Goal: Task Accomplishment & Management: Use online tool/utility

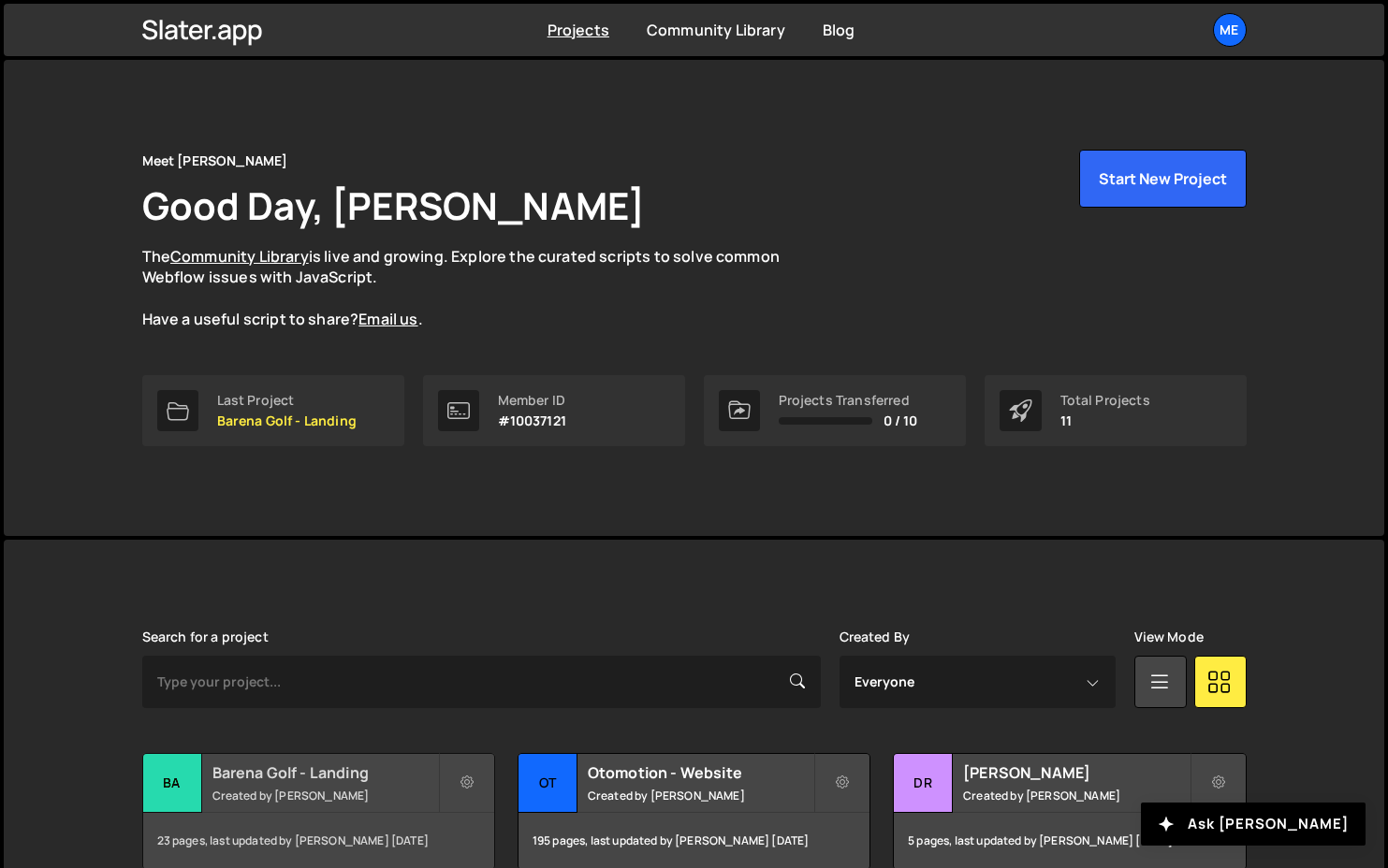
click at [310, 779] on h2 "Barena Golf - Landing" at bounding box center [325, 772] width 226 height 21
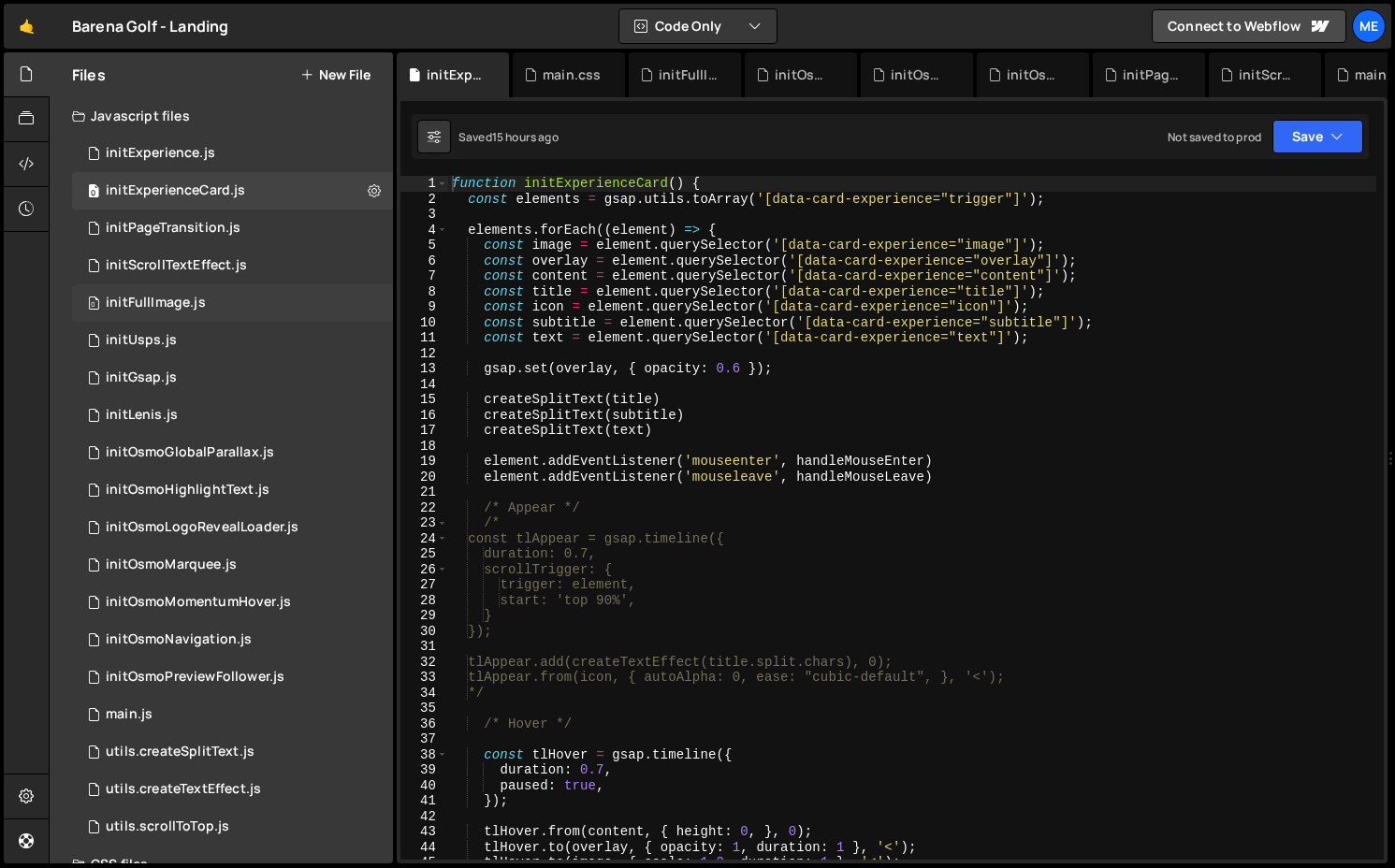
click at [224, 302] on div "0 initFullImage.js 0" at bounding box center [232, 303] width 321 height 37
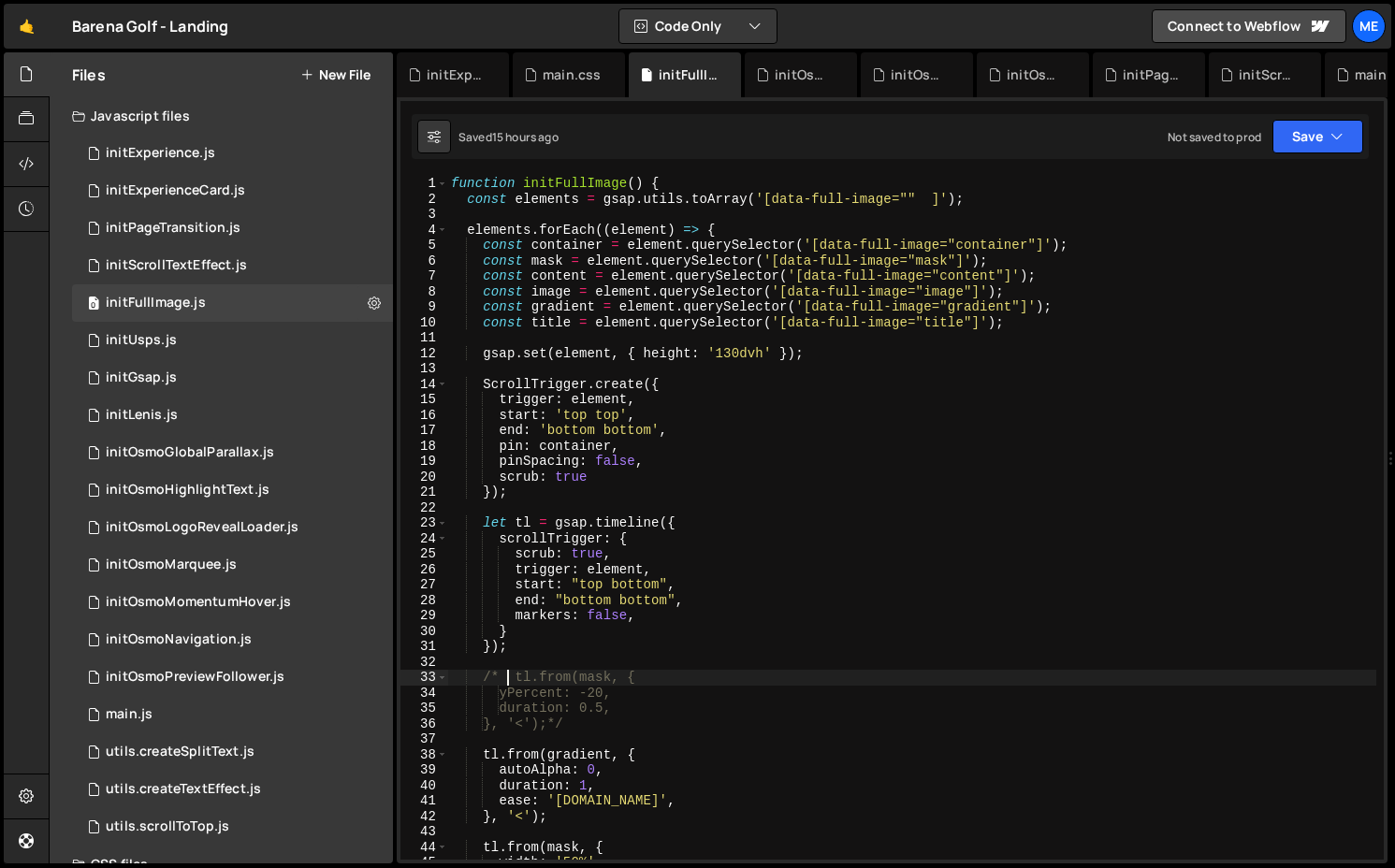
drag, startPoint x: 507, startPoint y: 680, endPoint x: 481, endPoint y: 680, distance: 26.0
click at [482, 680] on div "function initFullImage ( ) { const elements = gsap . utils . toArray ( '[data-f…" at bounding box center [912, 533] width 929 height 714
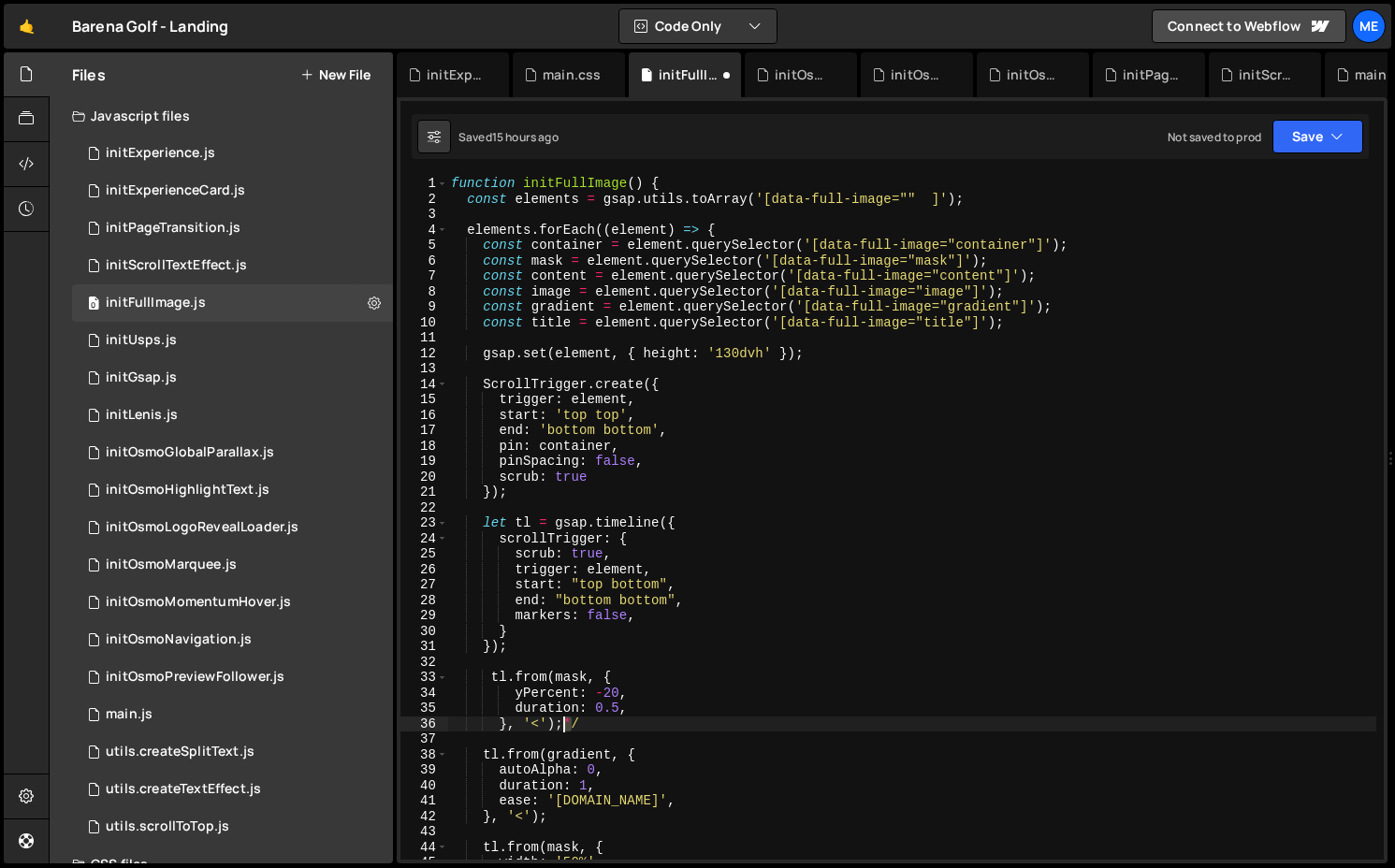
click at [565, 723] on div "function initFullImage ( ) { const elements = gsap . utils . toArray ( '[data-f…" at bounding box center [912, 533] width 929 height 714
drag, startPoint x: 585, startPoint y: 727, endPoint x: 567, endPoint y: 728, distance: 18.0
click at [567, 728] on div "function initFullImage ( ) { const elements = gsap . utils . toArray ( '[data-f…" at bounding box center [912, 533] width 929 height 714
click at [843, 628] on div "function initFullImage ( ) { const elements = gsap . utils . toArray ( '[data-f…" at bounding box center [912, 533] width 929 height 714
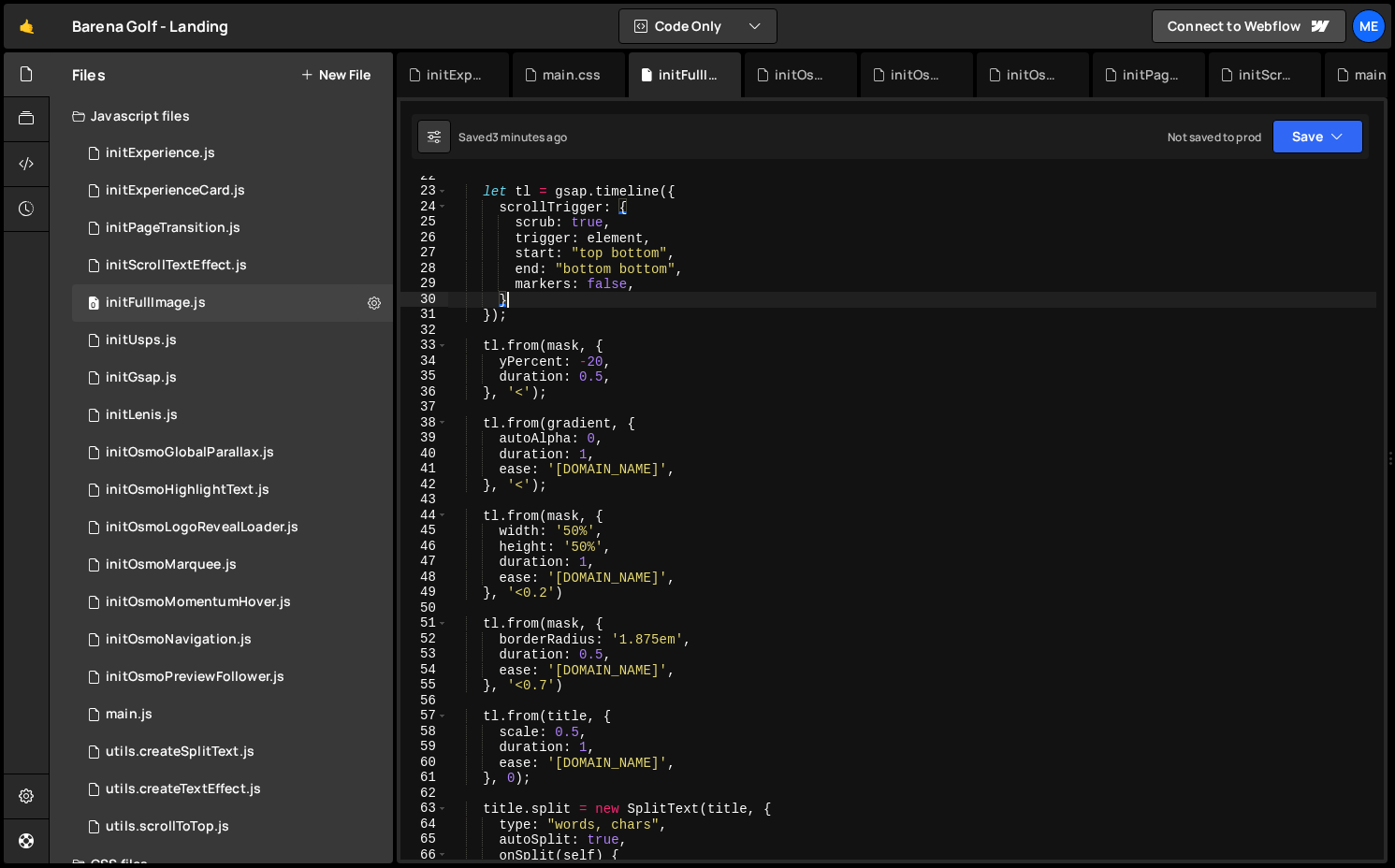
scroll to position [346, 0]
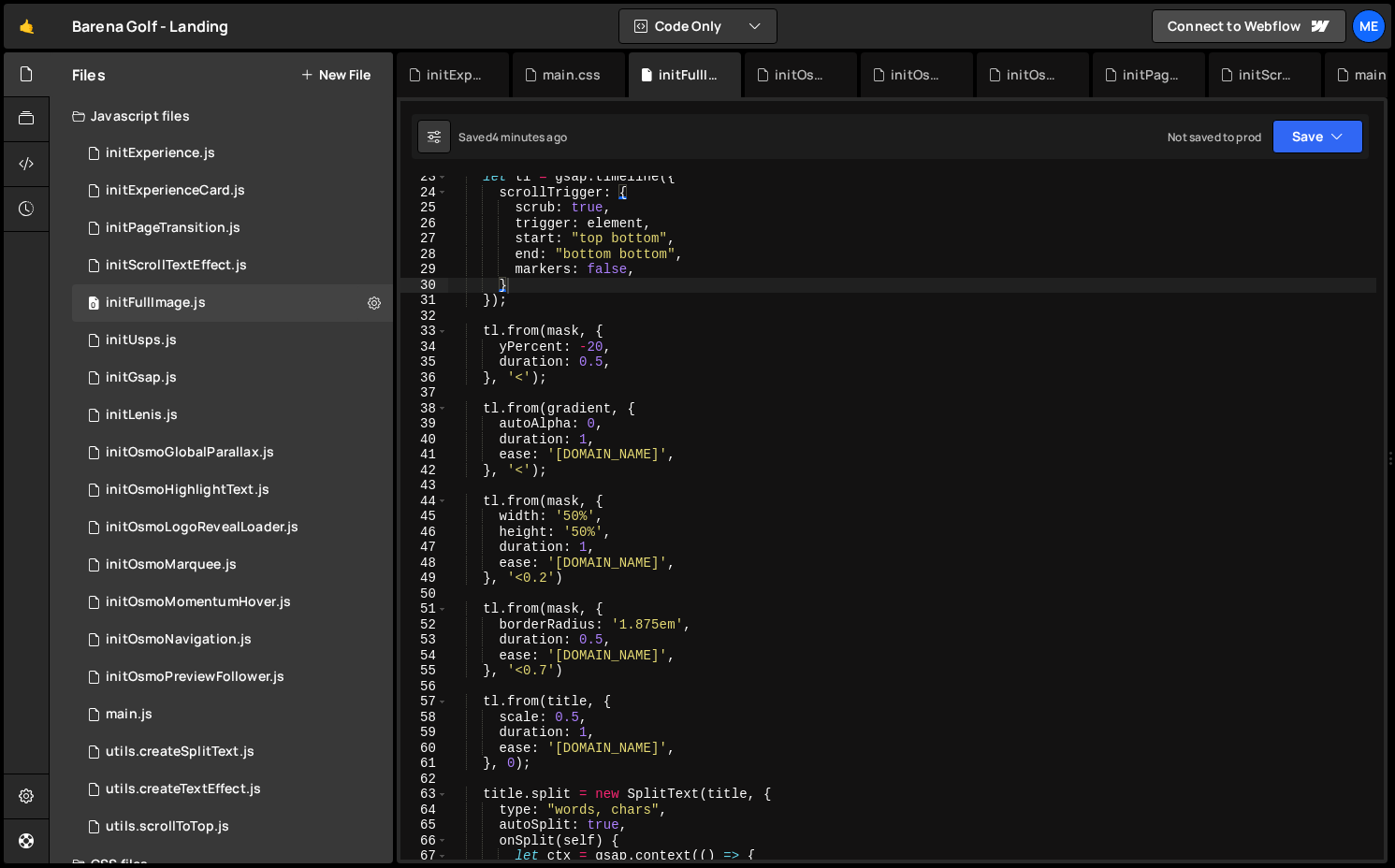
click at [537, 375] on div "let tl = gsap . timeline ({ scrollTrigger : { scrub : true , trigger : element …" at bounding box center [912, 526] width 929 height 714
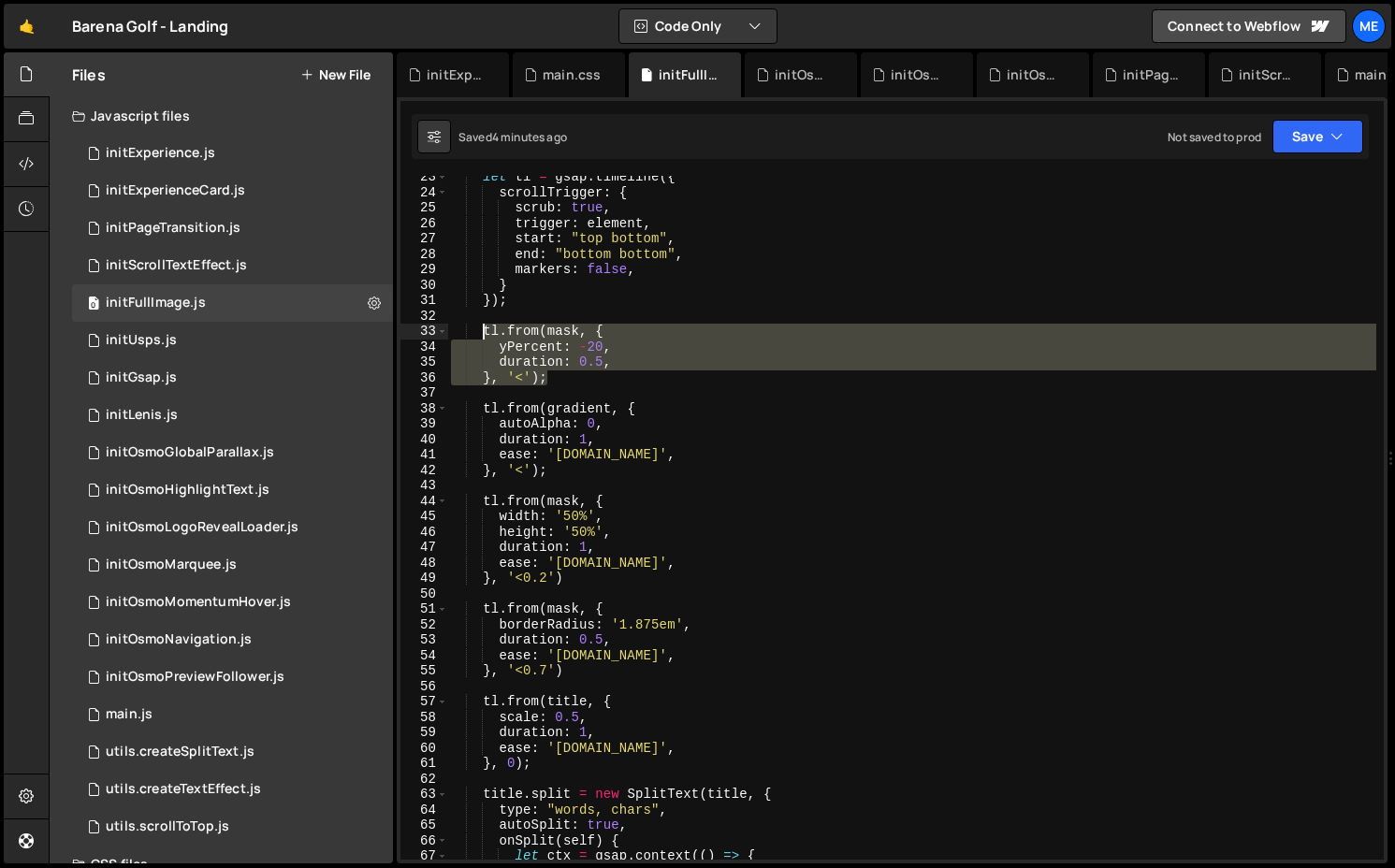
drag, startPoint x: 586, startPoint y: 386, endPoint x: 482, endPoint y: 334, distance: 116.3
click at [482, 334] on div "let tl = gsap . timeline ({ scrollTrigger : { scrub : true , trigger : element …" at bounding box center [912, 526] width 929 height 714
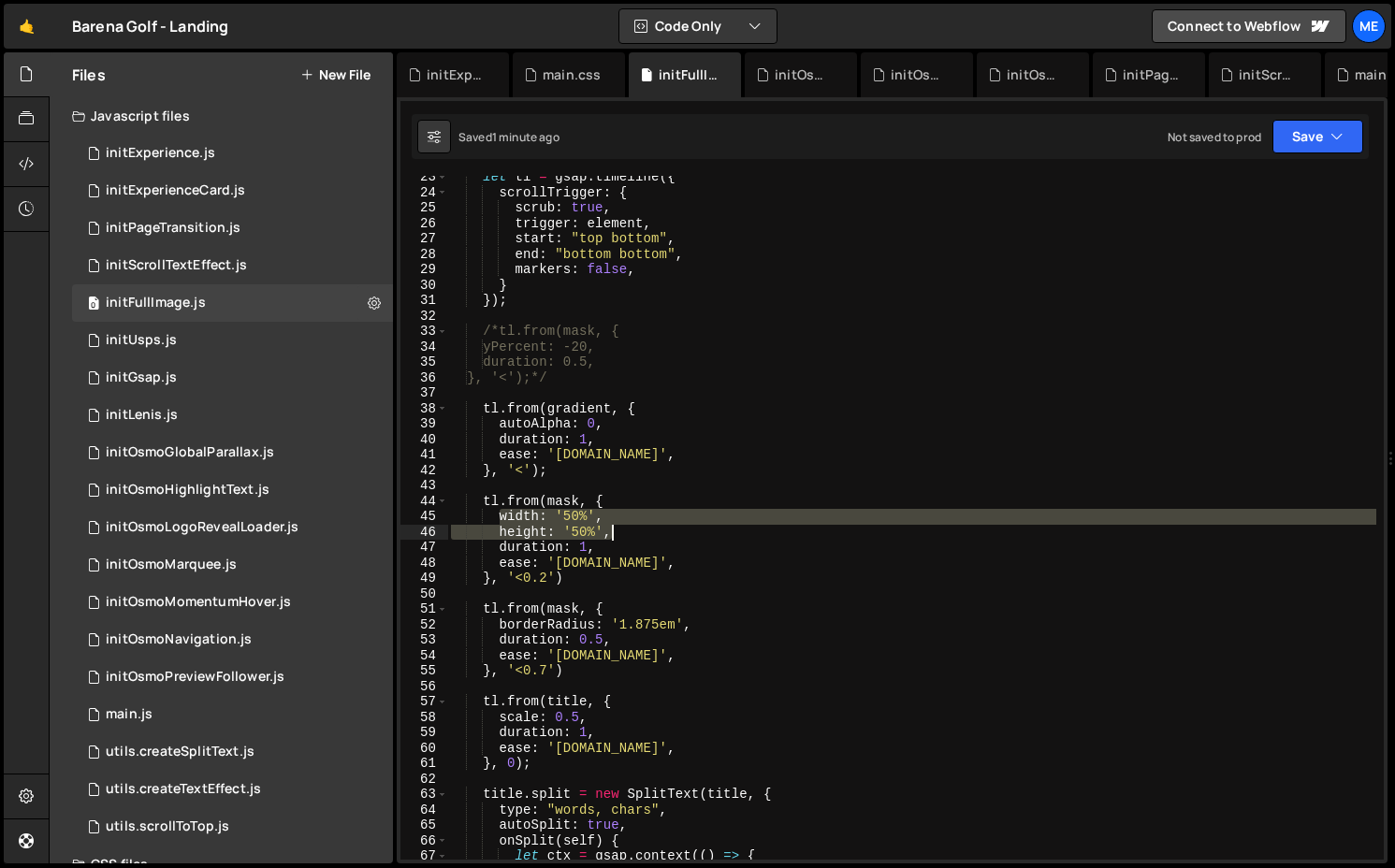
drag, startPoint x: 497, startPoint y: 517, endPoint x: 639, endPoint y: 533, distance: 142.9
click at [639, 533] on div "let tl = gsap . timeline ({ scrollTrigger : { scrub : true , trigger : element …" at bounding box center [912, 526] width 929 height 714
type textarea "height: '50%',*/"
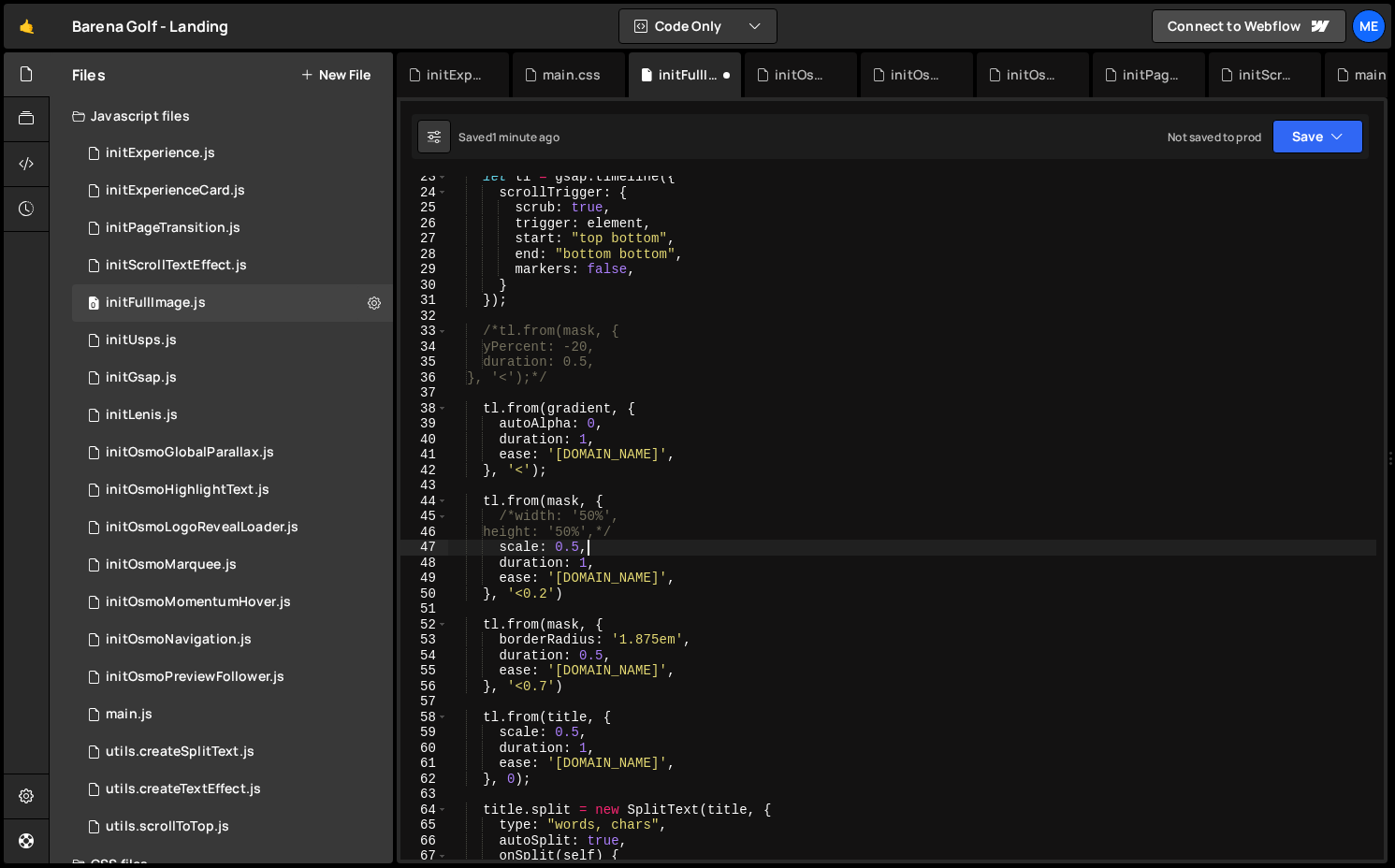
scroll to position [0, 8]
click at [621, 579] on div "let tl = gsap . timeline ({ scrollTrigger : { scrub : true , trigger : element …" at bounding box center [912, 526] width 929 height 714
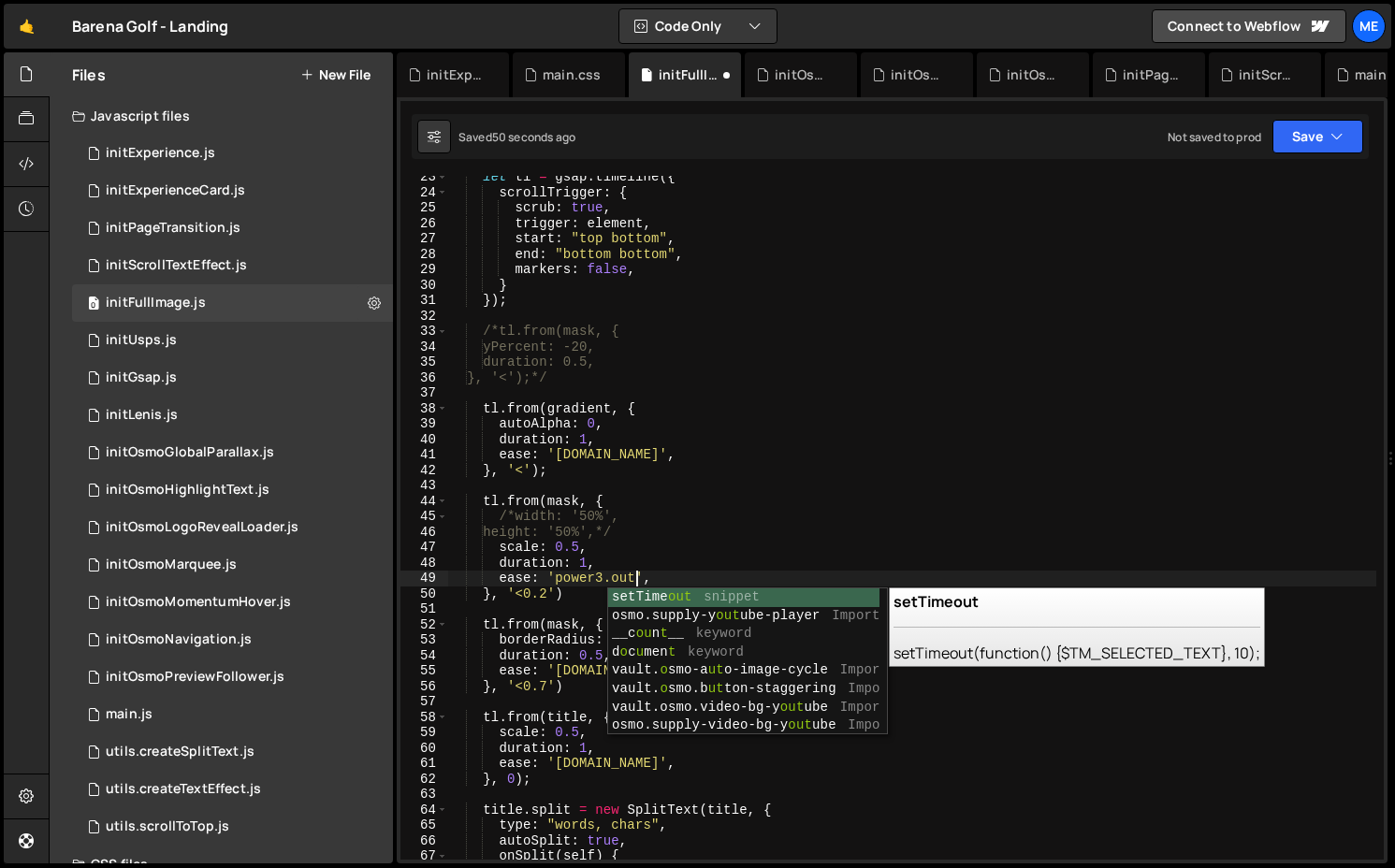
click at [596, 561] on div "let tl = gsap . timeline ({ scrollTrigger : { scrub : true , trigger : element …" at bounding box center [912, 526] width 929 height 714
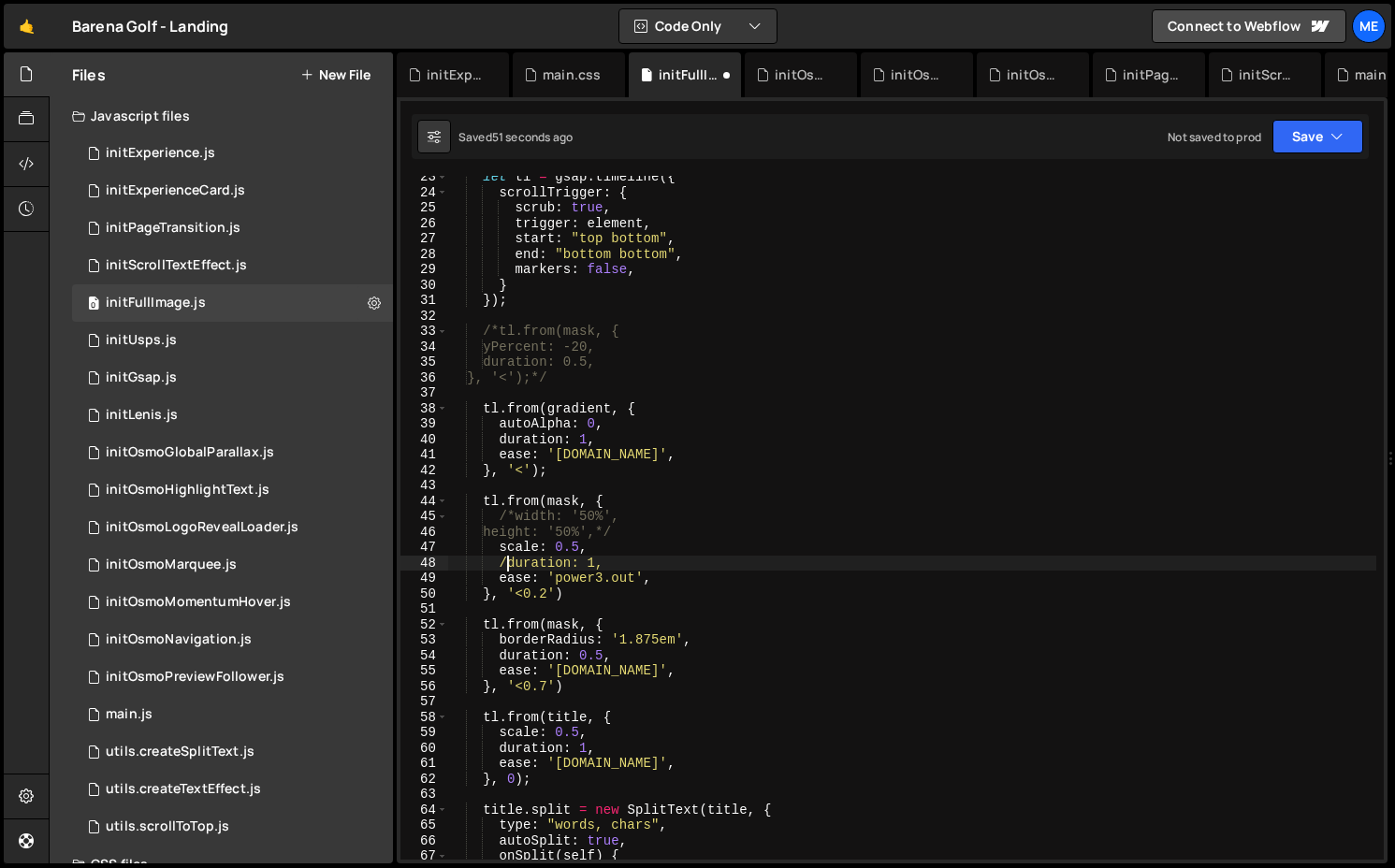
scroll to position [0, 4]
click at [499, 654] on div "let tl = gsap . timeline ({ scrollTrigger : { scrub : true , trigger : element …" at bounding box center [912, 526] width 929 height 714
click at [501, 748] on div "let tl = gsap . timeline ({ scrollTrigger : { scrub : true , trigger : element …" at bounding box center [912, 526] width 929 height 714
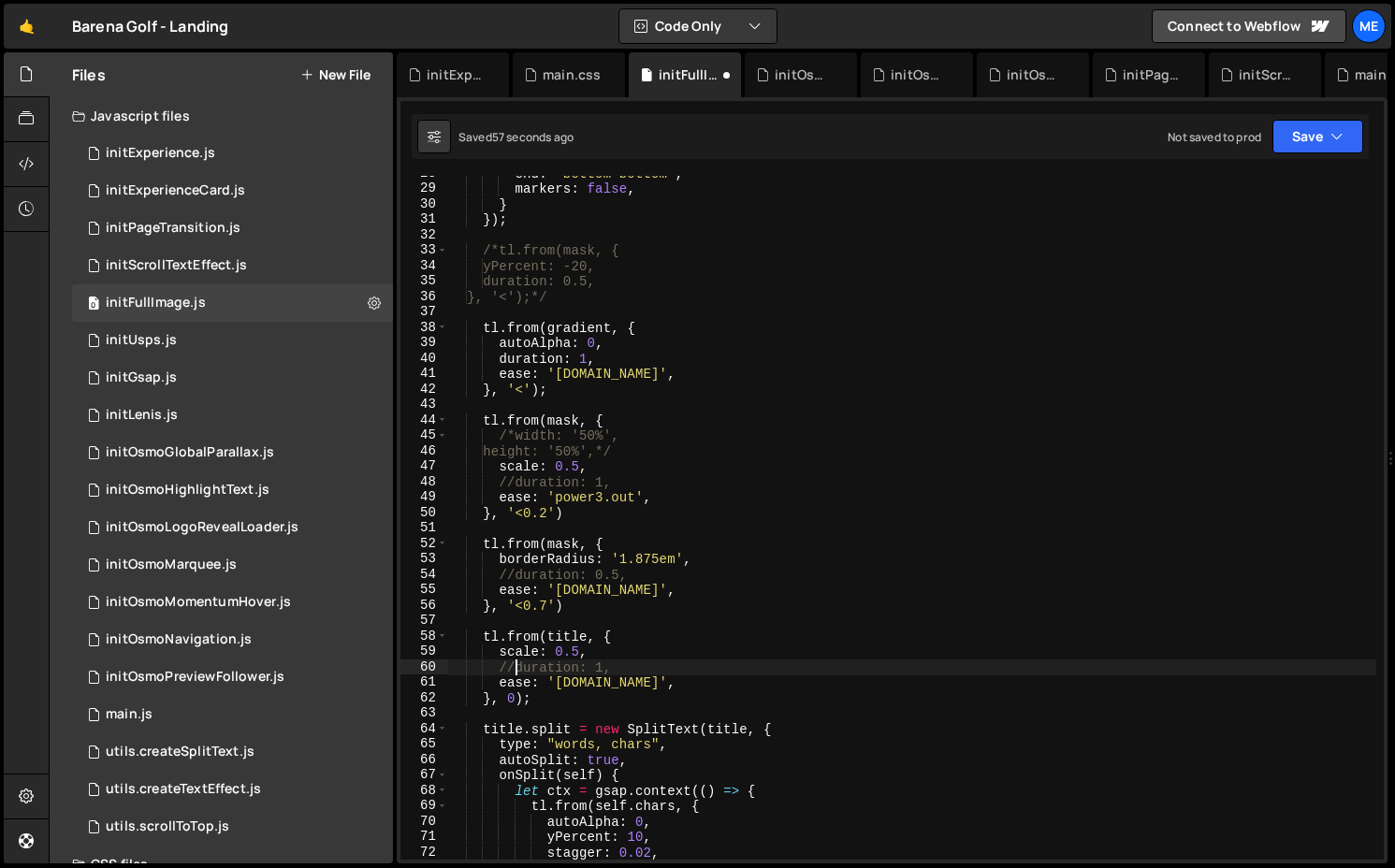
scroll to position [434, 0]
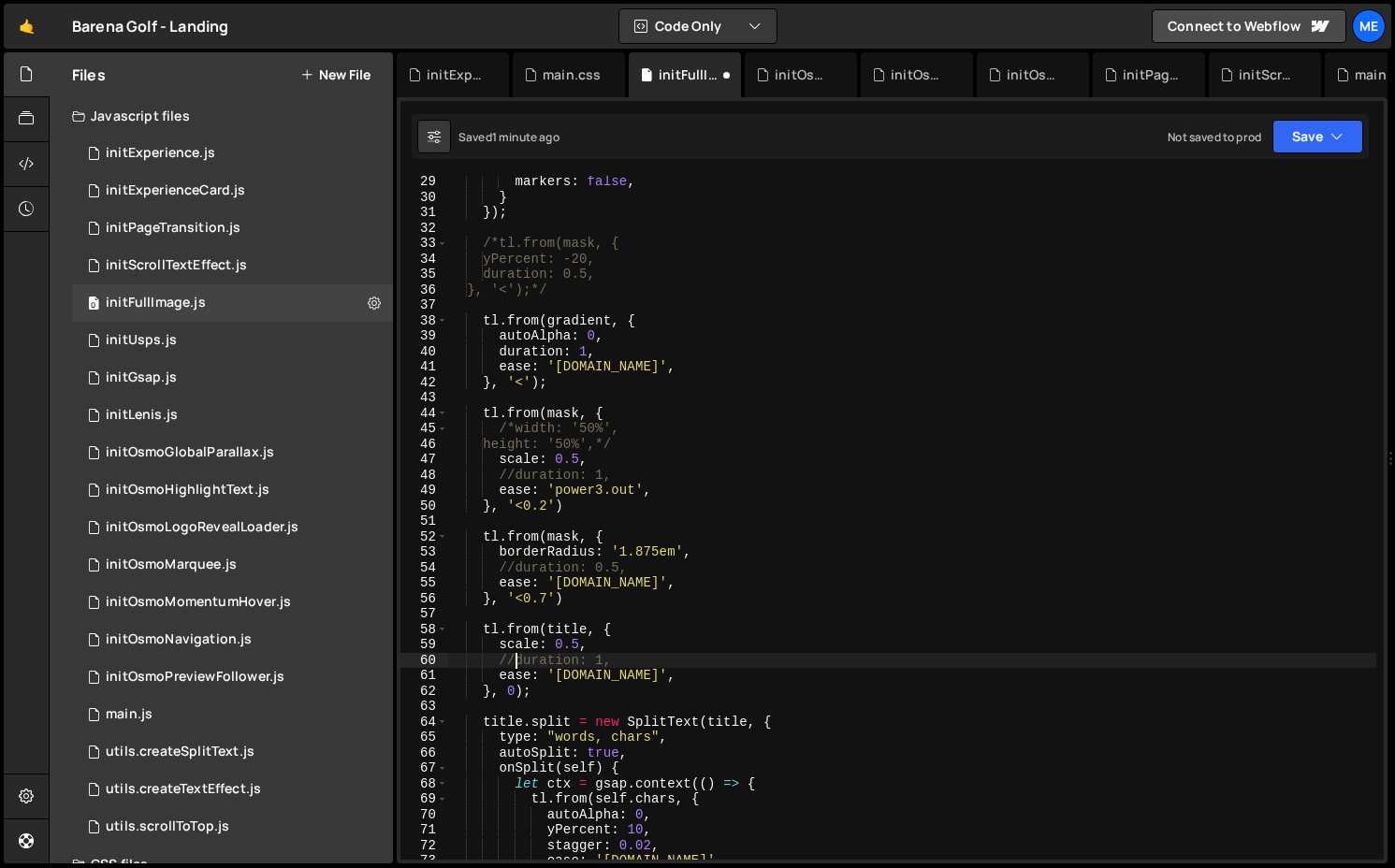
click at [620, 577] on div "markers : false , } }) ; /*tl.from(mask, { yPercent: -20, duration: 0.5, }, '<'…" at bounding box center [912, 531] width 929 height 714
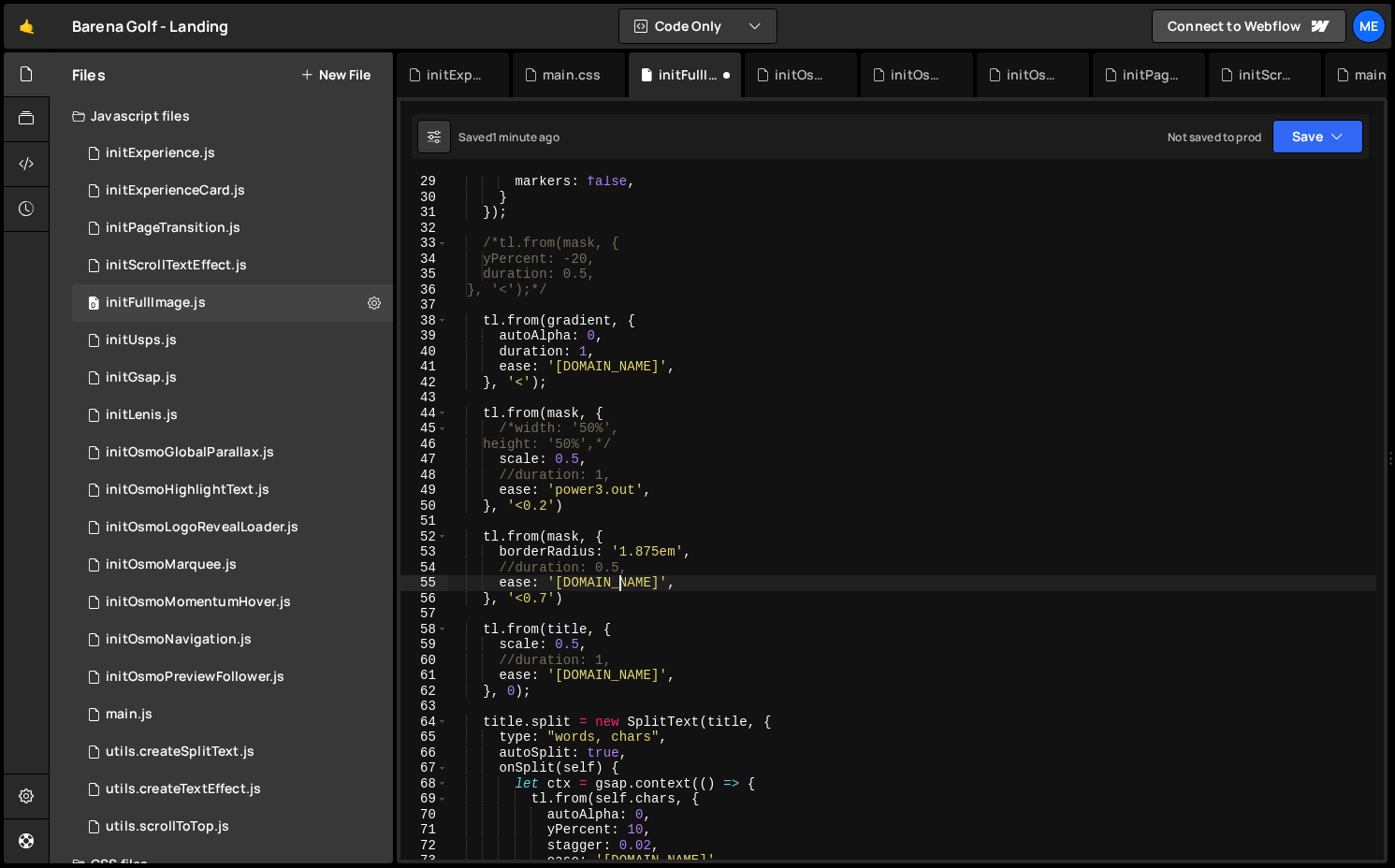
click at [620, 577] on div "markers : false , } }) ; /*tl.from(mask, { yPercent: -20, duration: 0.5, }, '<'…" at bounding box center [912, 531] width 929 height 714
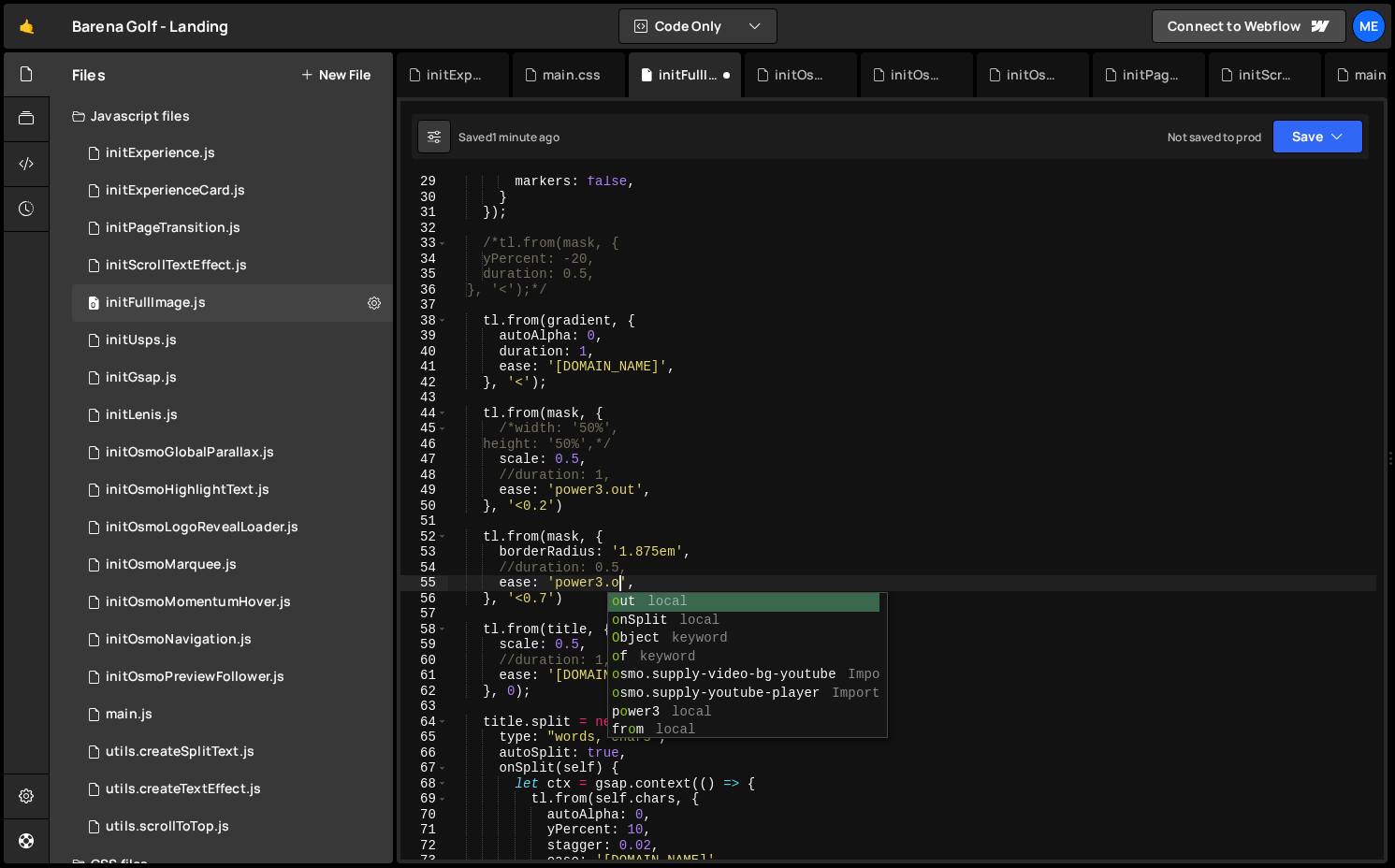
scroll to position [0, 12]
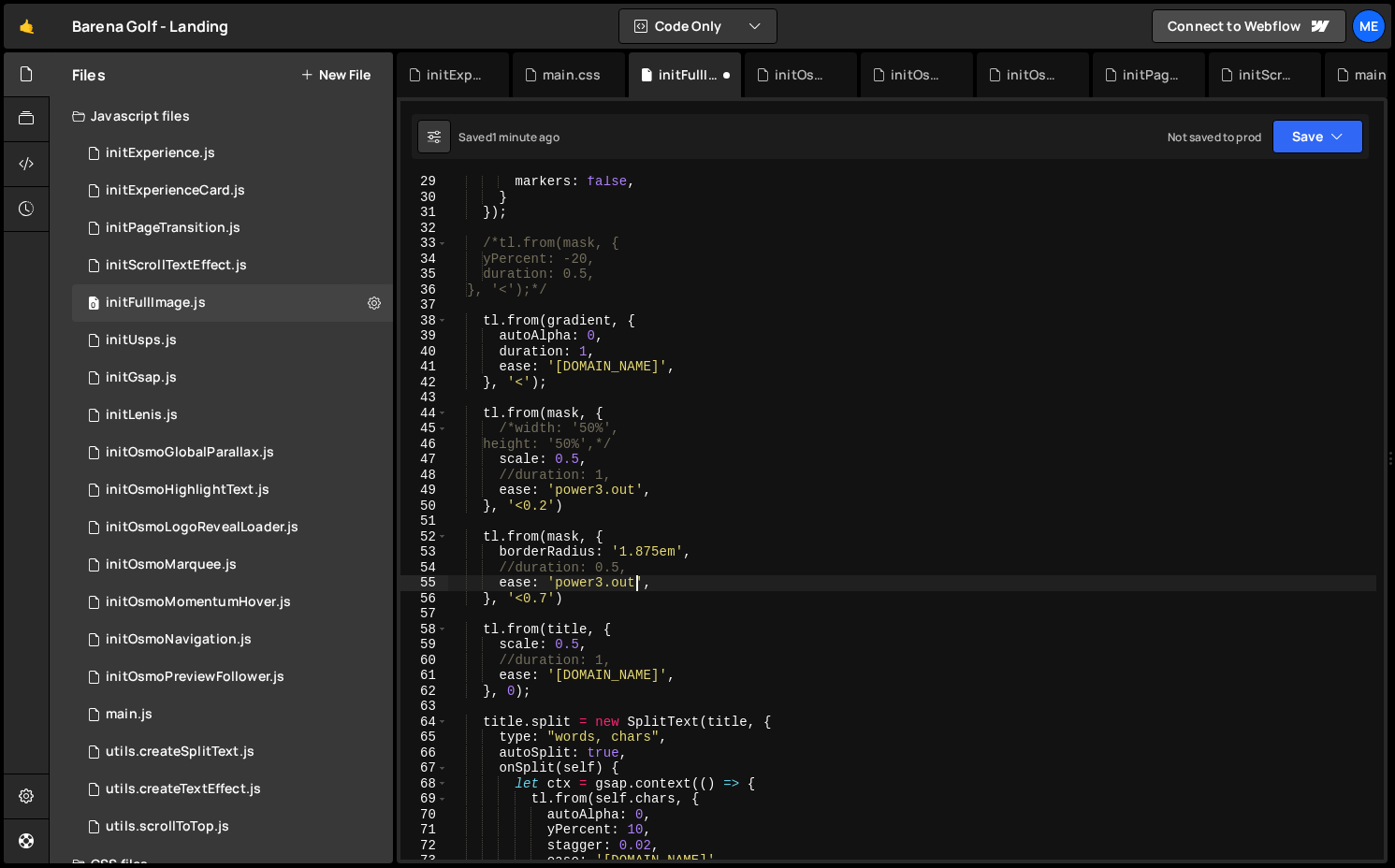
click at [618, 682] on div "markers : false , } }) ; /*tl.from(mask, { yPercent: -20, duration: 0.5, }, '<'…" at bounding box center [912, 531] width 929 height 714
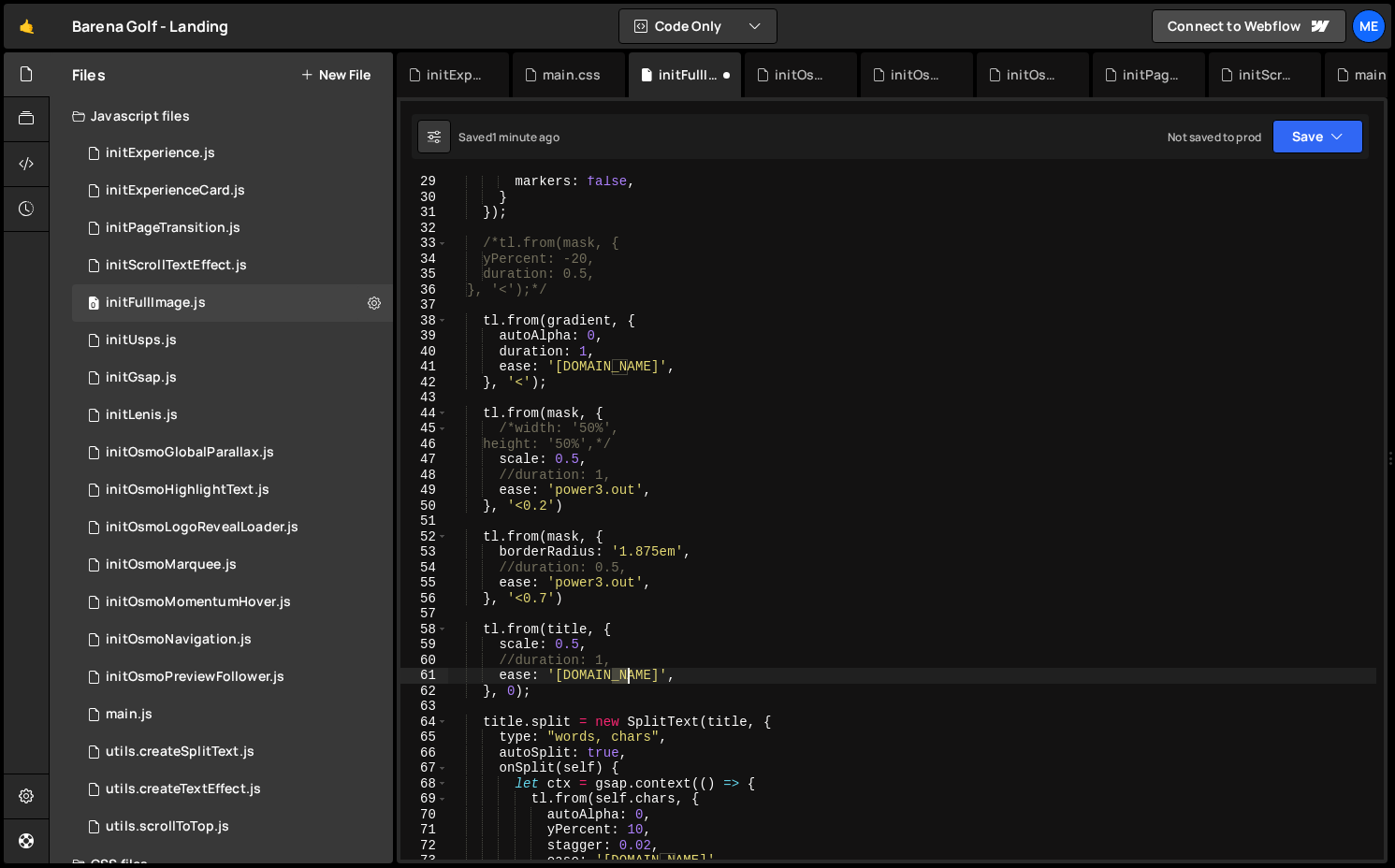
click at [618, 682] on div "markers : false , } }) ; /*tl.from(mask, { yPercent: -20, duration: 0.5, }, '<'…" at bounding box center [912, 531] width 929 height 714
click at [742, 667] on div "markers : false , } }) ; /*tl.from(mask, { yPercent: -20, duration: 0.5, }, '<'…" at bounding box center [912, 531] width 929 height 714
click at [622, 363] on div "markers : false , } }) ; /*tl.from(mask, { yPercent: -20, duration: 0.5, }, '<'…" at bounding box center [912, 531] width 929 height 714
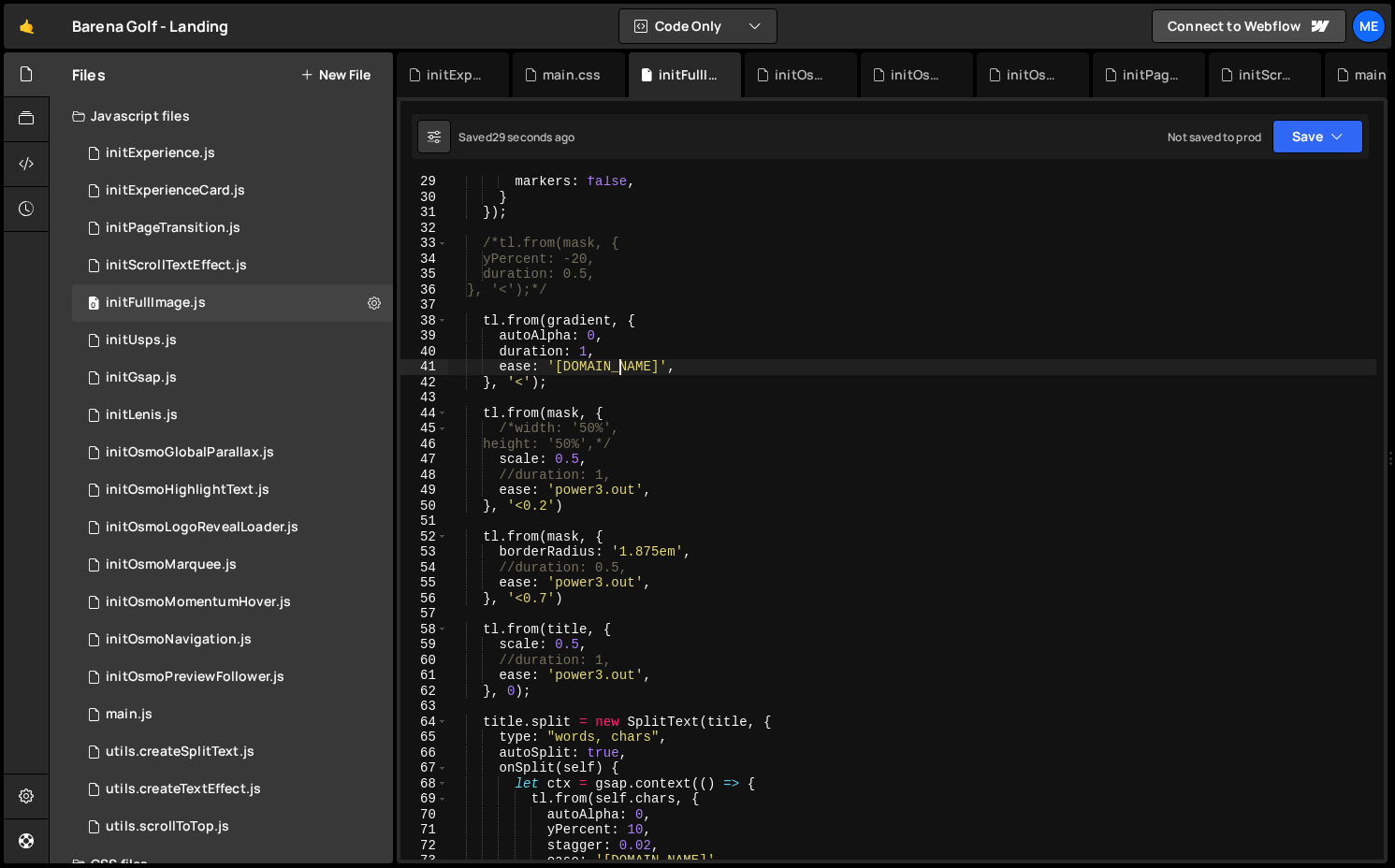
click at [622, 363] on div "markers : false , } }) ; /*tl.from(mask, { yPercent: -20, duration: 0.5, }, '<'…" at bounding box center [912, 531] width 929 height 714
click at [623, 485] on div "markers : false , } }) ; /*tl.from(mask, { yPercent: -20, duration: 0.5, }, '<'…" at bounding box center [912, 531] width 929 height 714
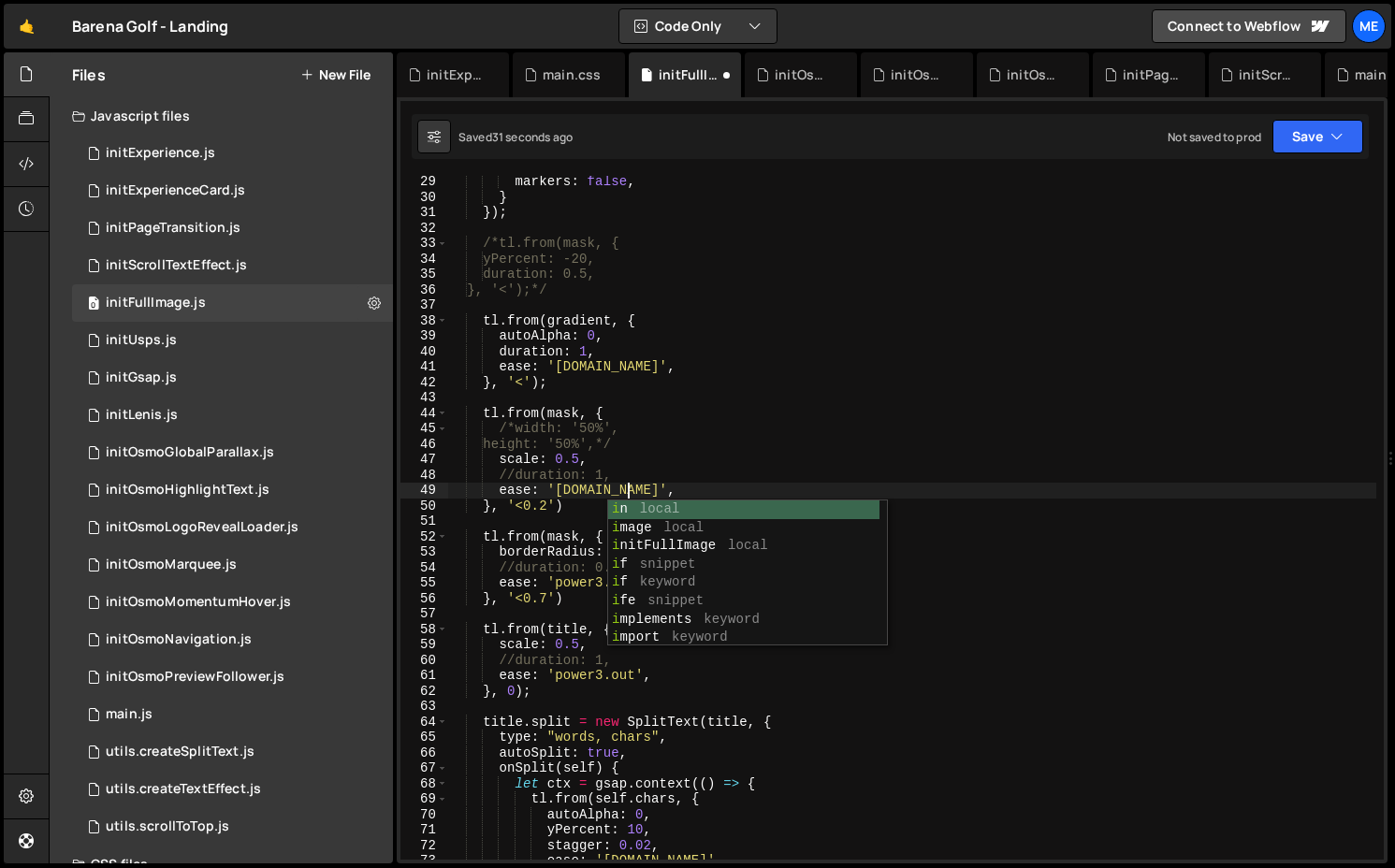
scroll to position [0, 11]
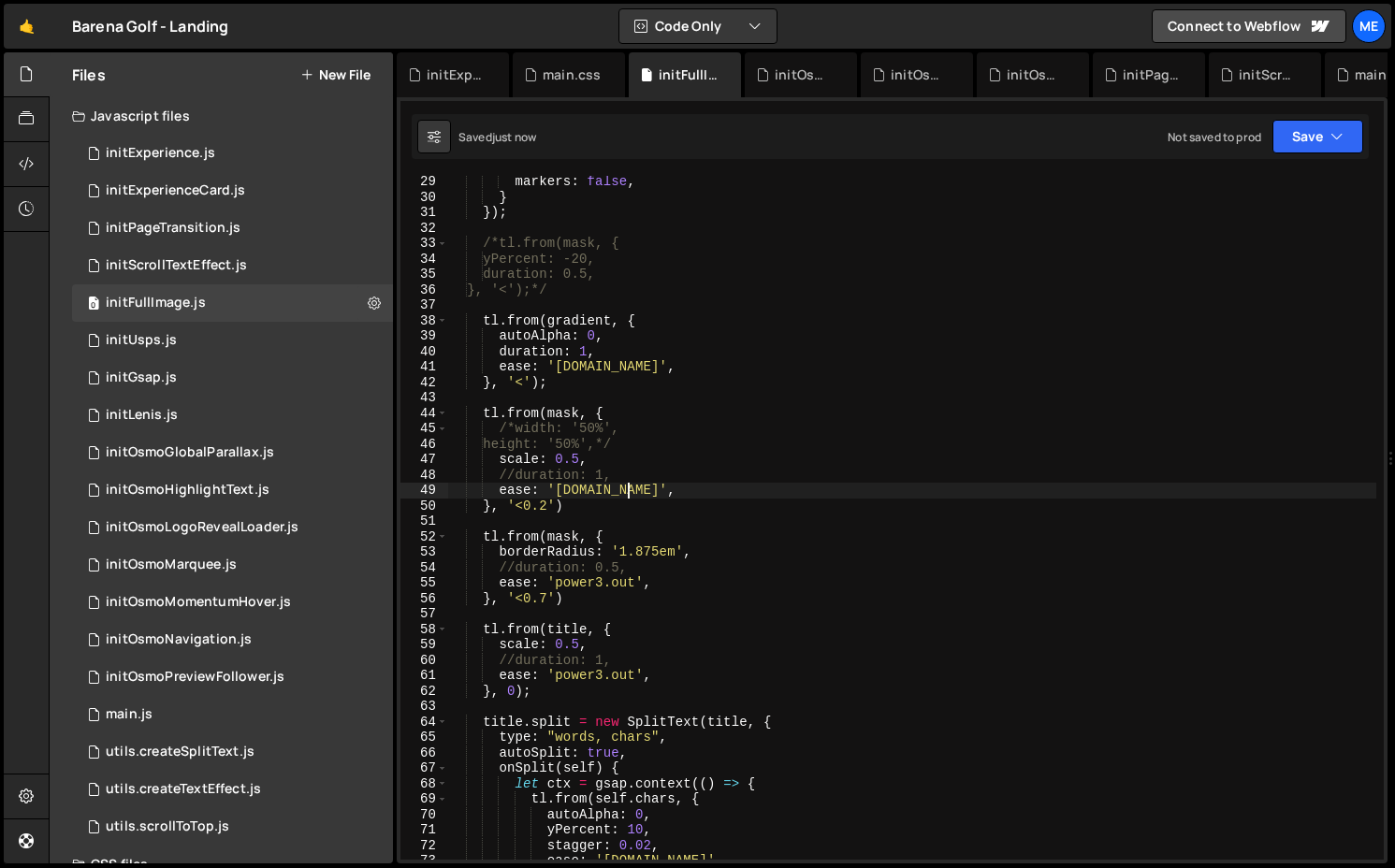
click at [604, 491] on div "markers : false , } }) ; /*tl.from(mask, { yPercent: -20, duration: 0.5, }, '<'…" at bounding box center [912, 531] width 929 height 714
click at [501, 487] on div "markers : false , } }) ; /*tl.from(mask, { yPercent: -20, duration: 0.5, }, '<'…" at bounding box center [912, 531] width 929 height 714
click at [500, 583] on div "markers : false , } }) ; /*tl.from(mask, { yPercent: -20, duration: 0.5, }, '<'…" at bounding box center [912, 531] width 929 height 714
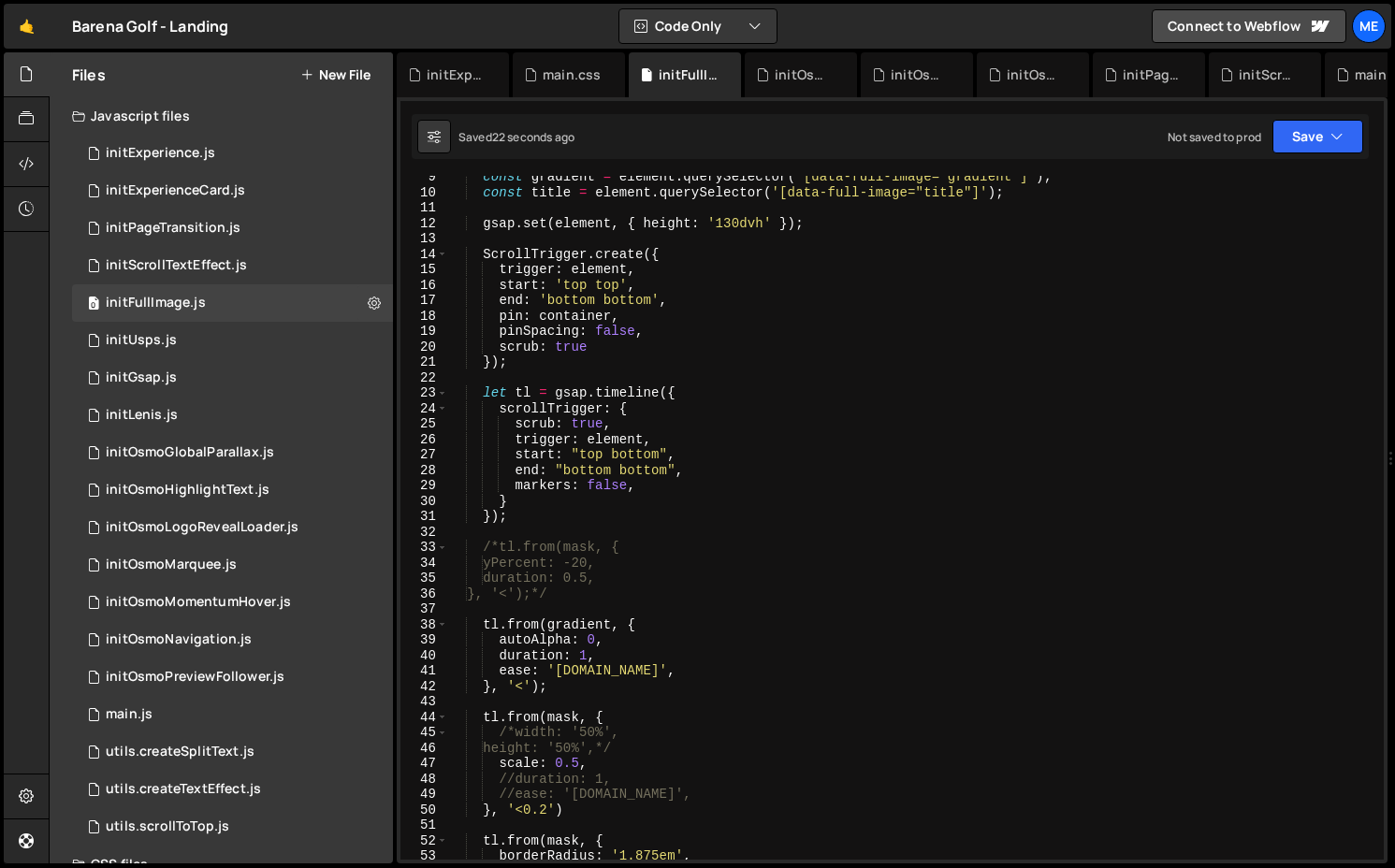
scroll to position [0, 0]
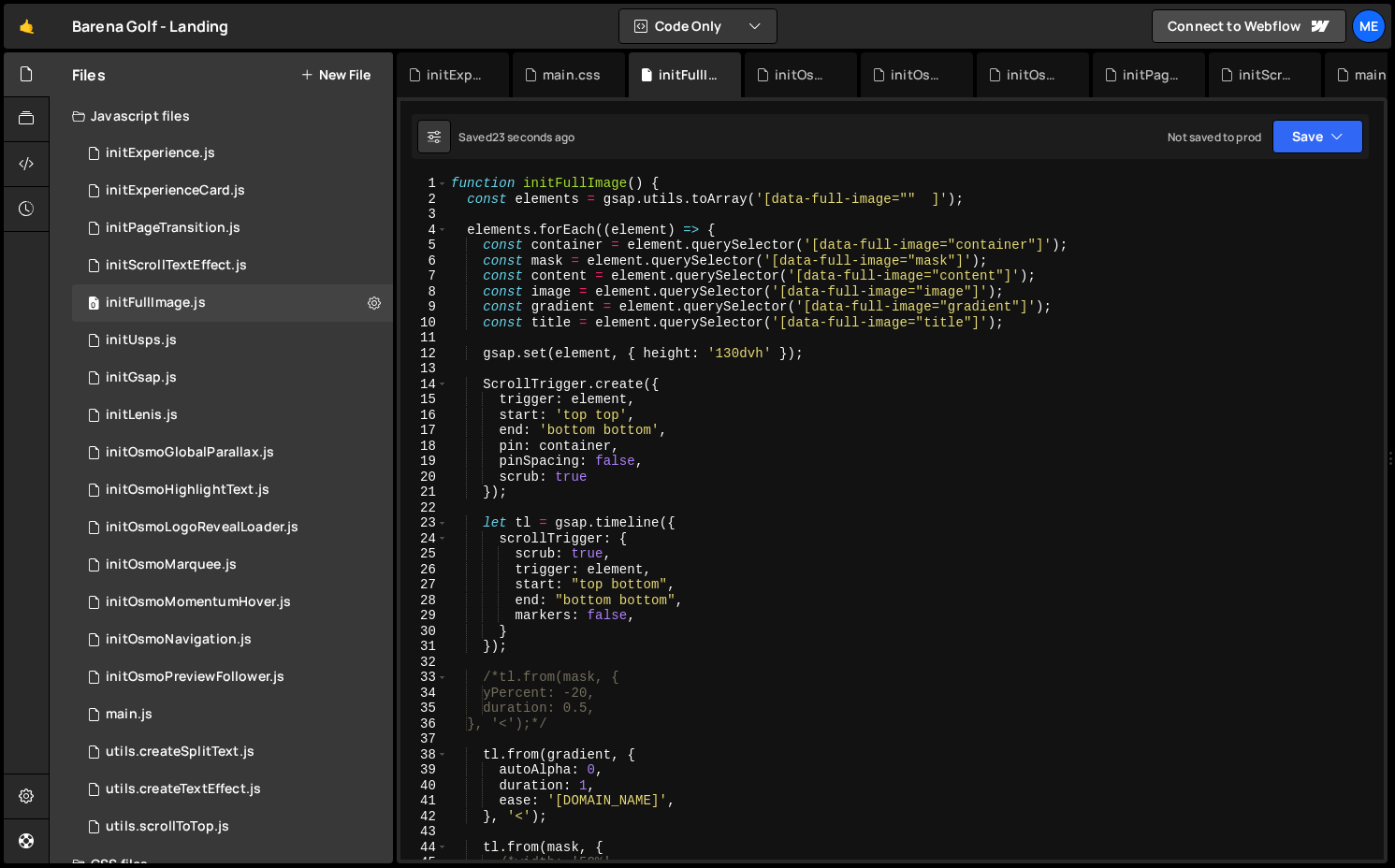
click at [482, 356] on div "function initFullImage ( ) { const elements = gsap . utils . toArray ( '[data-f…" at bounding box center [912, 533] width 929 height 714
click at [809, 199] on div "function initFullImage ( ) { const elements = gsap . utils . toArray ( '[data-f…" at bounding box center [912, 533] width 929 height 714
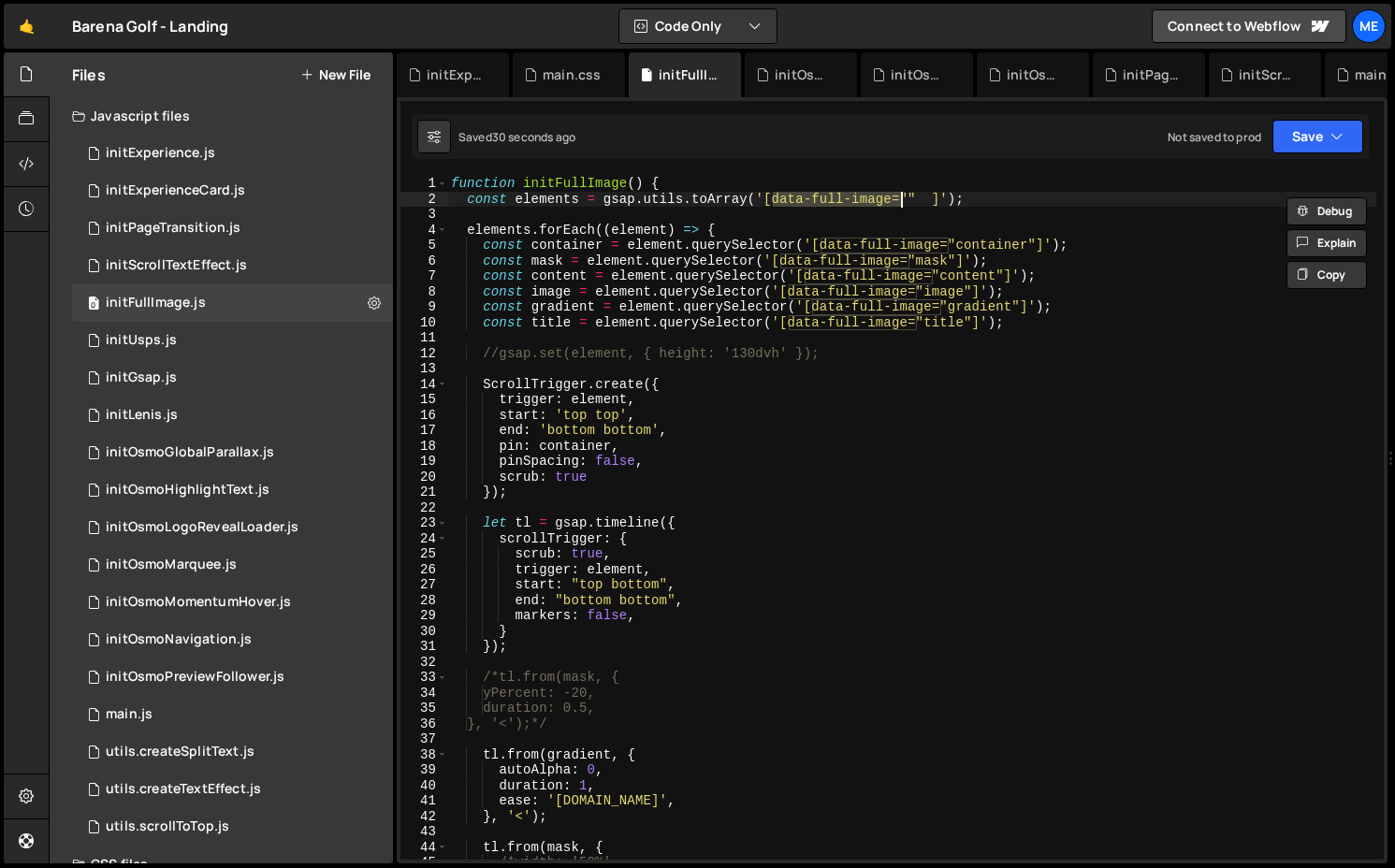
drag, startPoint x: 774, startPoint y: 199, endPoint x: 897, endPoint y: 199, distance: 123.0
click at [897, 199] on div "function initFullImage ( ) { const elements = gsap . utils . toArray ( '[data-f…" at bounding box center [912, 533] width 929 height 714
click at [498, 359] on div "function initFullImage ( ) { const elements = gsap . utils . toArray ( '[data-f…" at bounding box center [912, 533] width 929 height 714
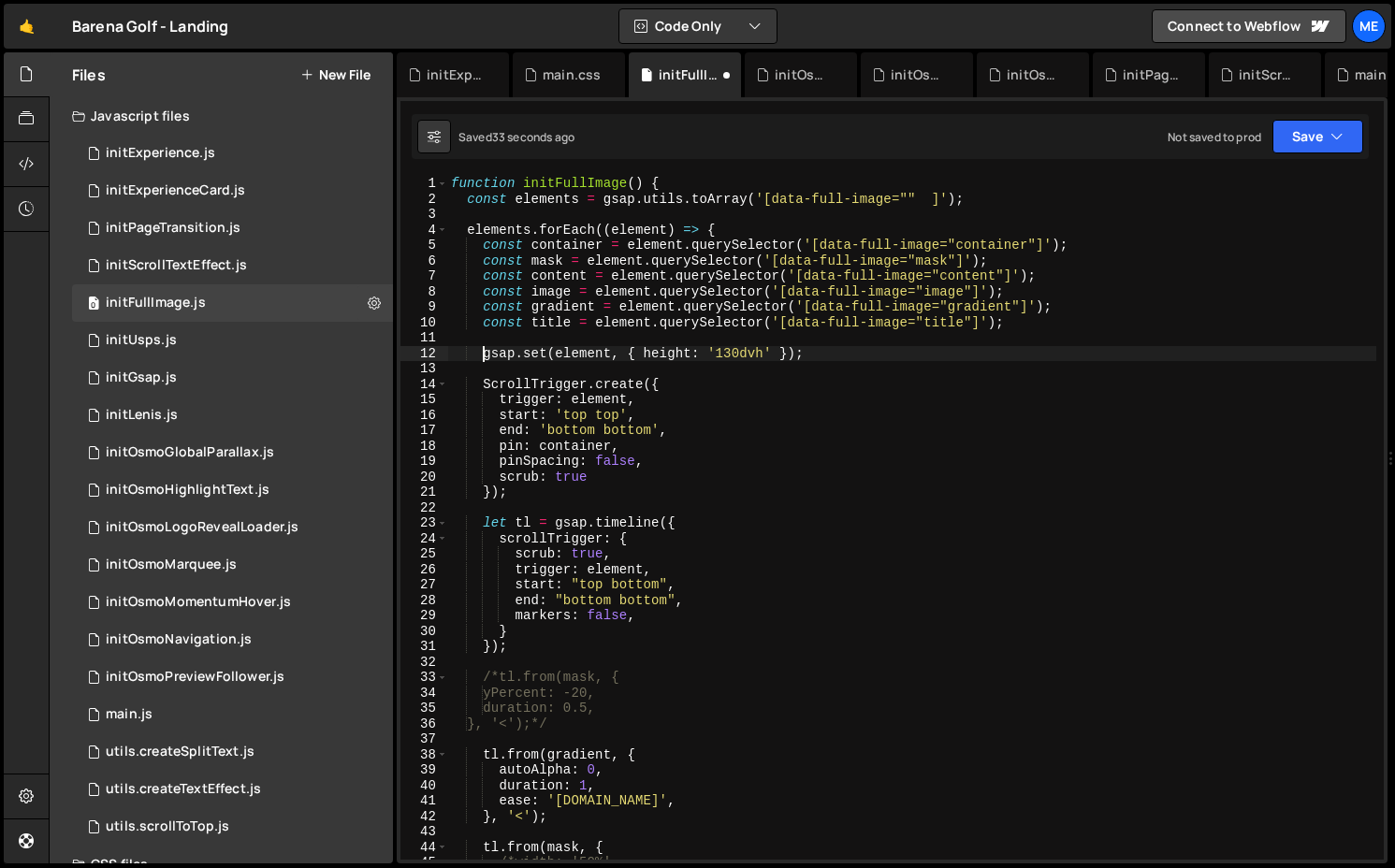
click at [733, 358] on div "function initFullImage ( ) { const elements = gsap . utils . toArray ( '[data-f…" at bounding box center [912, 533] width 929 height 714
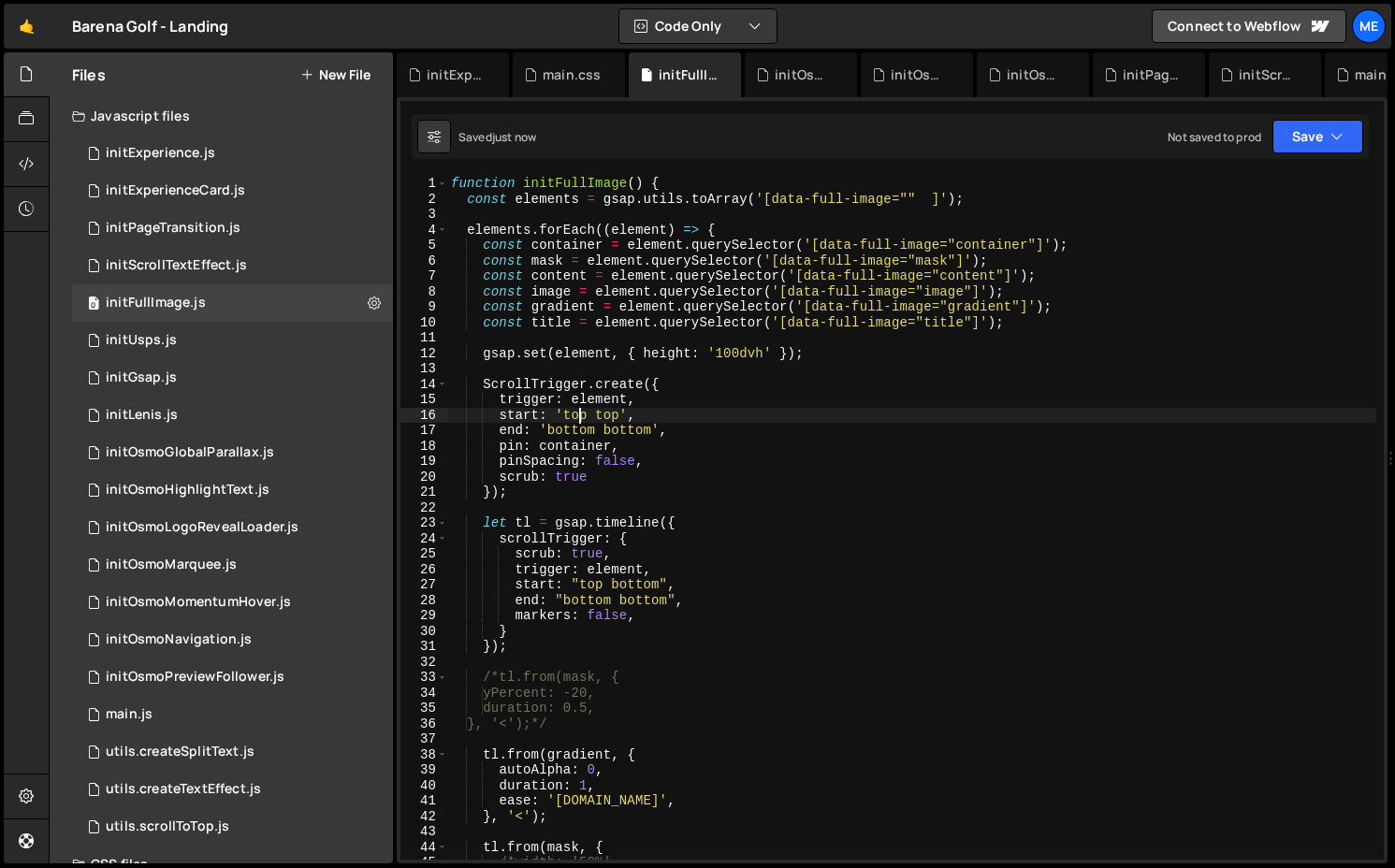
click at [576, 413] on div "function initFullImage ( ) { const elements = gsap . utils . toArray ( '[data-f…" at bounding box center [912, 533] width 929 height 714
click at [599, 413] on div "function initFullImage ( ) { const elements = gsap . utils . toArray ( '[data-f…" at bounding box center [912, 533] width 929 height 714
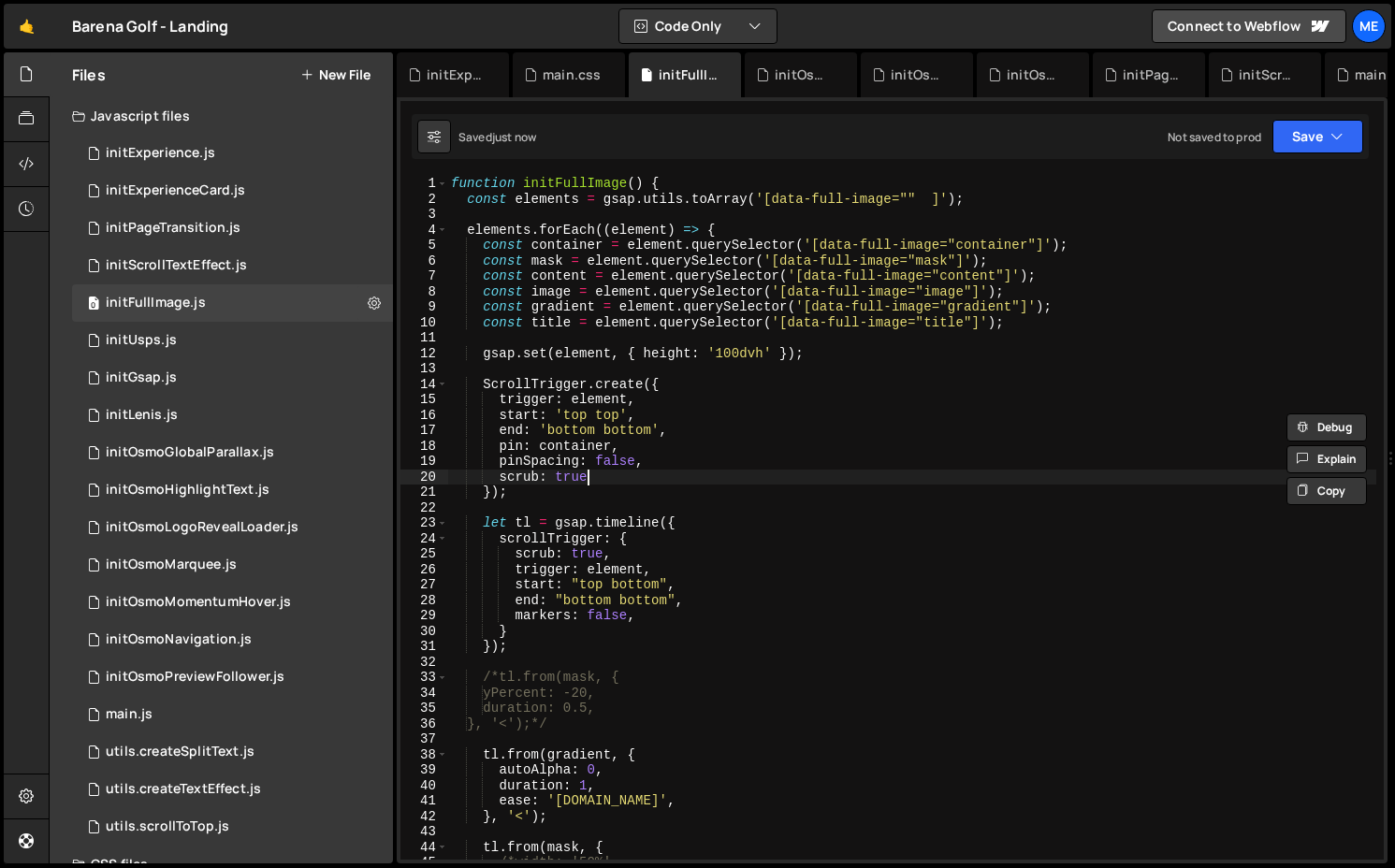
click at [606, 477] on div "function initFullImage ( ) { const elements = gsap . utils . toArray ( '[data-f…" at bounding box center [912, 533] width 929 height 714
type textarea "scrub: true"
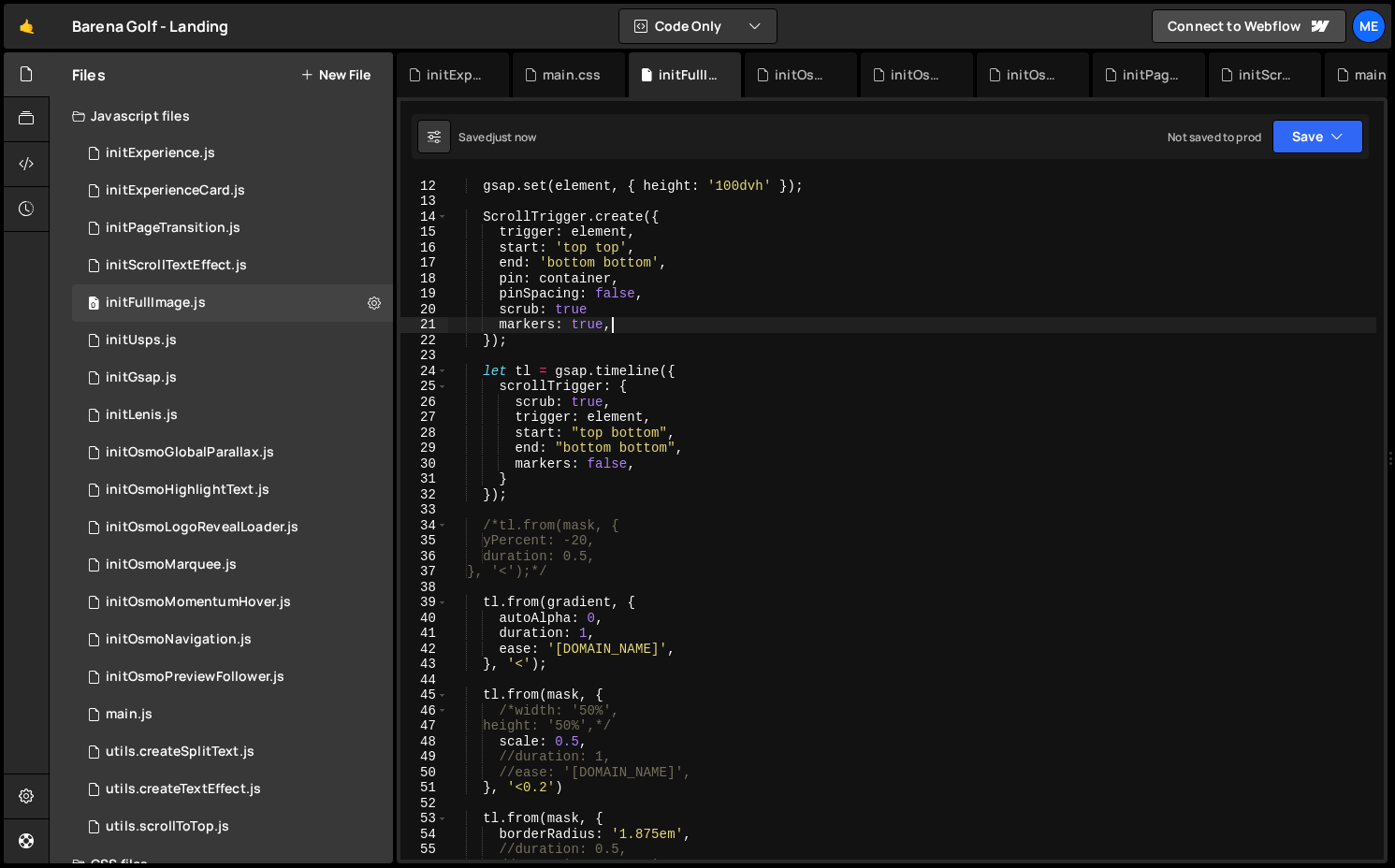
scroll to position [169, 0]
click at [580, 324] on div "gsap . set ( element , { height : '100dvh' }) ; ScrollTrigger . create ({ trigg…" at bounding box center [912, 519] width 929 height 714
click at [501, 290] on div "gsap . set ( element , { height : '100dvh' }) ; ScrollTrigger . create ({ trigg…" at bounding box center [912, 519] width 929 height 714
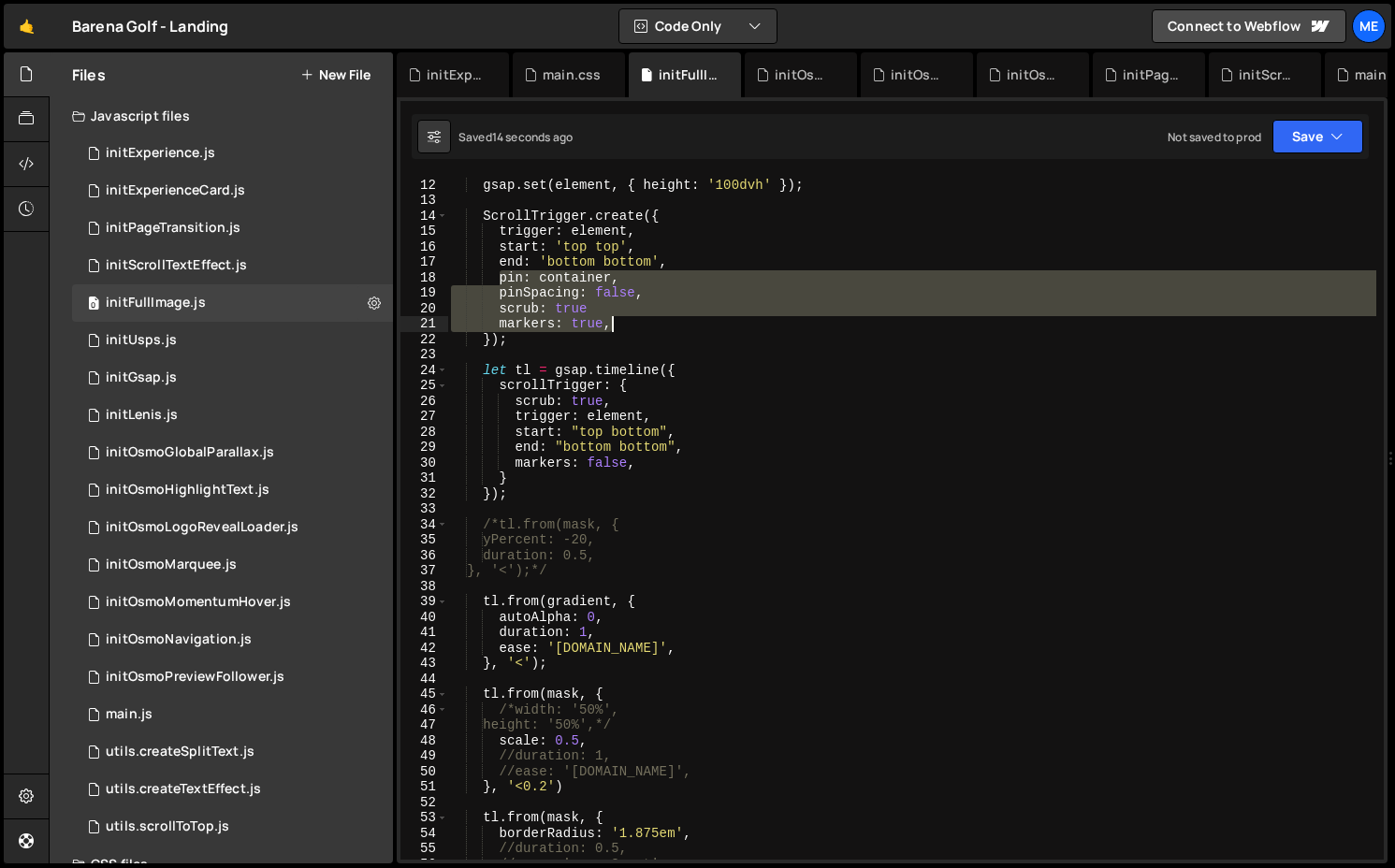
drag, startPoint x: 498, startPoint y: 277, endPoint x: 683, endPoint y: 318, distance: 189.5
click at [683, 318] on div "gsap . set ( element , { height : '100dvh' }) ; ScrollTrigger . create ({ trigg…" at bounding box center [912, 519] width 929 height 714
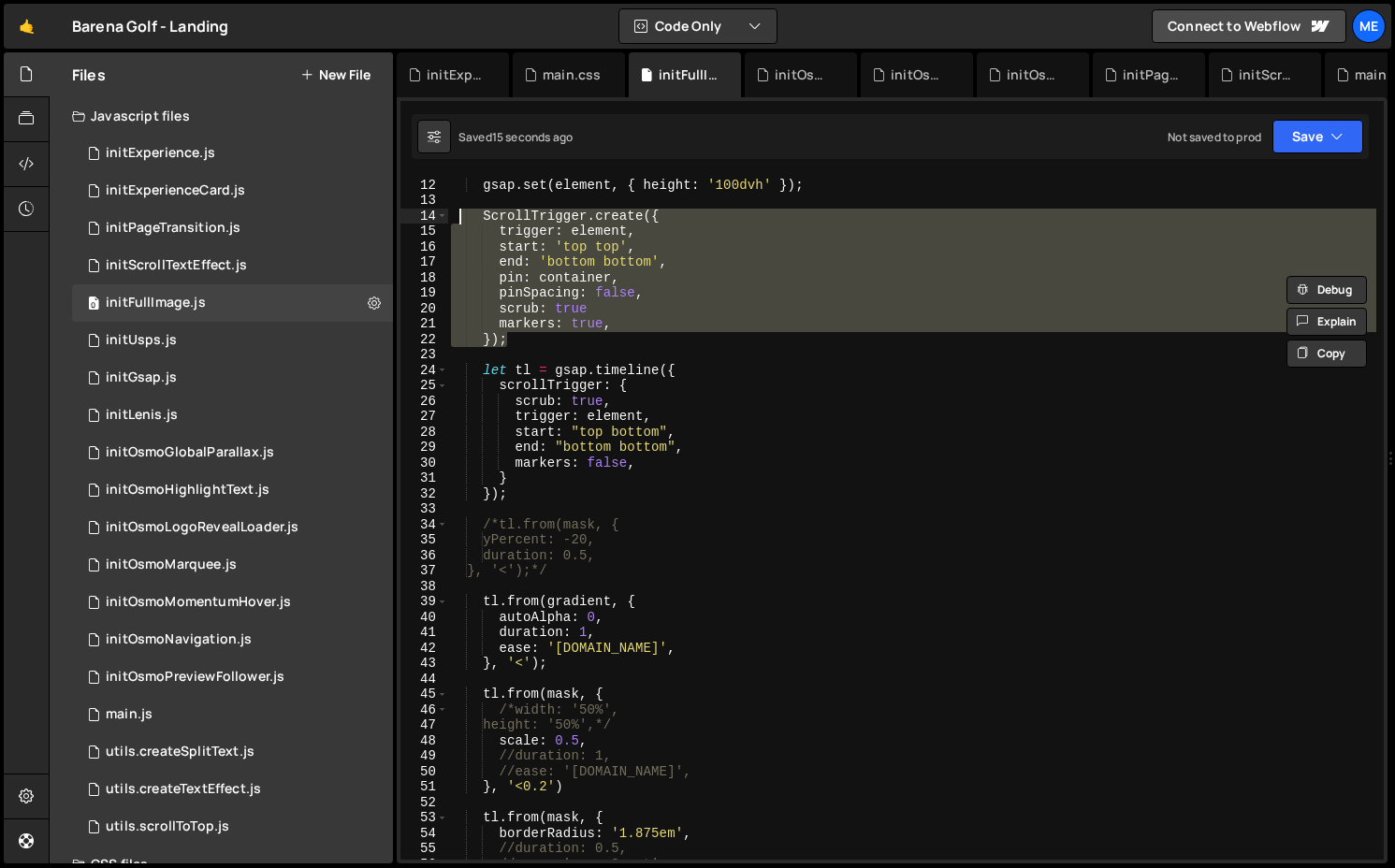
drag, startPoint x: 596, startPoint y: 346, endPoint x: 462, endPoint y: 219, distance: 184.6
click at [462, 219] on div "gsap . set ( element , { height : '100dvh' }) ; ScrollTrigger . create ({ trigg…" at bounding box center [912, 519] width 929 height 714
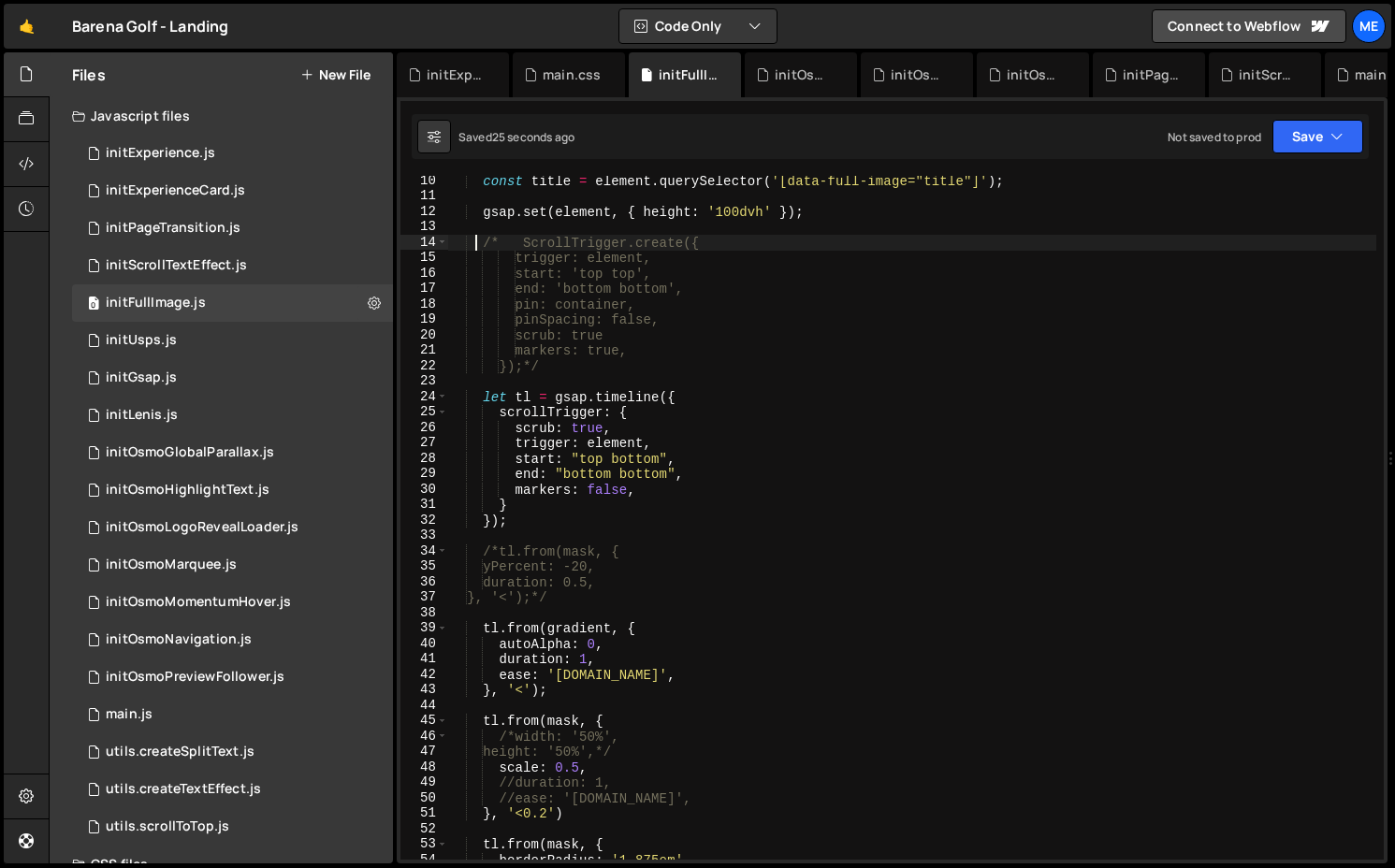
scroll to position [130, 0]
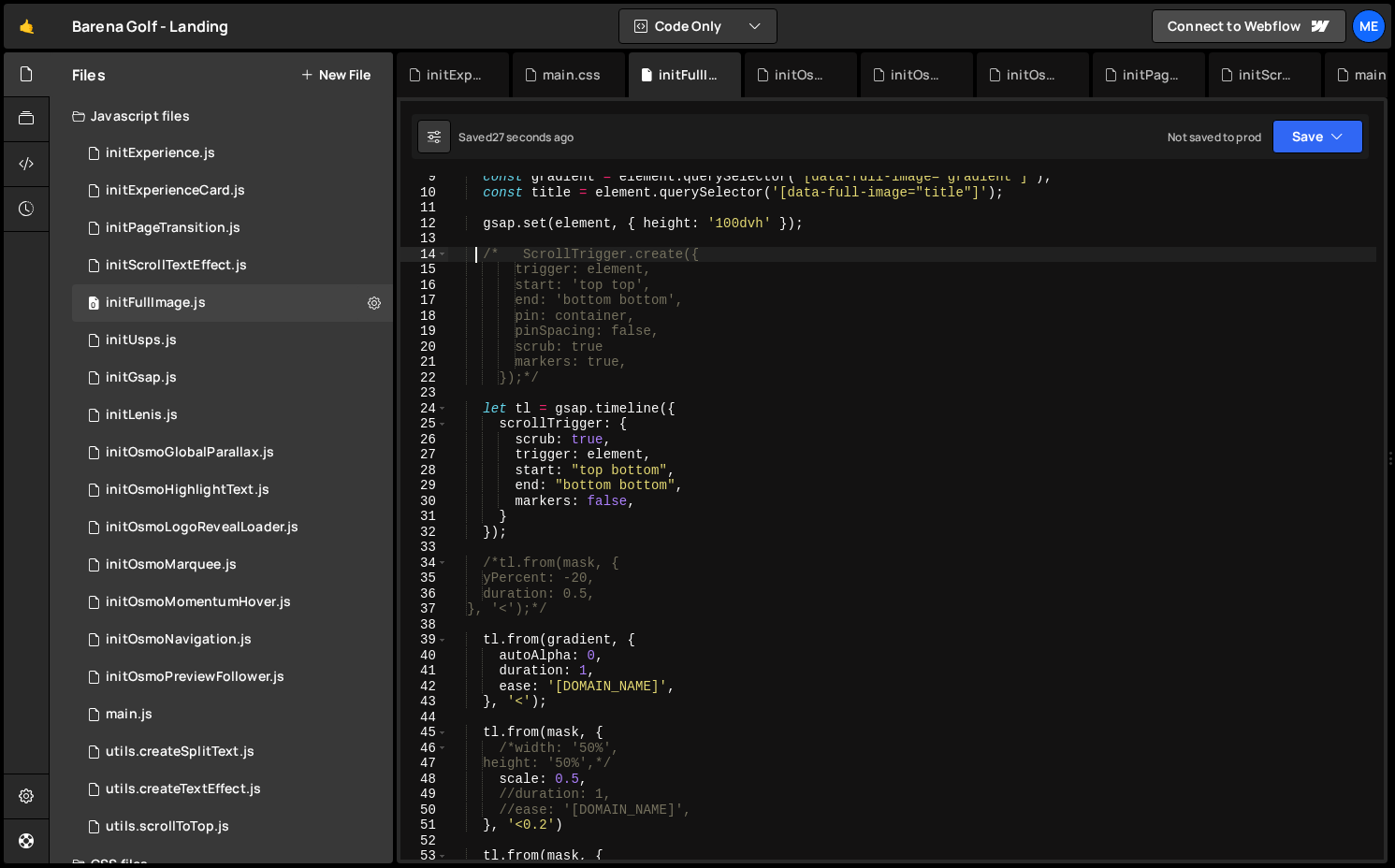
click at [686, 411] on div "const gradient = element . querySelector ( '[data-full-image="gradient"]' ) ; c…" at bounding box center [912, 526] width 929 height 714
type textarea "let tl = gsap.timeline({"
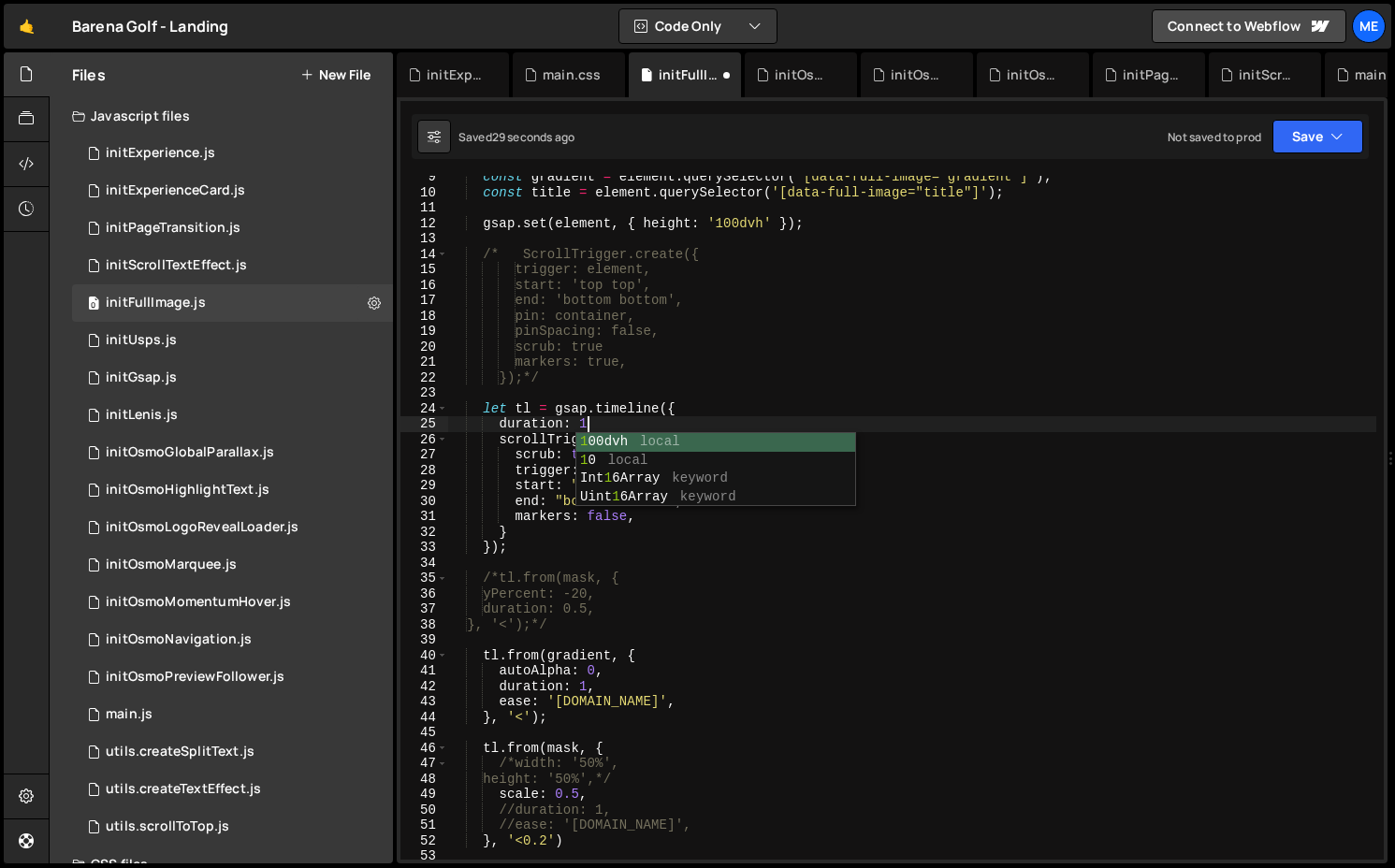
scroll to position [0, 8]
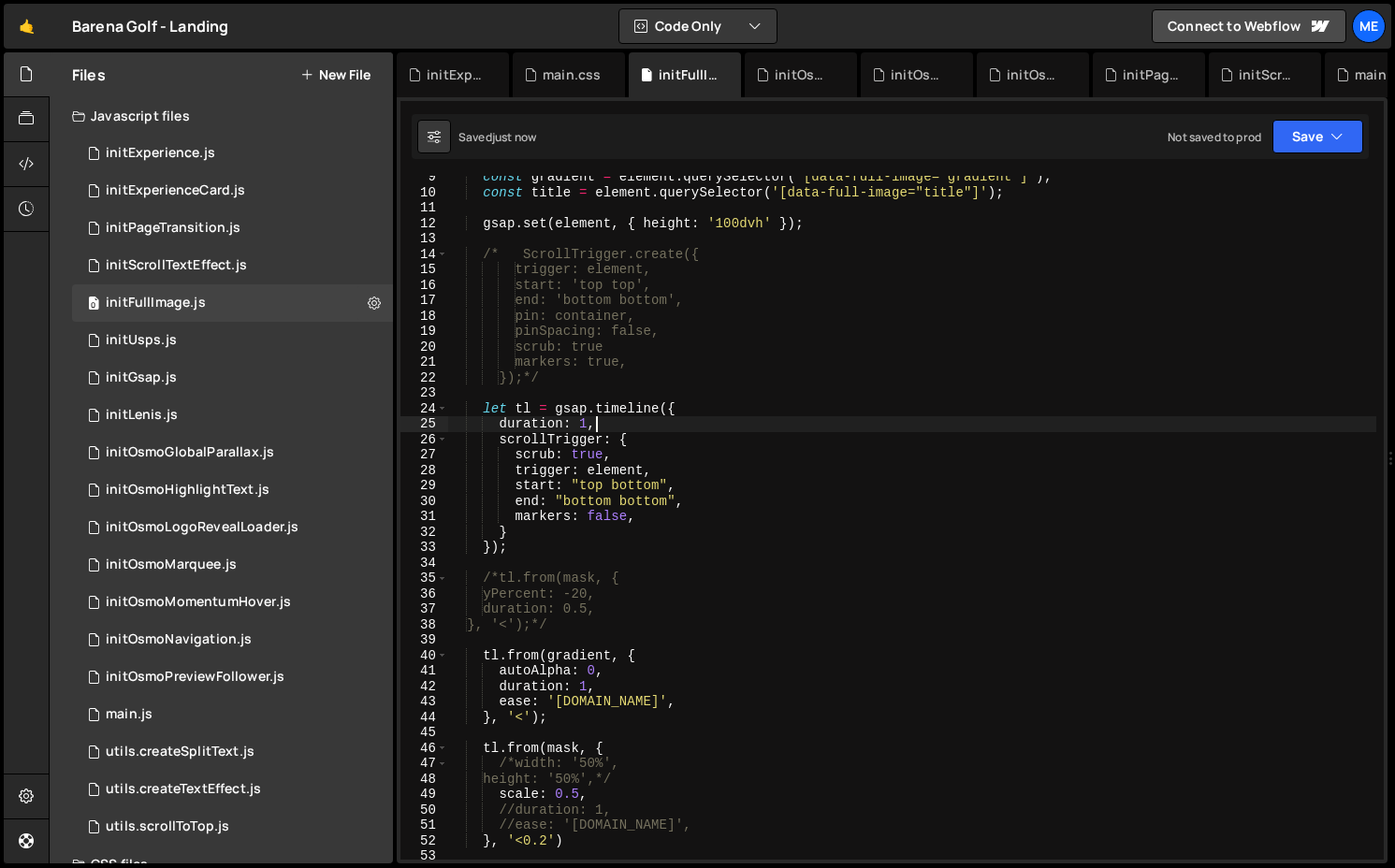
click at [617, 682] on div "const gradient = element . querySelector ( '[data-full-image="gradient"]' ) ; c…" at bounding box center [912, 526] width 929 height 714
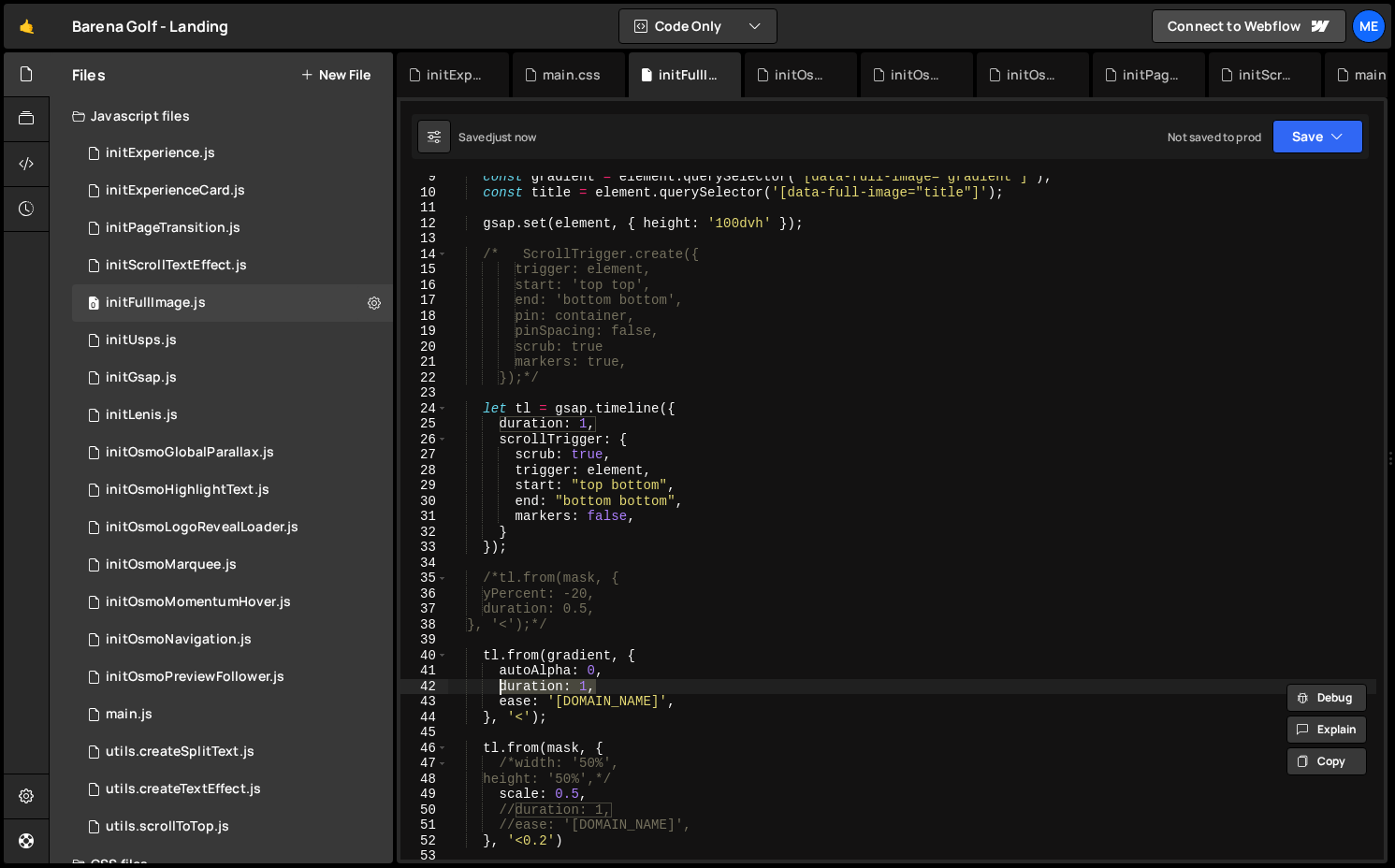
click at [631, 794] on div "const gradient = element . querySelector ( '[data-full-image="gradient"]' ) ; c…" at bounding box center [912, 526] width 929 height 714
type textarea "scale: 0.5,"
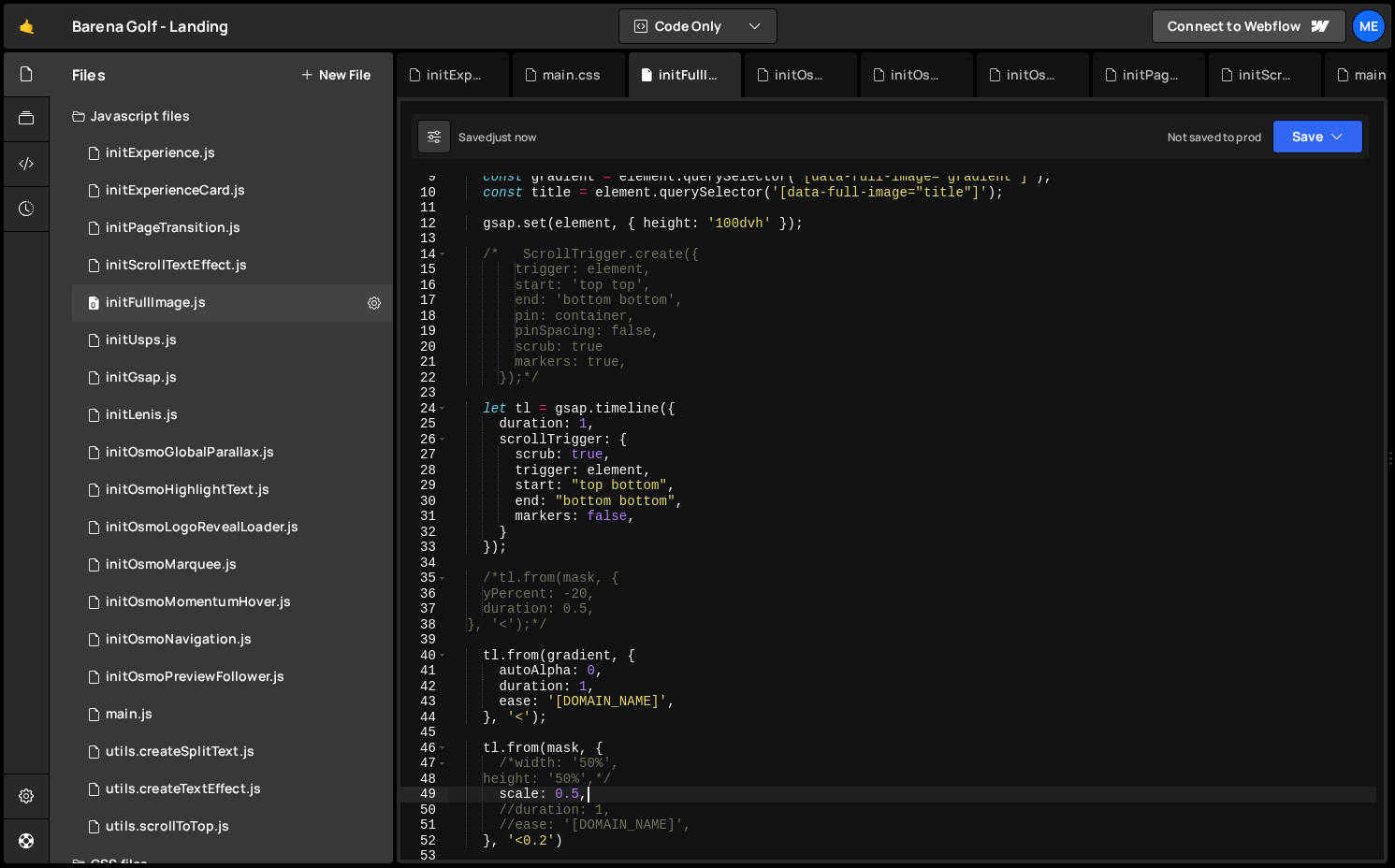
scroll to position [0, 2]
paste textarea "duration: 1,"
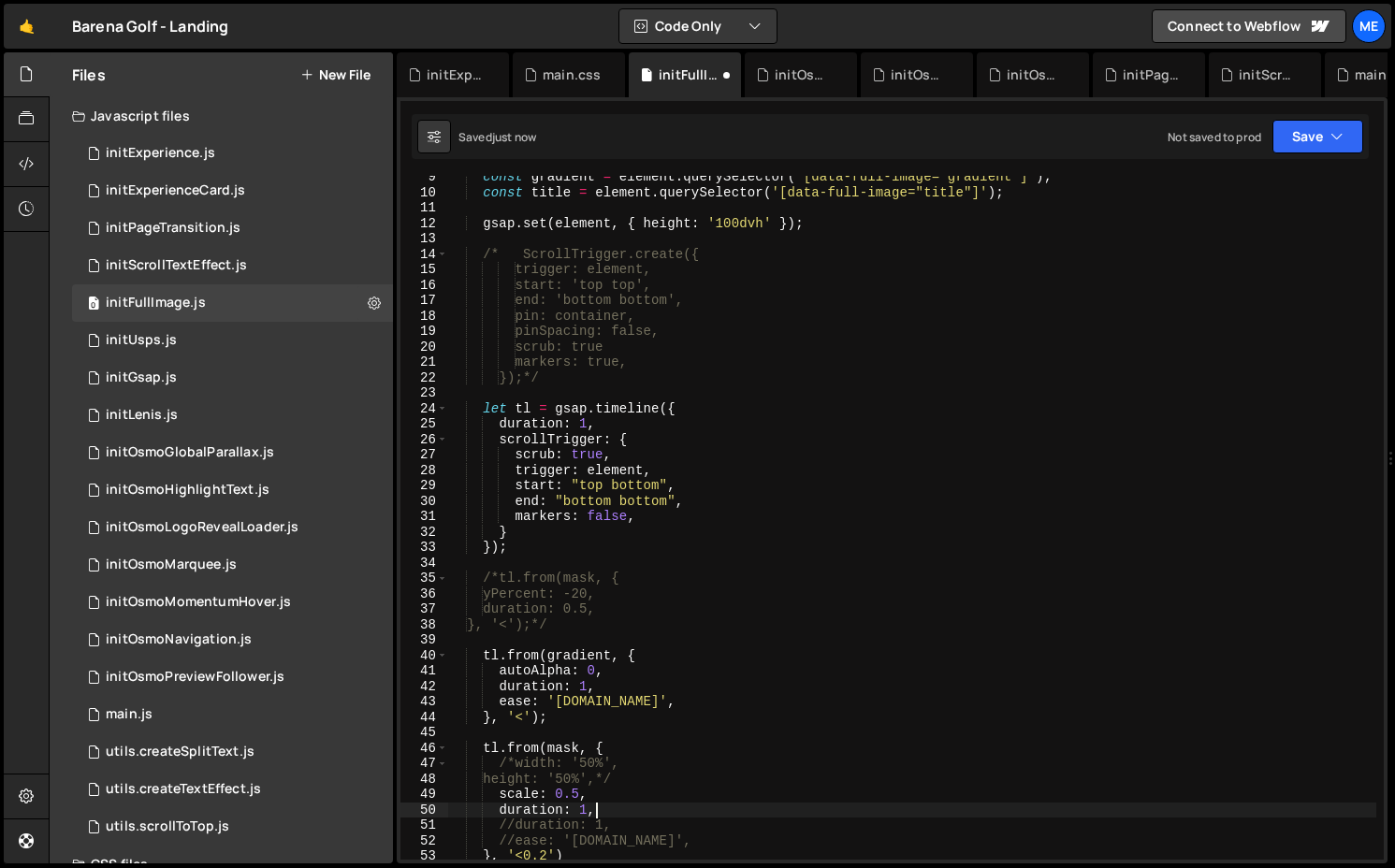
click at [632, 820] on div "const gradient = element . querySelector ( '[data-full-image="gradient"]' ) ; c…" at bounding box center [912, 526] width 929 height 714
type textarea "//duration: 1,"
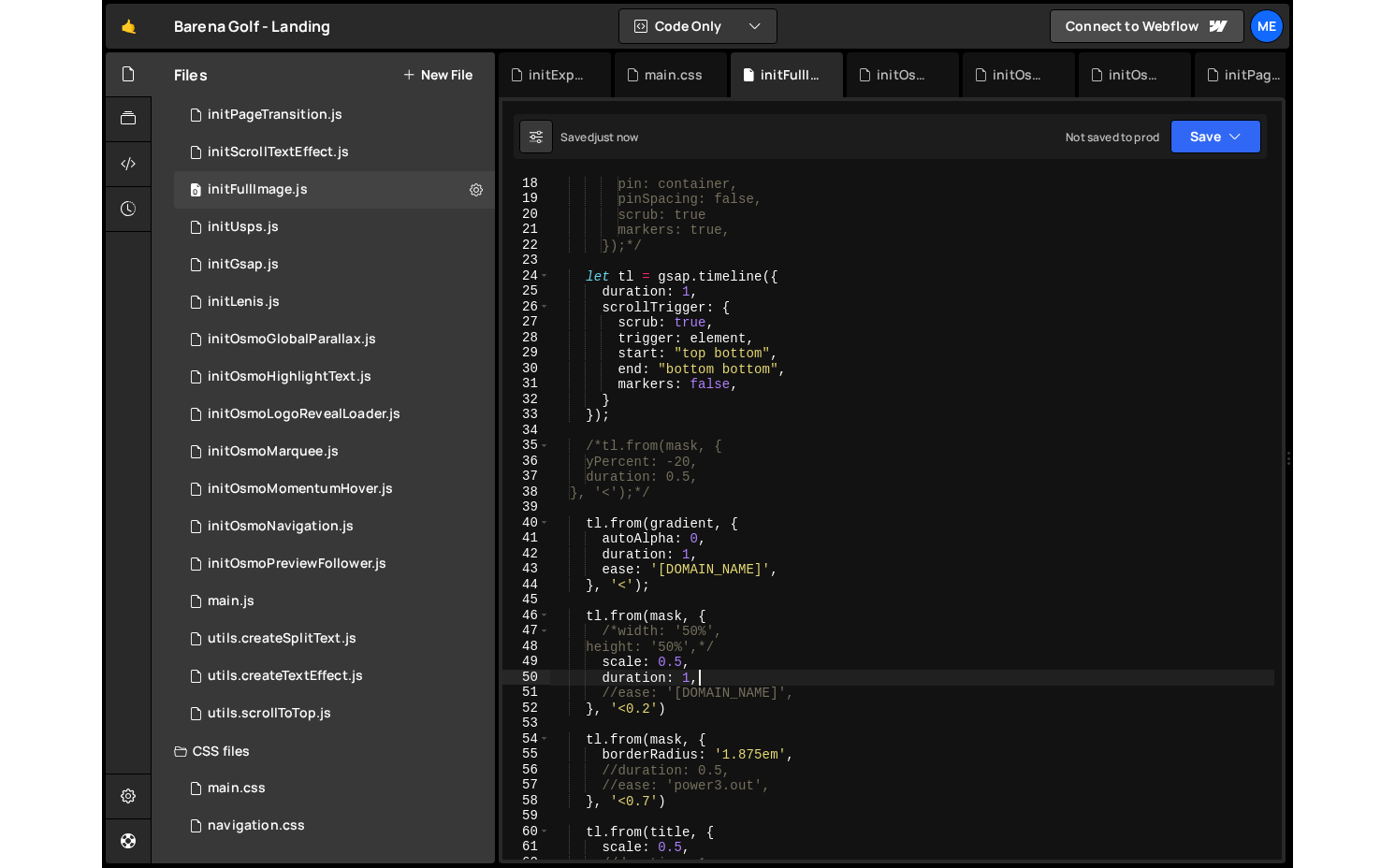
scroll to position [266, 0]
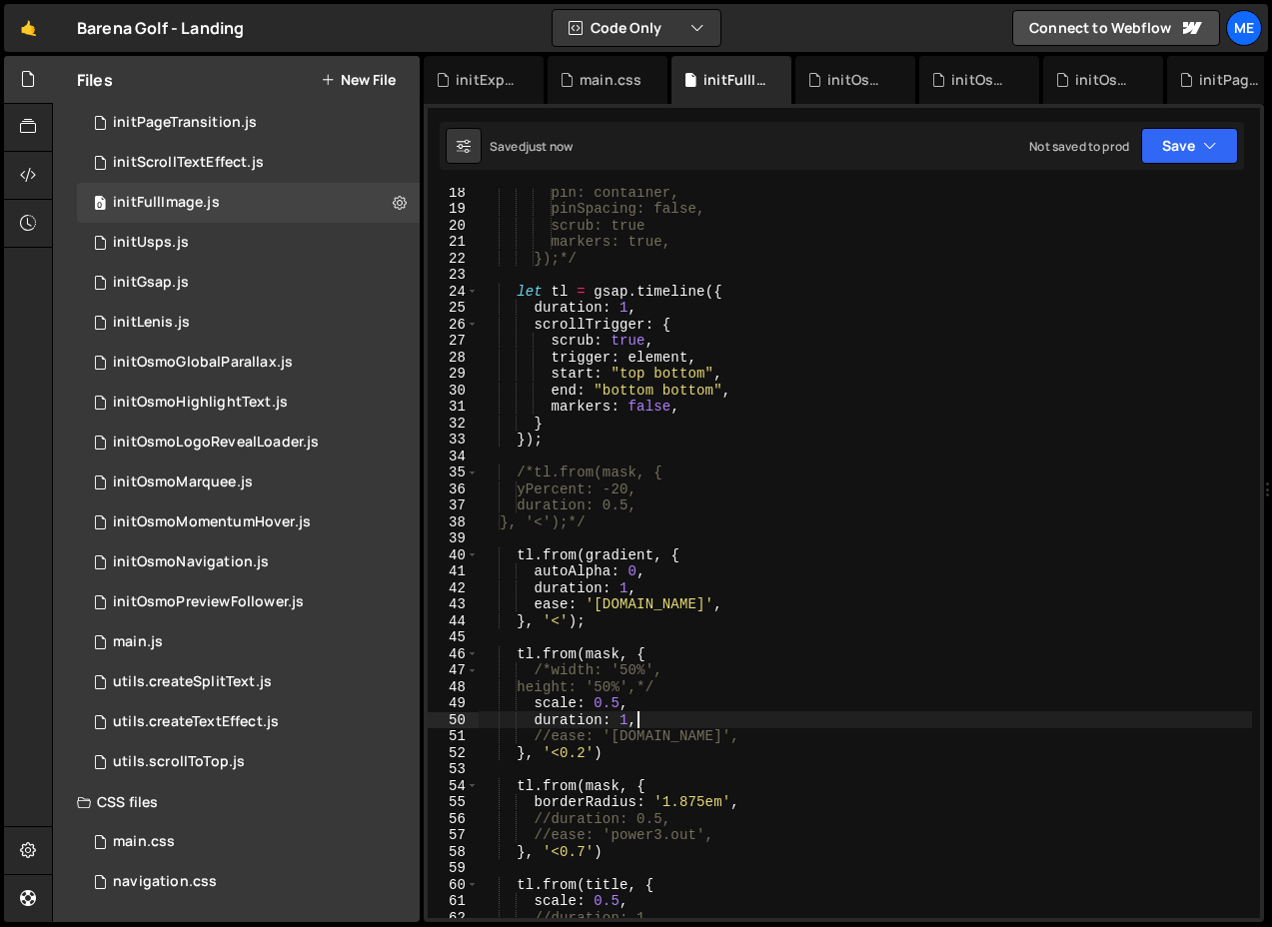
click at [532, 719] on div "pin: container, pinSpacing: false, scrub: true markers: true, });*/ let tl = gs…" at bounding box center [865, 565] width 773 height 763
click at [698, 817] on div "pin: container, pinSpacing: false, scrub: true markers: true, });*/ let tl = gs…" at bounding box center [865, 565] width 773 height 763
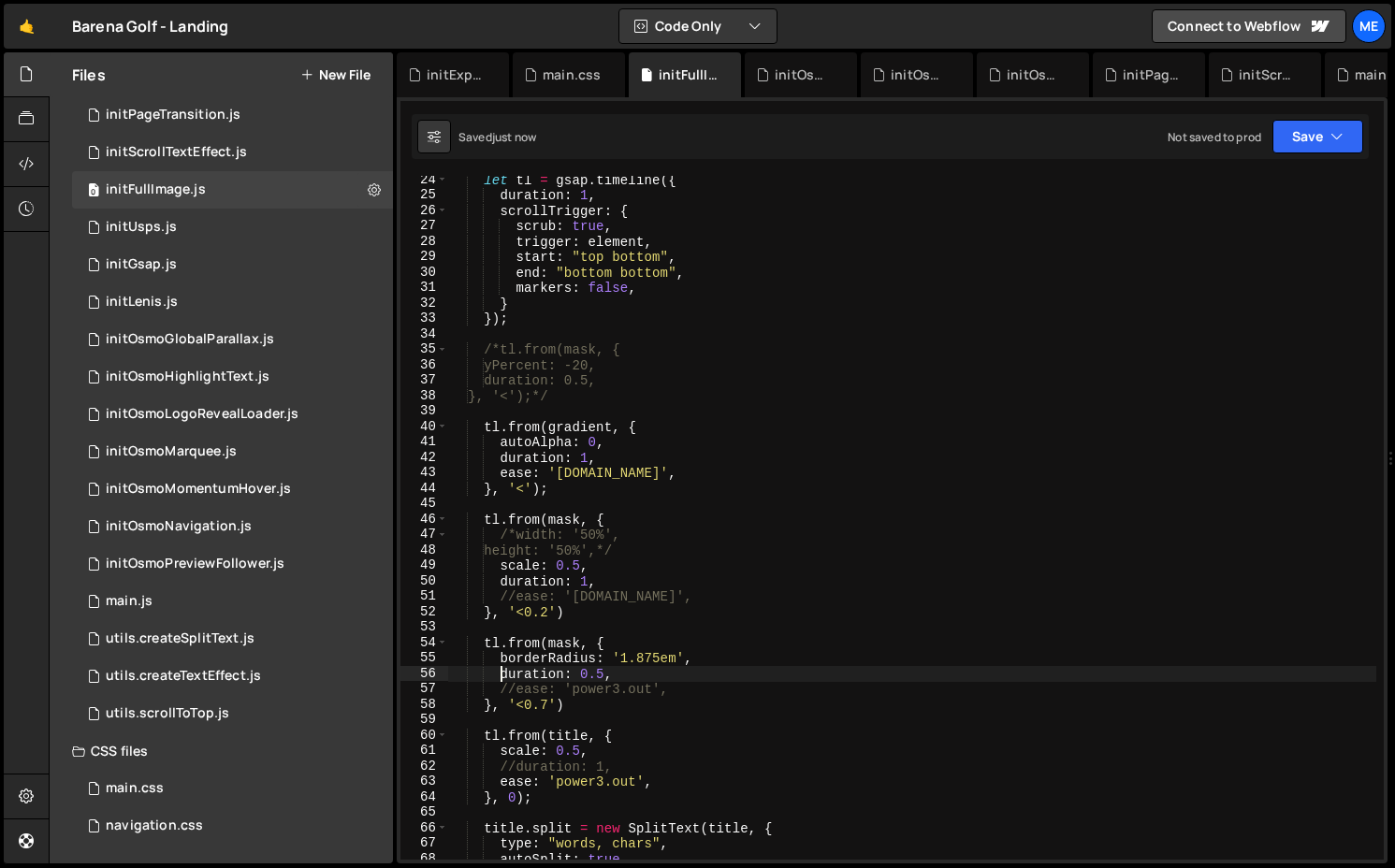
scroll to position [362, 0]
click at [682, 708] on div "let tl = gsap . timeline ({ duration : 1 , scrollTrigger : { scrub : true , tri…" at bounding box center [912, 529] width 928 height 714
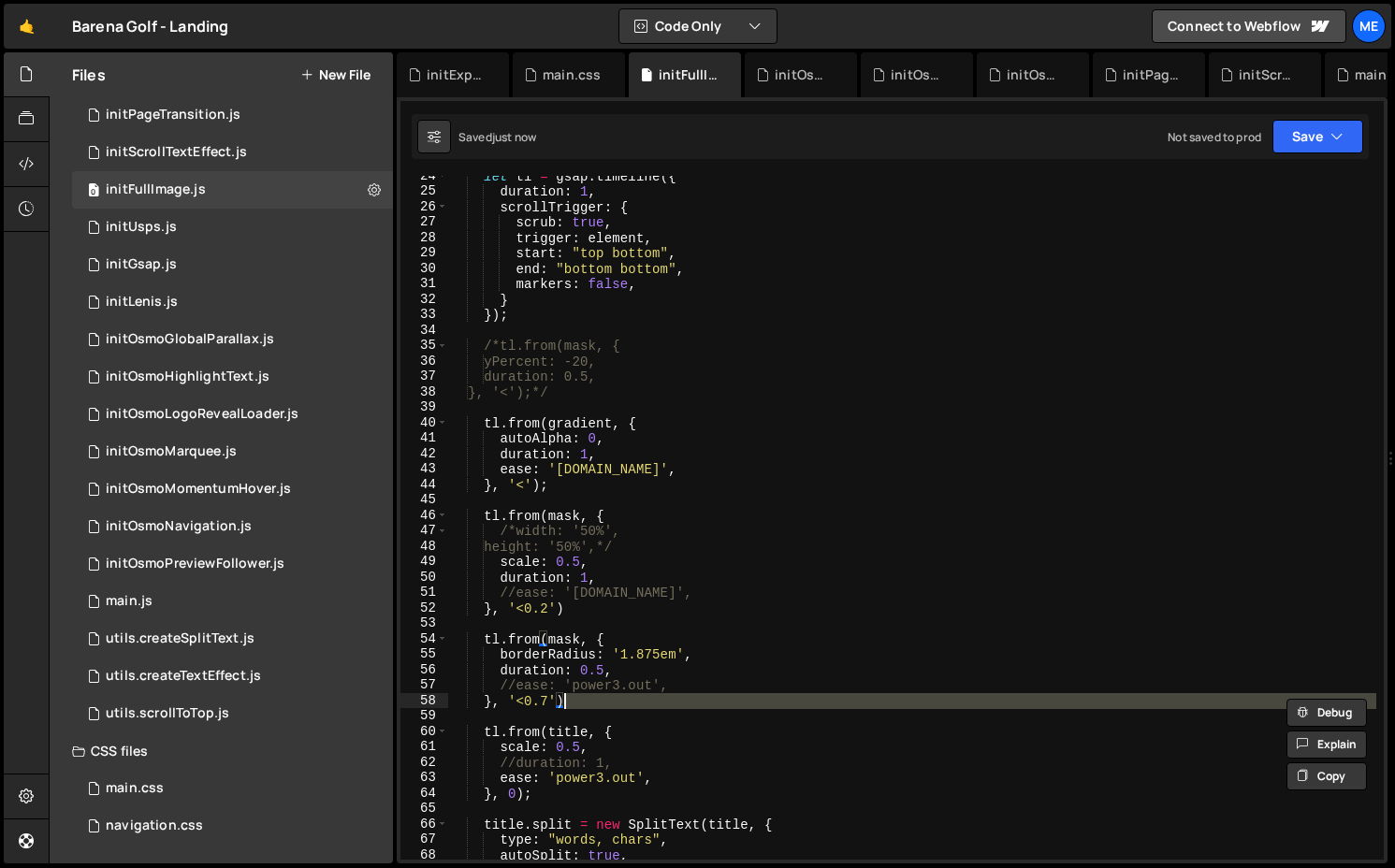
click at [683, 689] on div "let tl = gsap . timeline ({ duration : 1 , scrollTrigger : { scrub : true , tri…" at bounding box center [912, 525] width 928 height 714
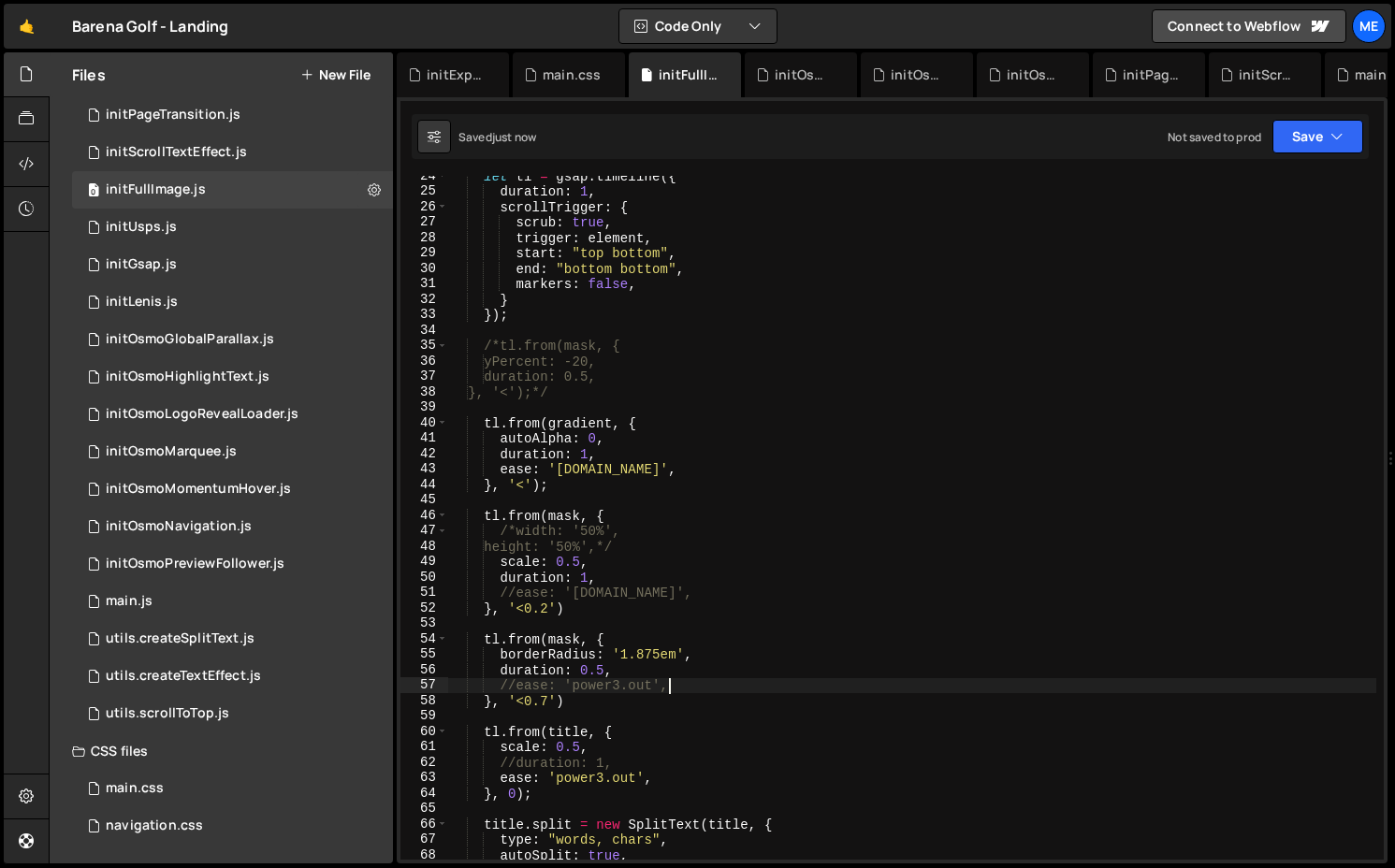
click at [681, 580] on div "let tl = gsap . timeline ({ duration : 1 , scrollTrigger : { scrub : true , tri…" at bounding box center [912, 525] width 928 height 714
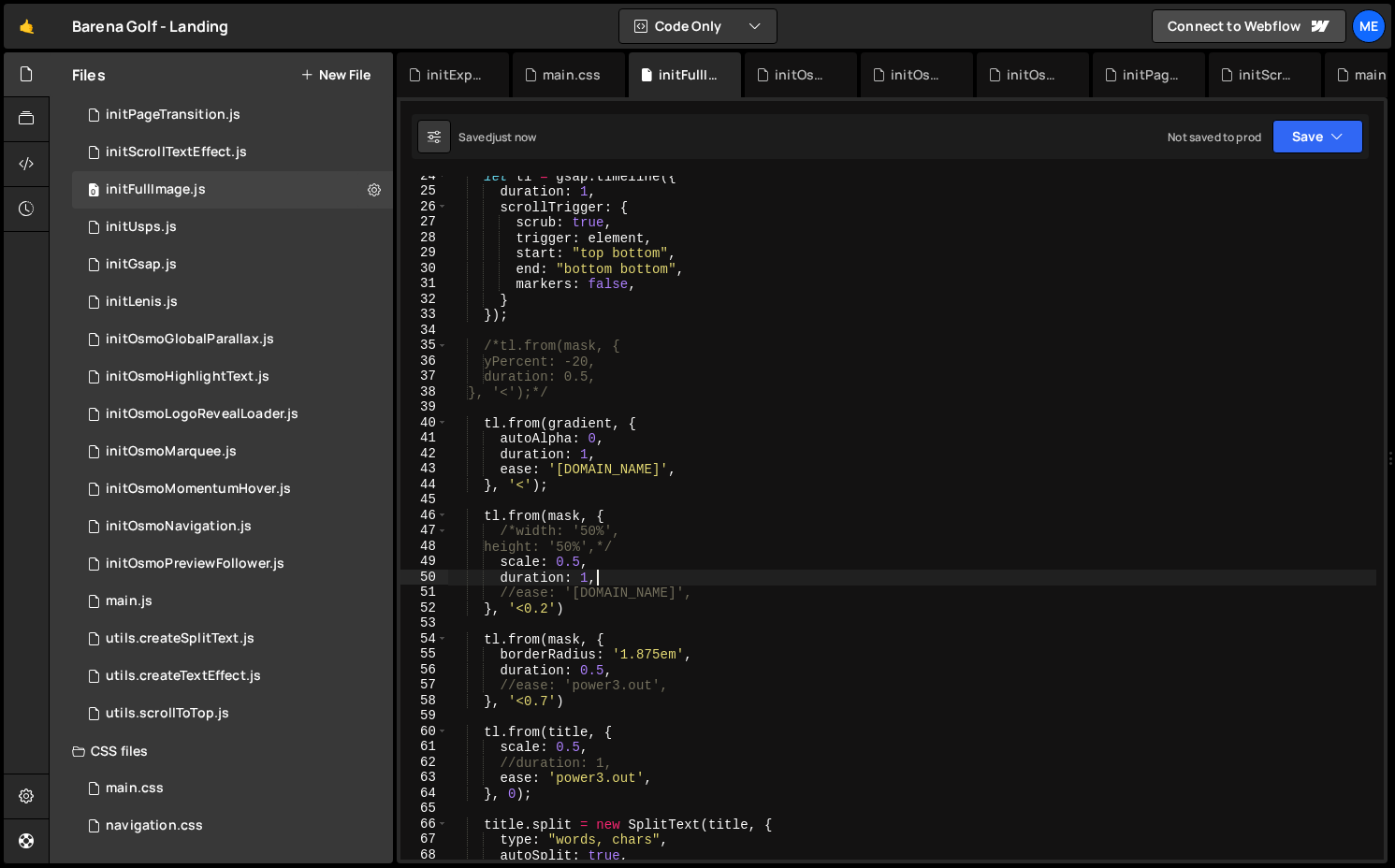
click at [680, 595] on div "let tl = gsap . timeline ({ duration : 1 , scrollTrigger : { scrub : true , tri…" at bounding box center [912, 525] width 928 height 714
click at [675, 685] on div "let tl = gsap . timeline ({ duration : 1 , scrollTrigger : { scrub : true , tri…" at bounding box center [912, 525] width 928 height 714
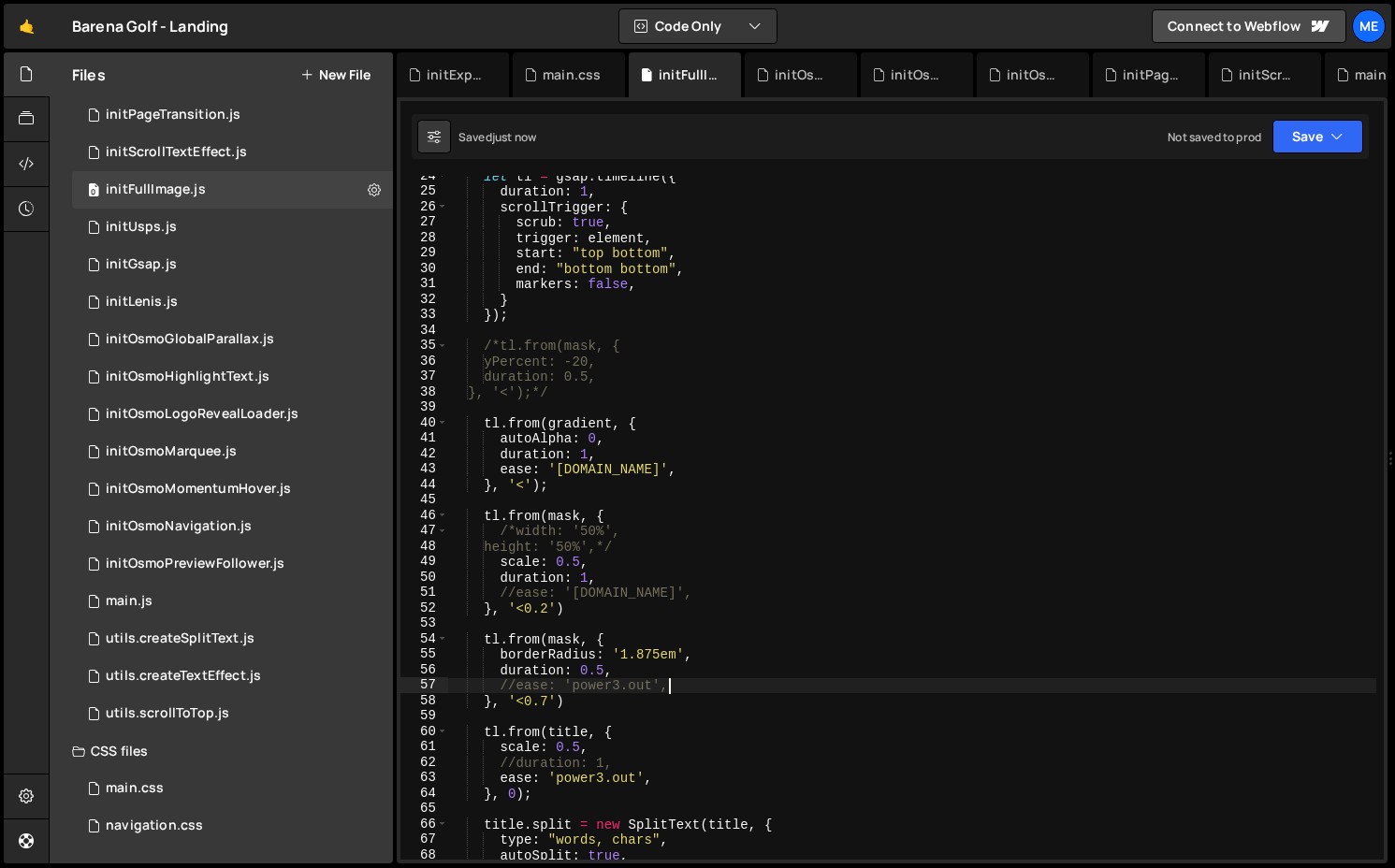
click at [670, 593] on div "let tl = gsap . timeline ({ duration : 1 , scrollTrigger : { scrub : true , tri…" at bounding box center [912, 525] width 928 height 714
type textarea "//ease: '[DOMAIN_NAME]',"
type textarea "duration: 1,"
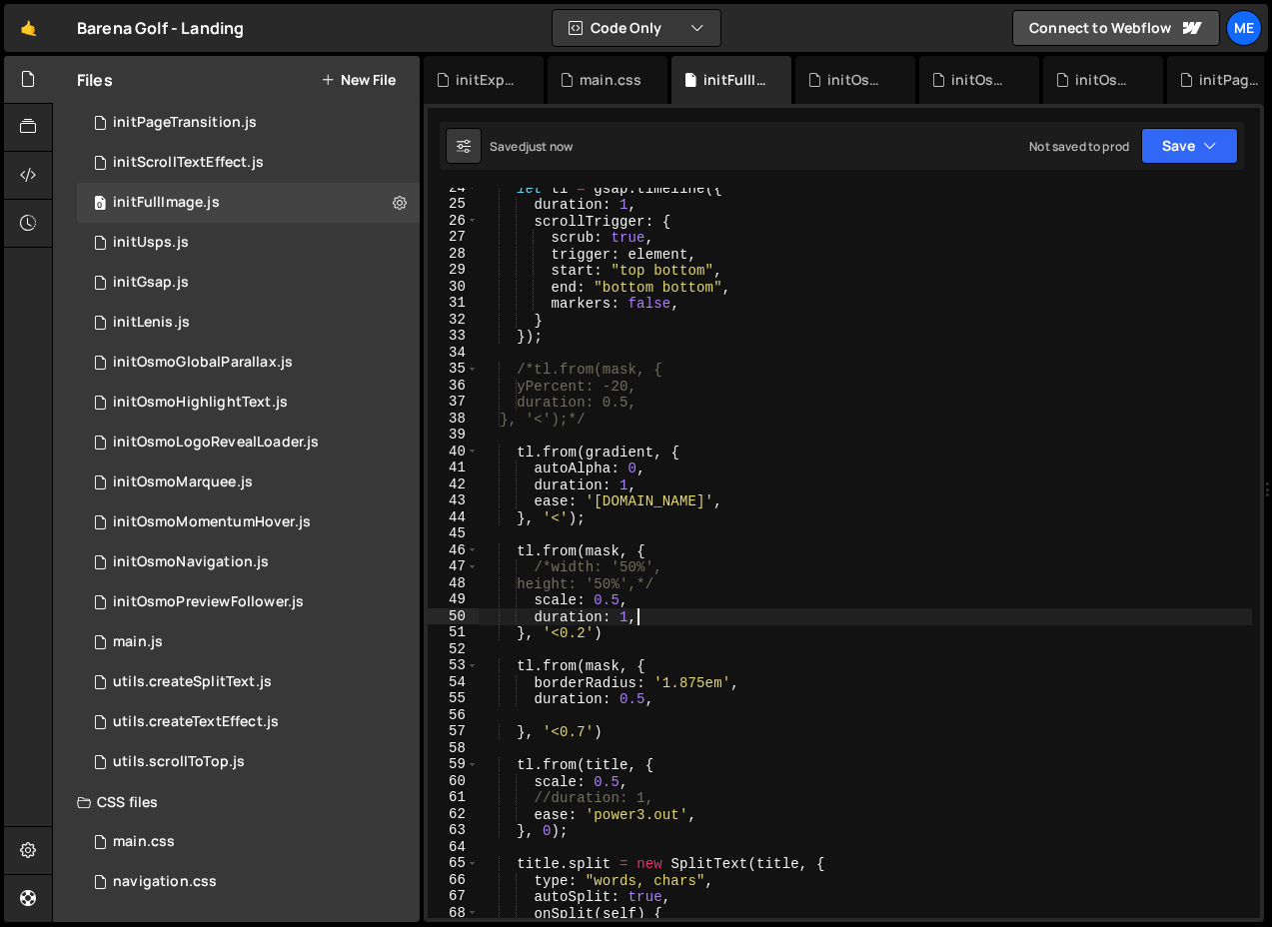
click at [528, 712] on div "let tl = gsap . timeline ({ duration : 1 , scrollTrigger : { scrub : true , tri…" at bounding box center [865, 561] width 773 height 763
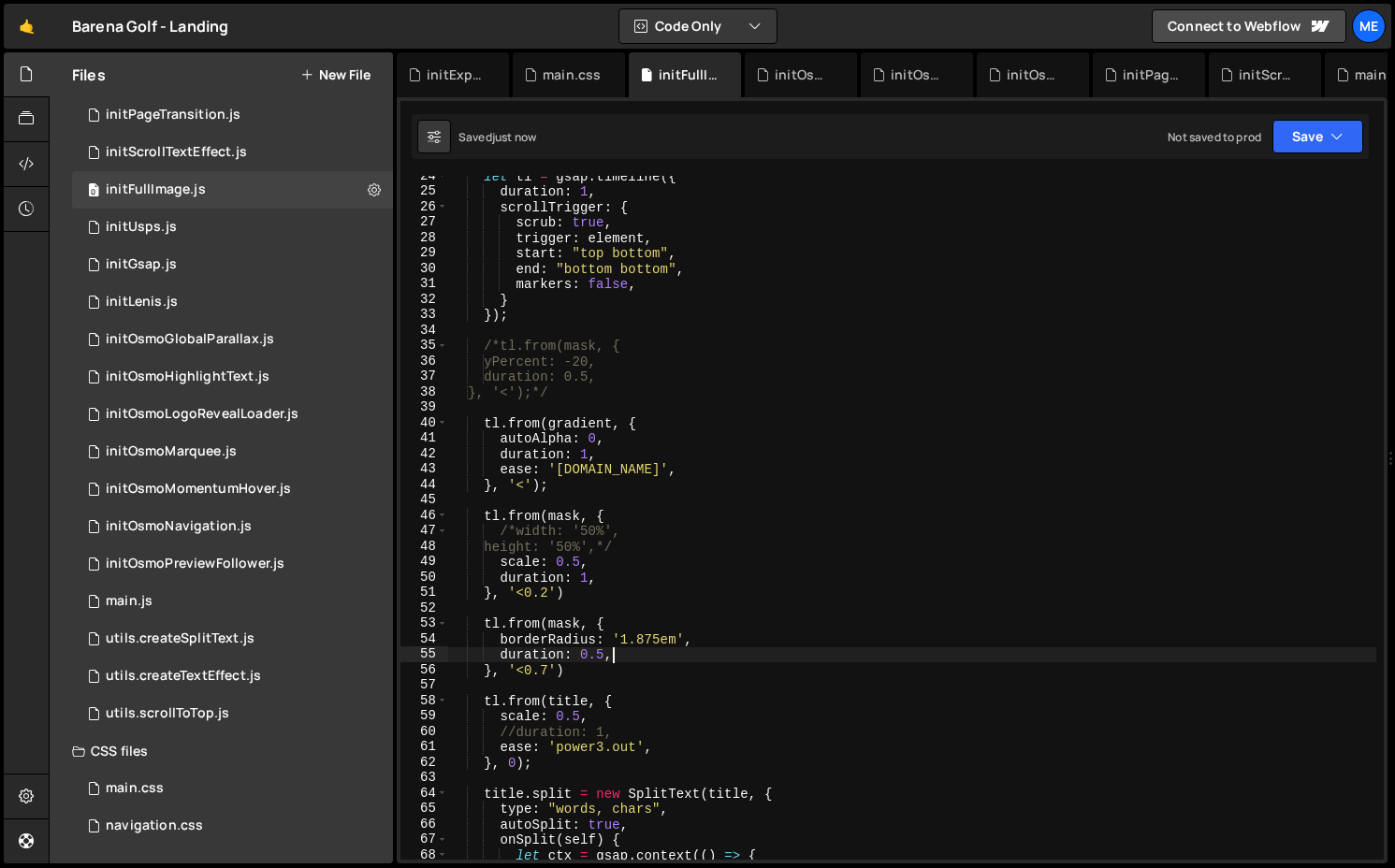
click at [627, 735] on div "let tl = gsap . timeline ({ duration : 1 , scrollTrigger : { scrub : true , tri…" at bounding box center [912, 525] width 928 height 714
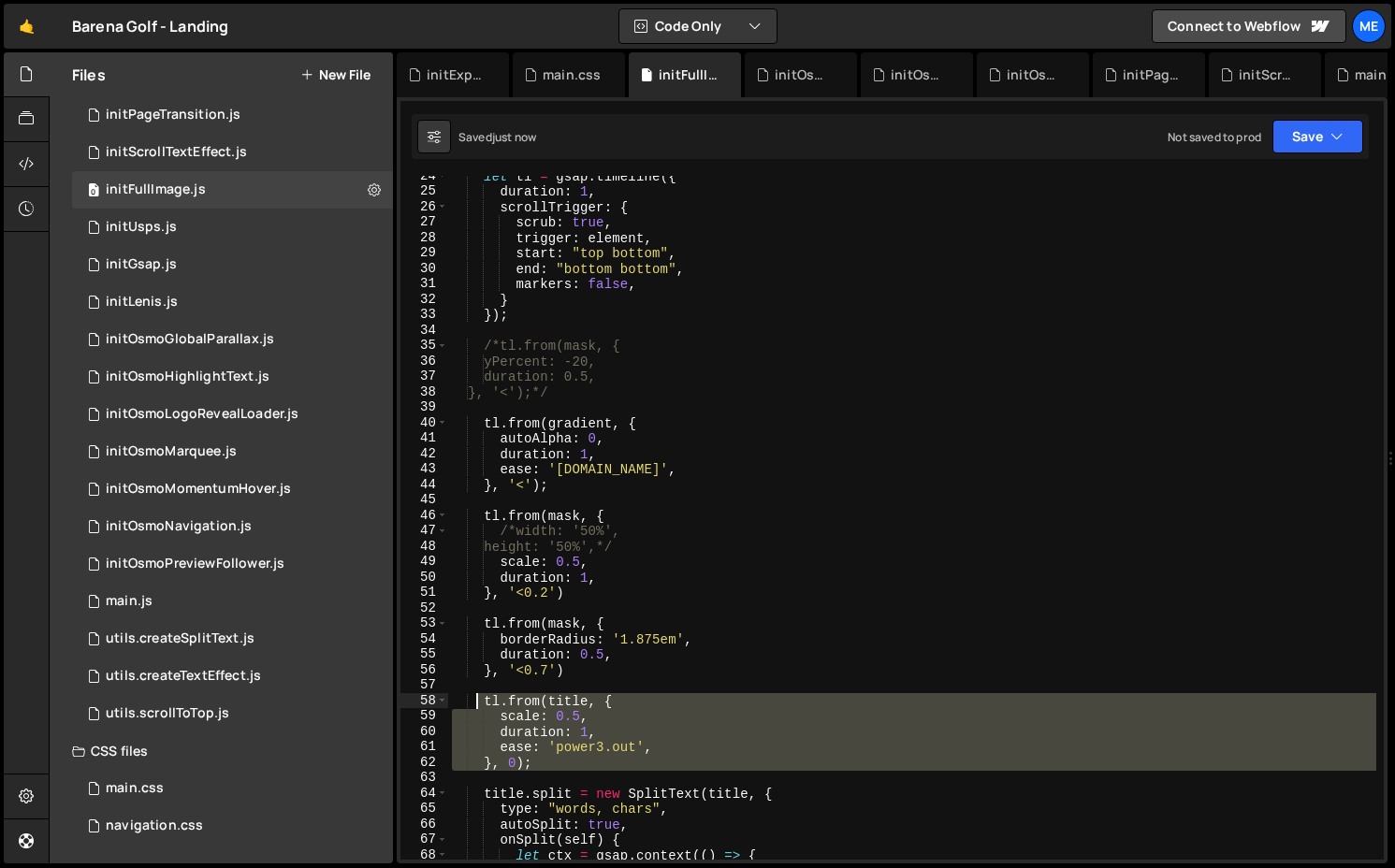
drag, startPoint x: 587, startPoint y: 771, endPoint x: 473, endPoint y: 695, distance: 137.0
click at [473, 695] on div "let tl = gsap . timeline ({ duration : 1 , scrollTrigger : { scrub : true , tri…" at bounding box center [912, 525] width 928 height 714
type textarea "tl.from(title, { scale: 0.5,"
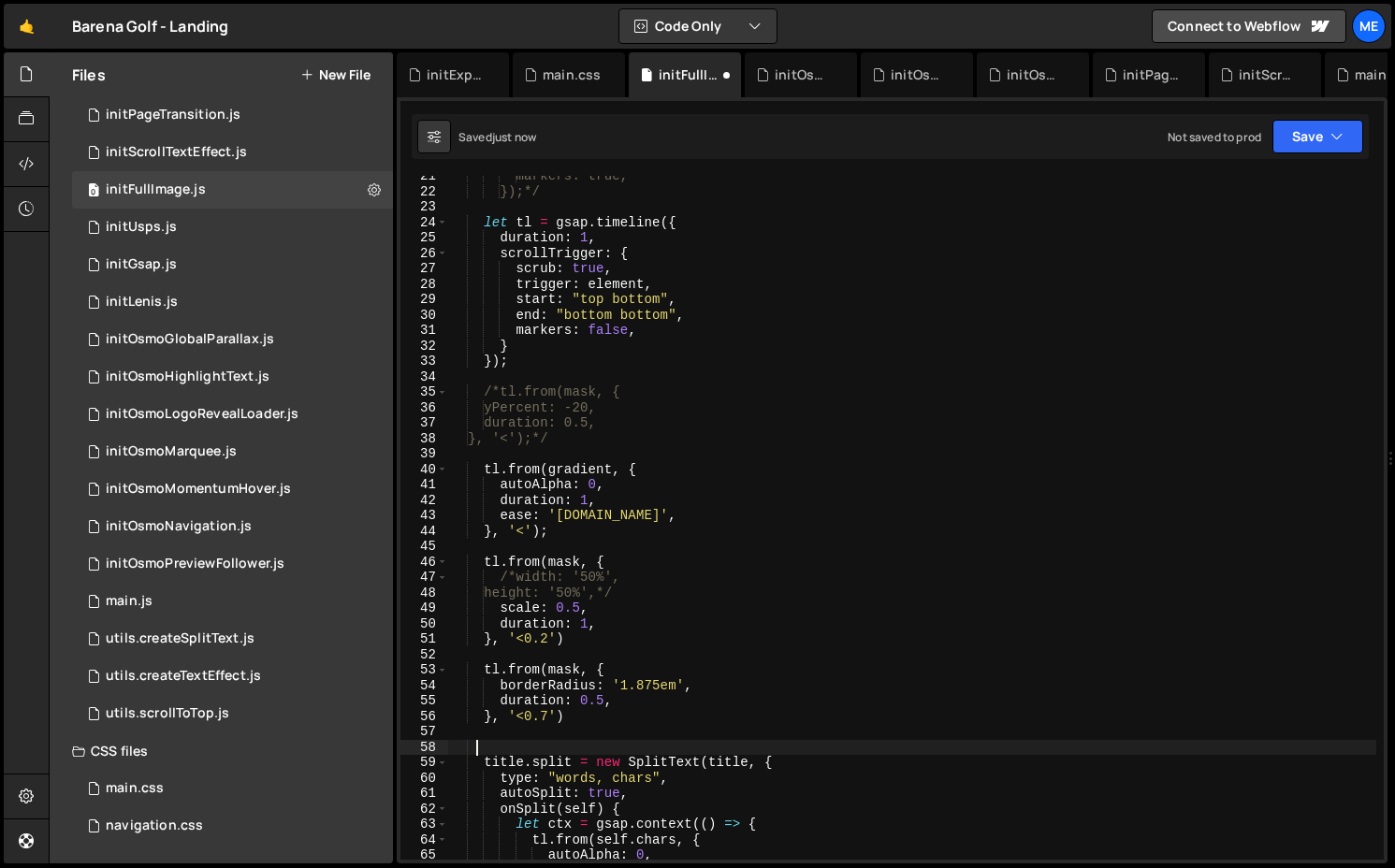
scroll to position [316, 0]
click at [532, 375] on div "markers: true, });*/ let tl = gsap . timeline ({ duration : 1 , scrollTrigger :…" at bounding box center [912, 525] width 928 height 714
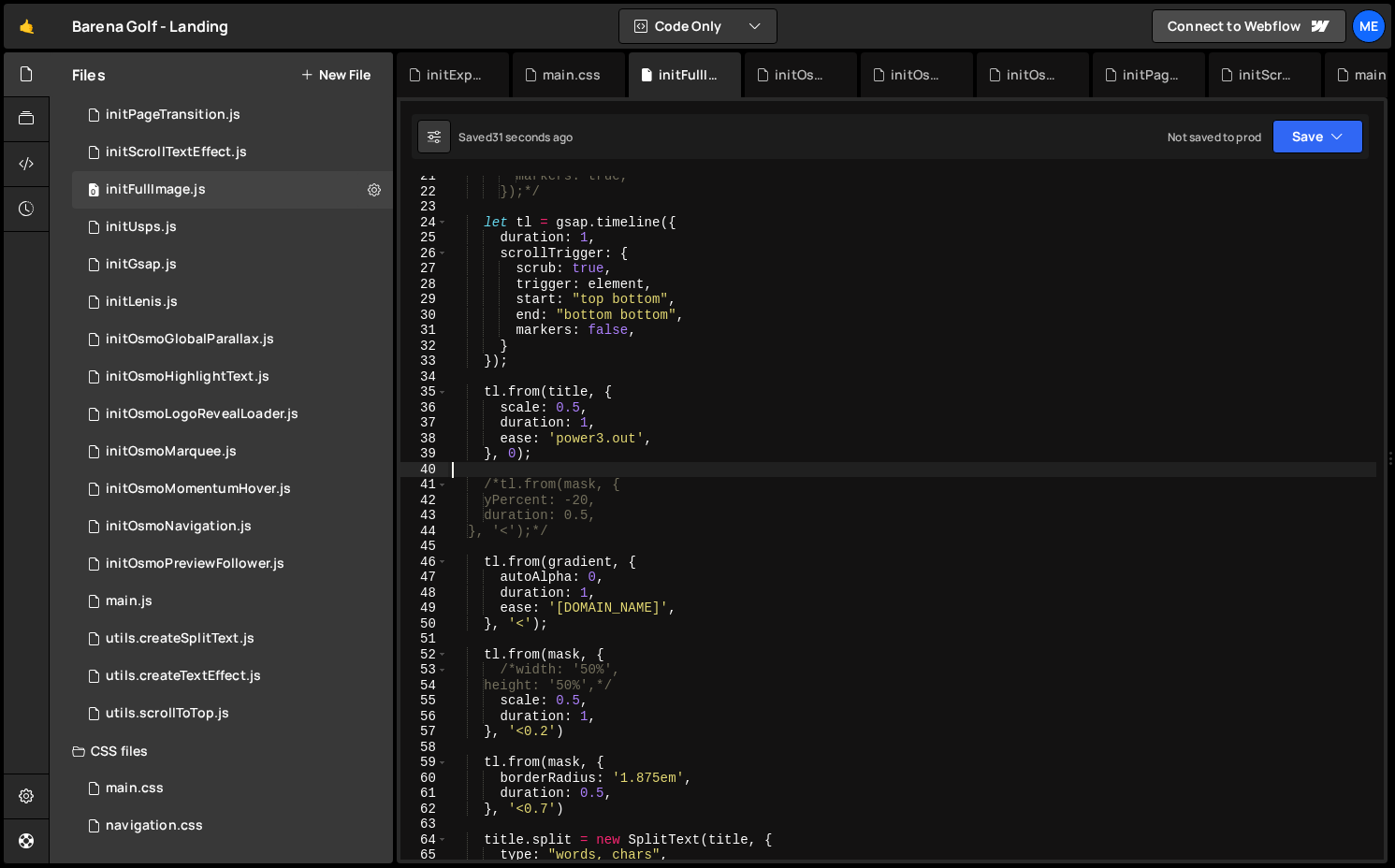
click at [671, 441] on div "markers: true, });*/ let tl = gsap . timeline ({ duration : 1 , scrollTrigger :…" at bounding box center [912, 525] width 928 height 714
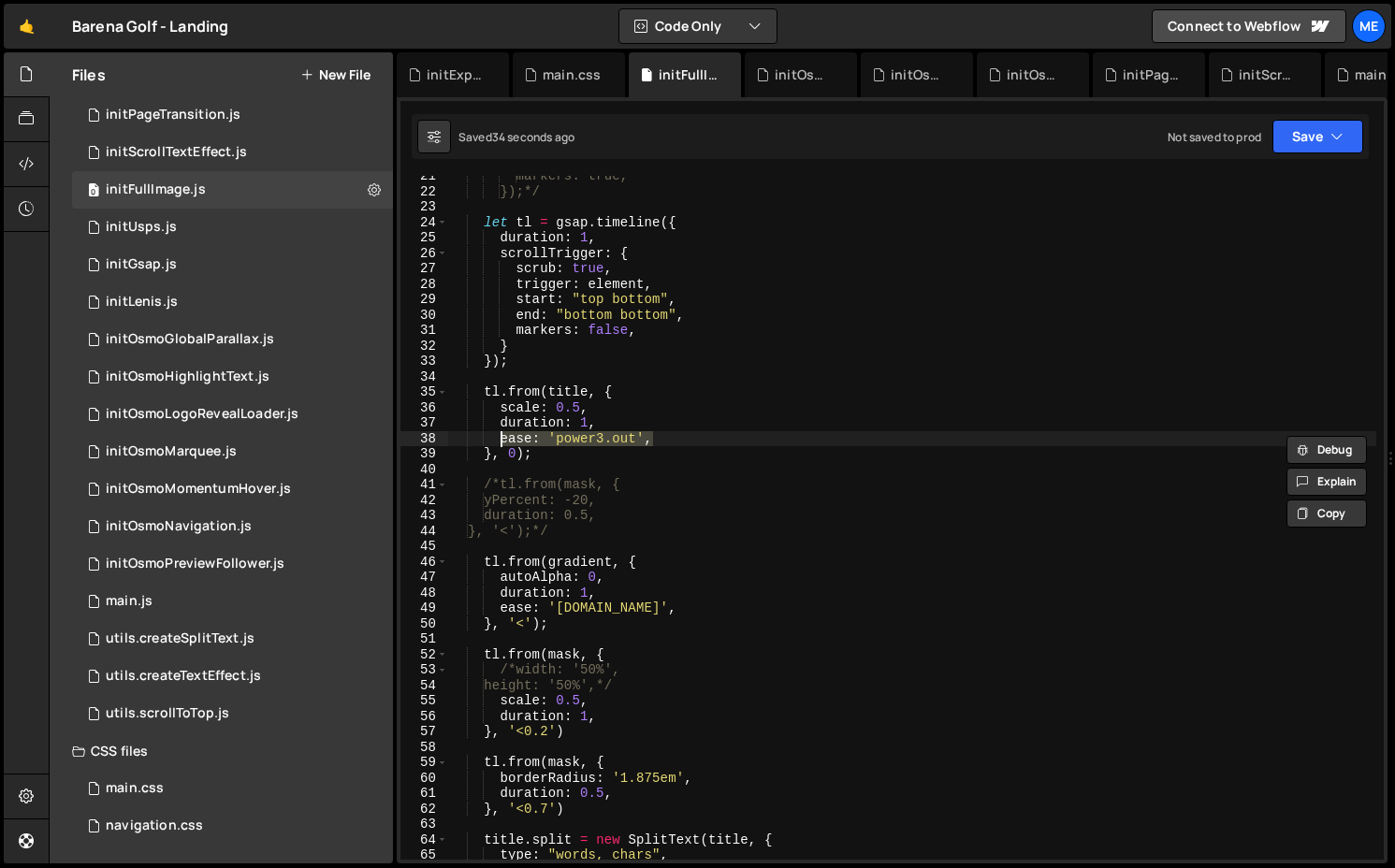
click at [659, 611] on div "markers: true, });*/ let tl = gsap . timeline ({ duration : 1 , scrollTrigger :…" at bounding box center [912, 525] width 928 height 714
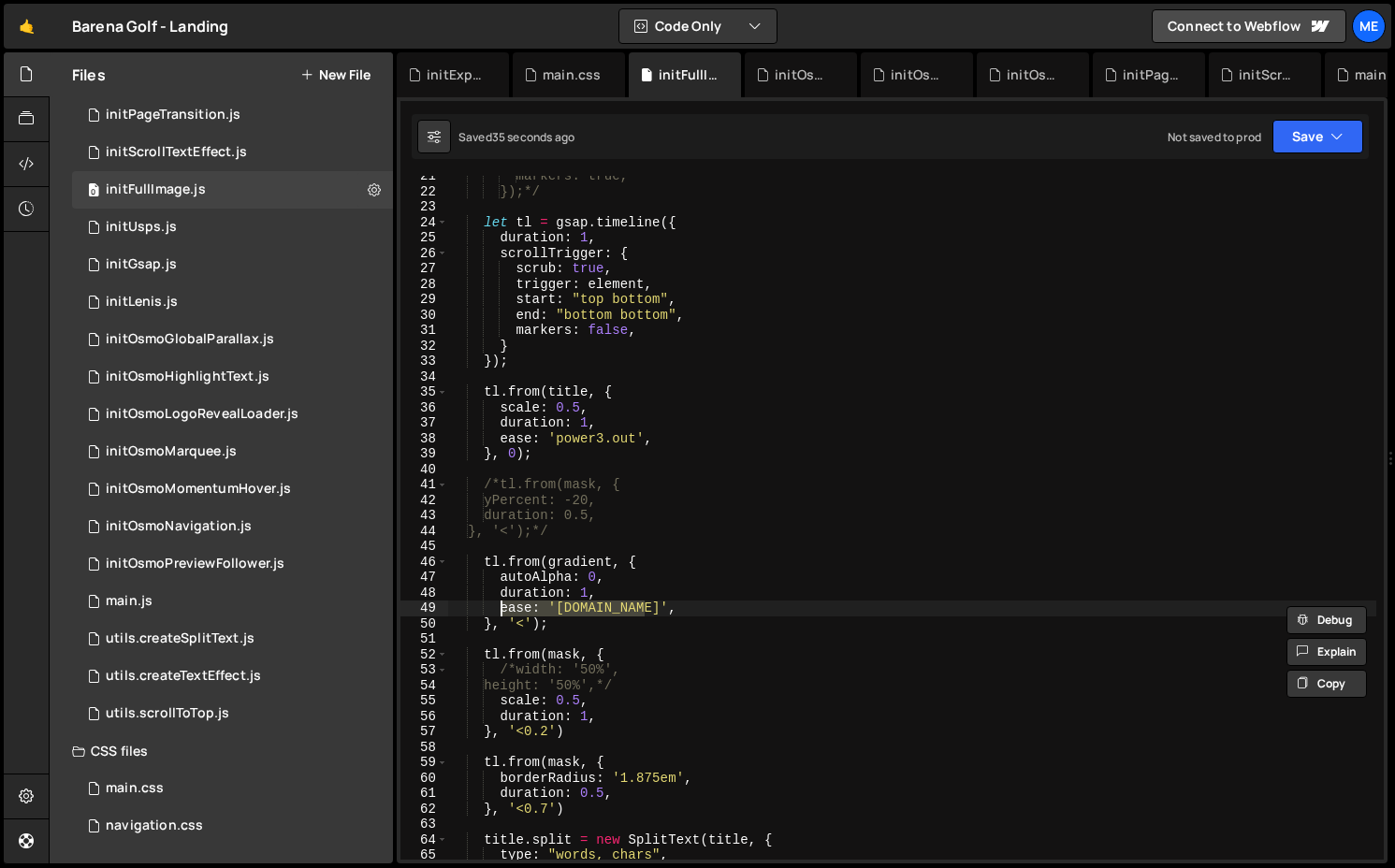
paste textarea "out"
click at [628, 434] on div "markers: true, });*/ let tl = gsap . timeline ({ duration : 1 , scrollTrigger :…" at bounding box center [912, 525] width 928 height 714
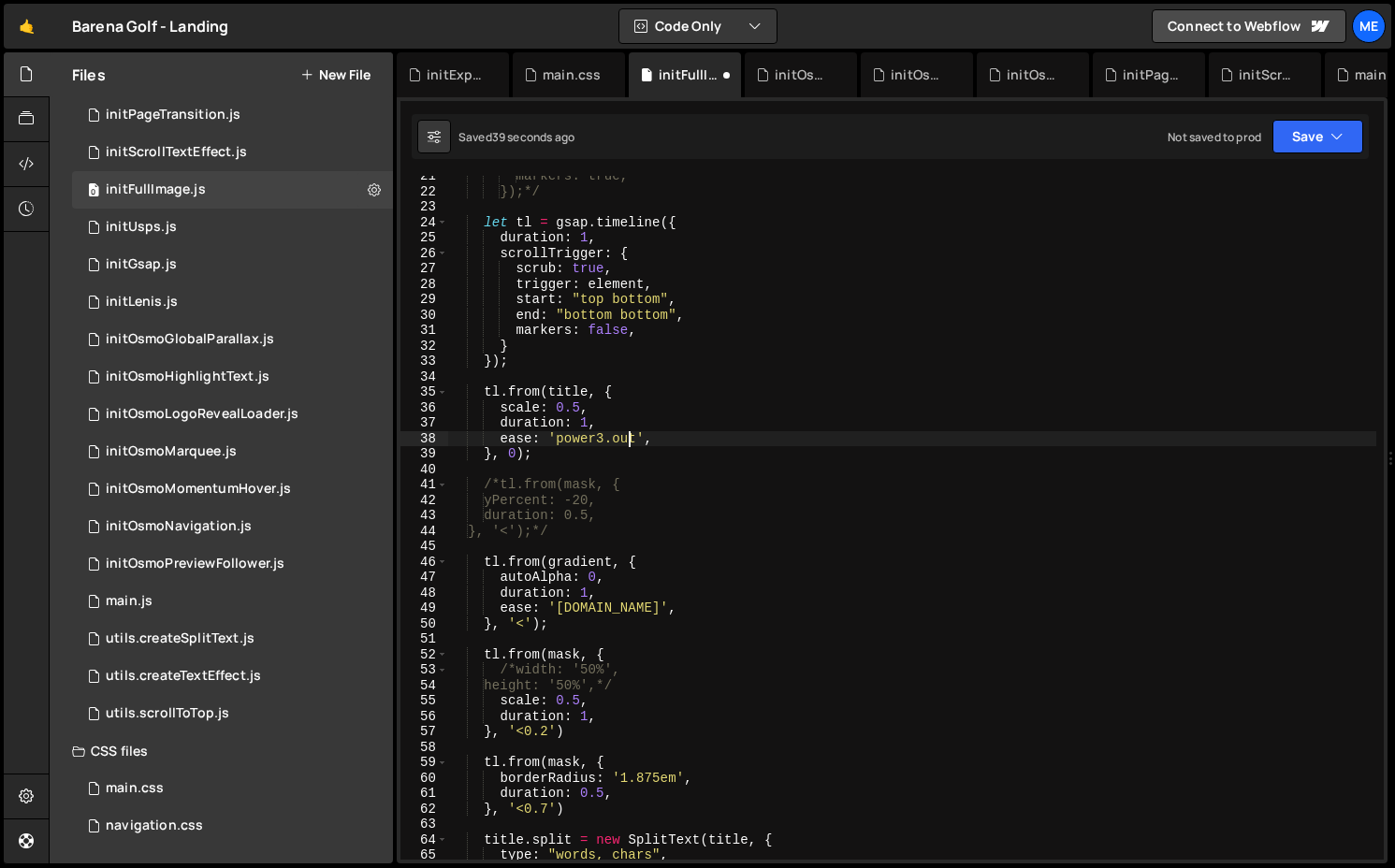
click at [628, 434] on div "markers: true, });*/ let tl = gsap . timeline ({ duration : 1 , scrollTrigger :…" at bounding box center [912, 525] width 928 height 714
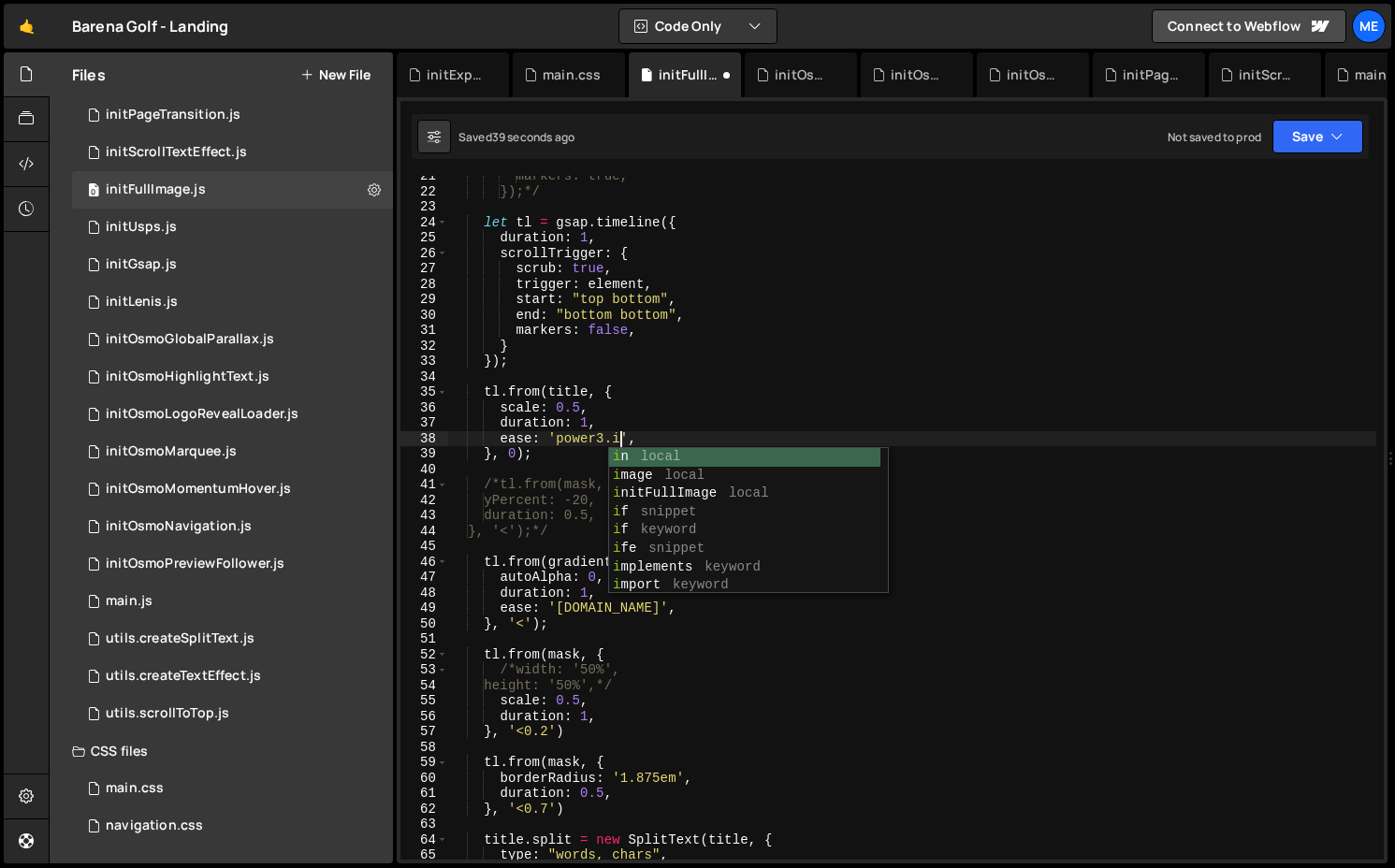
scroll to position [0, 11]
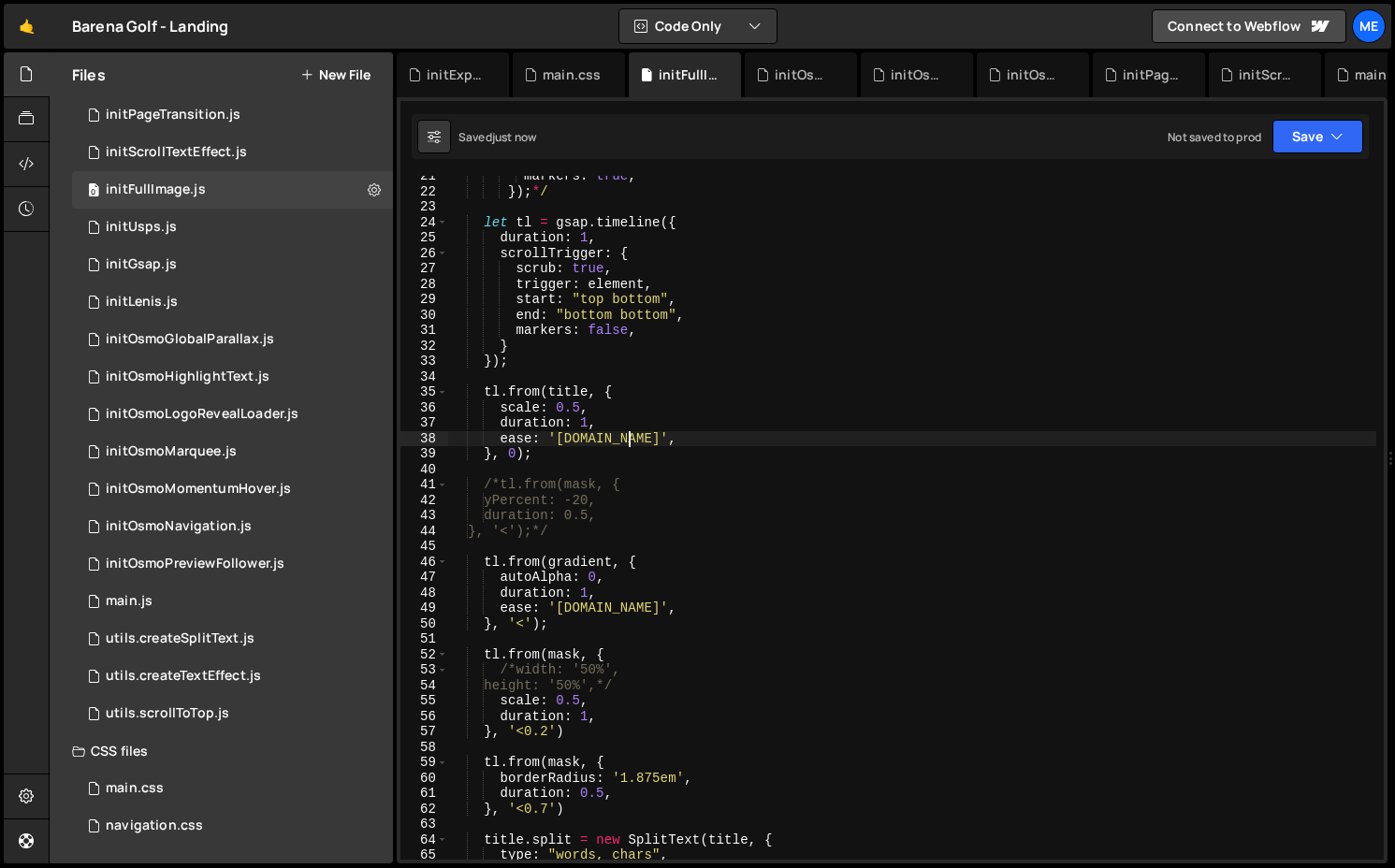
click at [669, 607] on div "markers : true , }) ; * / let tl = gsap . timeline ({ duration : 1 , scrollTrig…" at bounding box center [912, 525] width 928 height 714
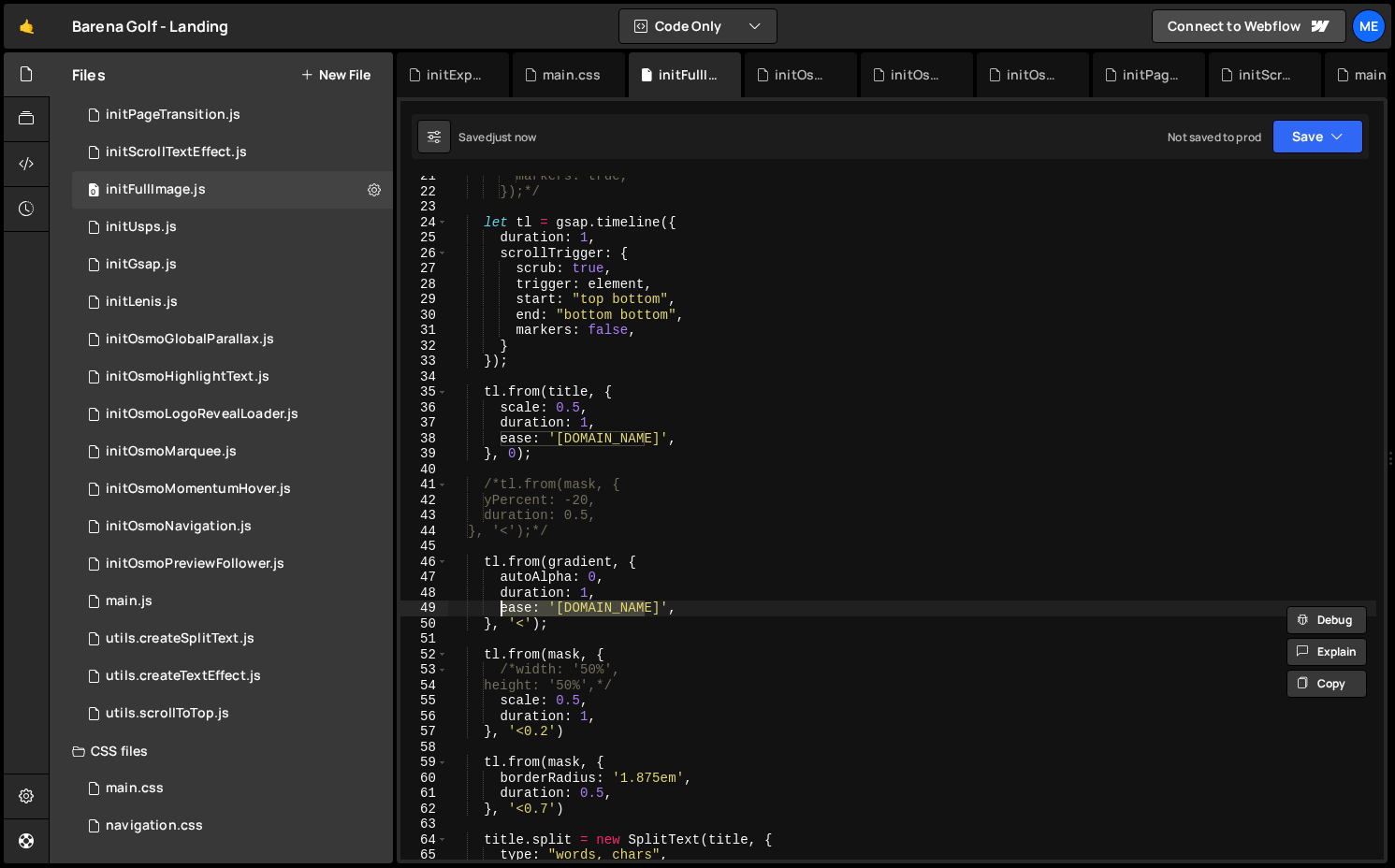
click at [639, 714] on div "markers: true, });*/ let tl = gsap . timeline ({ duration : 1 , scrollTrigger :…" at bounding box center [912, 525] width 928 height 714
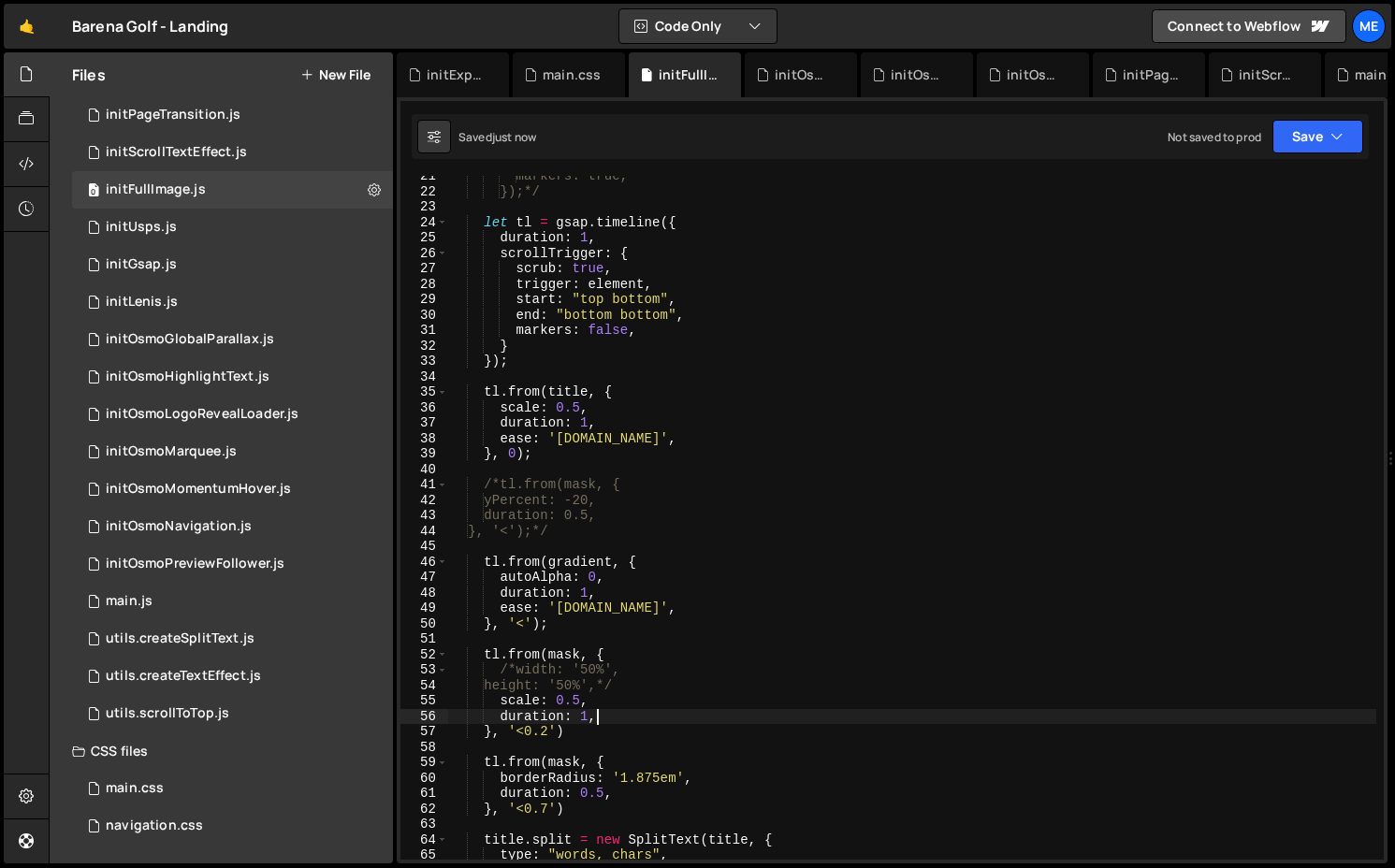
scroll to position [0, 8]
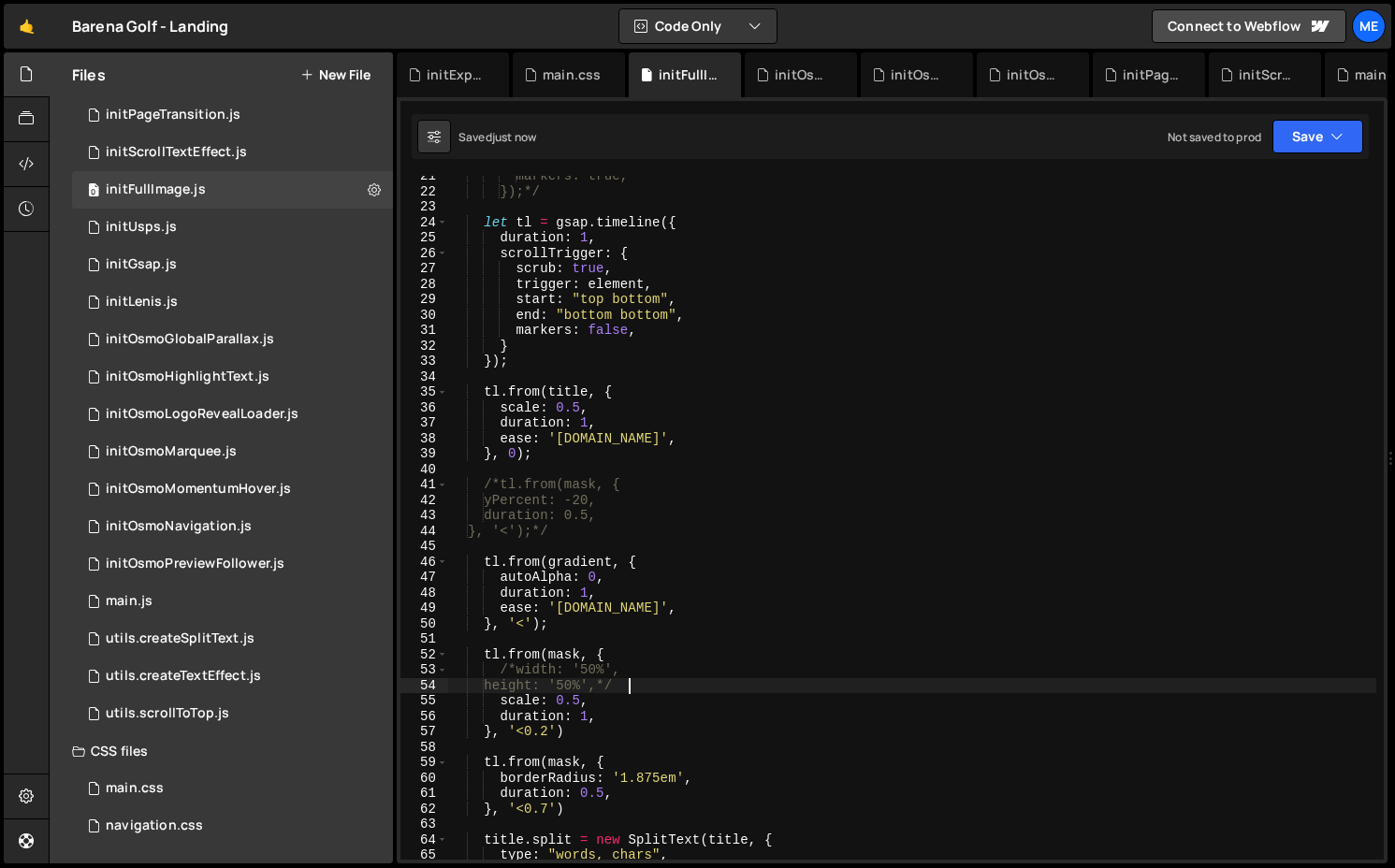
type textarea "/*width: '50%', height: '50%',*/"
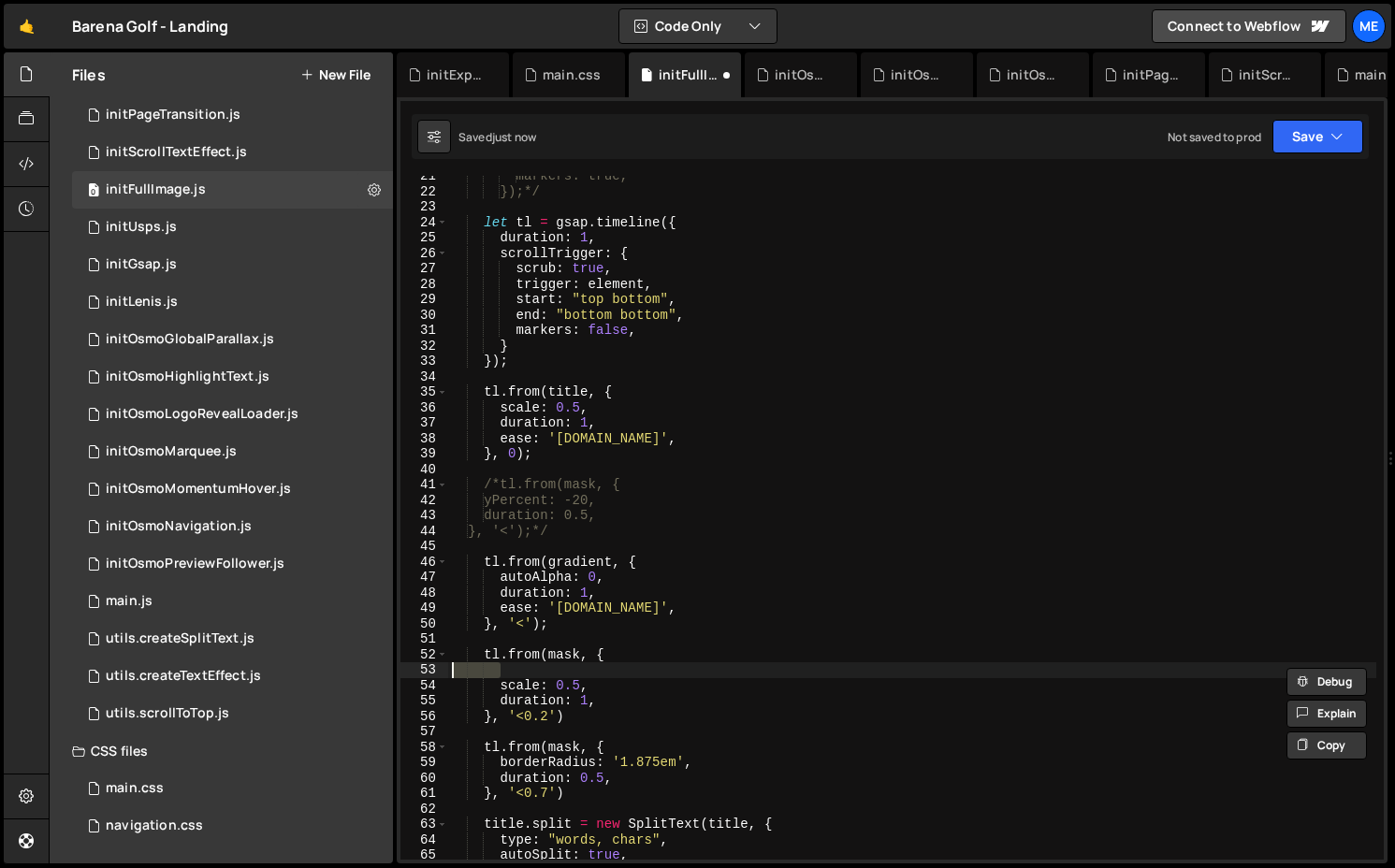
scroll to position [0, 0]
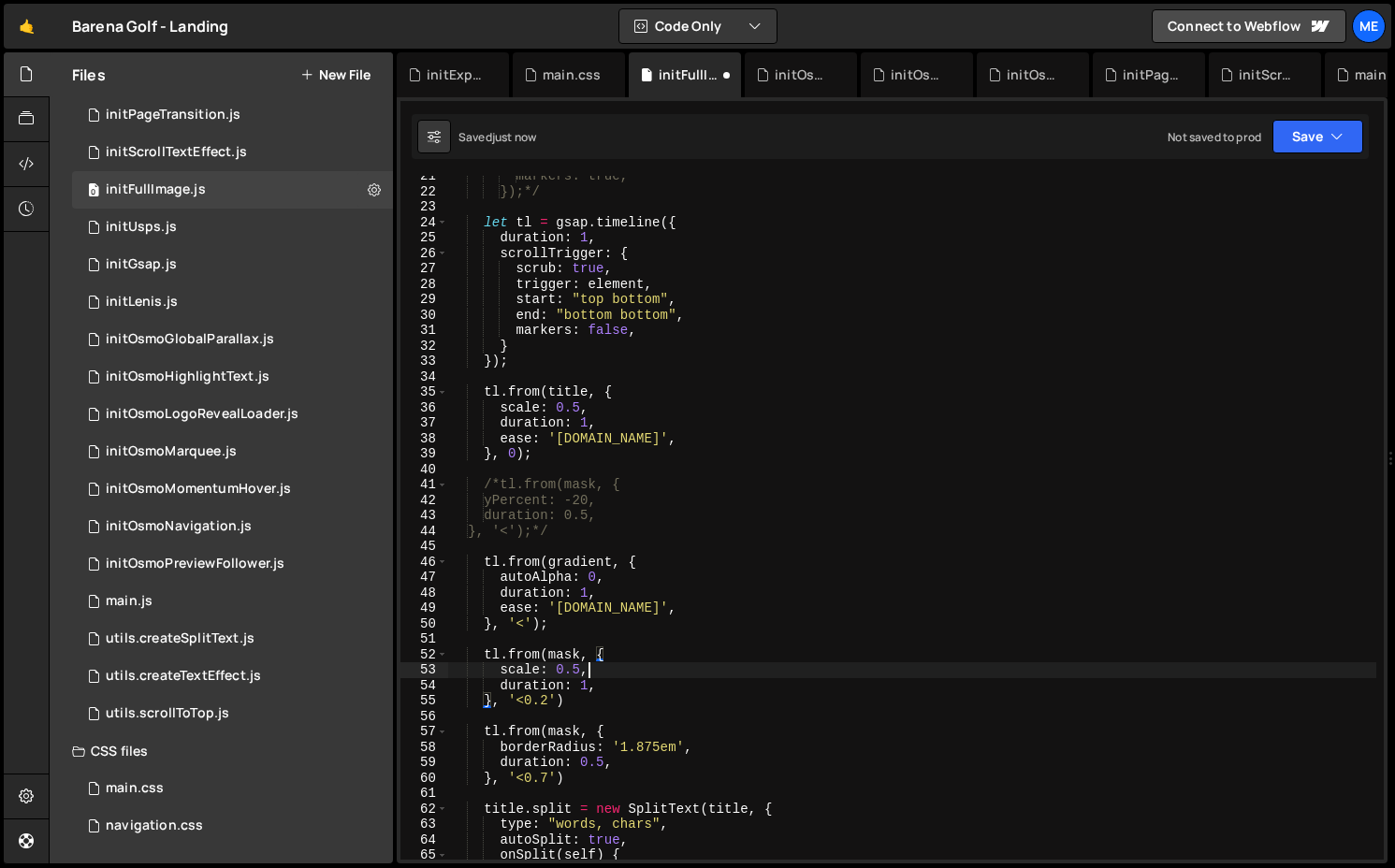
type textarea "duration: 1,"
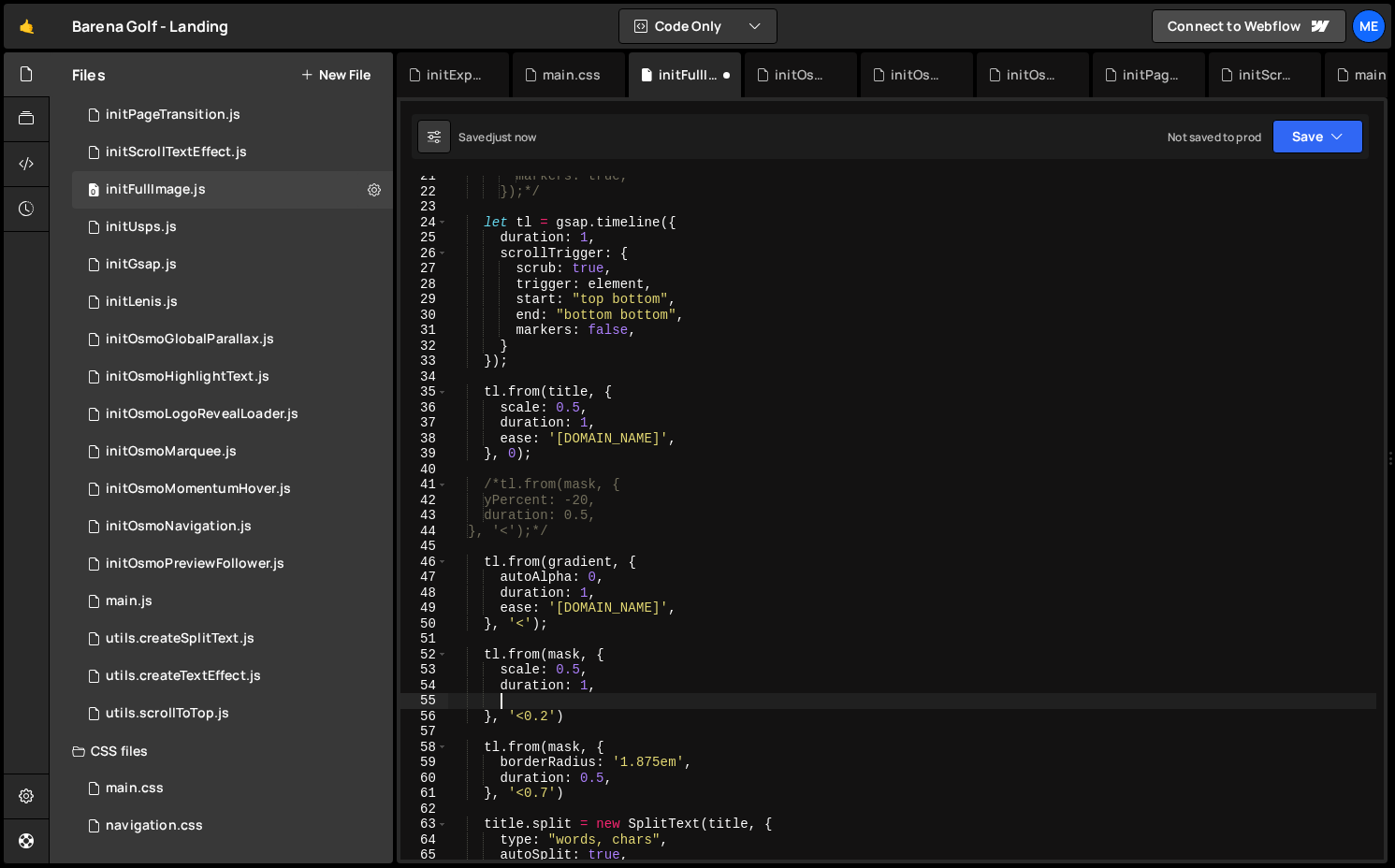
scroll to position [0, 2]
paste textarea "ease: '[DOMAIN_NAME]',"
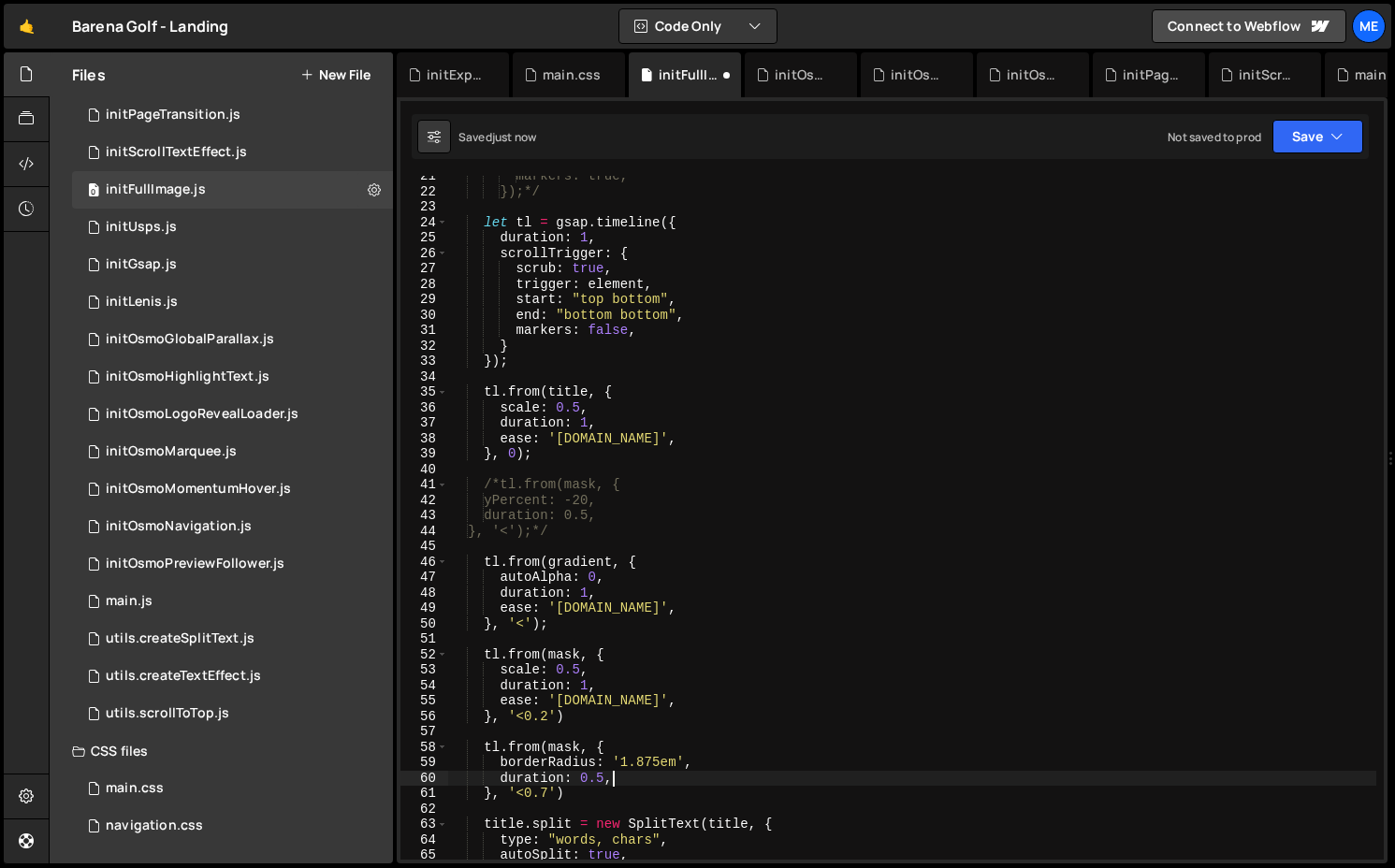
click at [669, 779] on div "markers: true, });*/ let tl = gsap . timeline ({ duration : 1 , scrollTrigger :…" at bounding box center [912, 525] width 928 height 714
type textarea "duration: 0.5,"
paste textarea "ease: '[DOMAIN_NAME]',"
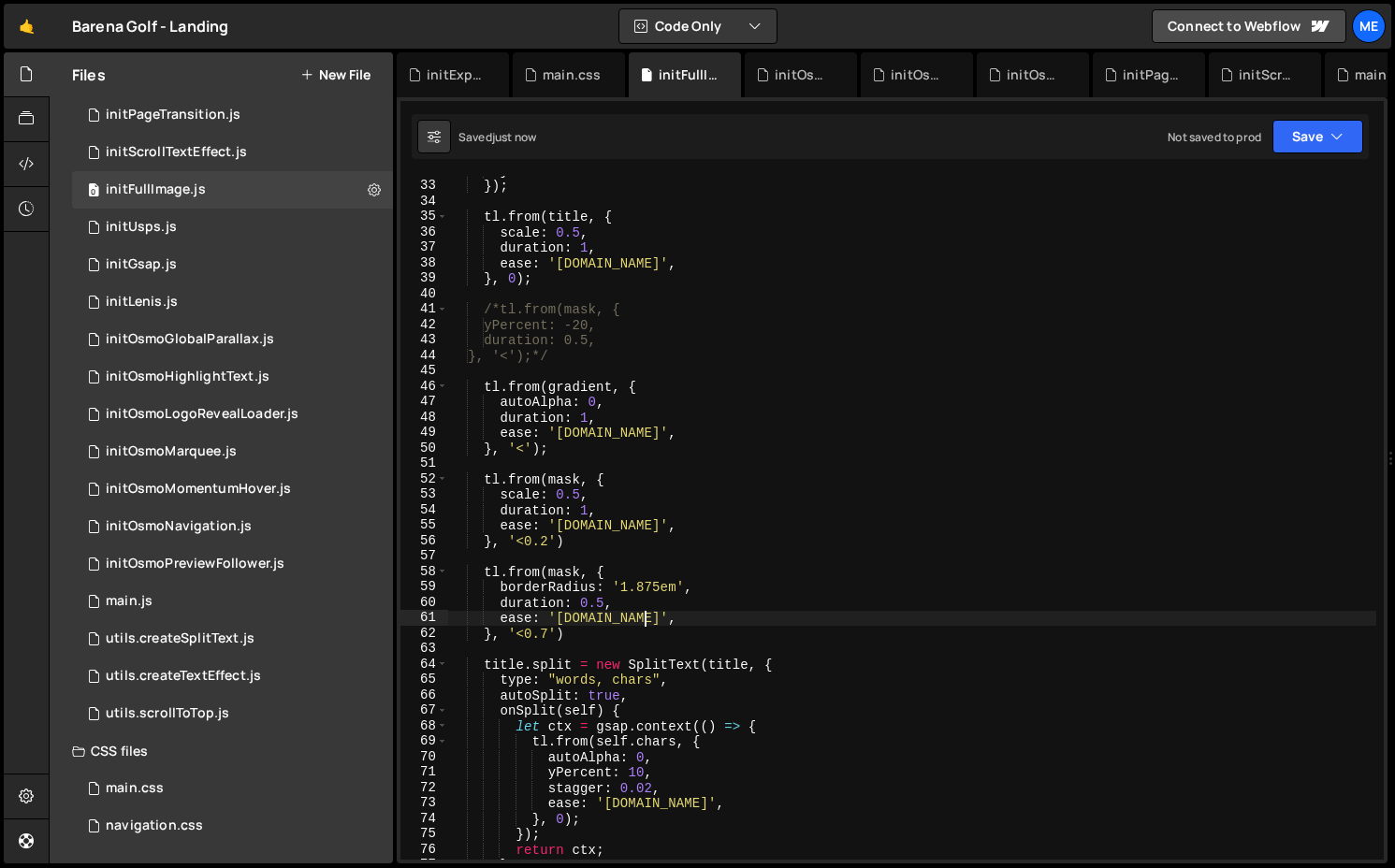
scroll to position [555, 0]
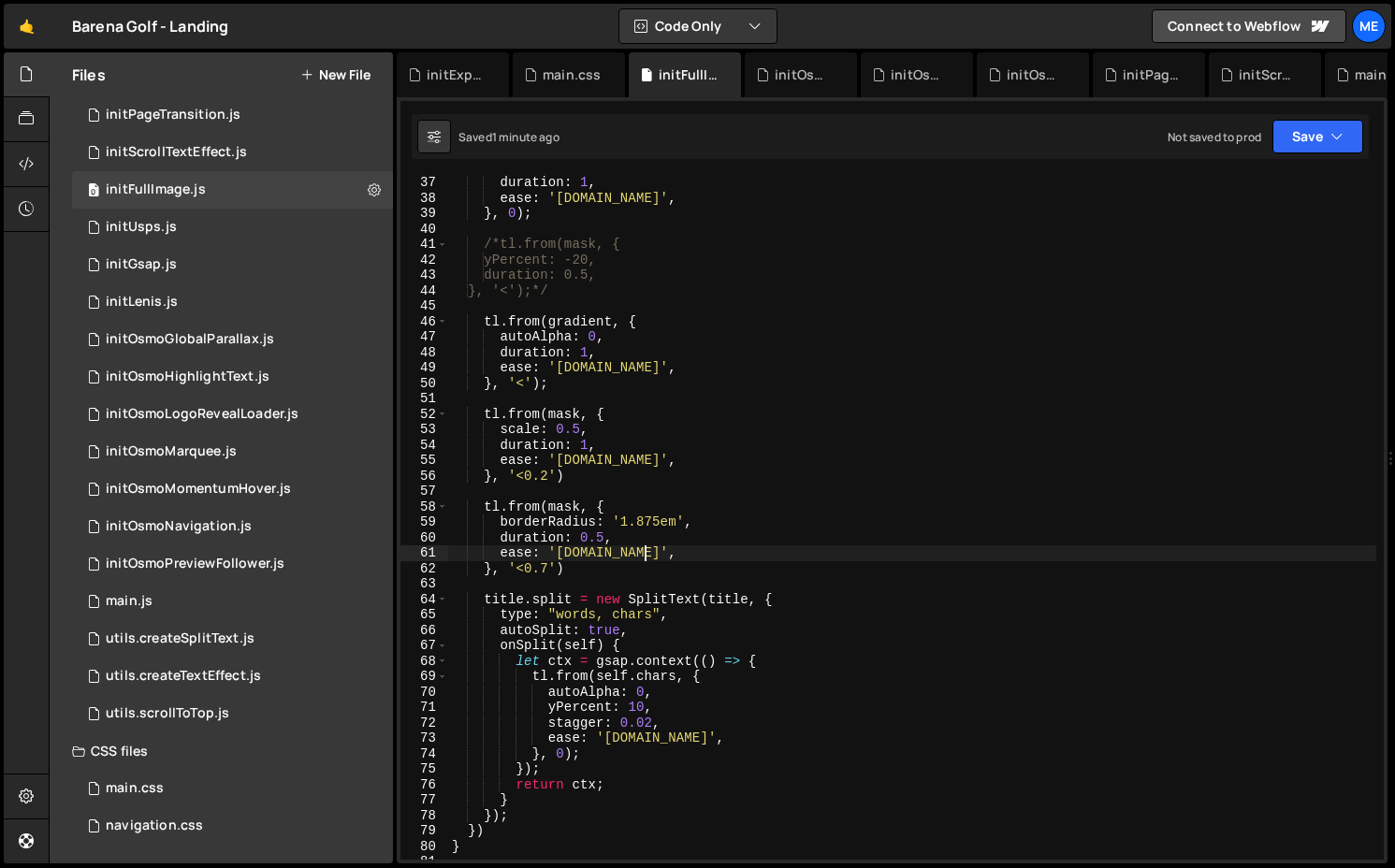
click at [652, 559] on div "duration : 1 , ease : '[DOMAIN_NAME]' , } , 0 ) ; /*tl.from(mask, { yPercent: -…" at bounding box center [912, 532] width 928 height 714
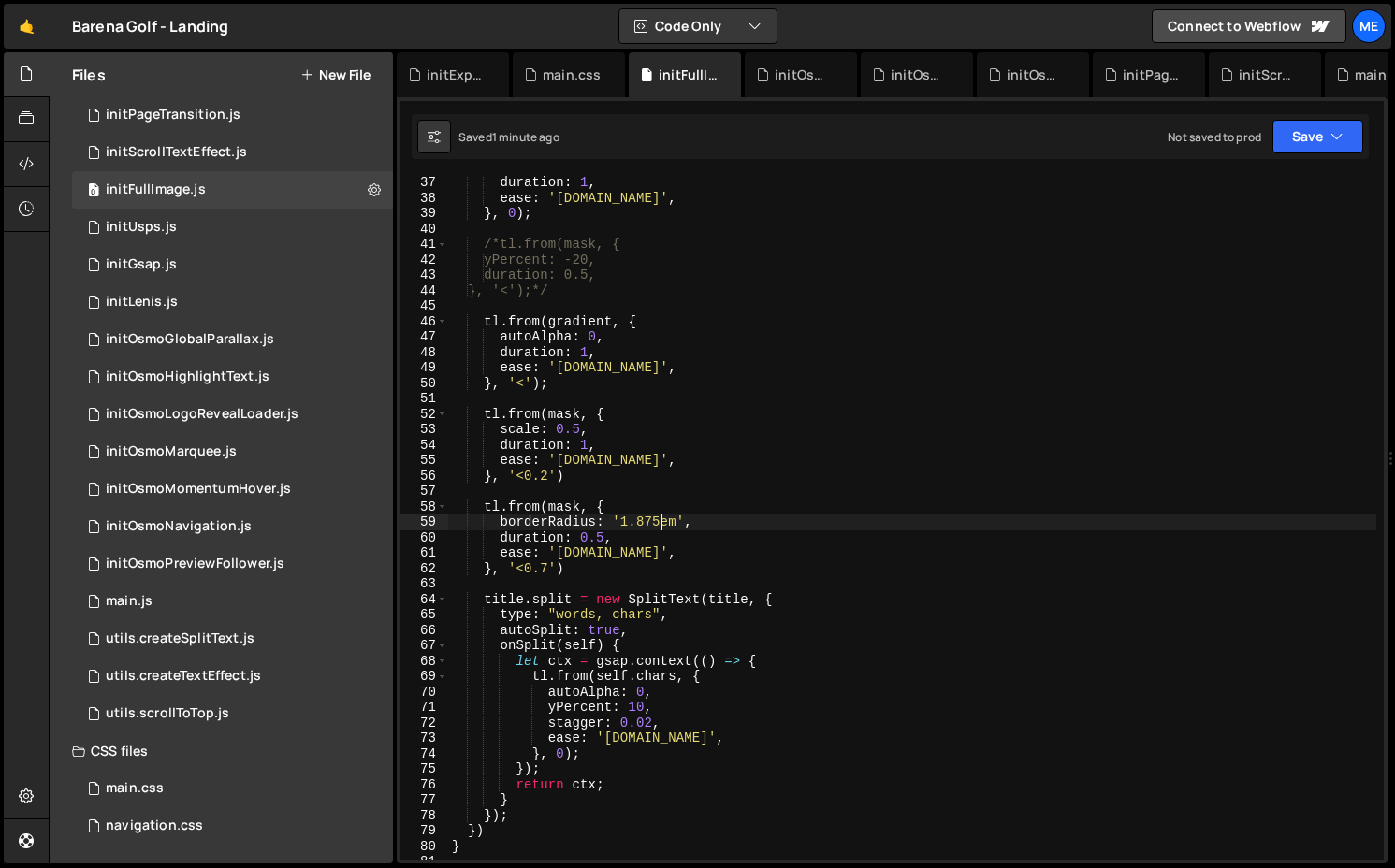
click at [661, 523] on div "duration : 1 , ease : '[DOMAIN_NAME]' , } , 0 ) ; /*tl.from(mask, { yPercent: -…" at bounding box center [912, 532] width 928 height 714
click at [628, 520] on div "duration : 1 , ease : '[DOMAIN_NAME]' , } , 0 ) ; /*tl.from(mask, { yPercent: -…" at bounding box center [912, 532] width 928 height 714
drag, startPoint x: 658, startPoint y: 521, endPoint x: 624, endPoint y: 521, distance: 34.0
click at [624, 521] on div "duration : 1 , ease : '[DOMAIN_NAME]' , } , 0 ) ; /*tl.from(mask, { yPercent: -…" at bounding box center [912, 532] width 928 height 714
click at [673, 535] on div "duration : 1 , ease : '[DOMAIN_NAME]' , } , 0 ) ; /*tl.from(mask, { yPercent: -…" at bounding box center [912, 532] width 928 height 714
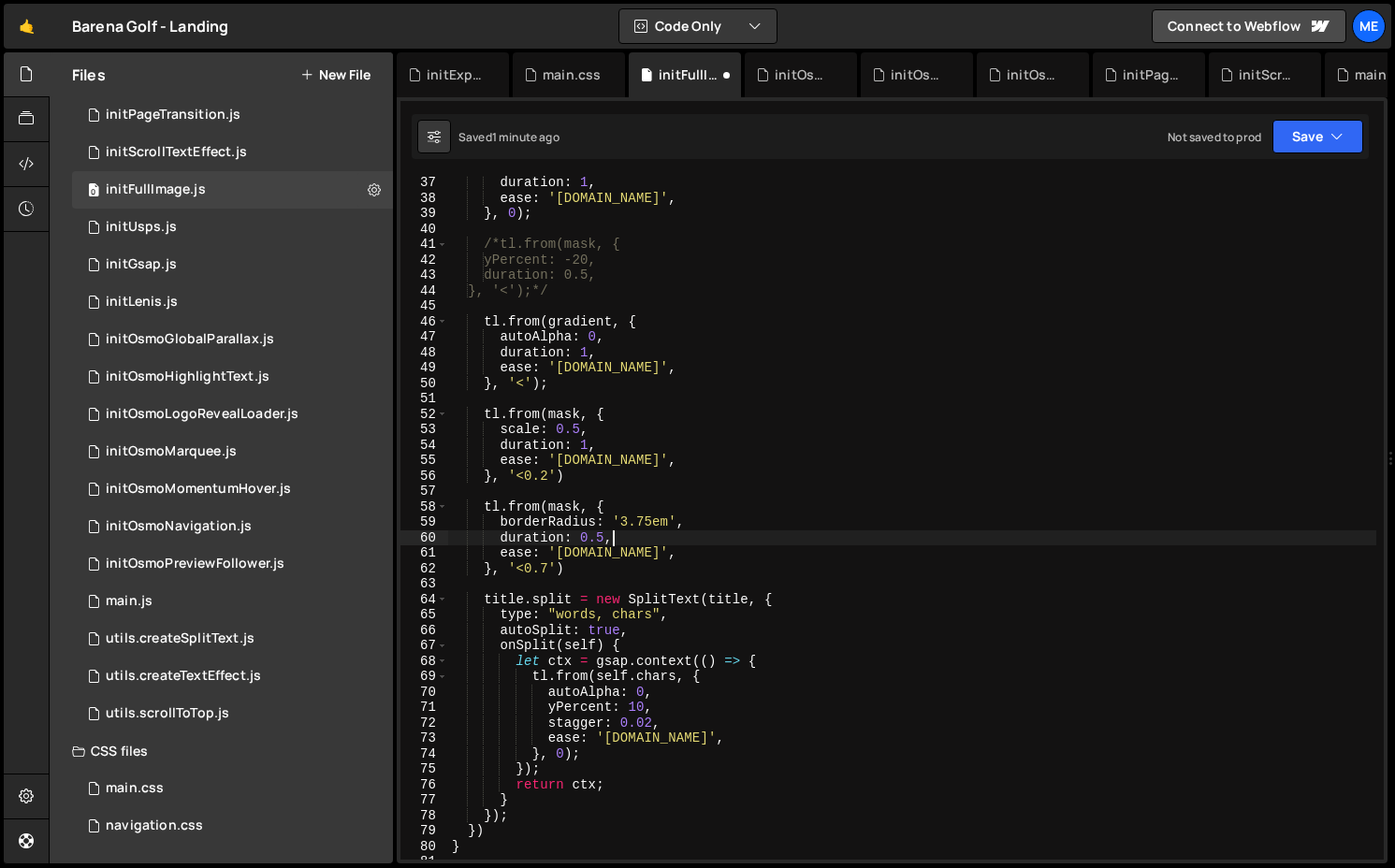
scroll to position [0, 10]
click at [654, 549] on div "duration : 1 , ease : '[DOMAIN_NAME]' , } , 0 ) ; /*tl.from(mask, { yPercent: -…" at bounding box center [912, 532] width 928 height 714
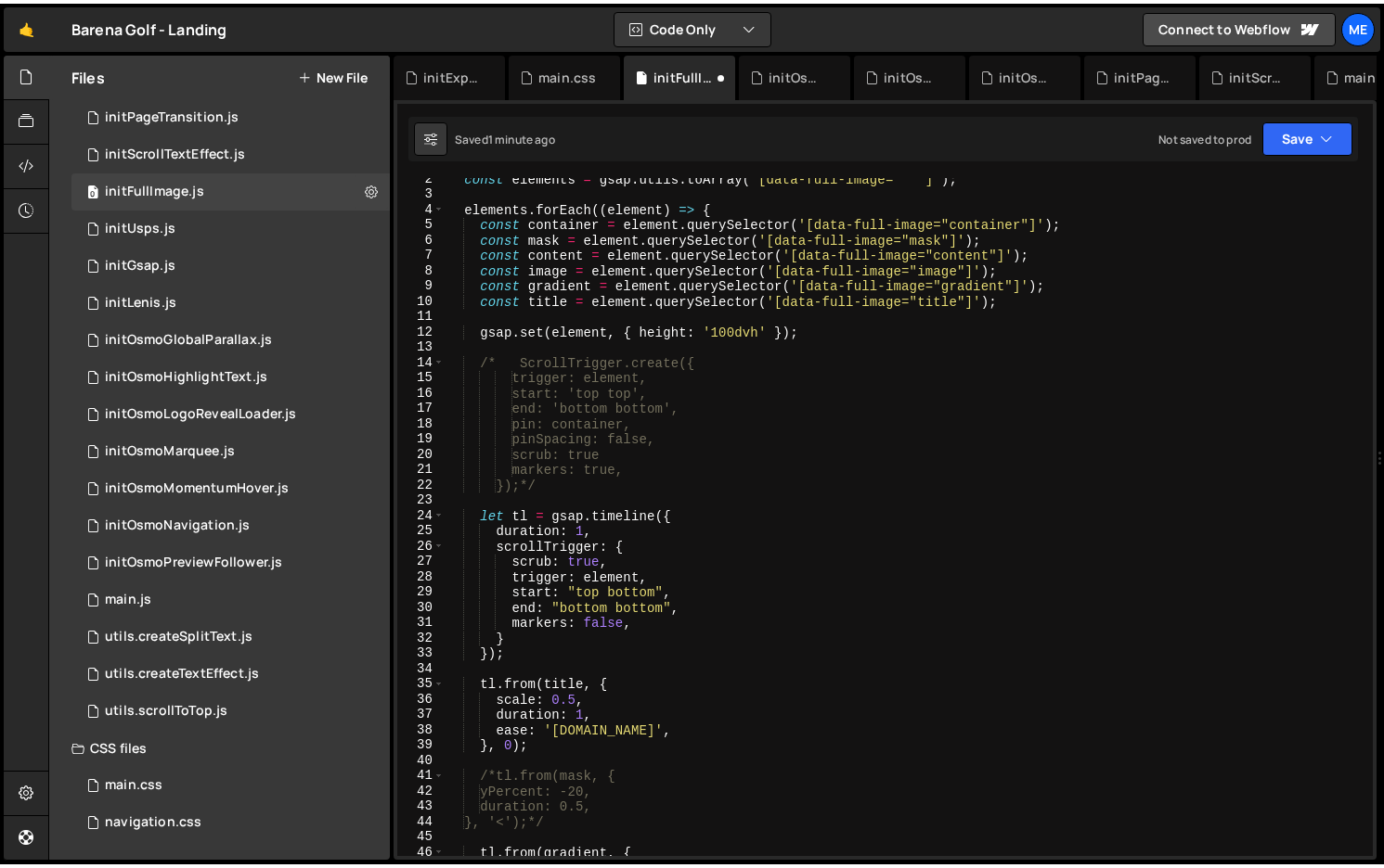
scroll to position [23, 0]
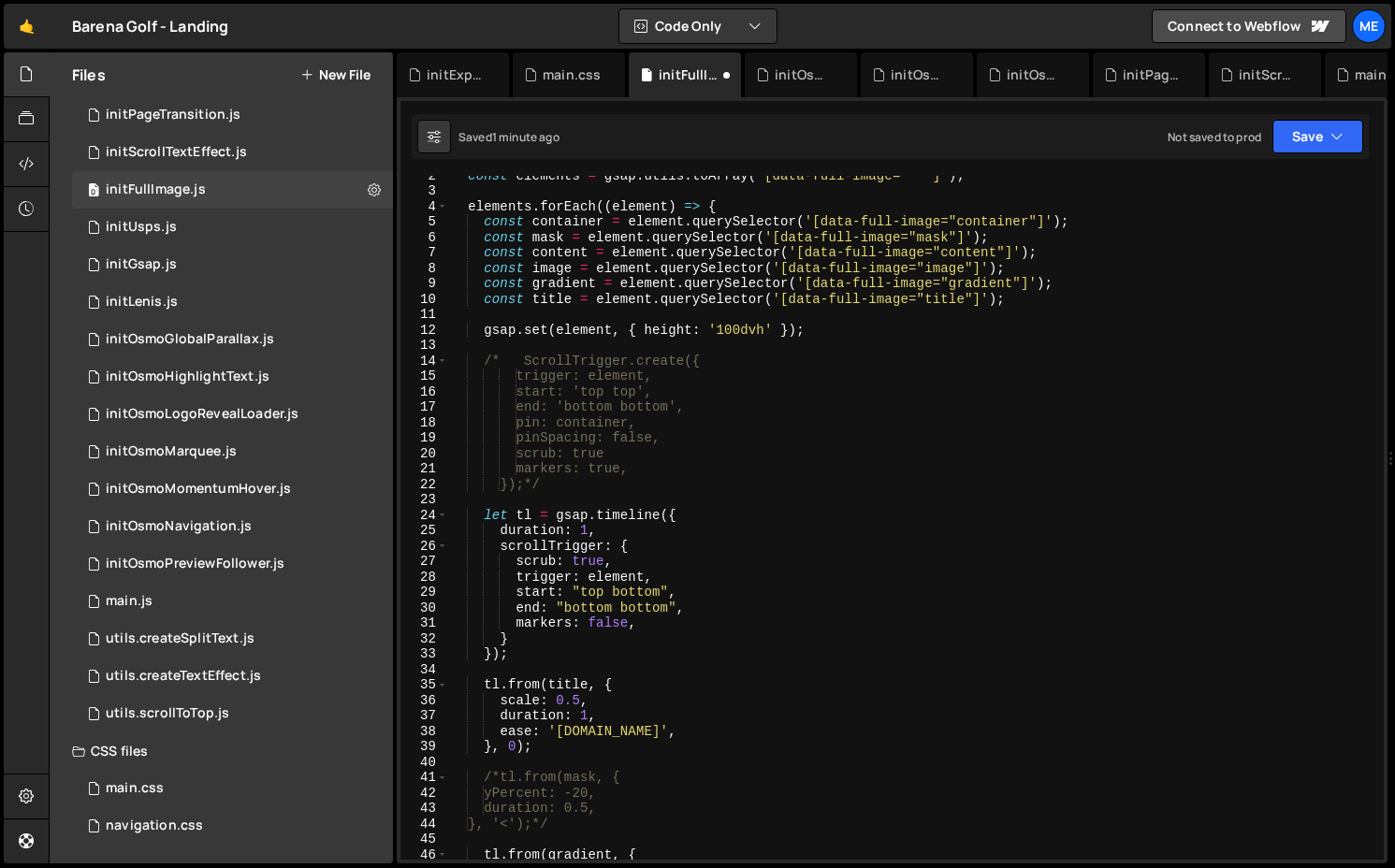
click at [595, 406] on div "const elements = gsap . utils . toArray ( '[data-full-image="" ]' ) ; elements …" at bounding box center [912, 524] width 928 height 714
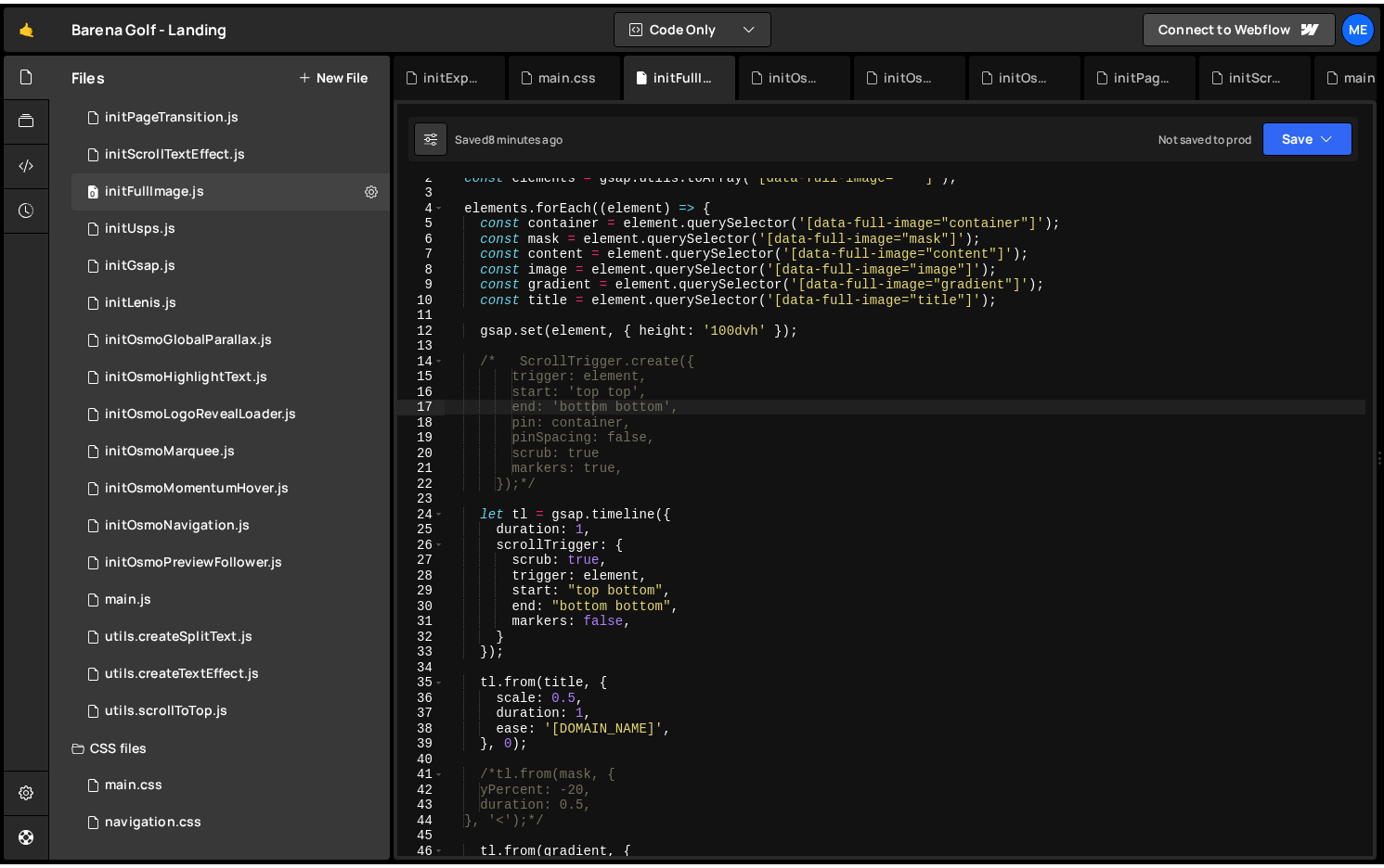
scroll to position [105, 0]
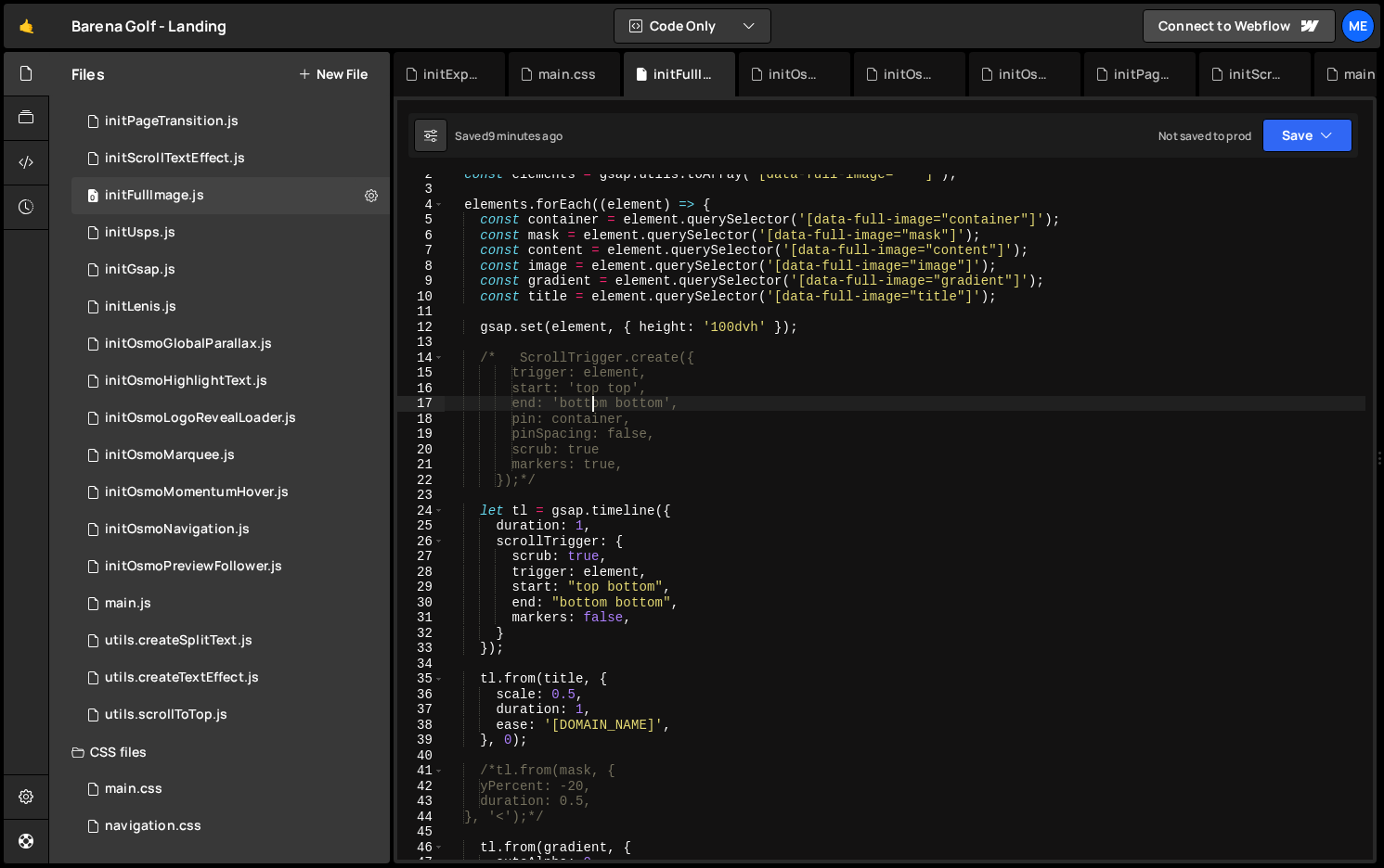
click at [658, 526] on div "const elements = gsap . utils . toArray ( '[data-full-image="" ]' ) ; elements …" at bounding box center [905, 524] width 920 height 716
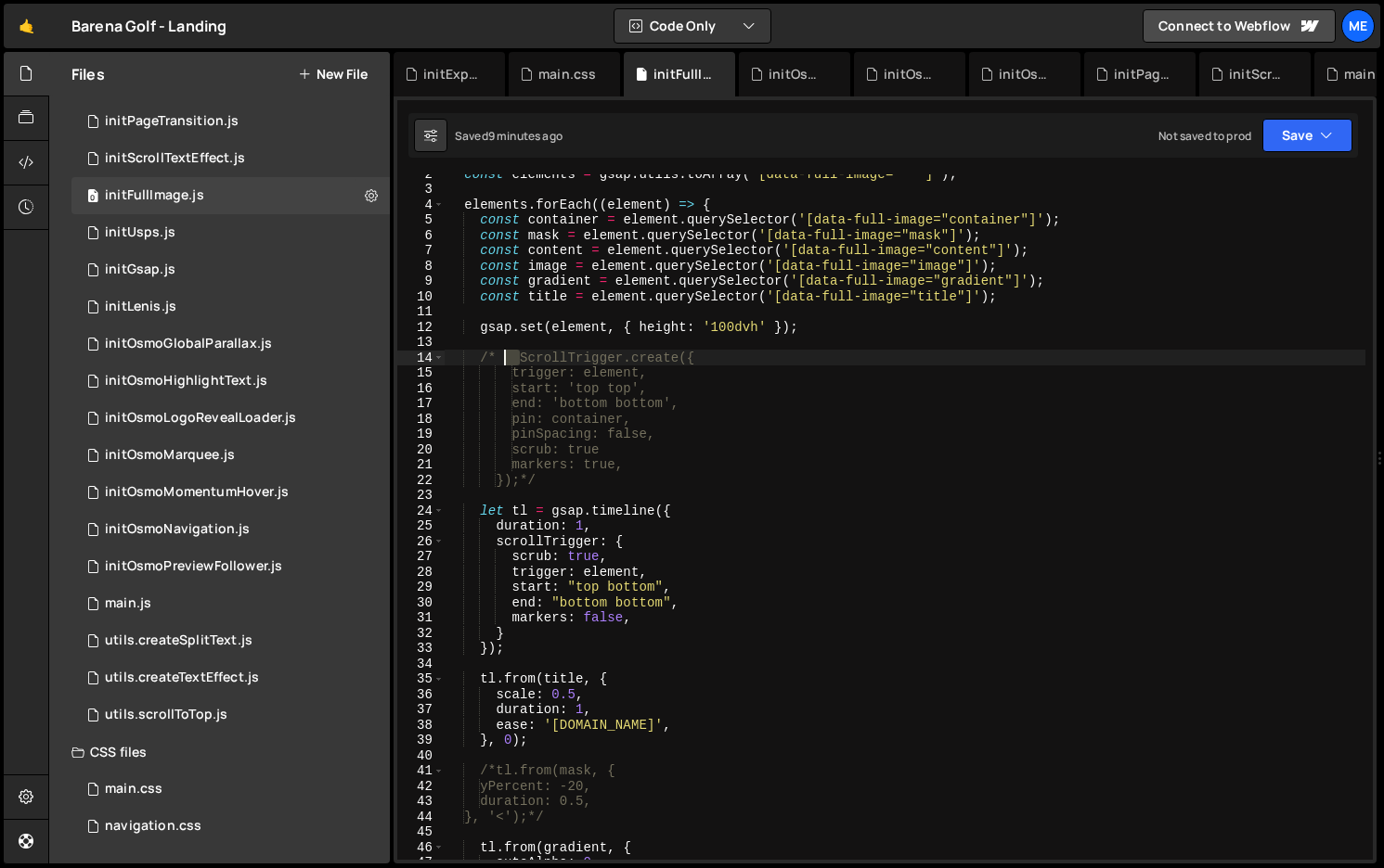
drag, startPoint x: 517, startPoint y: 361, endPoint x: 485, endPoint y: 361, distance: 32.0
click at [485, 361] on div "const elements = gsap . utils . toArray ( '[data-full-image="" ]' ) ; elements …" at bounding box center [905, 524] width 920 height 716
drag, startPoint x: 529, startPoint y: 475, endPoint x: 604, endPoint y: 476, distance: 75.0
click at [601, 476] on div "const elements = gsap . utils . toArray ( '[data-full-image="" ]' ) ; elements …" at bounding box center [905, 524] width 920 height 716
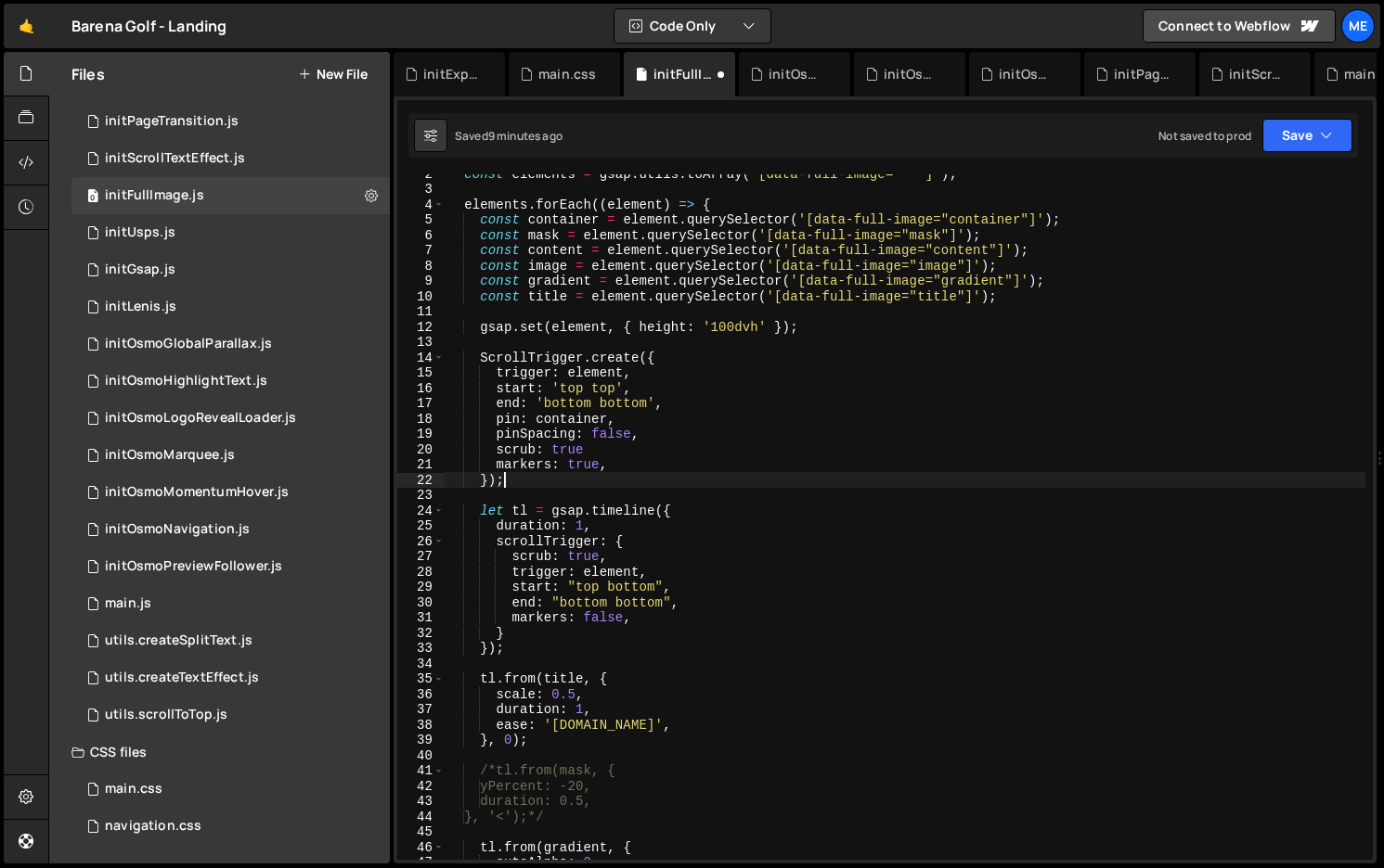
scroll to position [0, 3]
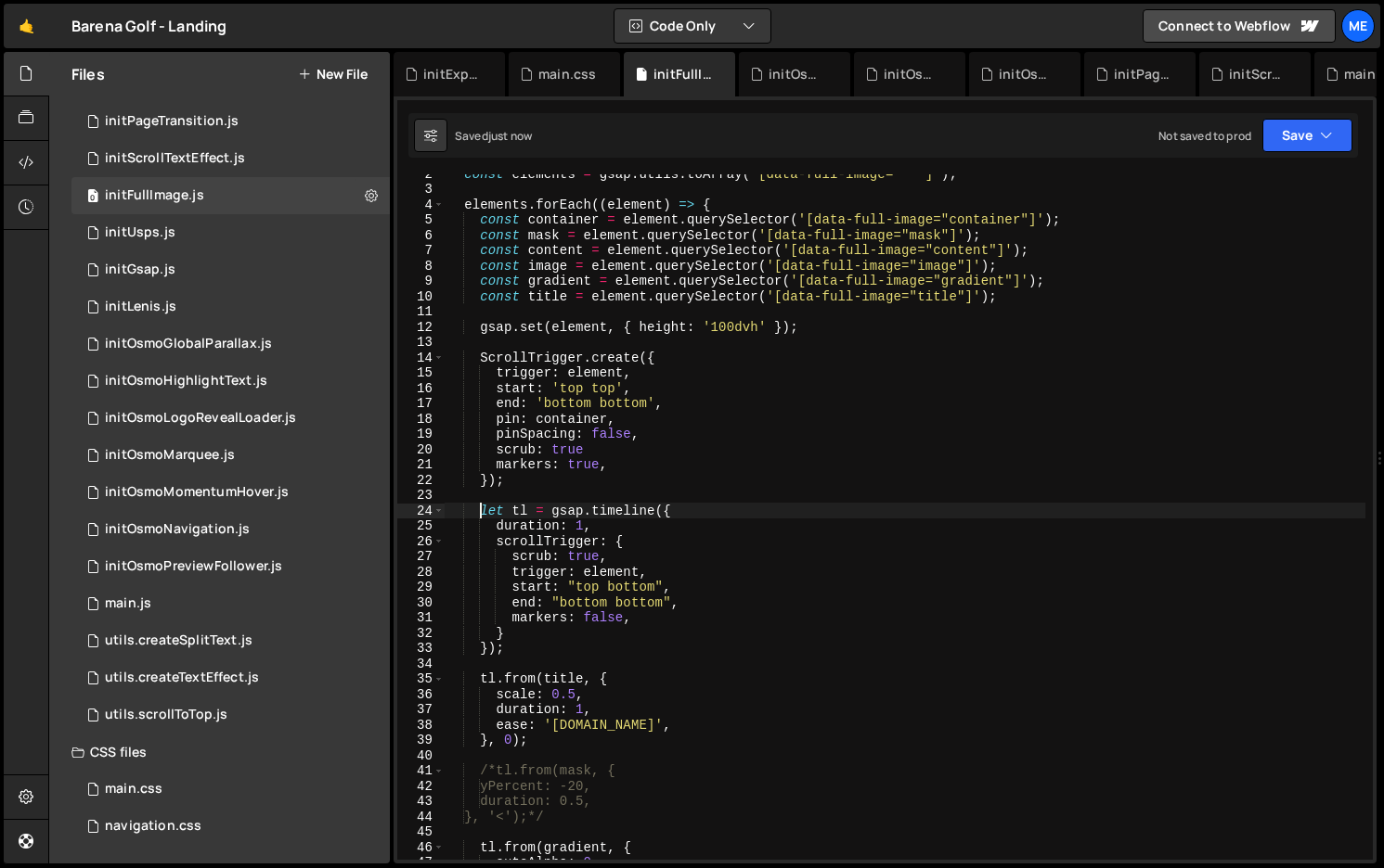
click at [482, 510] on div "const elements = gsap . utils . toArray ( '[data-full-image="" ]' ) ; elements …" at bounding box center [905, 524] width 920 height 716
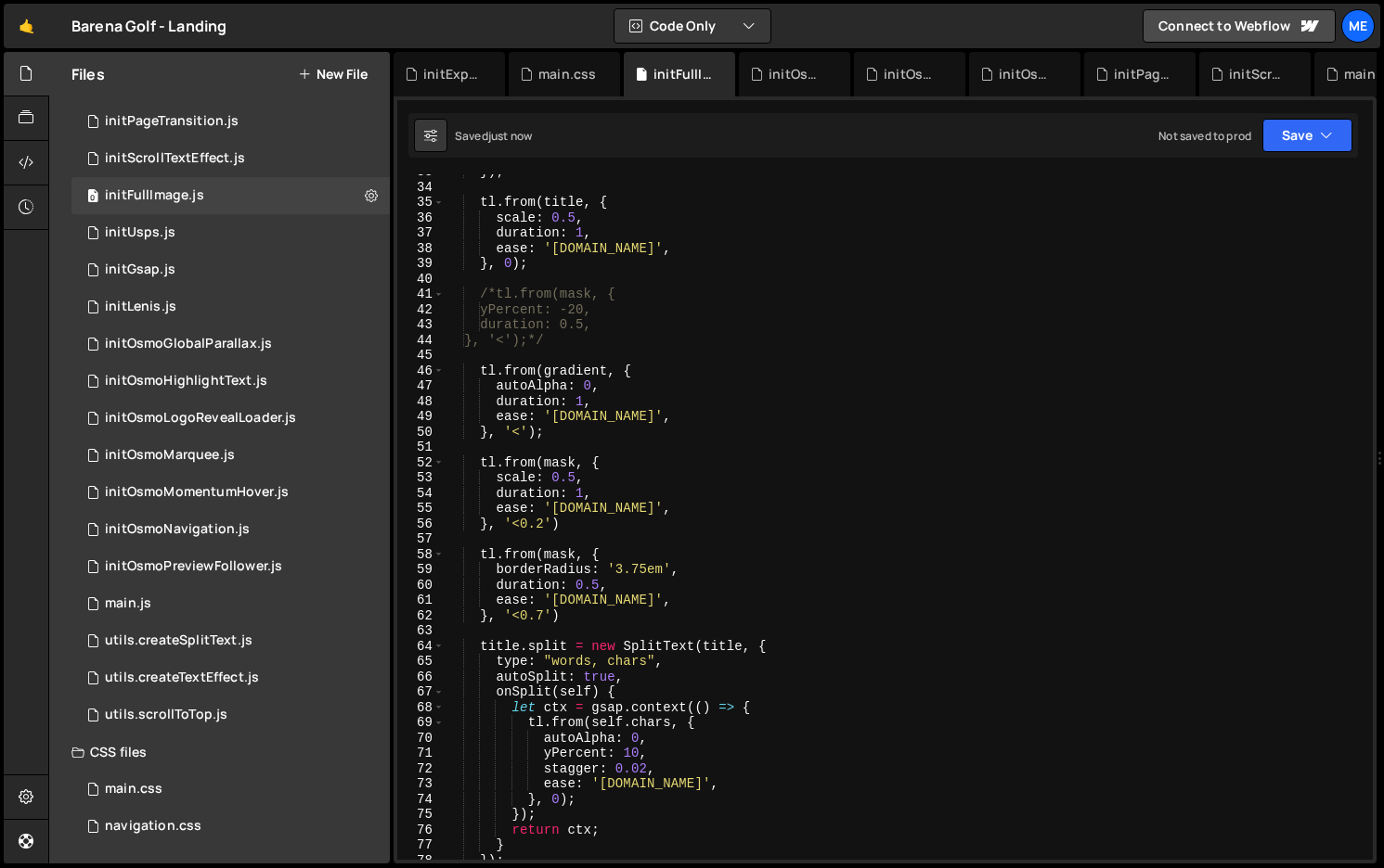
scroll to position [726, 0]
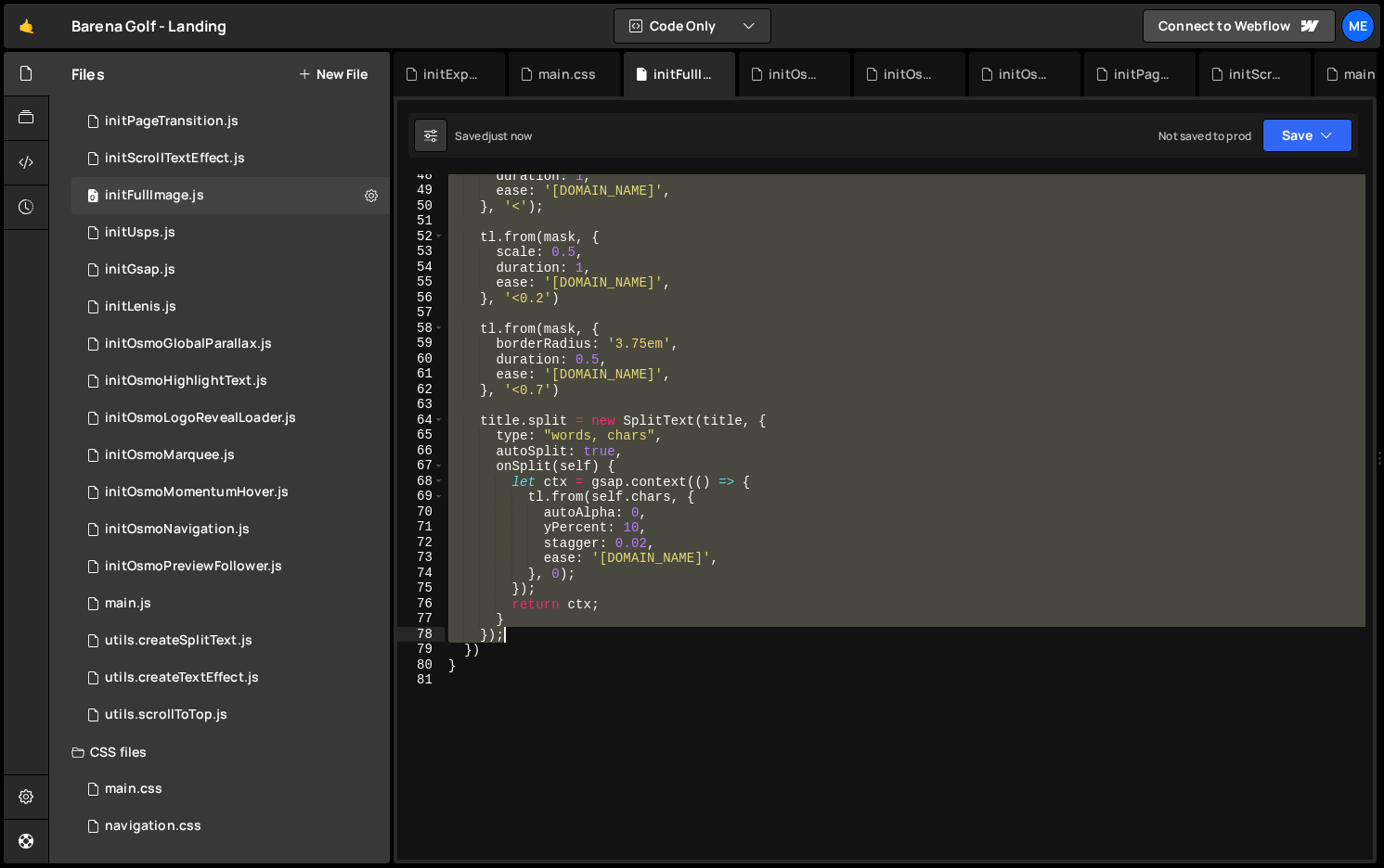
click at [518, 628] on div "duration : 1 , ease : '[DOMAIN_NAME]' , } , '<' ) ; tl . from ( mask , { scale …" at bounding box center [905, 525] width 920 height 716
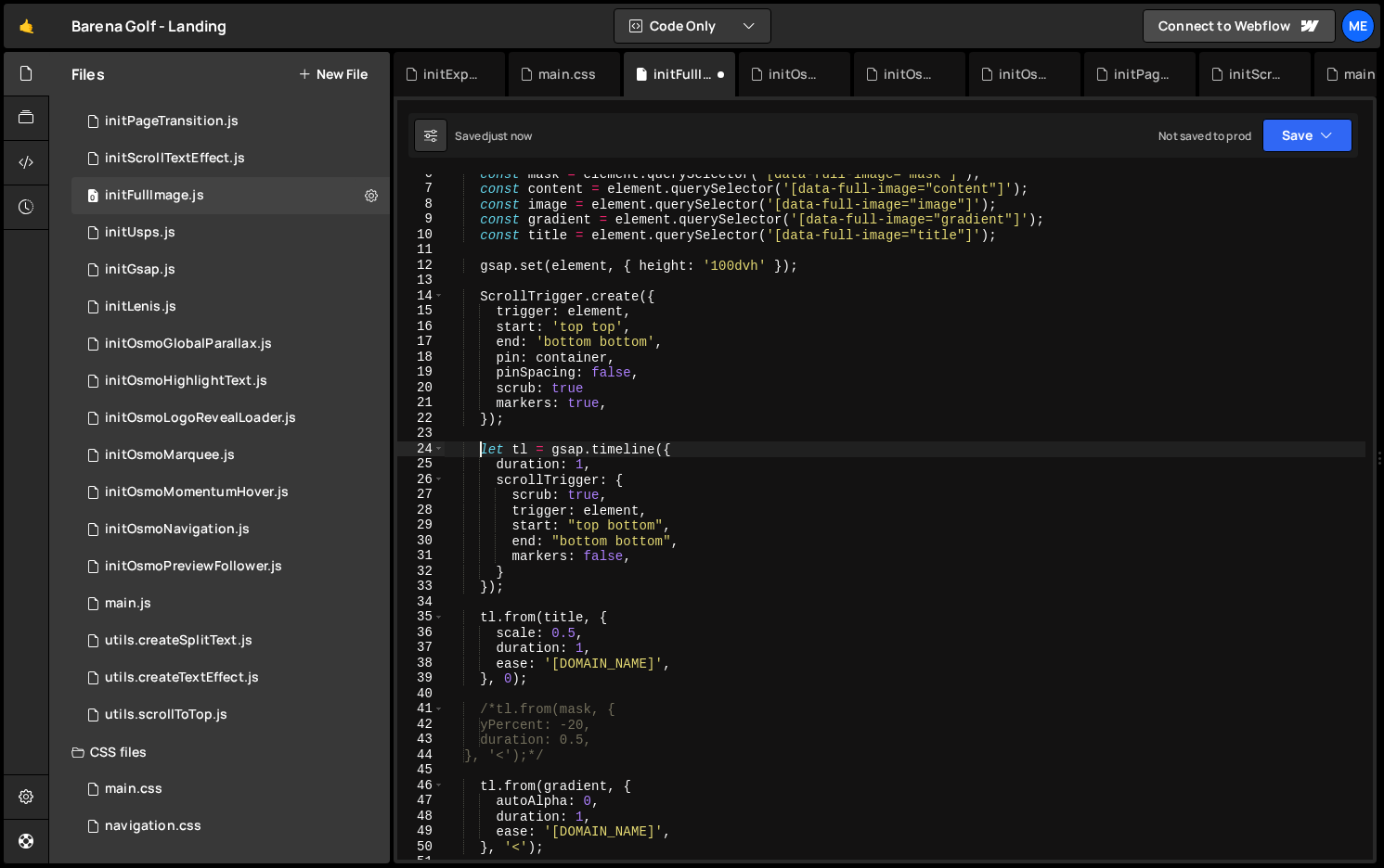
scroll to position [121, 0]
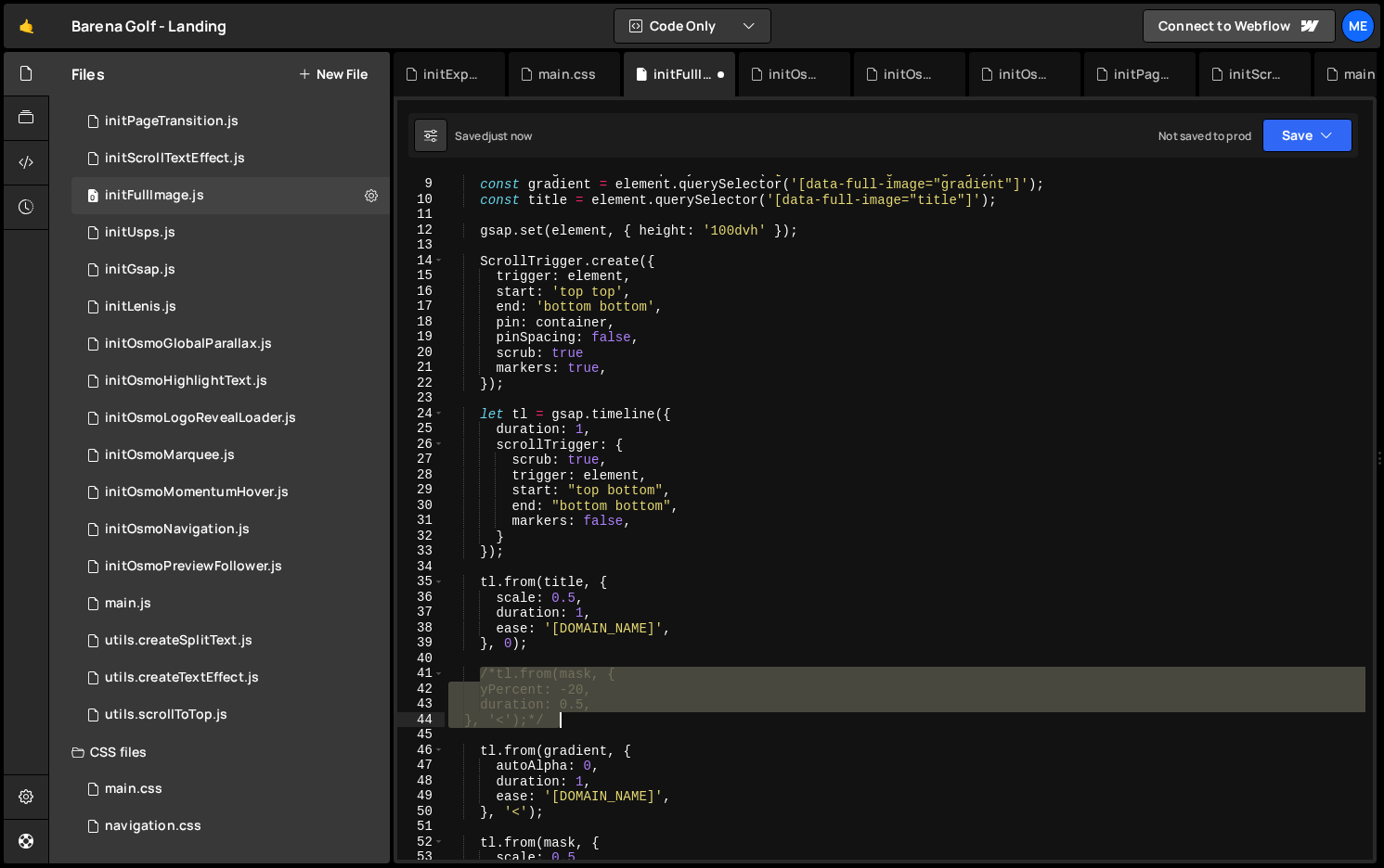
drag, startPoint x: 477, startPoint y: 674, endPoint x: 640, endPoint y: 724, distance: 170.5
click at [640, 724] on div "const image = element . querySelector ( '[data-full-image="image"]' ) ; const g…" at bounding box center [905, 519] width 920 height 716
type textarea "duration: 0.5, }, '<');*/"
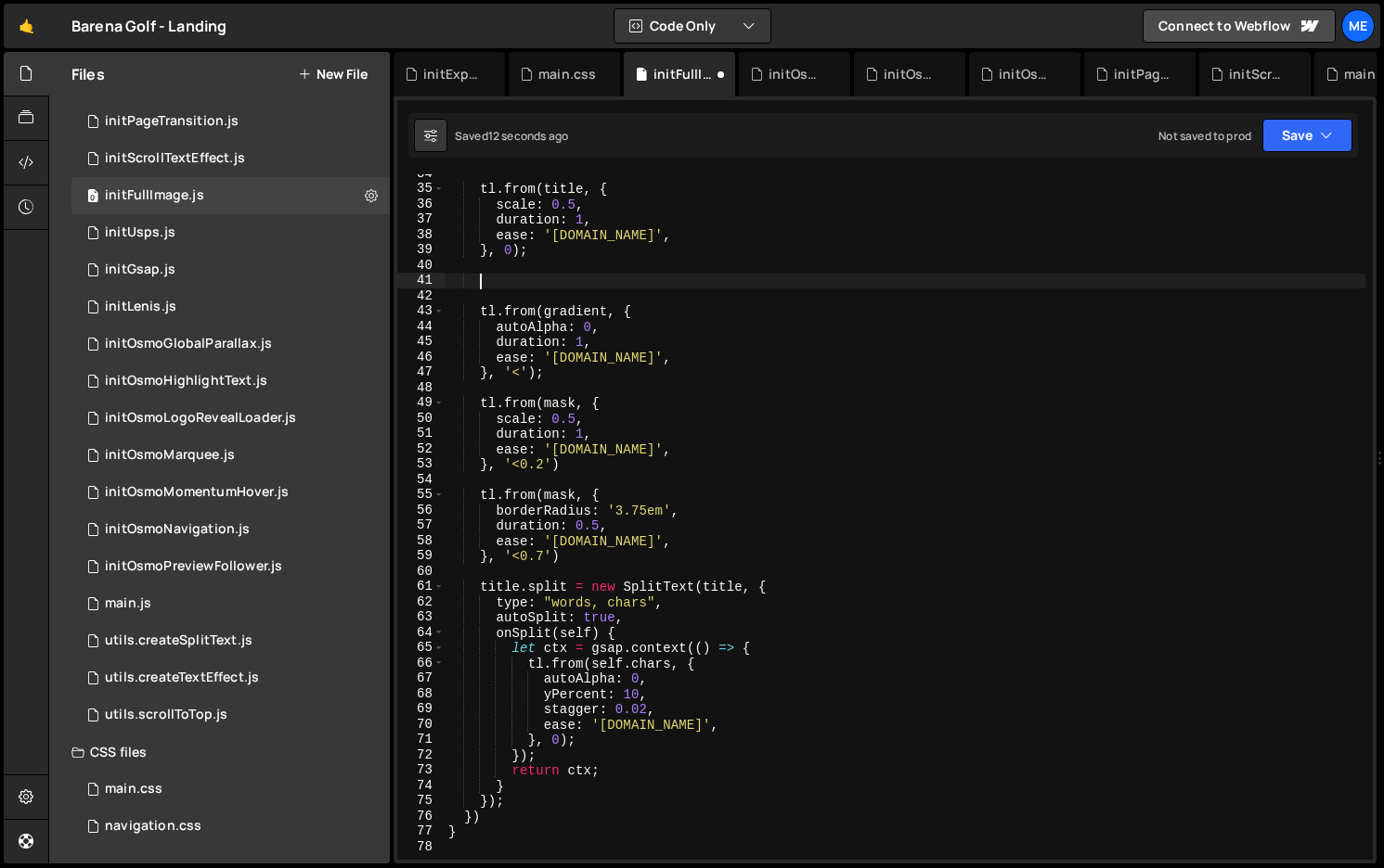
scroll to position [513, 0]
click at [521, 799] on div "tl . from ( title , { scale : 0.5 , duration : 1 , ease : '[DOMAIN_NAME]' , } ,…" at bounding box center [905, 524] width 920 height 716
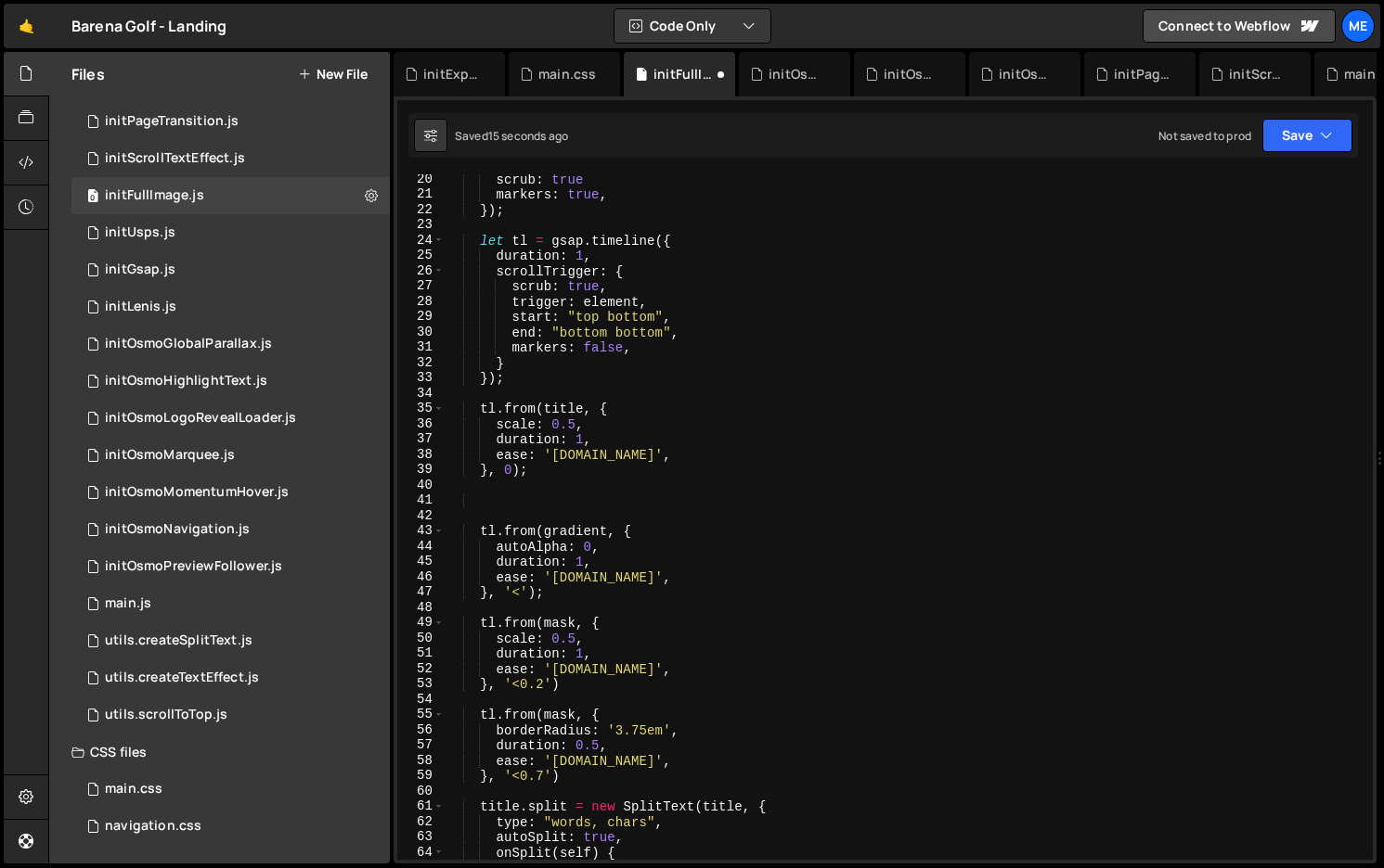
scroll to position [258, 0]
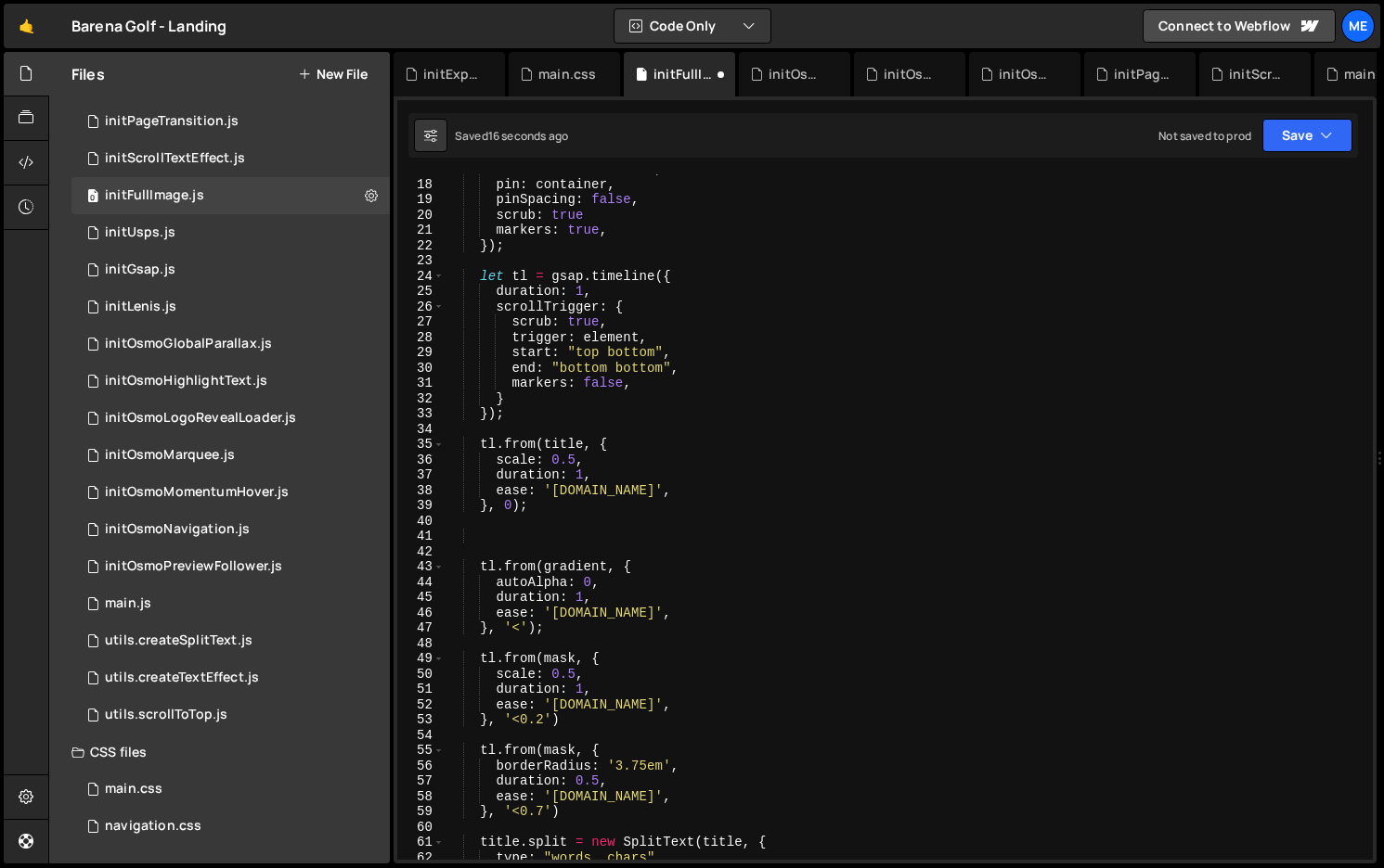
click at [481, 277] on div "end : 'bottom bottom' , pin : container , pinSpacing : false , scrub : true mar…" at bounding box center [905, 519] width 920 height 716
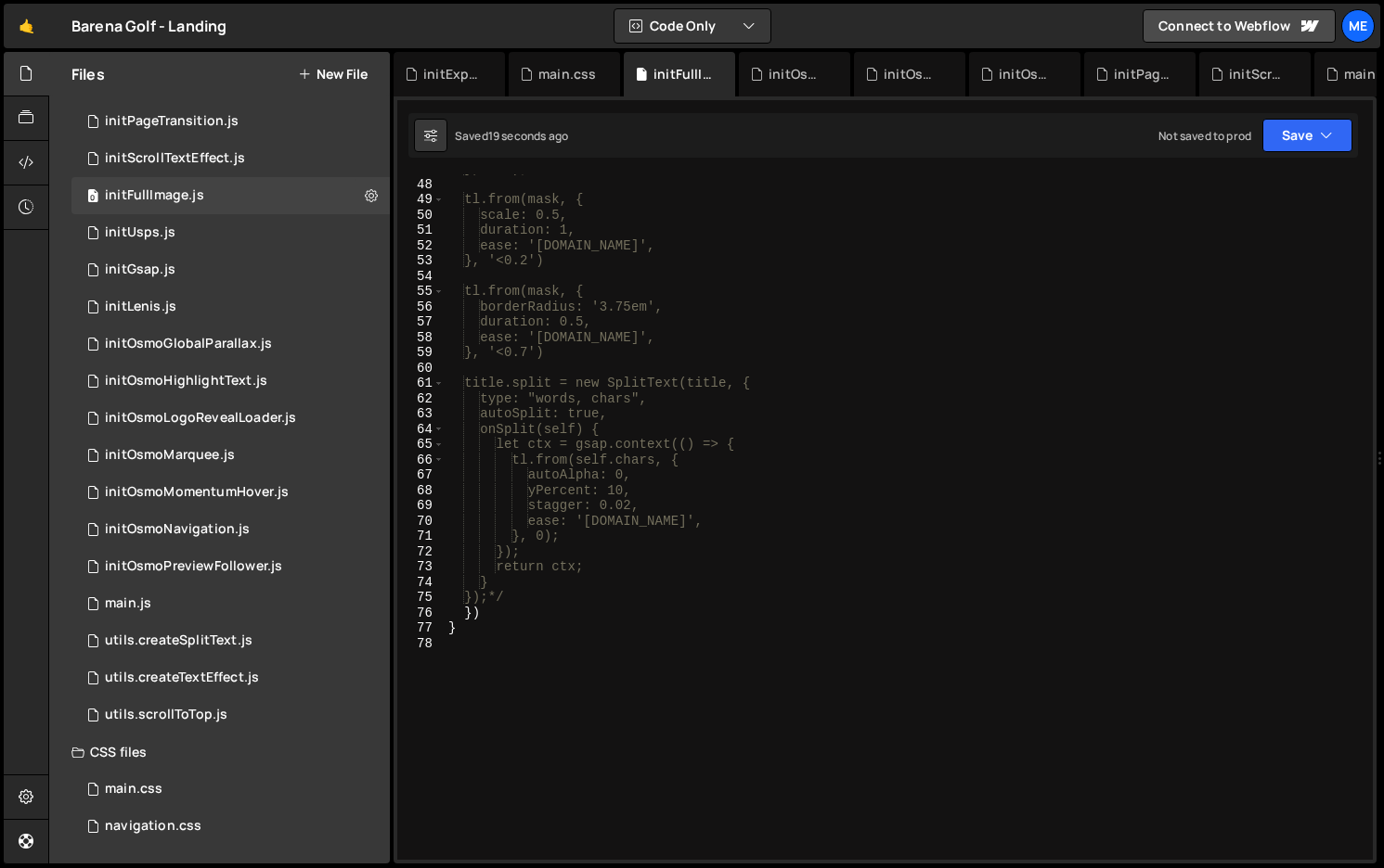
scroll to position [843, 0]
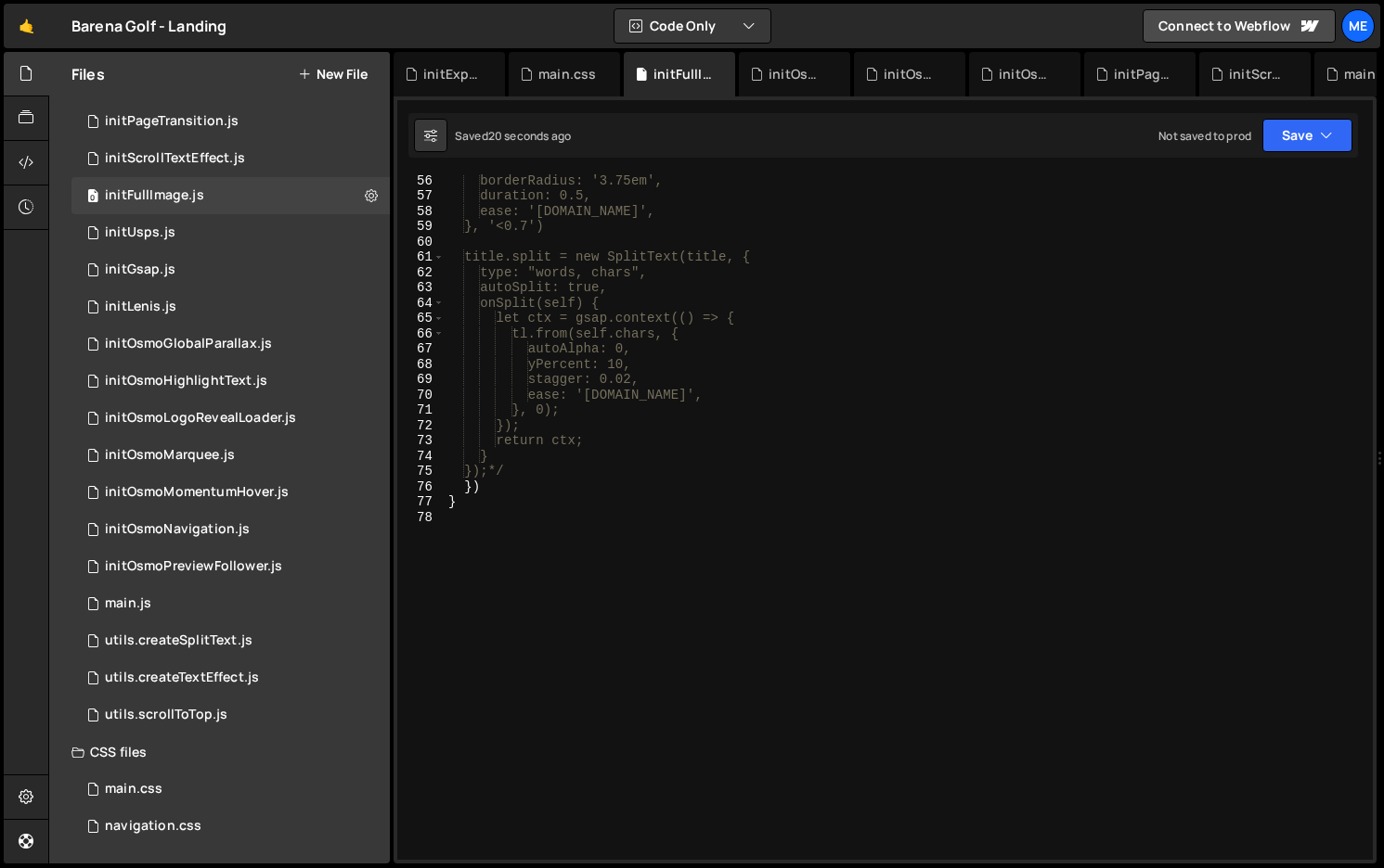
click at [529, 469] on div "borderRadius: '3.75em', duration: 0.5, ease: '[DOMAIN_NAME]', }, '<0.7') title.…" at bounding box center [905, 530] width 920 height 716
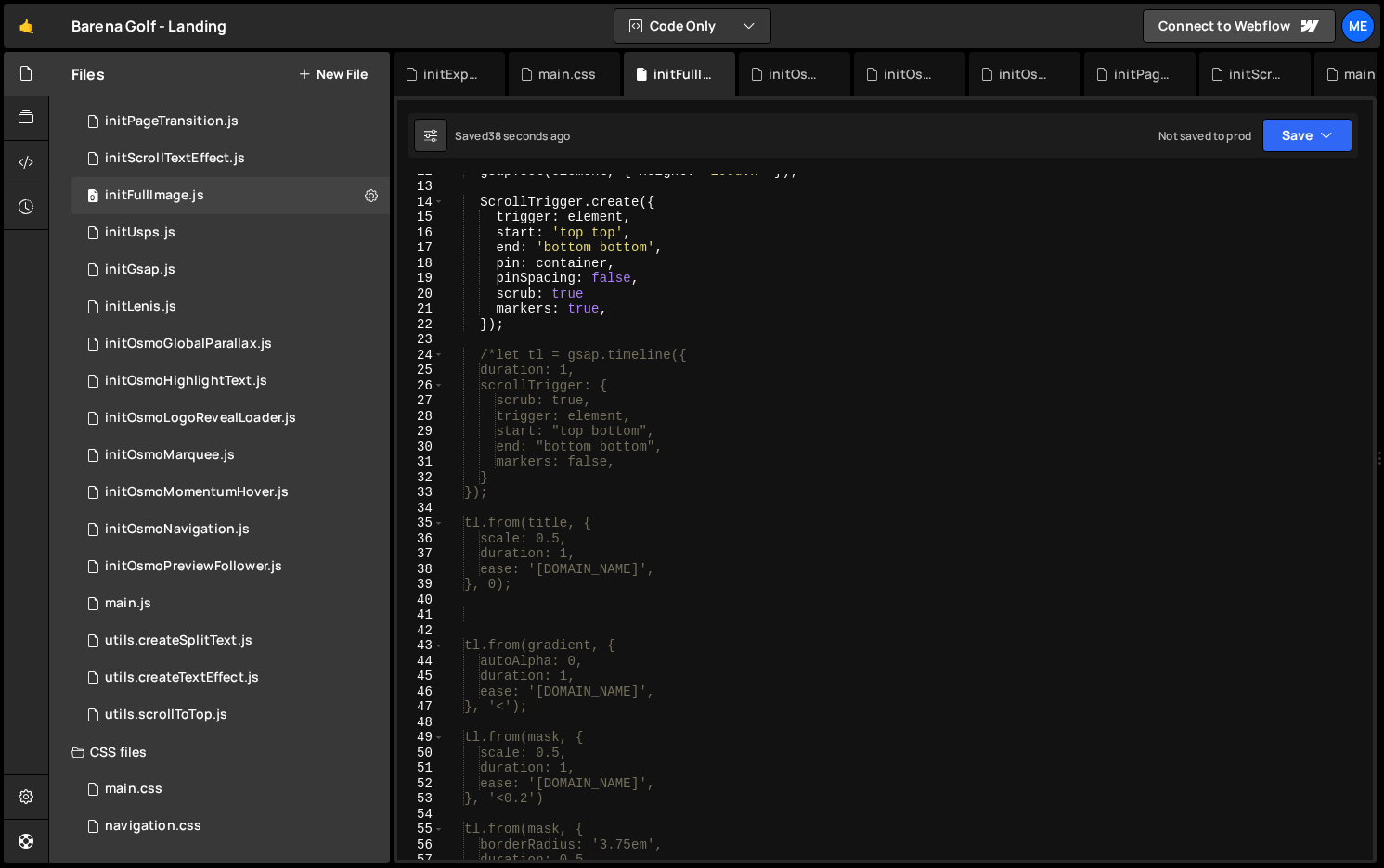
scroll to position [176, 0]
click at [619, 298] on div "gsap . set ( element , { height : '100dvh' }) ; ScrollTrigger . create ({ trigg…" at bounding box center [905, 524] width 920 height 716
drag, startPoint x: 494, startPoint y: 356, endPoint x: 478, endPoint y: 356, distance: 16.0
click at [478, 356] on div "gsap . set ( element , { height : '100dvh' }) ; ScrollTrigger . create ({ trigg…" at bounding box center [905, 524] width 920 height 716
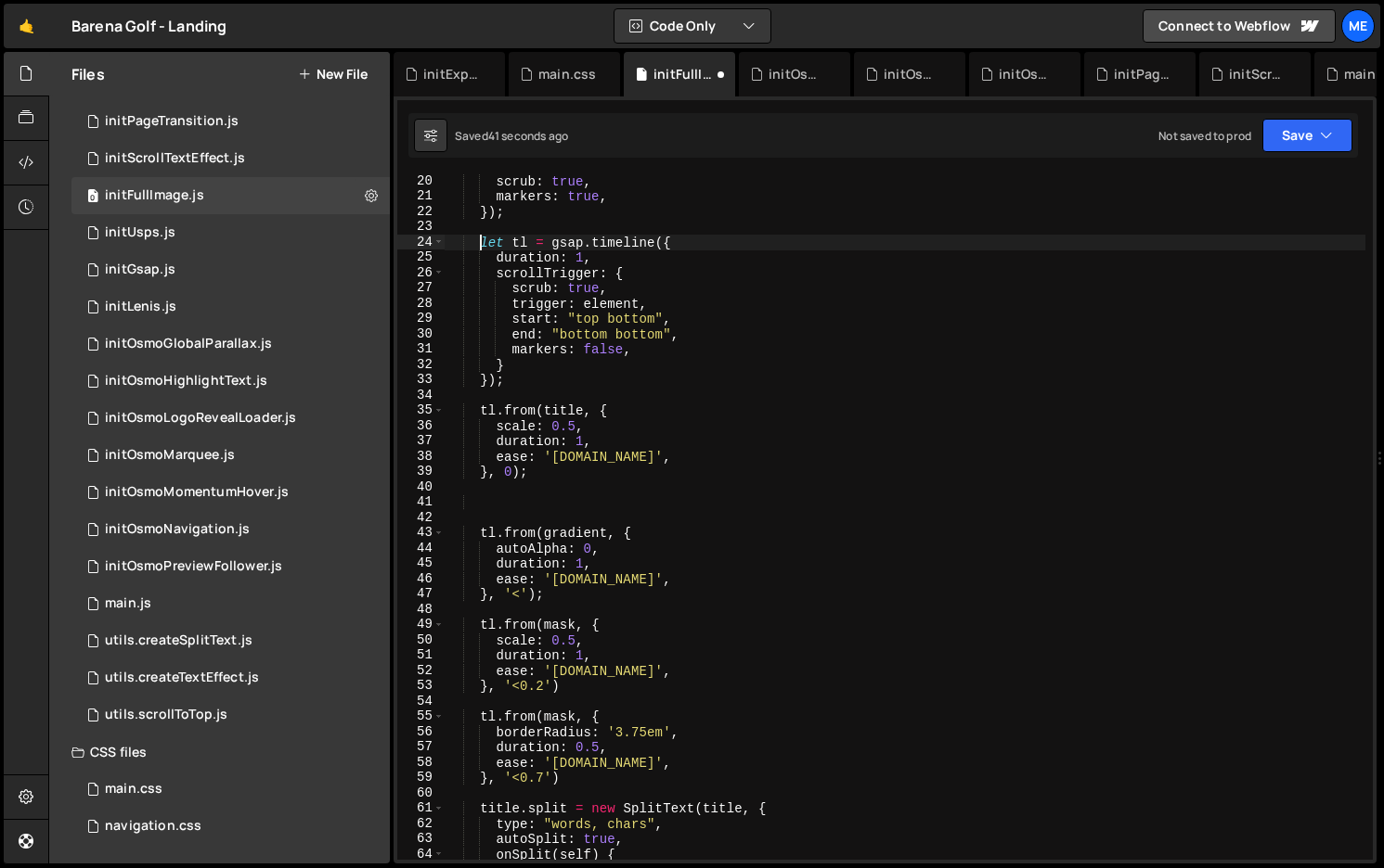
scroll to position [306, 0]
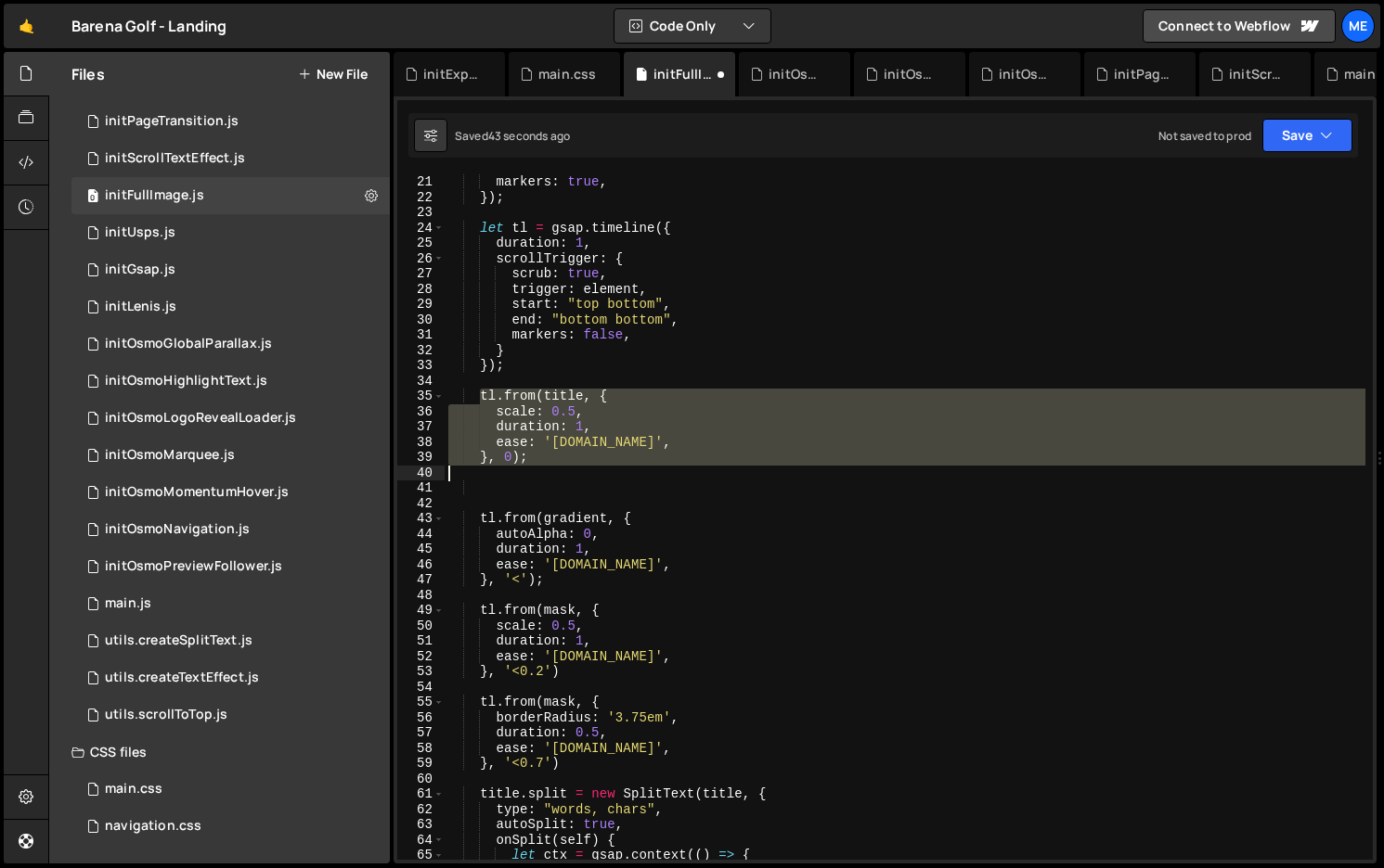
drag, startPoint x: 479, startPoint y: 389, endPoint x: 595, endPoint y: 469, distance: 140.9
click at [595, 469] on div "markers : true , }) ; let tl = gsap . timeline ({ duration : 1 , scrollTrigger …" at bounding box center [905, 532] width 920 height 716
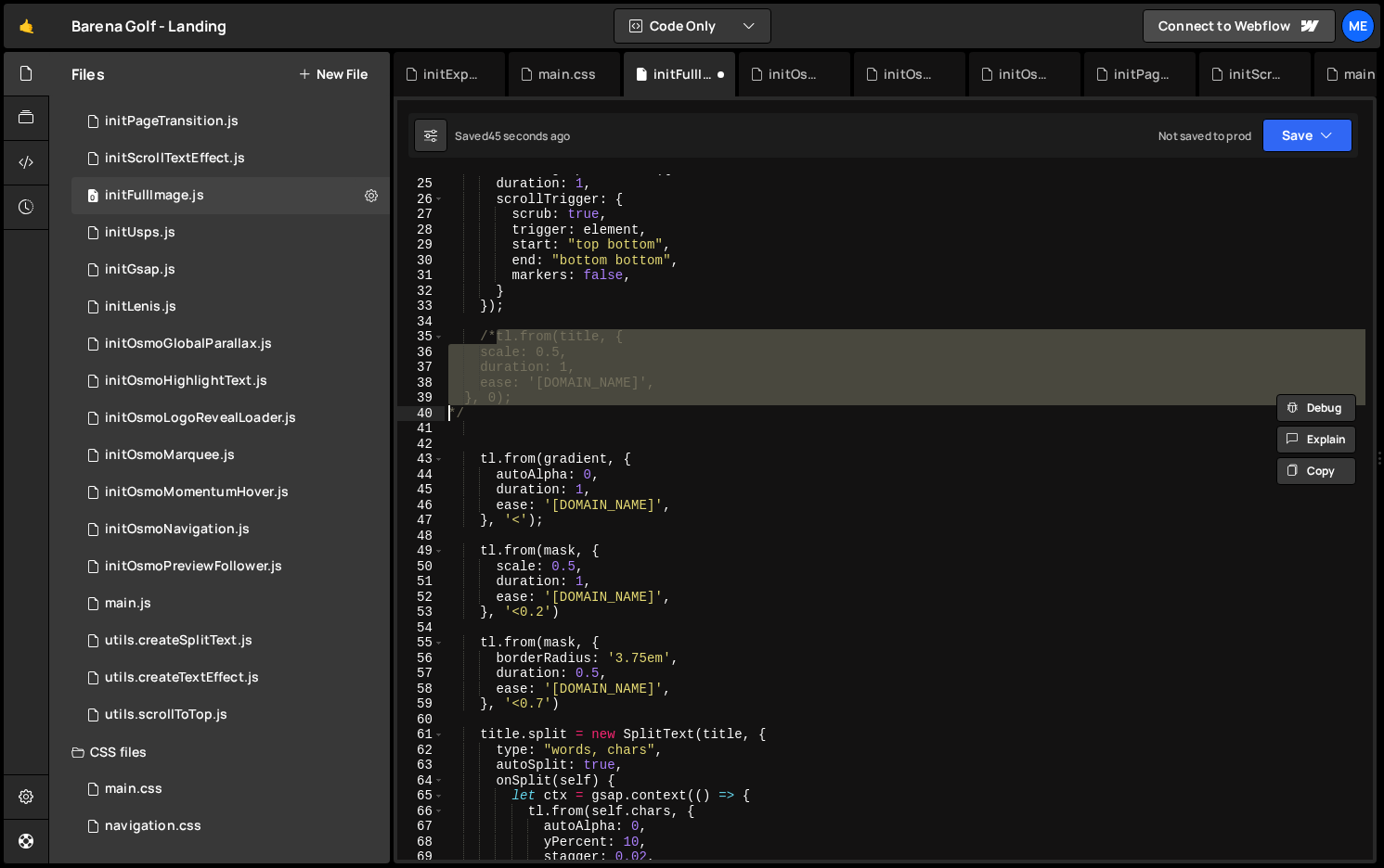
scroll to position [372, 0]
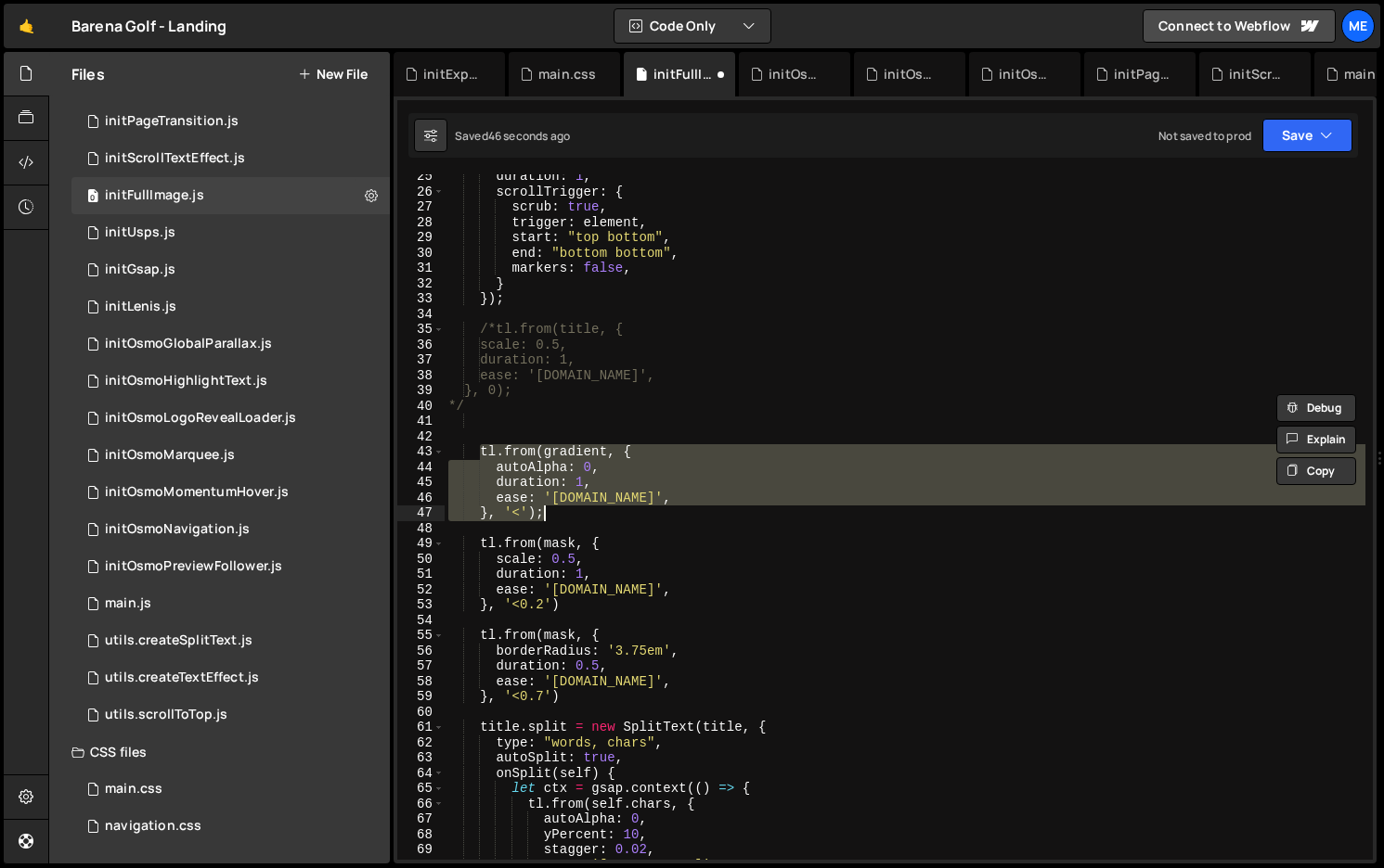
drag, startPoint x: 479, startPoint y: 448, endPoint x: 623, endPoint y: 516, distance: 159.2
click at [623, 516] on div "duration : 1 , scrollTrigger : { scrub : true , trigger : element , start : "to…" at bounding box center [905, 526] width 920 height 716
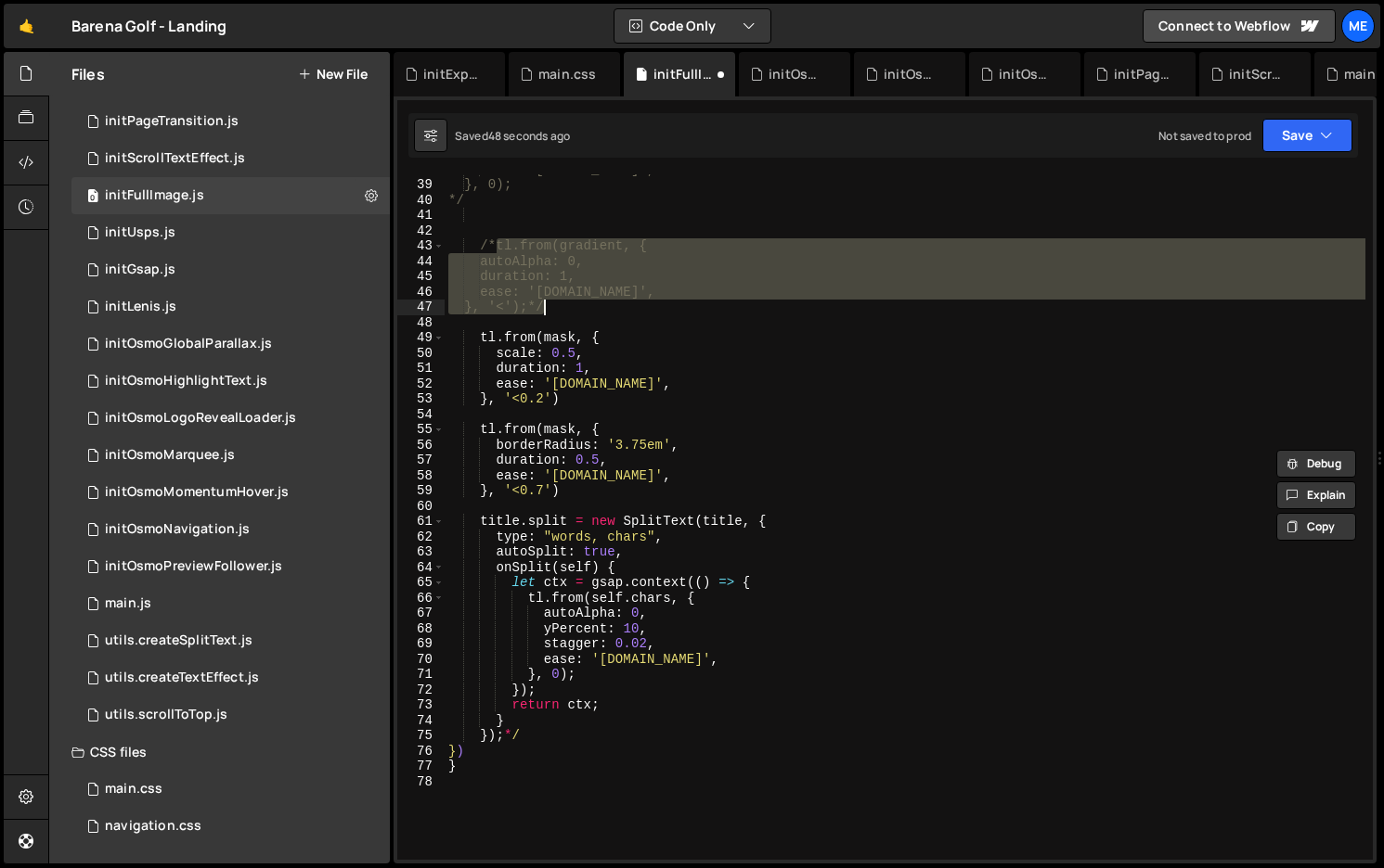
scroll to position [578, 0]
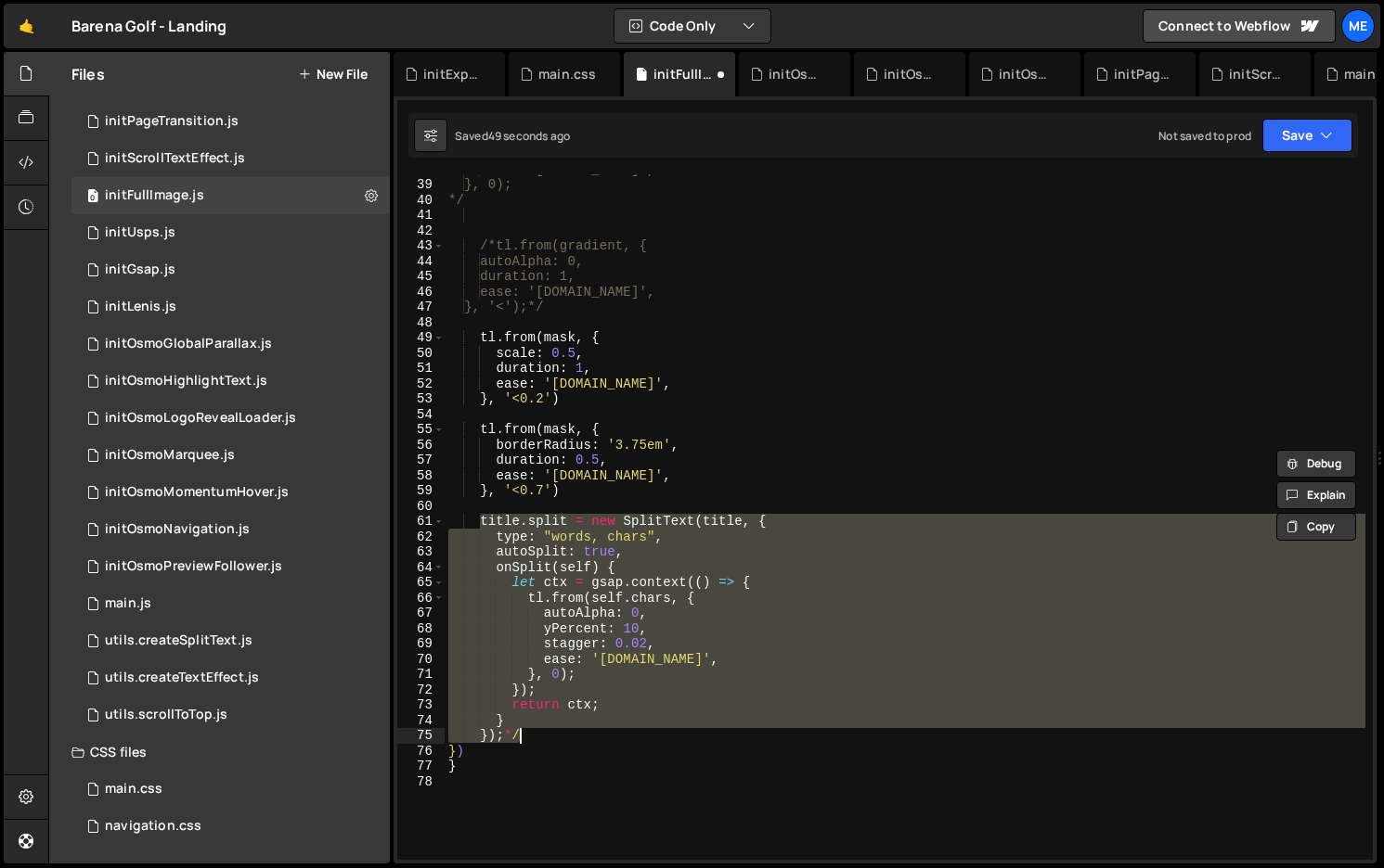
drag, startPoint x: 481, startPoint y: 523, endPoint x: 598, endPoint y: 732, distance: 239.5
click at [598, 732] on div "ease: '[DOMAIN_NAME]', }, 0); */ /*tl.from(gradient, { autoAlpha: 0, duration: …" at bounding box center [905, 519] width 920 height 716
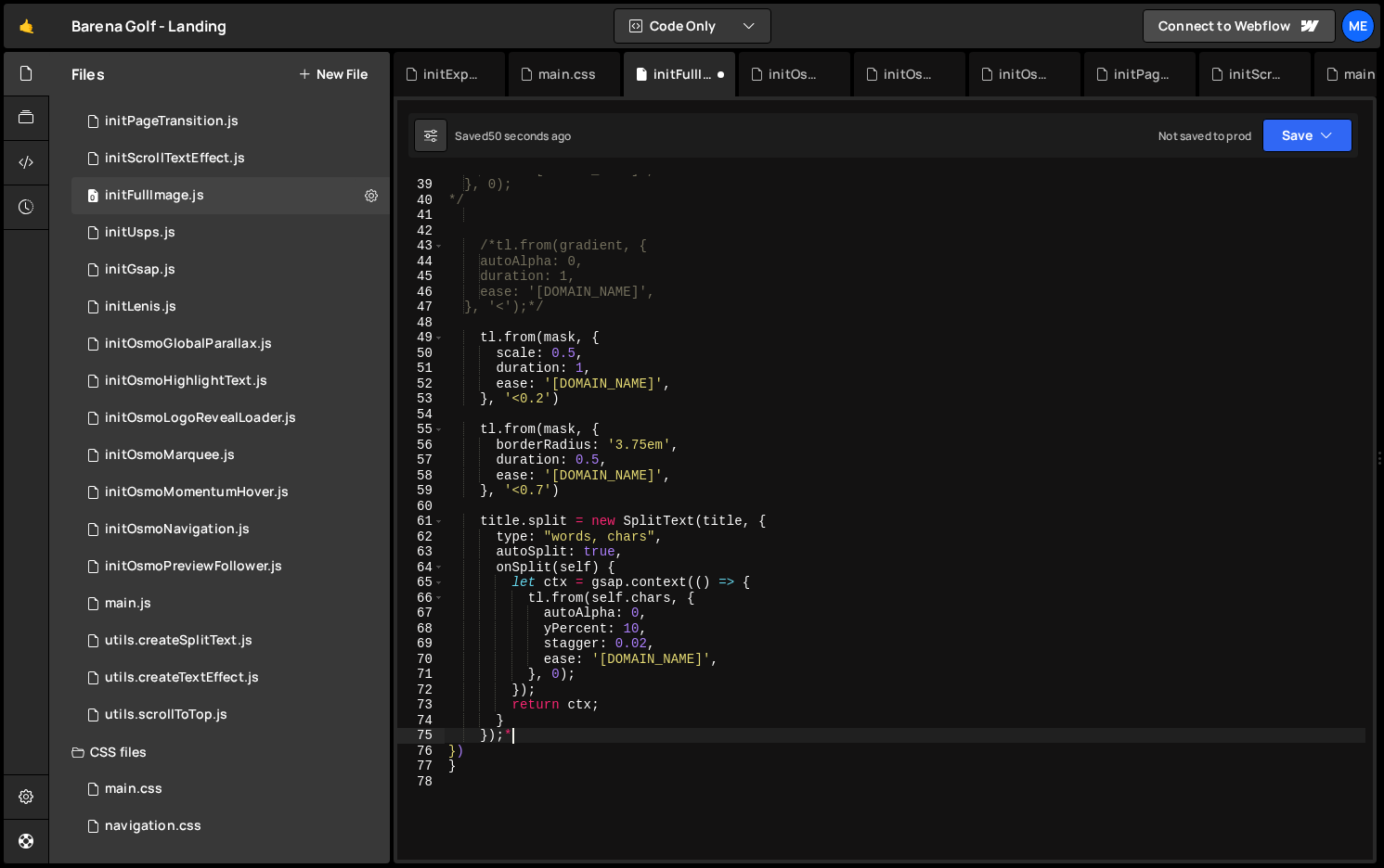
scroll to position [0, 3]
click at [482, 521] on div "ease: '[DOMAIN_NAME]', }, 0); */ /*tl.from(gradient, { autoAlpha: 0, duration: …" at bounding box center [905, 519] width 920 height 716
type textarea "title.split = new SplitText(title, { type: "words, chars","
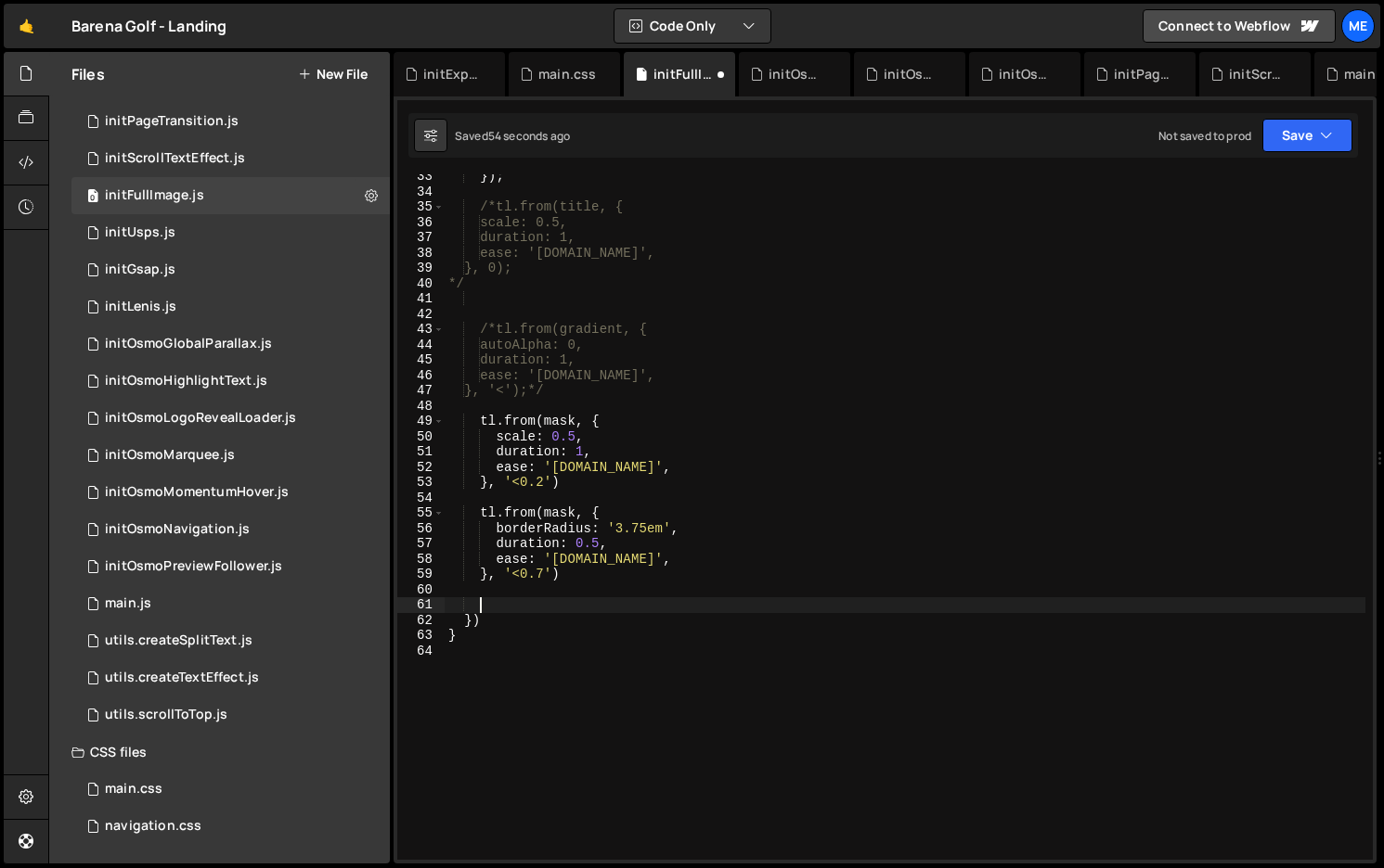
scroll to position [356, 0]
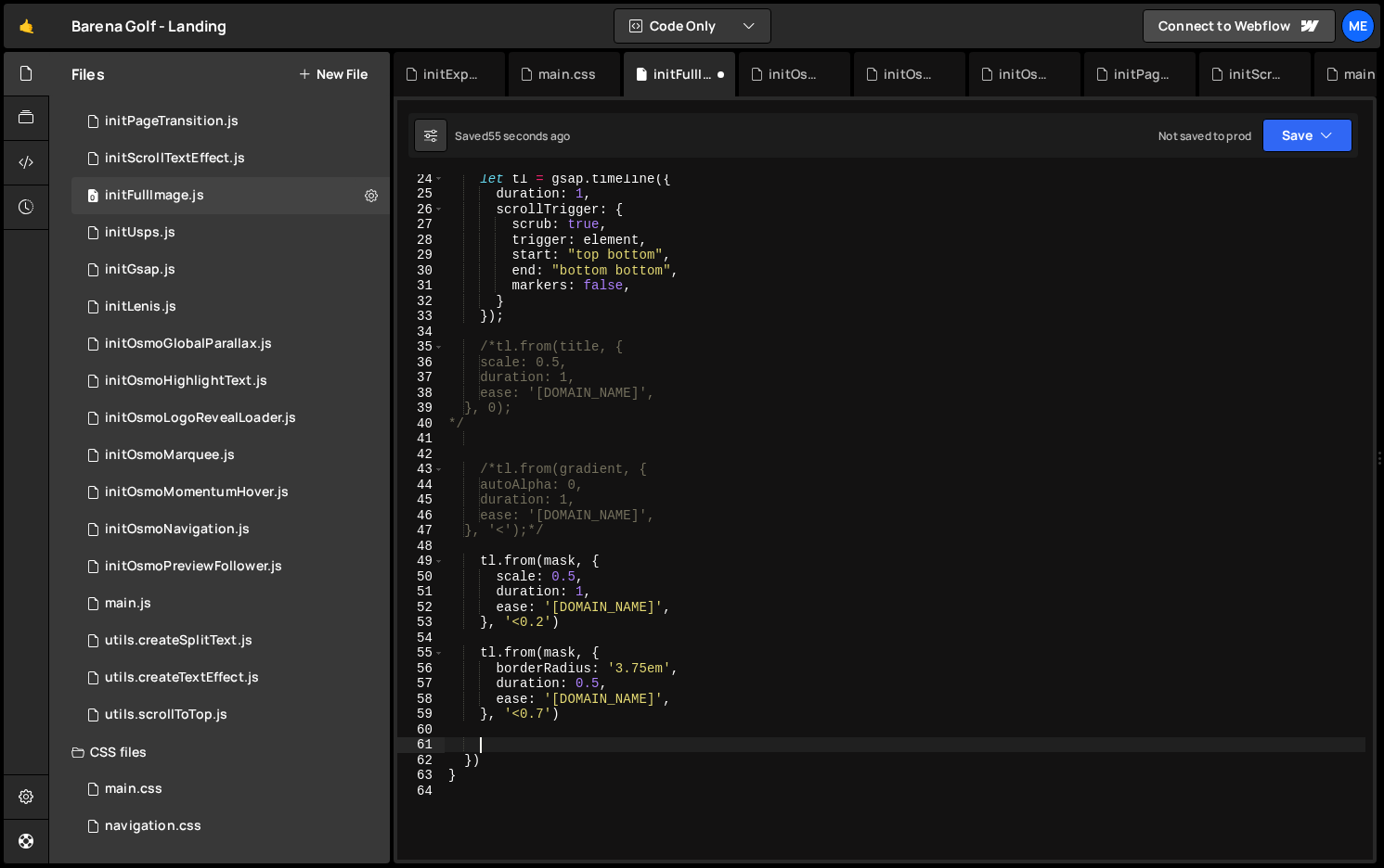
click at [557, 414] on div "let tl = gsap . timeline ({ duration : 1 , scrollTrigger : { scrub : true , tri…" at bounding box center [905, 528] width 920 height 716
type textarea "}, 0);"
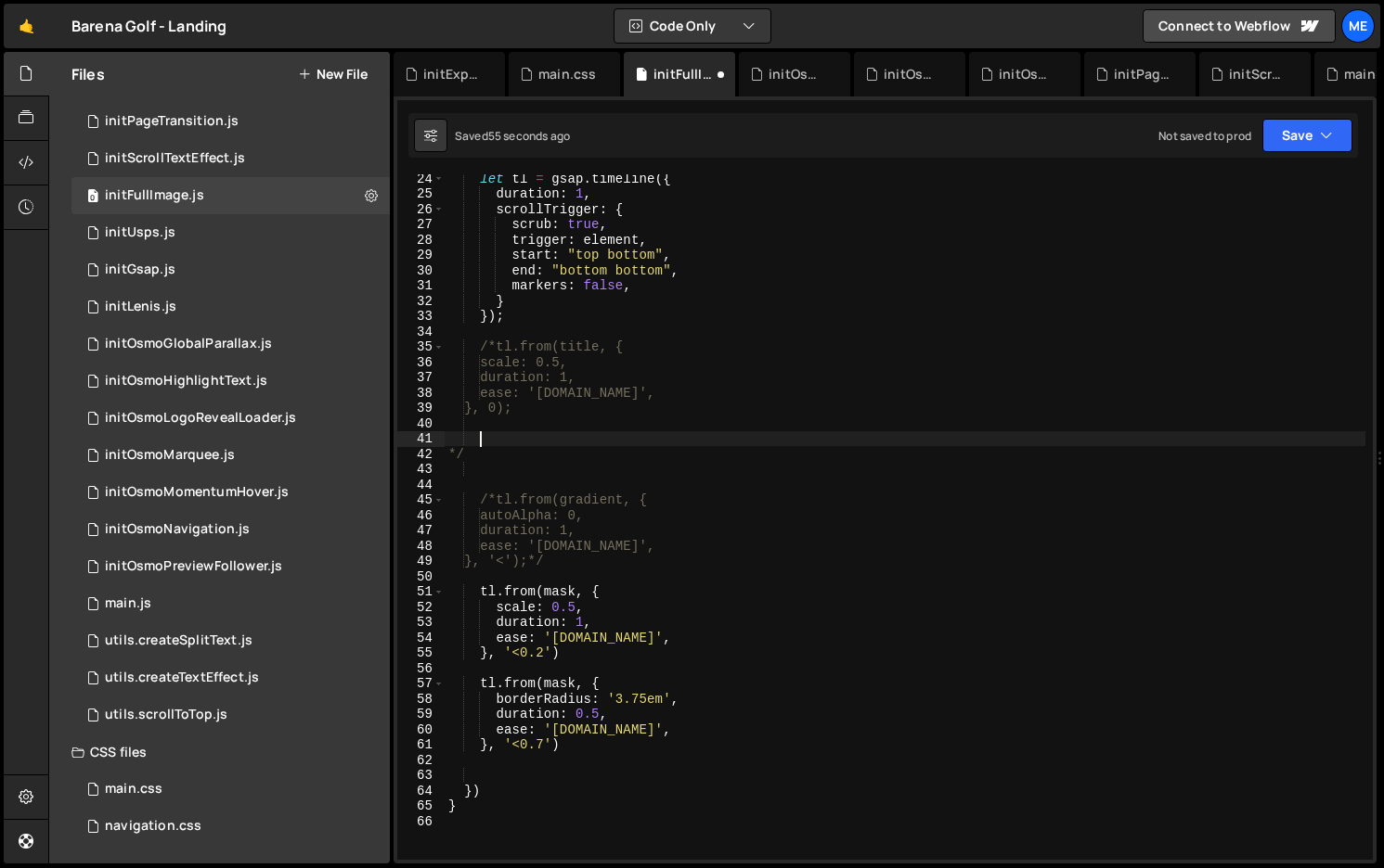
paste textarea "});"
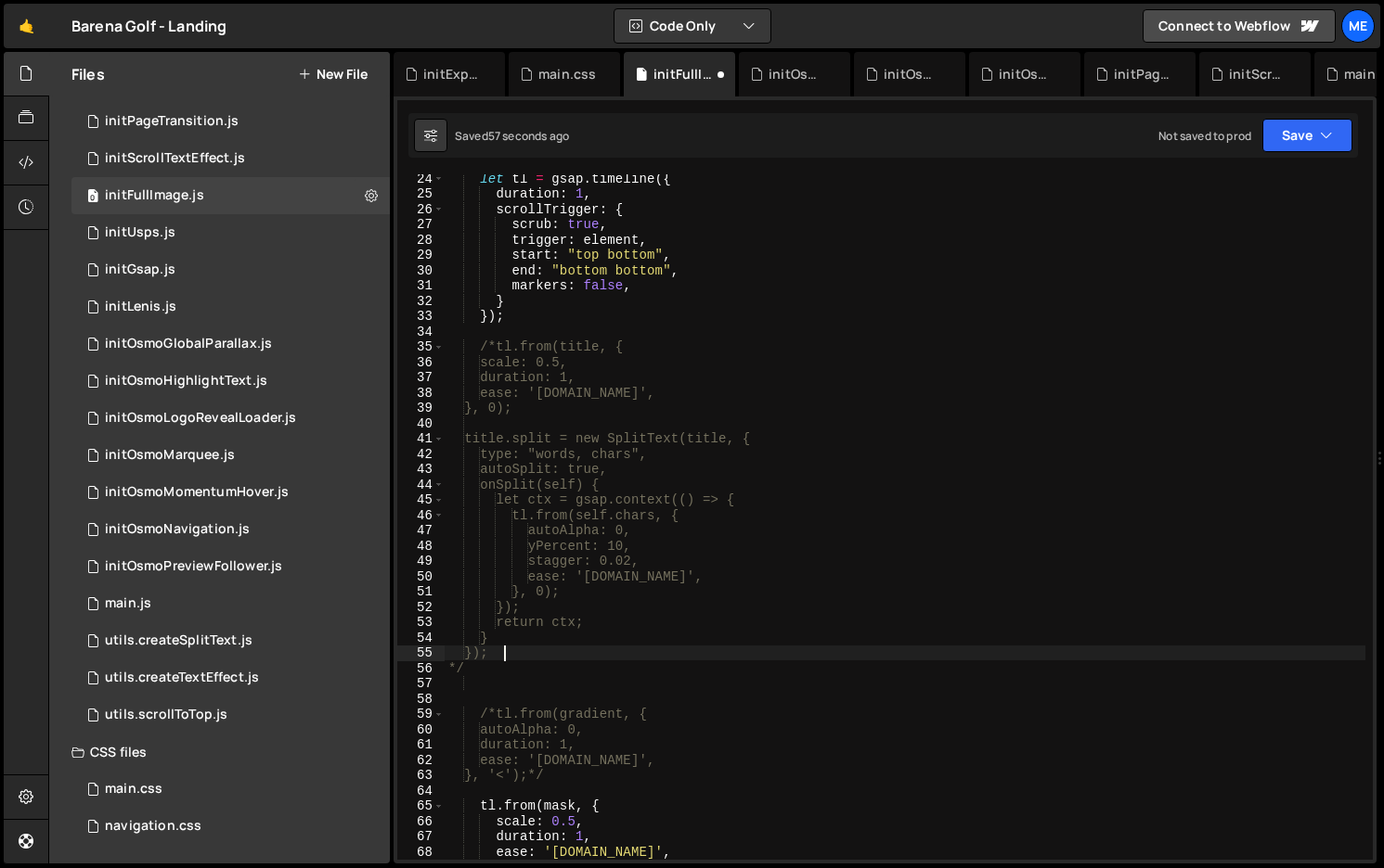
scroll to position [0, 0]
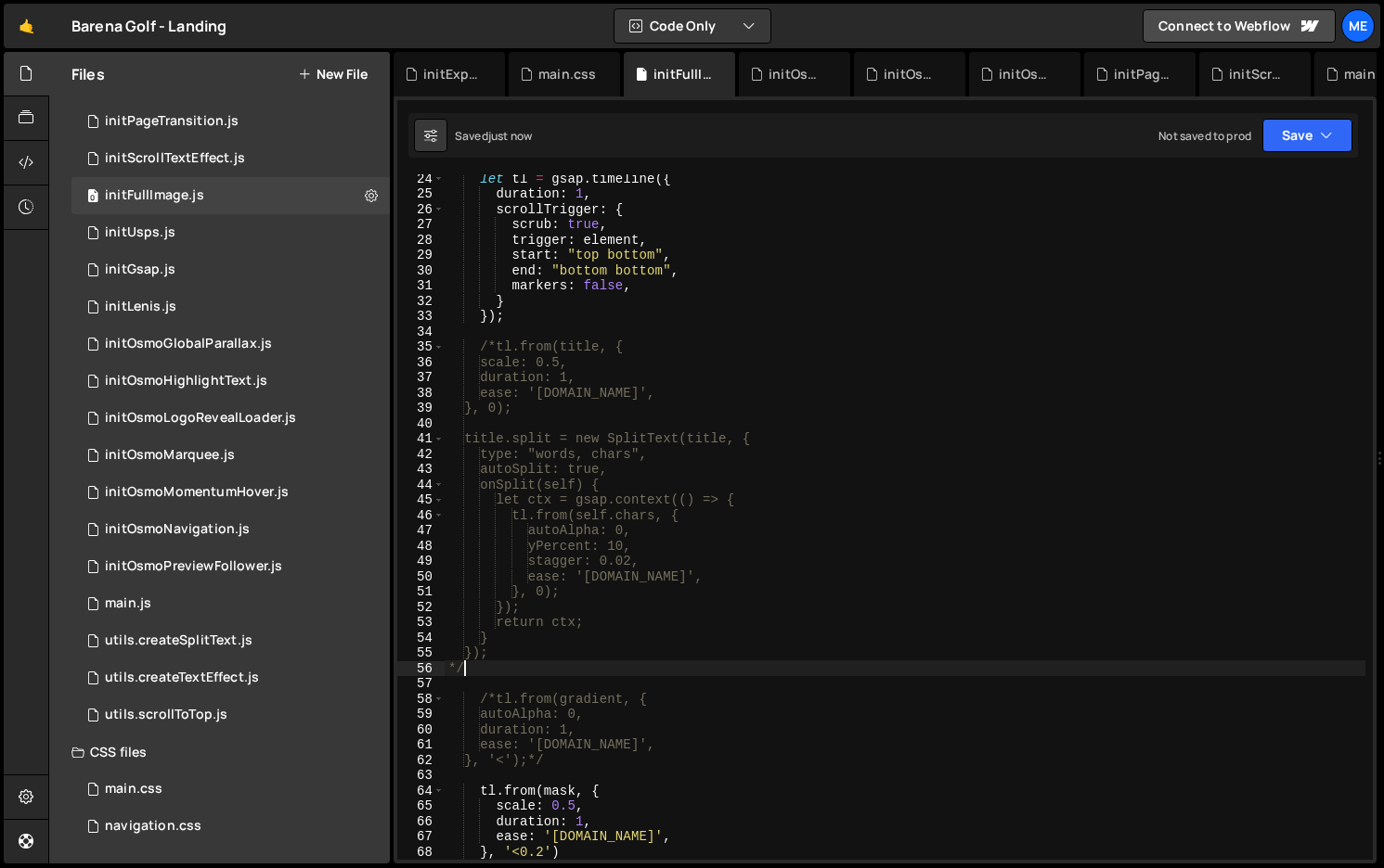
click at [483, 347] on div "let tl = gsap . timeline ({ duration : 1 , scrollTrigger : { scrub : true , tri…" at bounding box center [905, 528] width 920 height 716
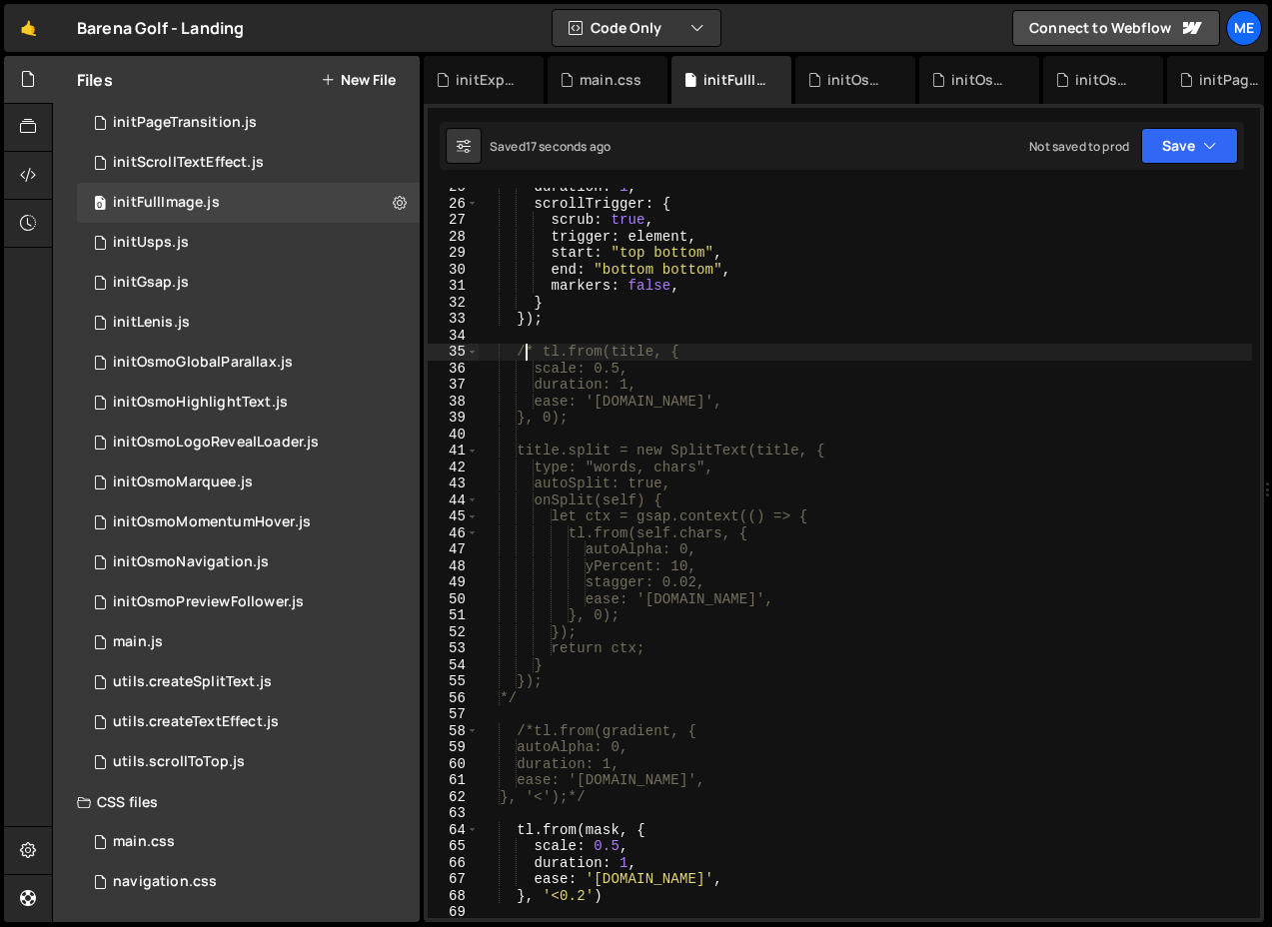
scroll to position [487, 0]
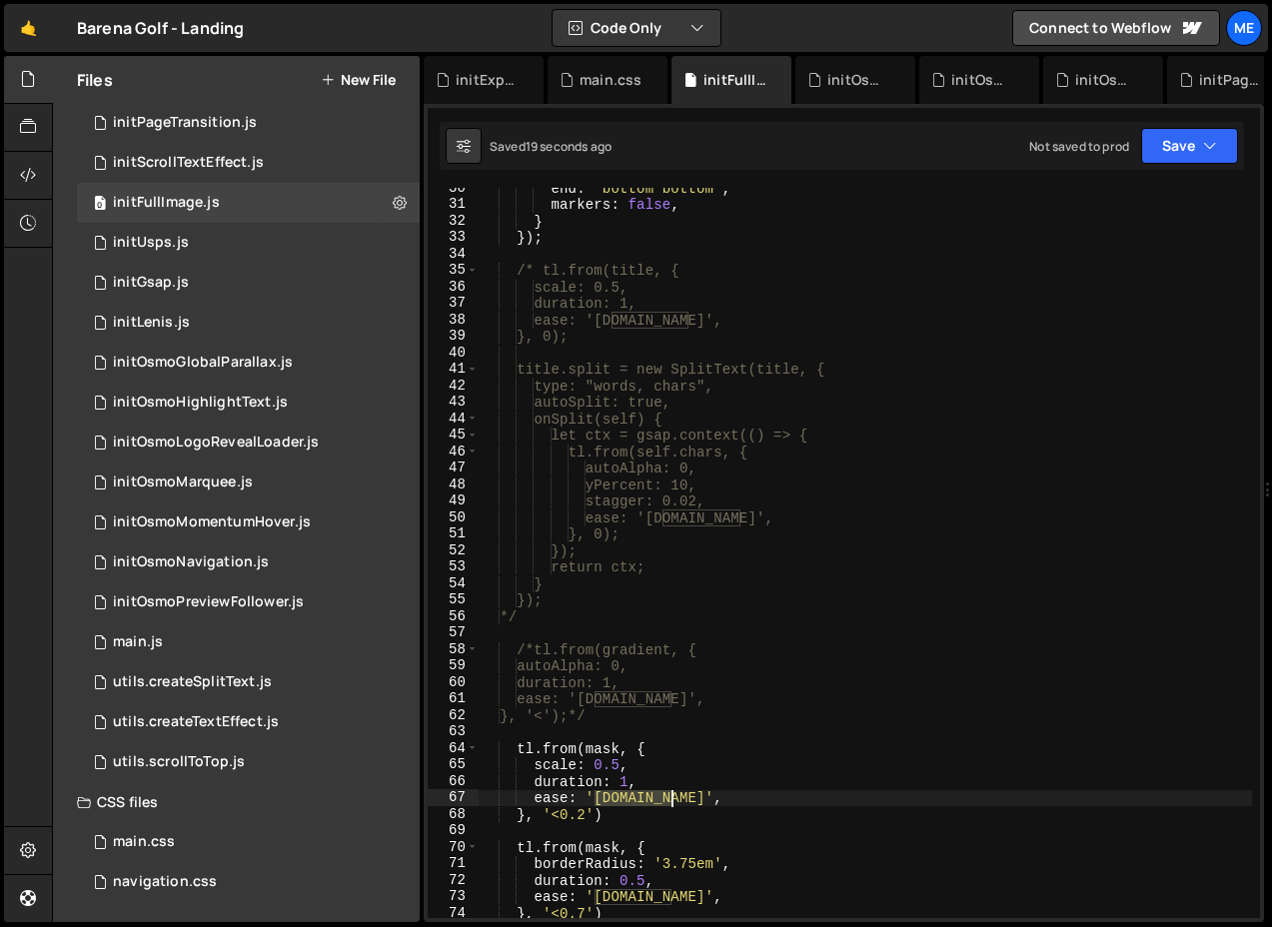
drag, startPoint x: 594, startPoint y: 800, endPoint x: 675, endPoint y: 799, distance: 80.9
click at [675, 799] on div "end : "bottom bottom" , markers : false , } }) ; /* tl.from(title, { scale: 0.5…" at bounding box center [865, 561] width 773 height 763
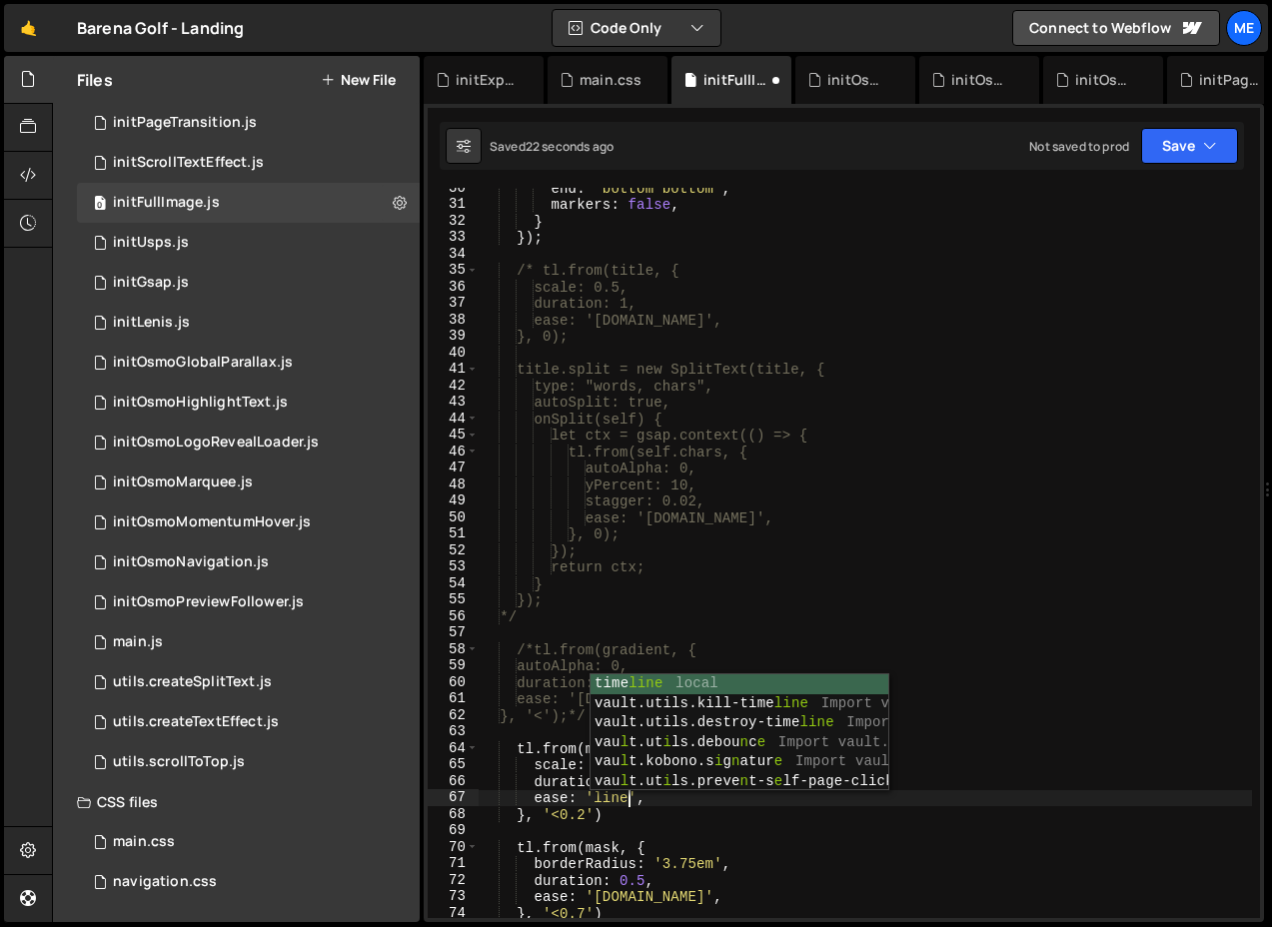
scroll to position [0, 11]
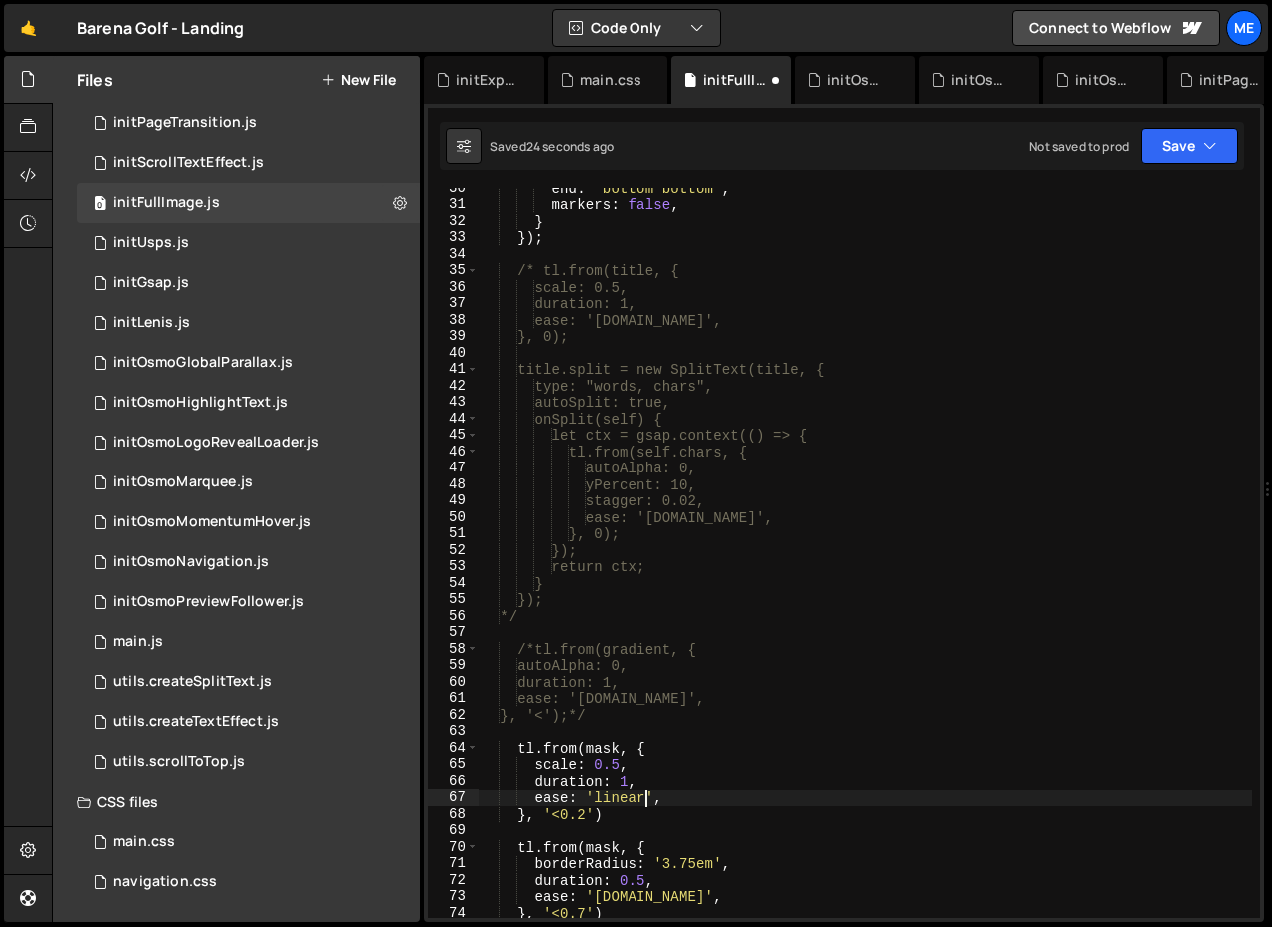
click at [630, 797] on div "end : "bottom bottom" , markers : false , } }) ; /* tl.from(title, { scale: 0.5…" at bounding box center [865, 561] width 773 height 763
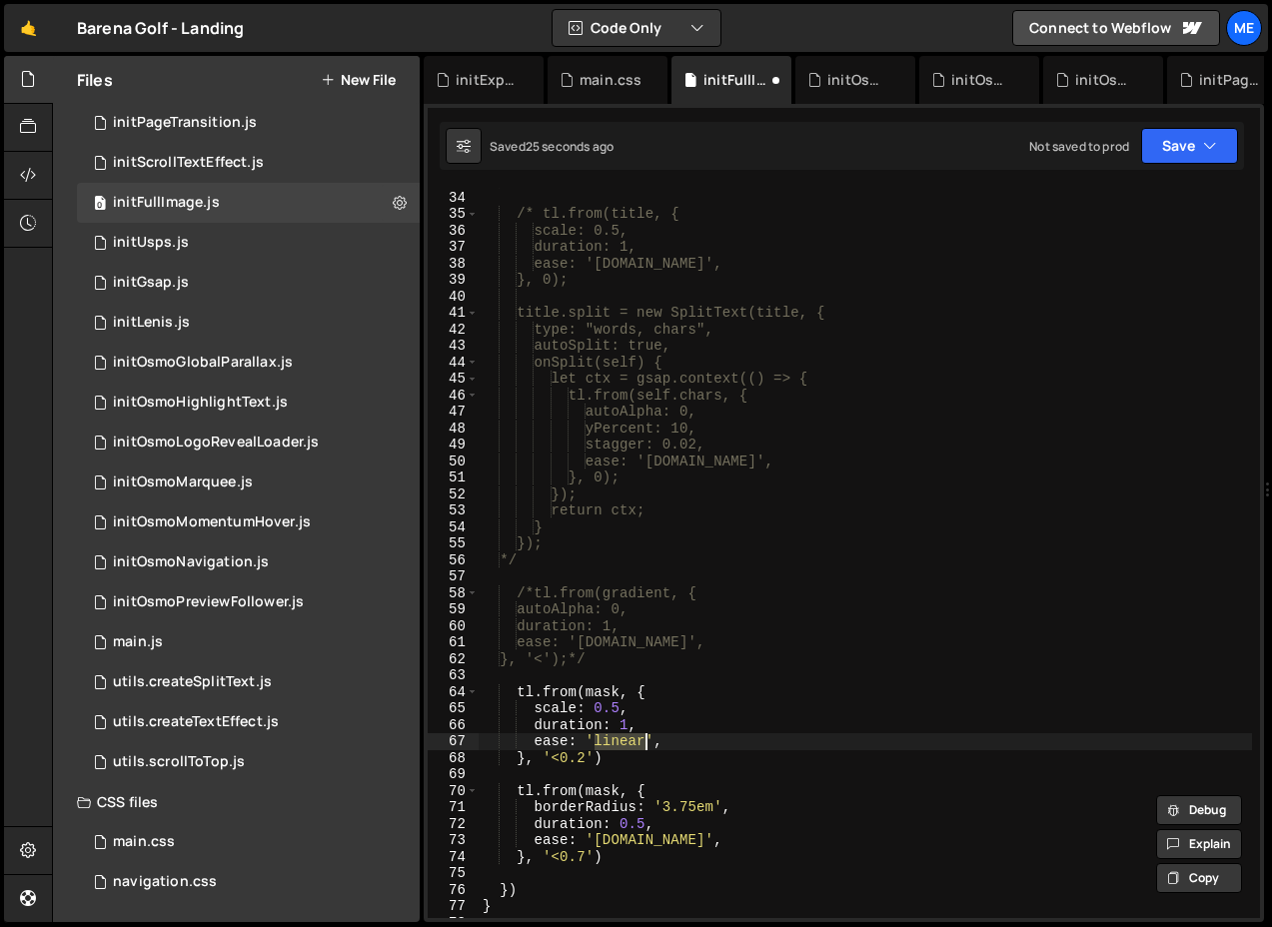
scroll to position [569, 0]
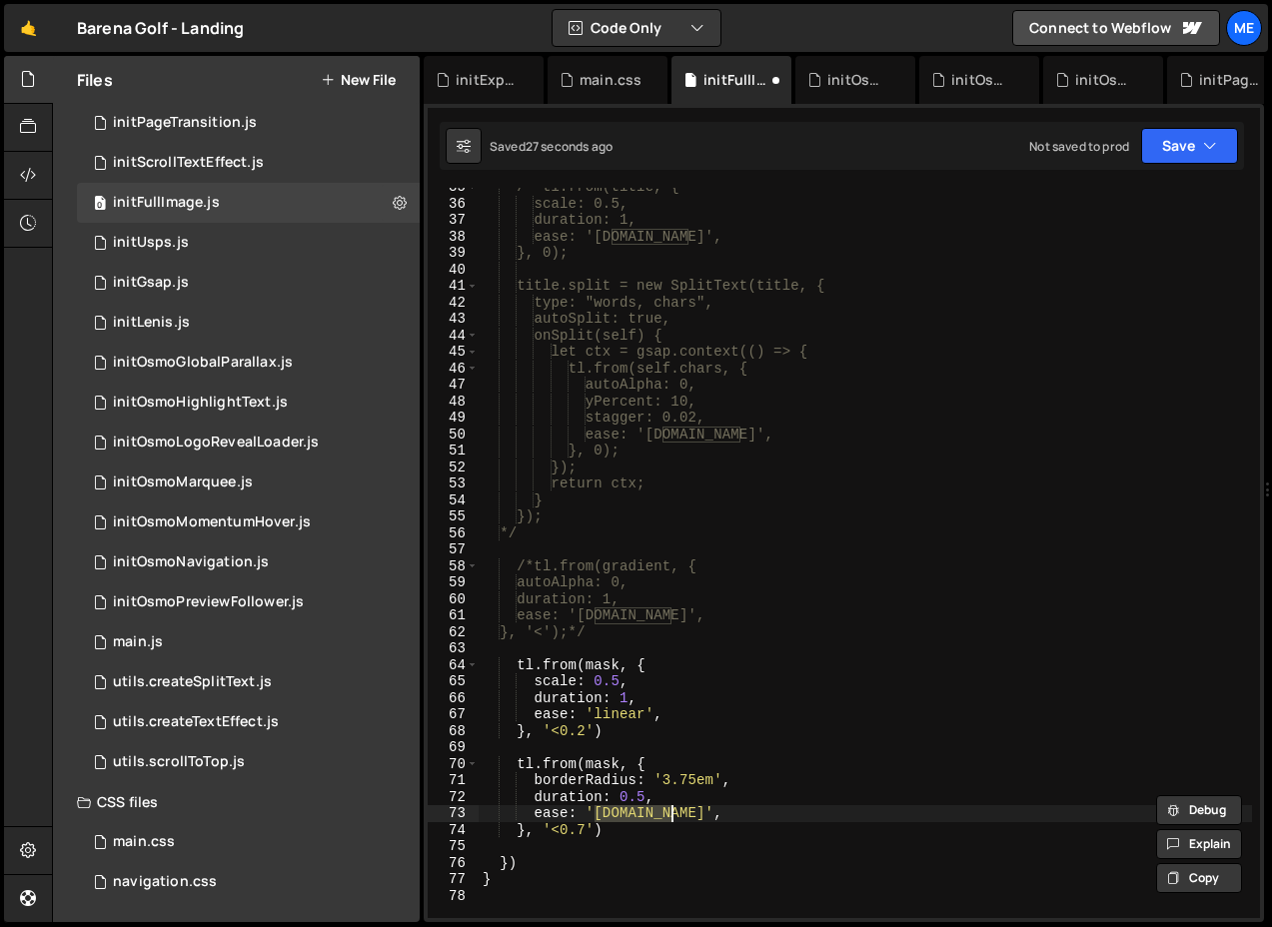
drag, startPoint x: 593, startPoint y: 811, endPoint x: 669, endPoint y: 811, distance: 75.9
click at [669, 811] on div "/* tl.from(title, { scale: 0.5, duration: 1, ease: '[DOMAIN_NAME]', }, 0); titl…" at bounding box center [865, 560] width 773 height 763
paste textarea "linear"
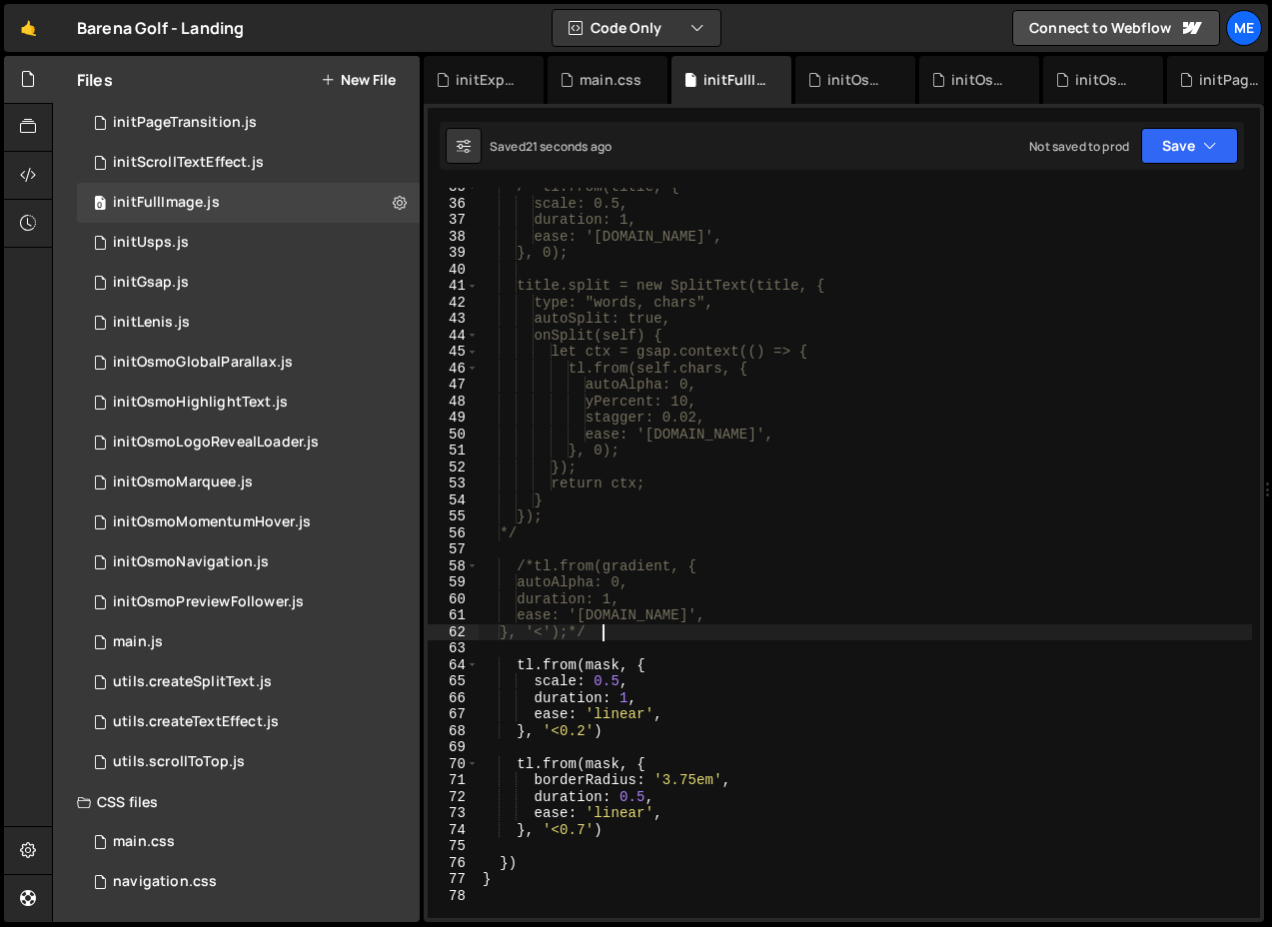
click at [609, 633] on div "/* tl.from(title, { scale: 0.5, duration: 1, ease: '[DOMAIN_NAME]', }, 0); titl…" at bounding box center [865, 560] width 773 height 763
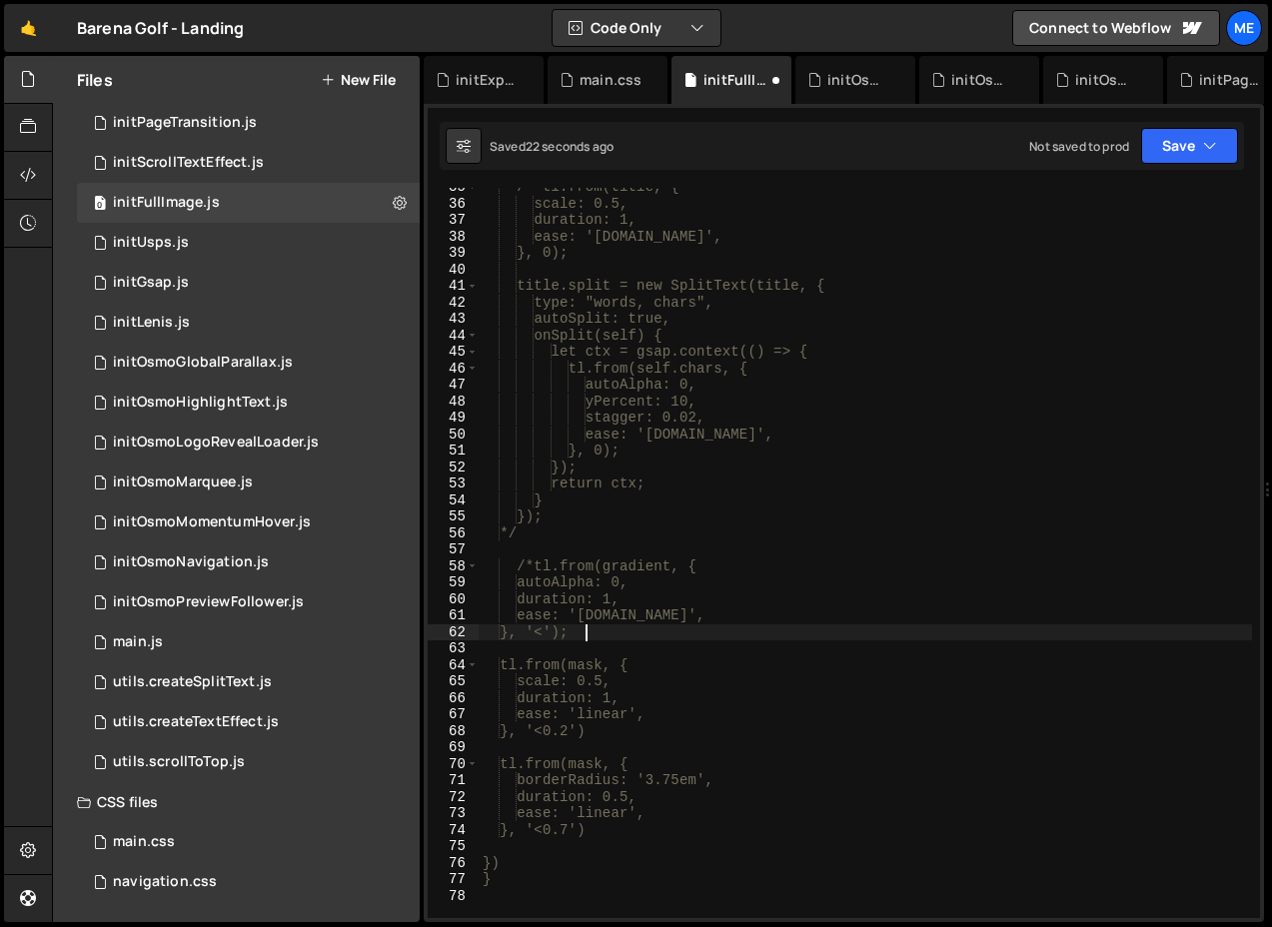
click at [534, 563] on div "/* tl.from(title, { scale: 0.5, duration: 1, ease: '[DOMAIN_NAME]', }, 0); titl…" at bounding box center [865, 560] width 773 height 763
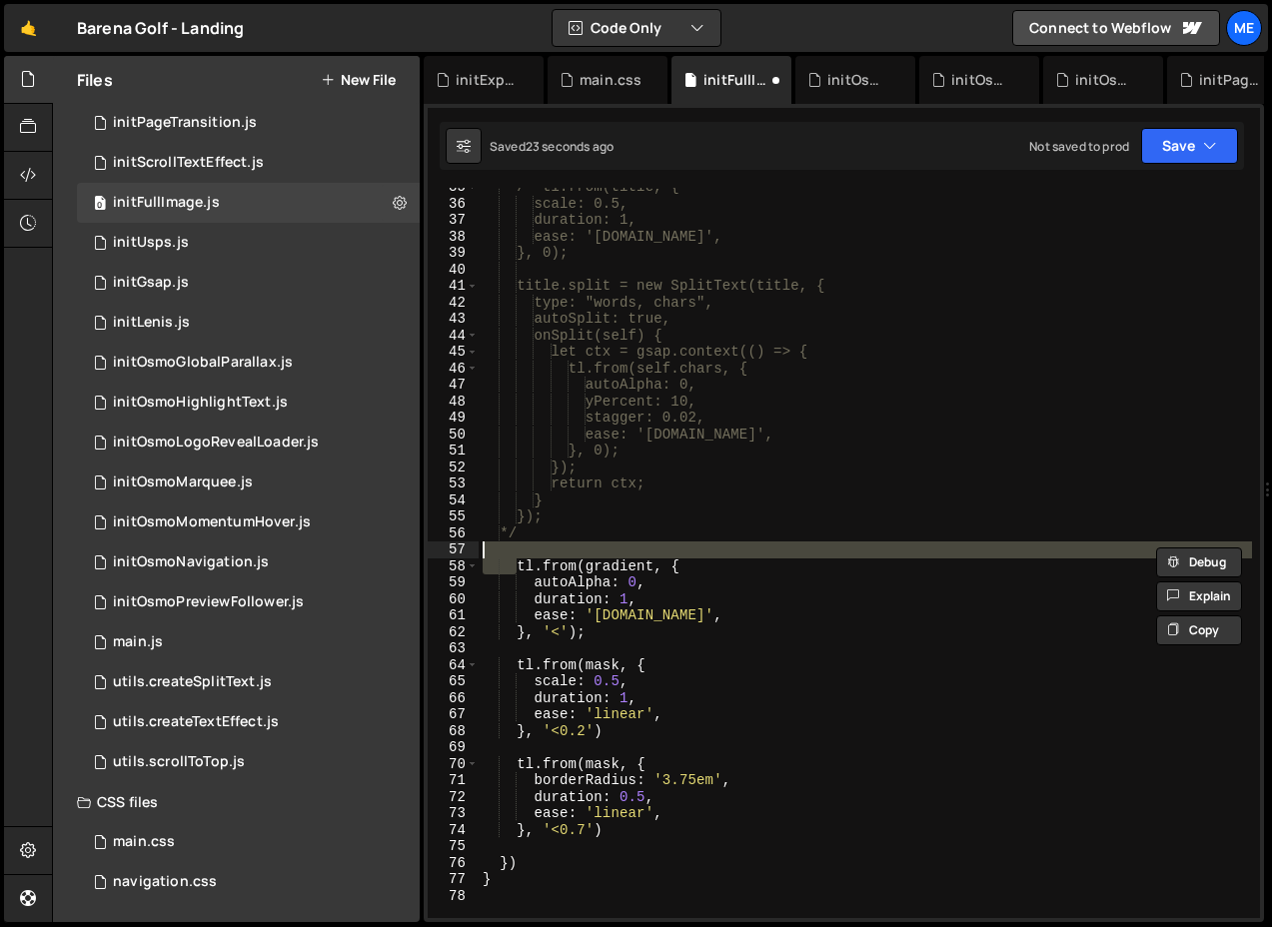
scroll to position [0, 2]
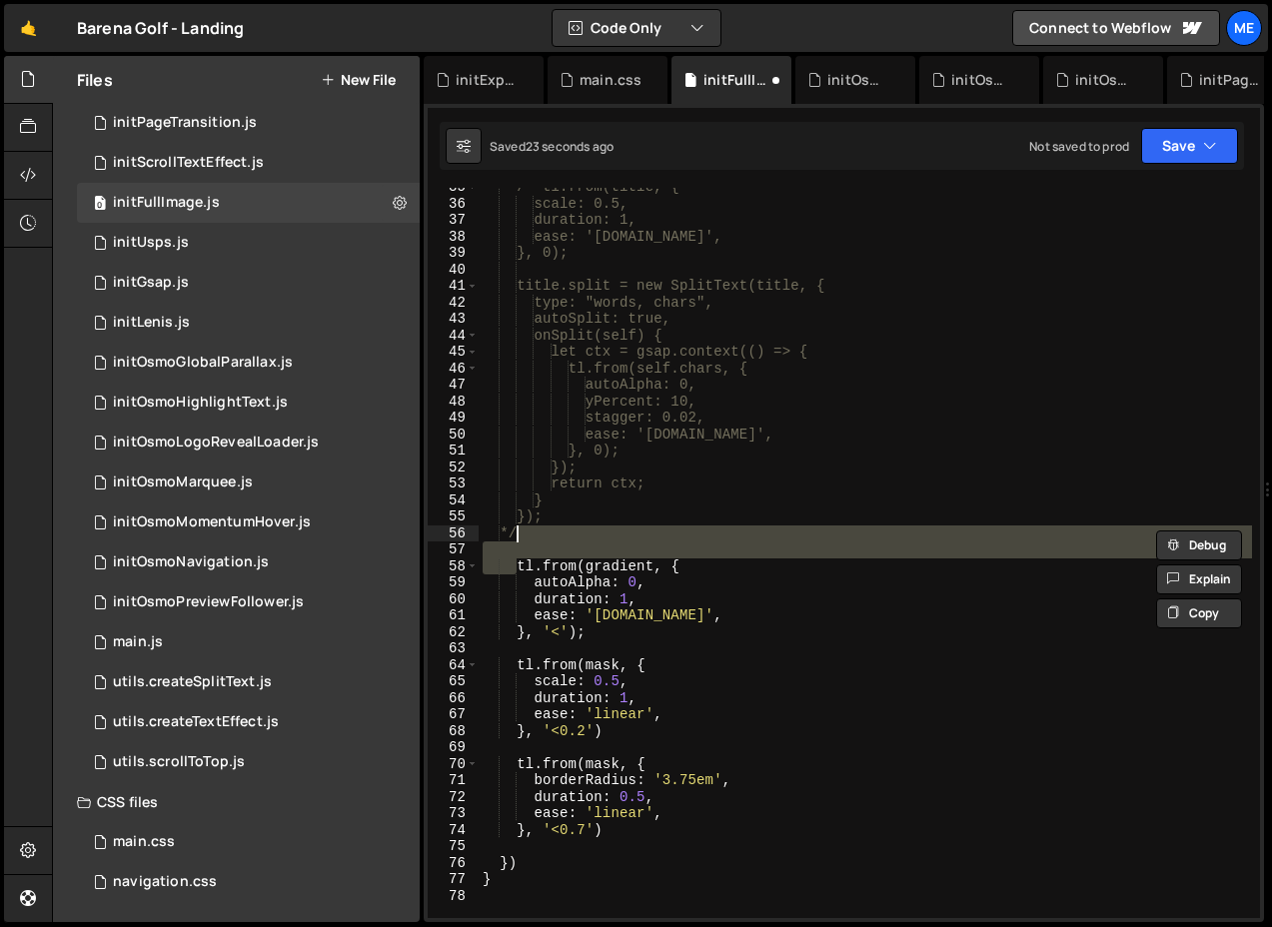
type textarea "tl.from(gradient, {"
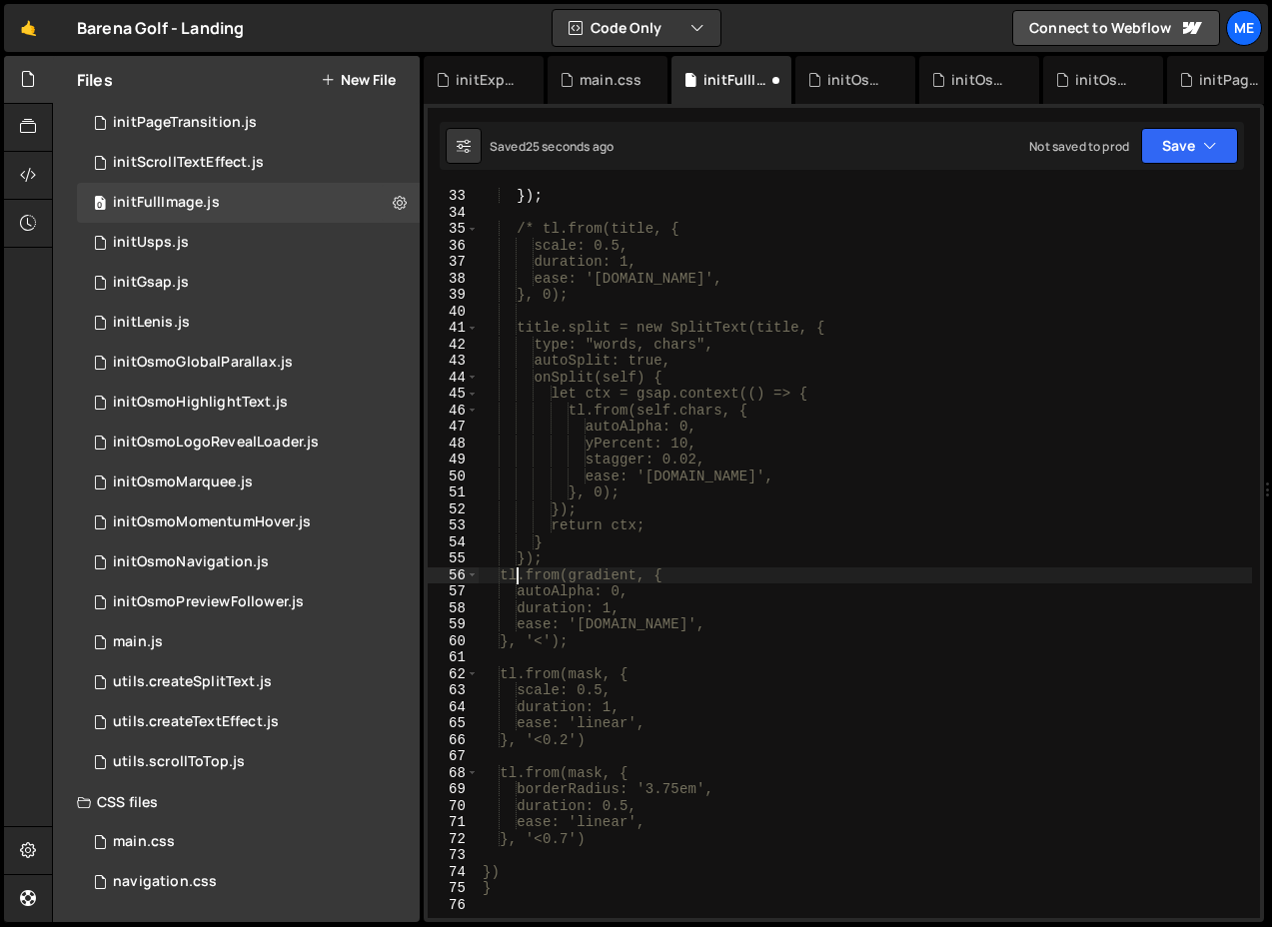
scroll to position [503, 0]
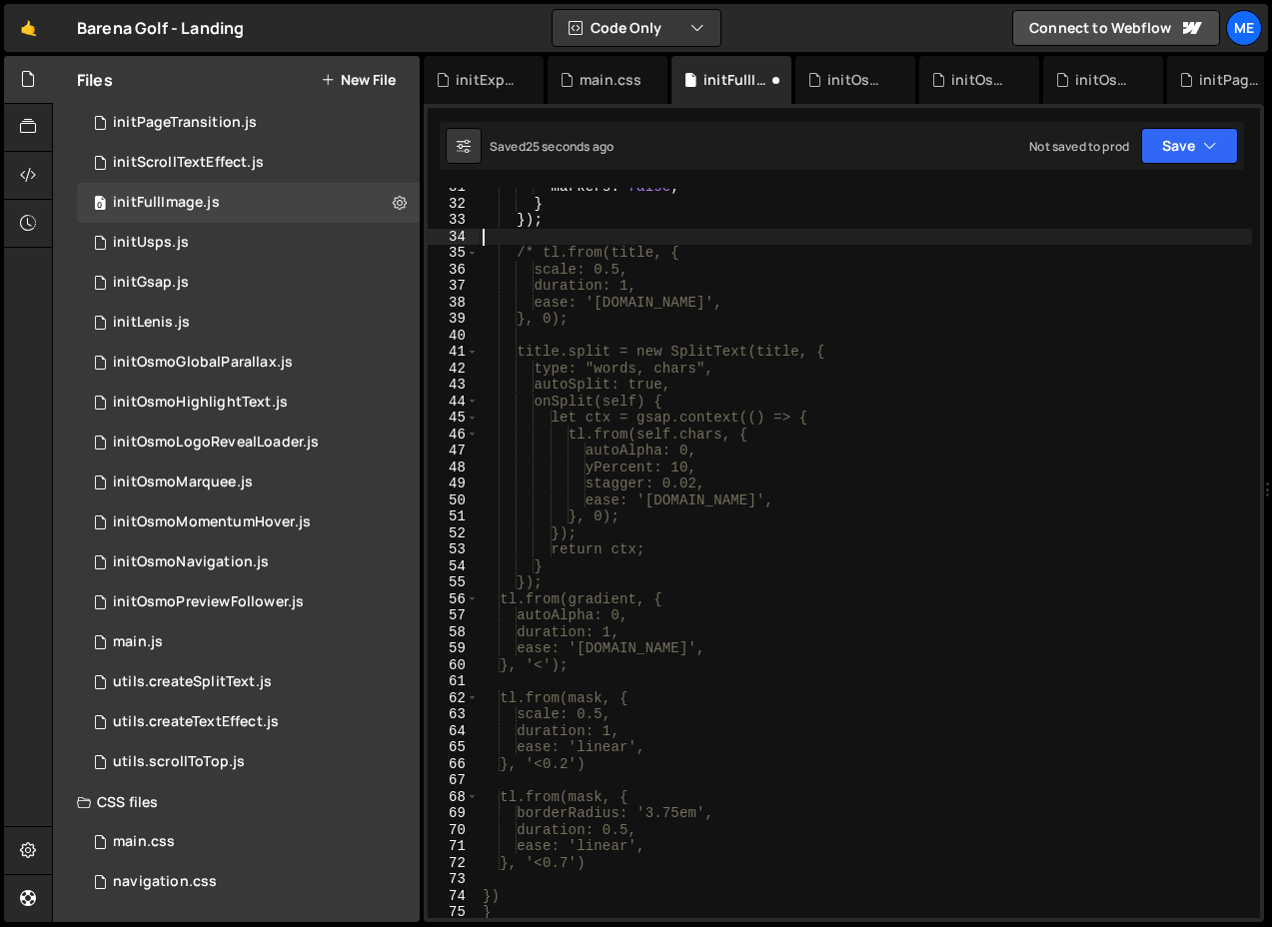
click at [536, 240] on div "markers : false , } }) ; /* tl.from(title, { scale: 0.5, duration: 1, ease: '[D…" at bounding box center [865, 560] width 773 height 763
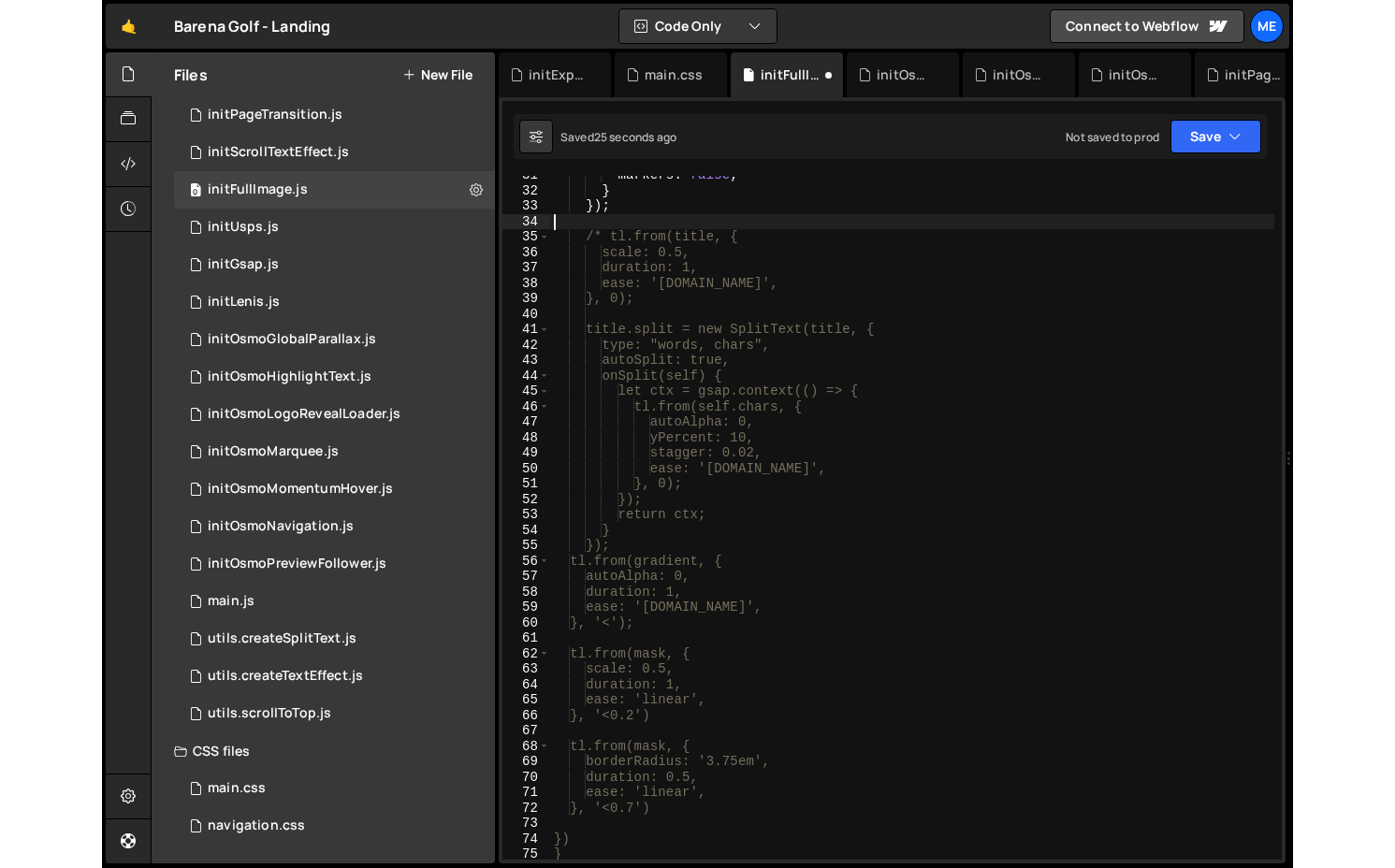
scroll to position [0, 0]
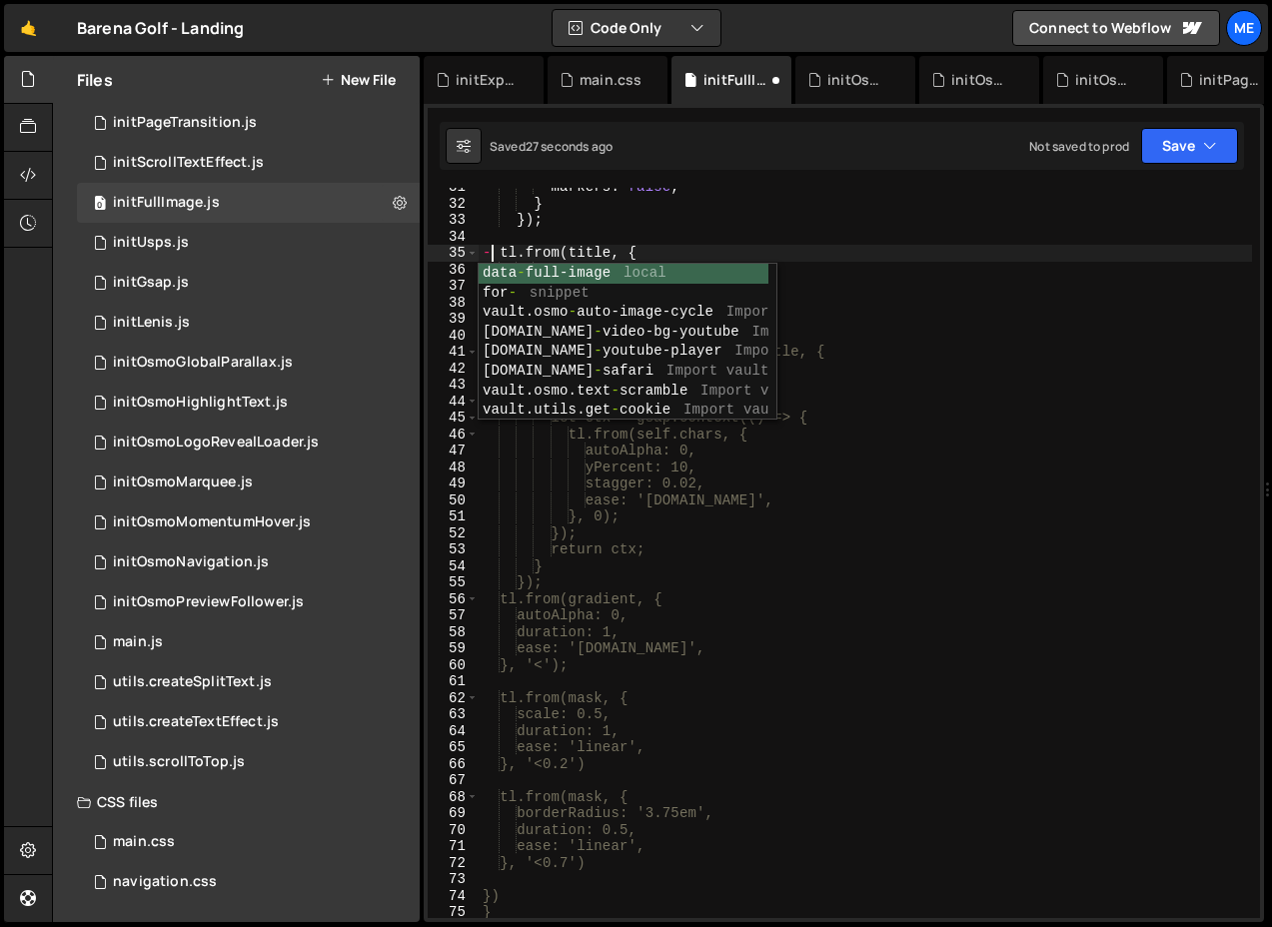
type textarea "-"
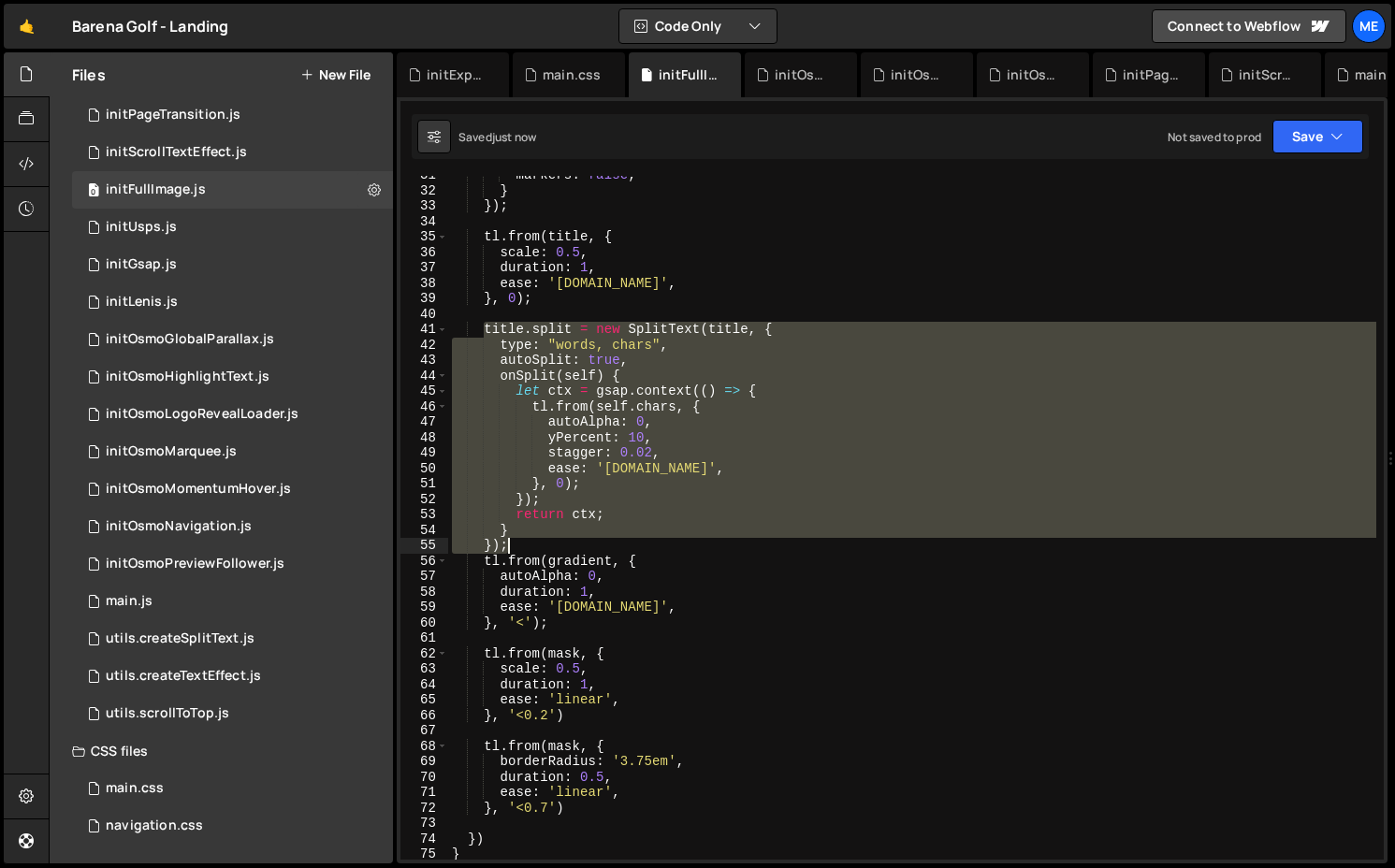
drag, startPoint x: 484, startPoint y: 329, endPoint x: 571, endPoint y: 538, distance: 226.4
click at [571, 538] on div "markers : false , } }) ; tl . from ( title , { scale : 0.5 , duration : 1 , eas…" at bounding box center [912, 524] width 928 height 714
type textarea "} });"
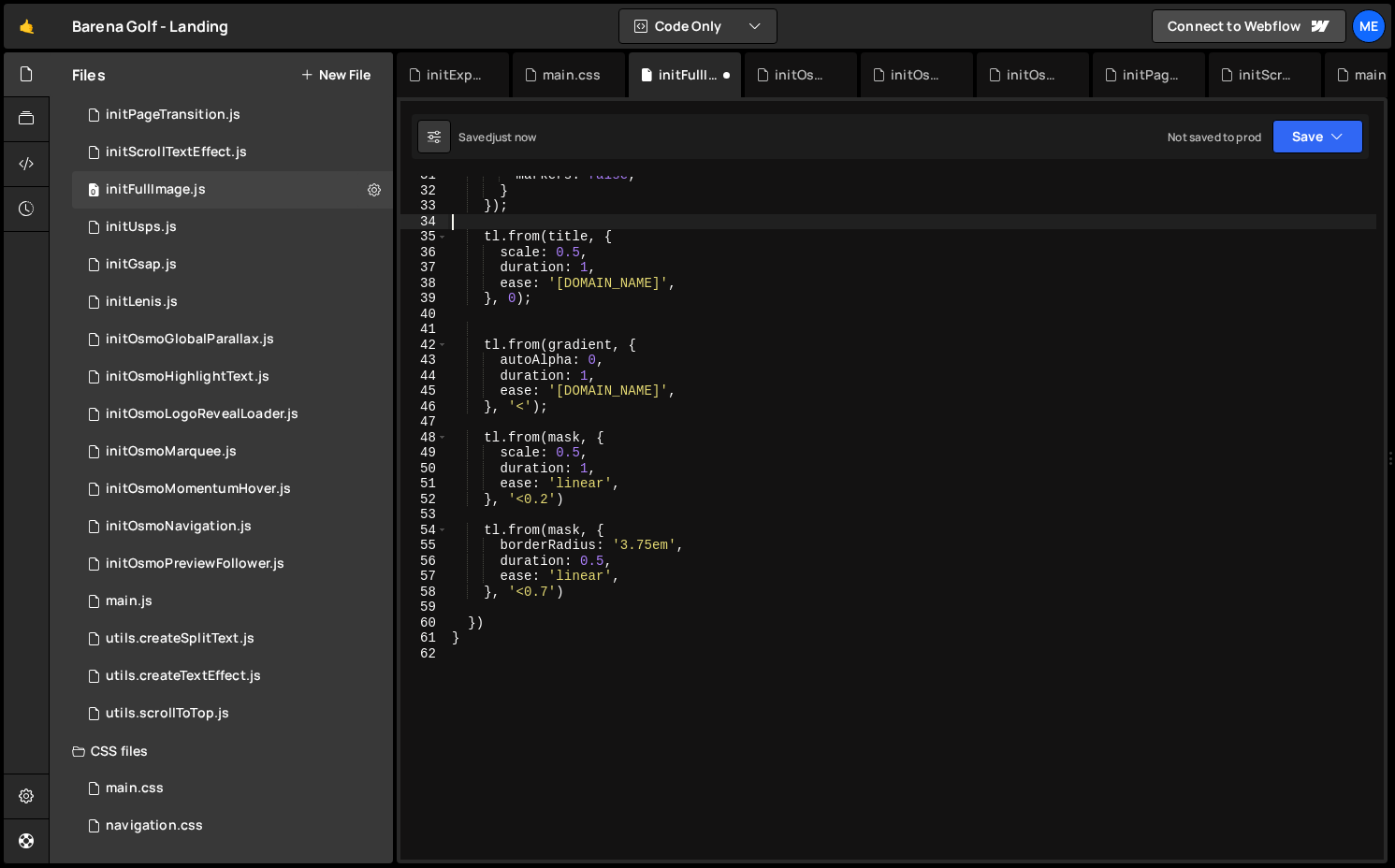
click at [580, 217] on div "markers : false , } }) ; tl . from ( title , { scale : 0.5 , duration : 1 , eas…" at bounding box center [912, 524] width 928 height 714
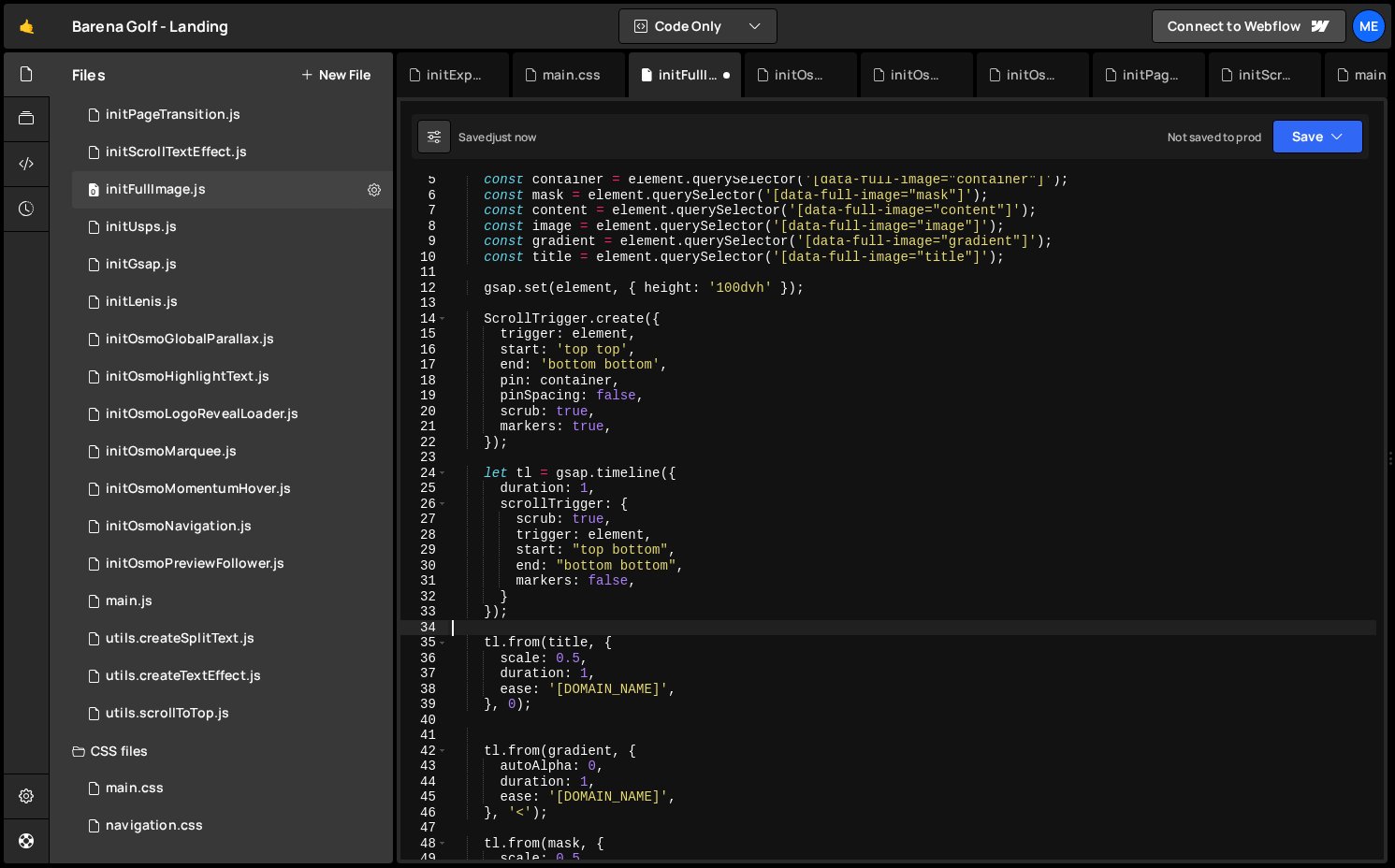
scroll to position [66, 0]
click at [528, 608] on div "const container = element . querySelector ( '[data-full-image="container"]' ) ;…" at bounding box center [912, 529] width 928 height 714
type textarea "});"
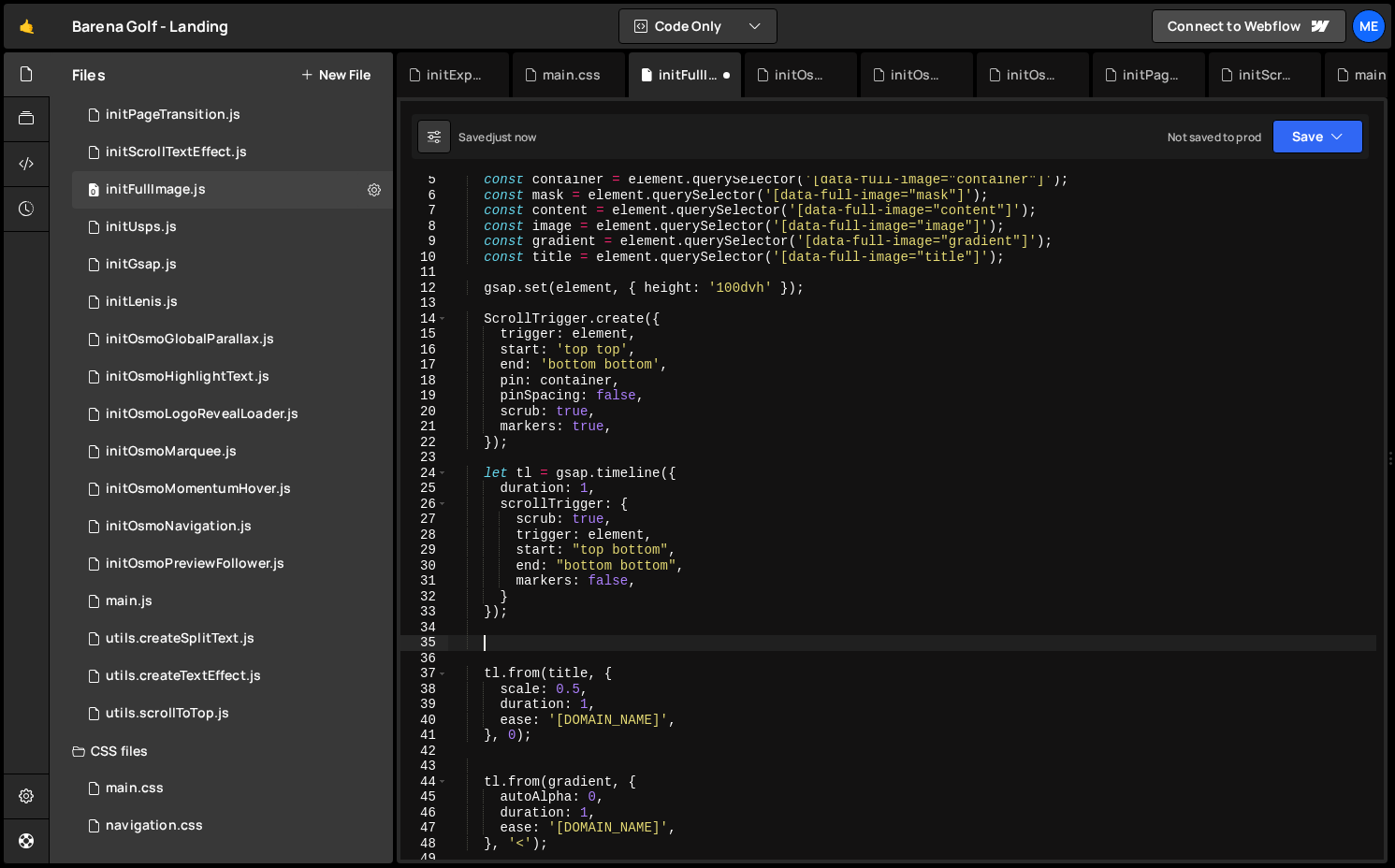
paste textarea "});"
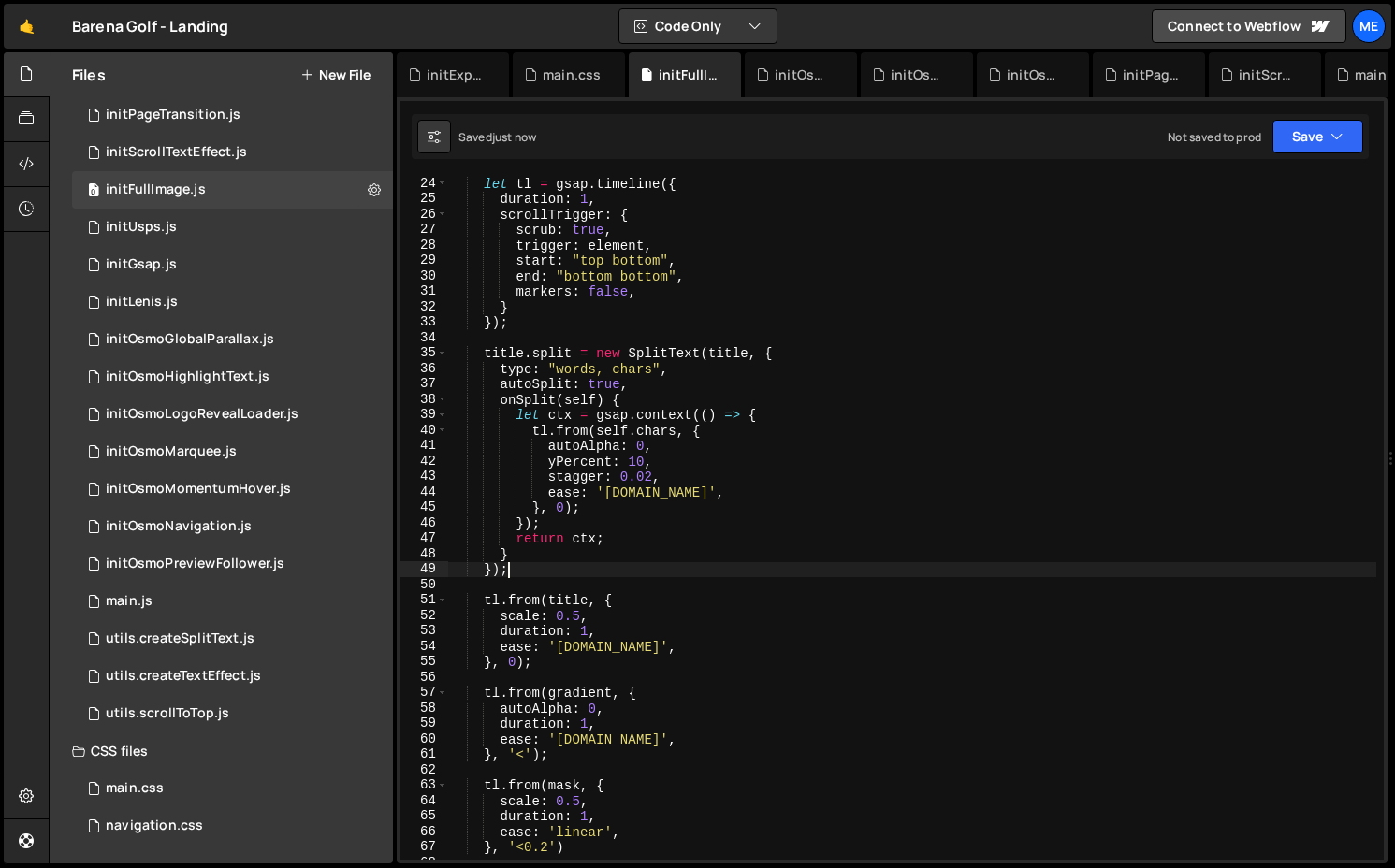
scroll to position [375, 0]
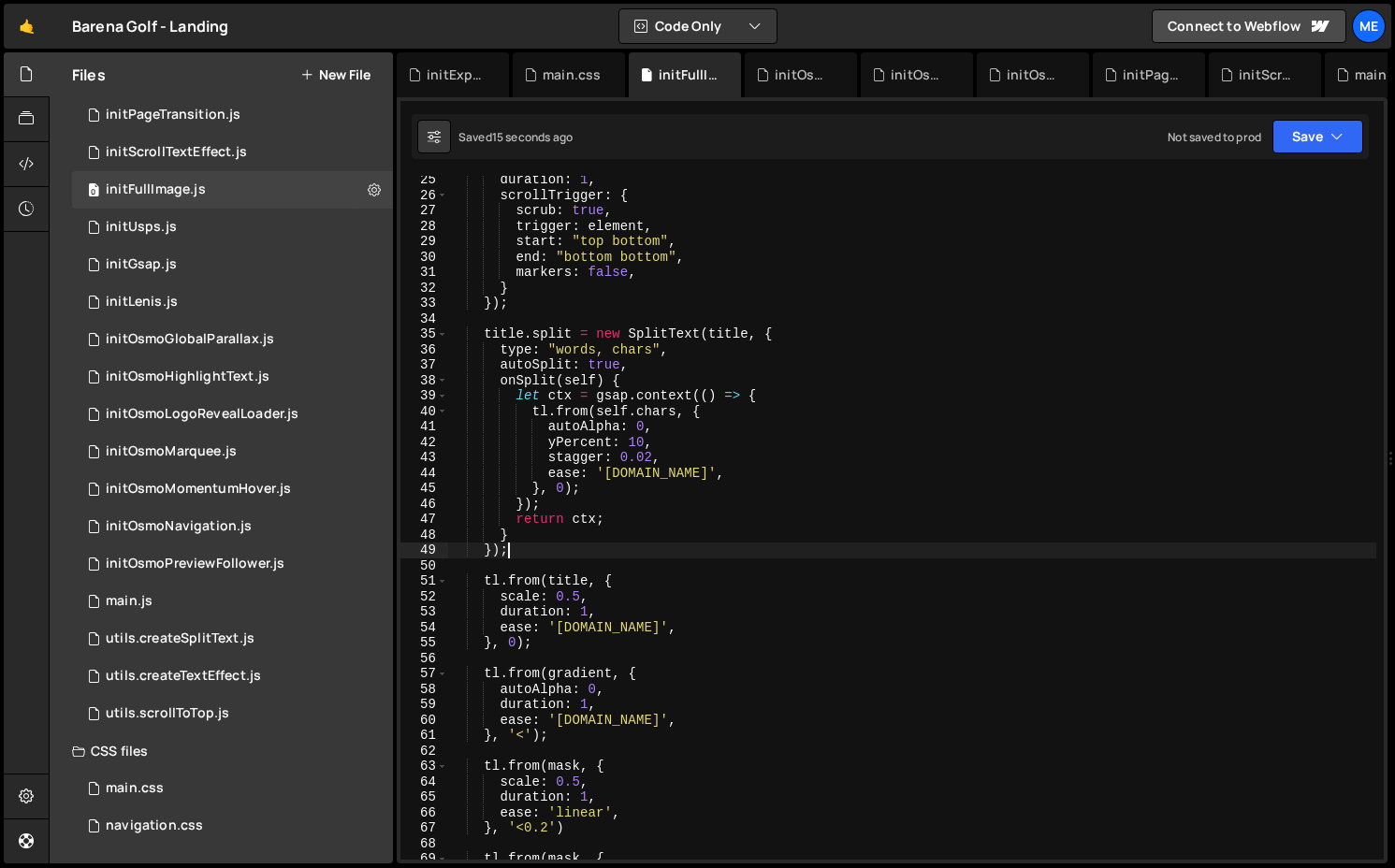
type textarea "});"
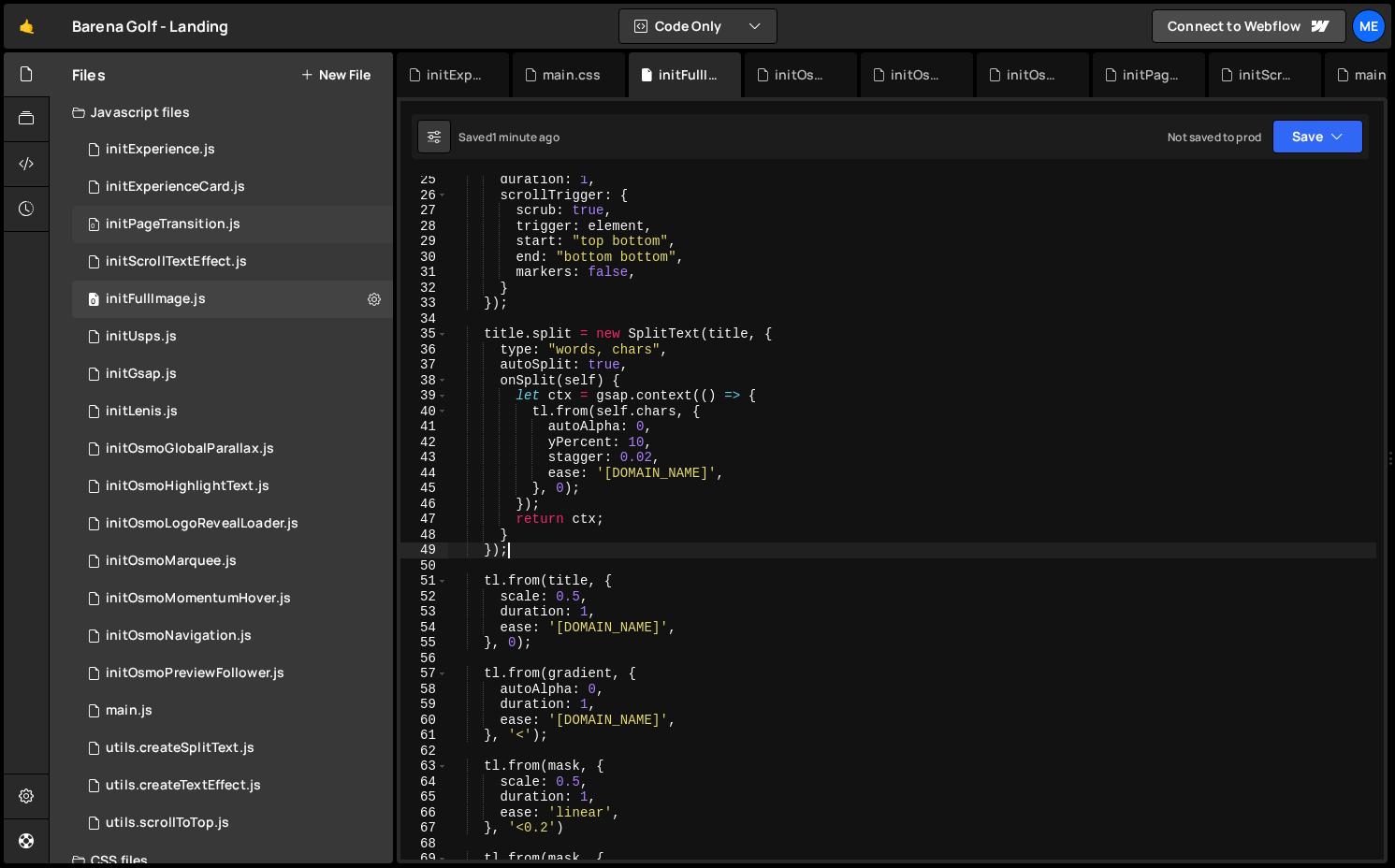
scroll to position [0, 0]
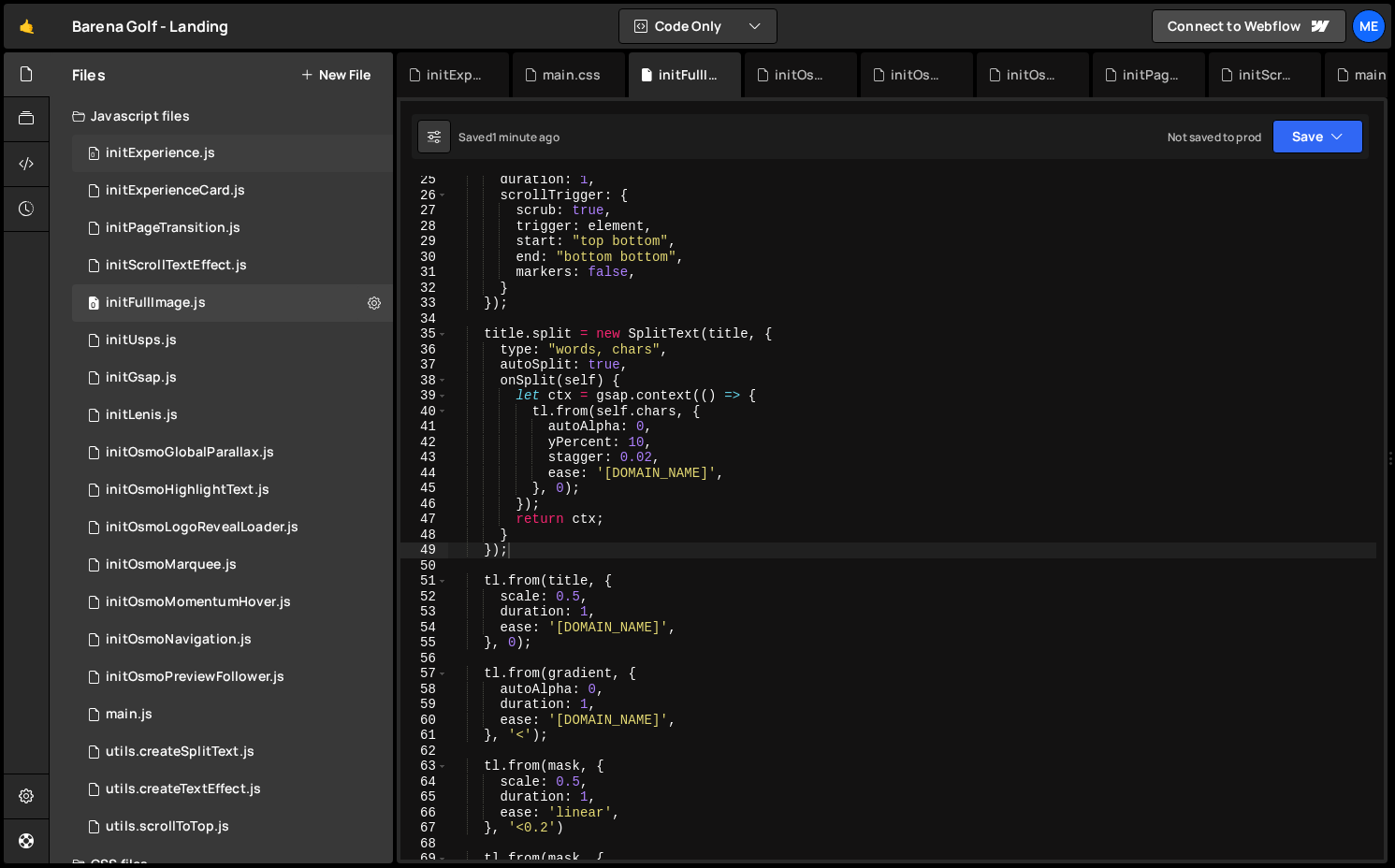
click at [229, 159] on div "0 initExperience.js 0" at bounding box center [232, 154] width 321 height 37
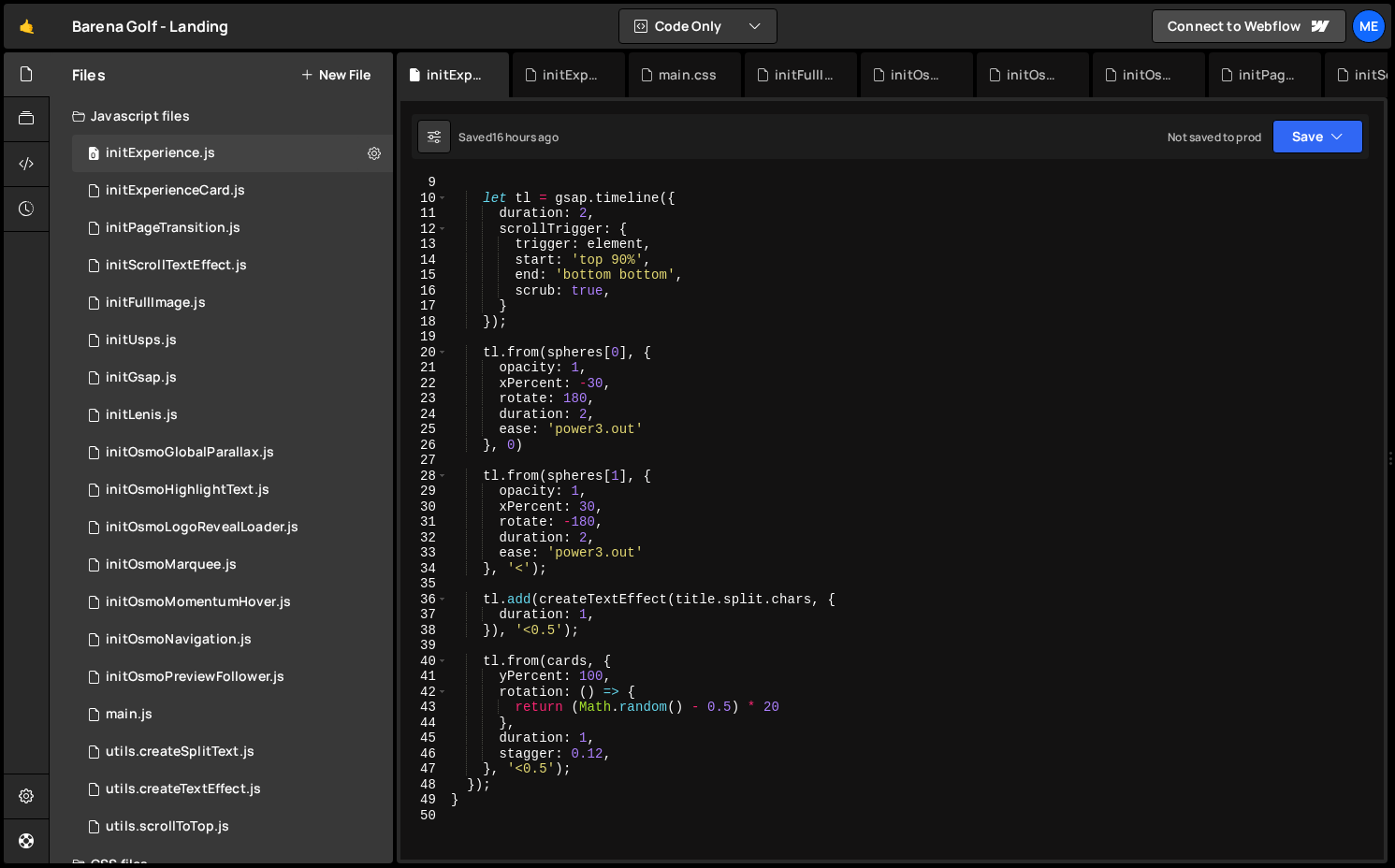
scroll to position [134, 0]
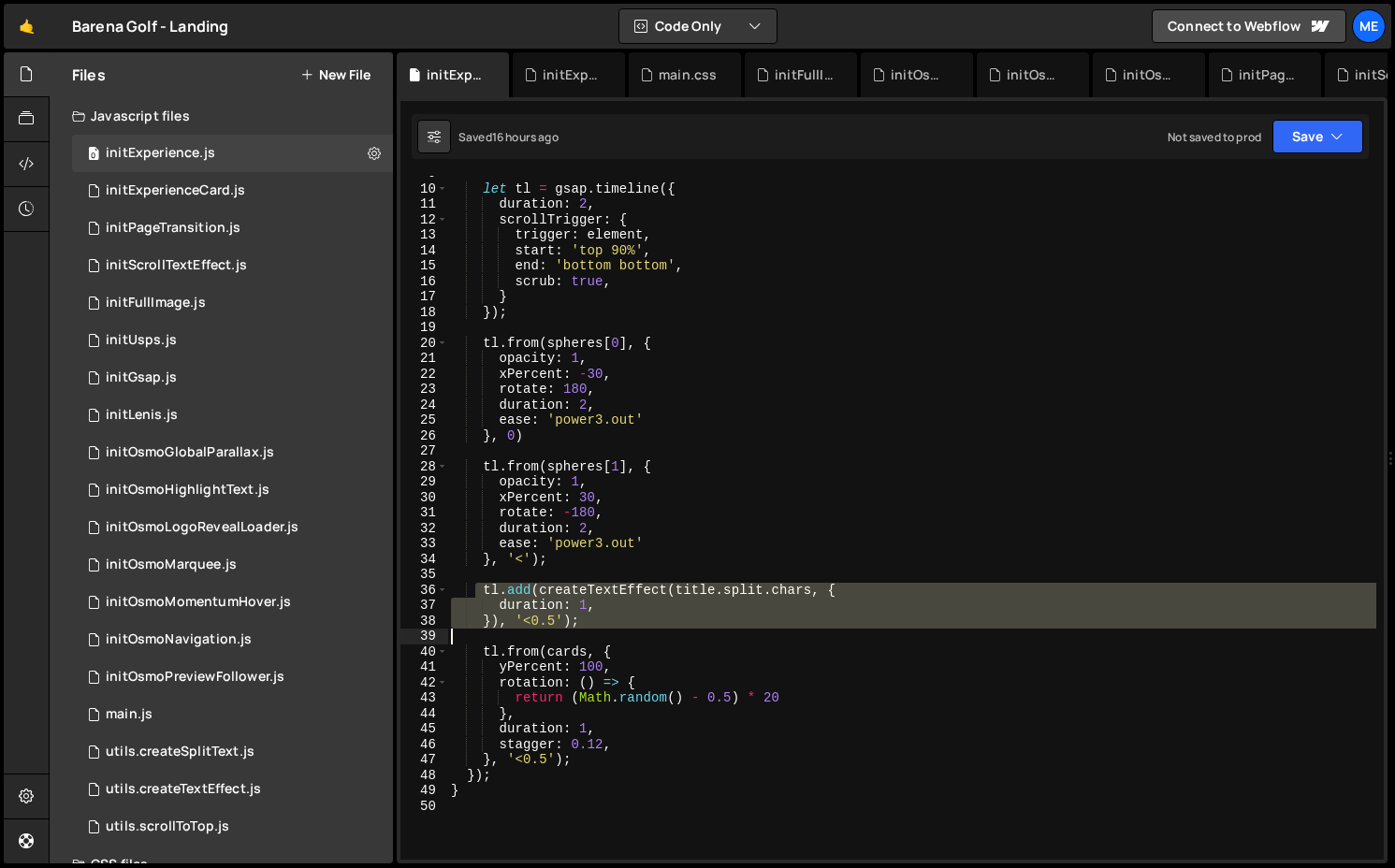
drag, startPoint x: 478, startPoint y: 582, endPoint x: 656, endPoint y: 636, distance: 186.0
click at [656, 636] on div "let tl = gsap . timeline ({ duration : 2 , scrollTrigger : { trigger : element …" at bounding box center [912, 522] width 929 height 714
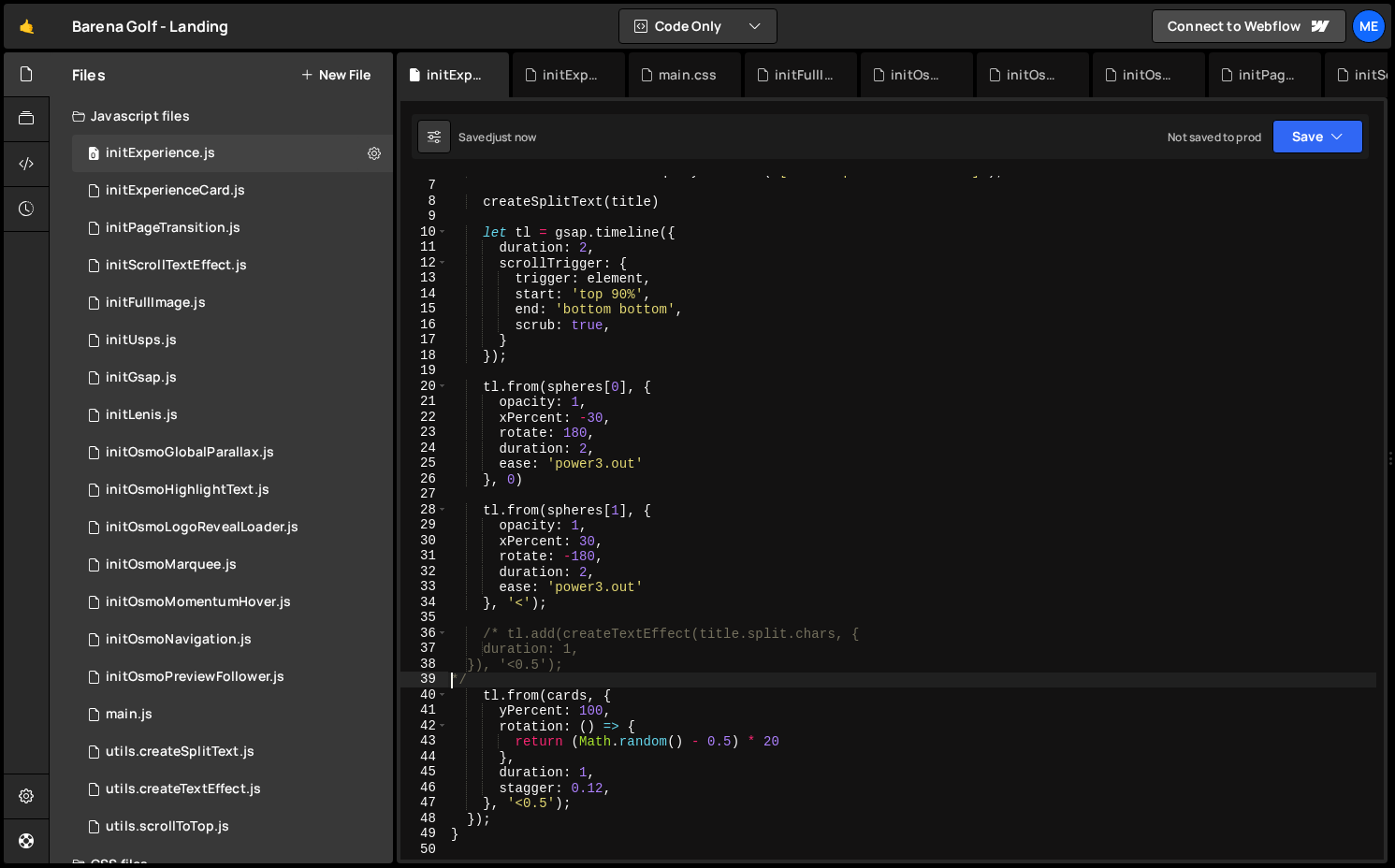
scroll to position [0, 0]
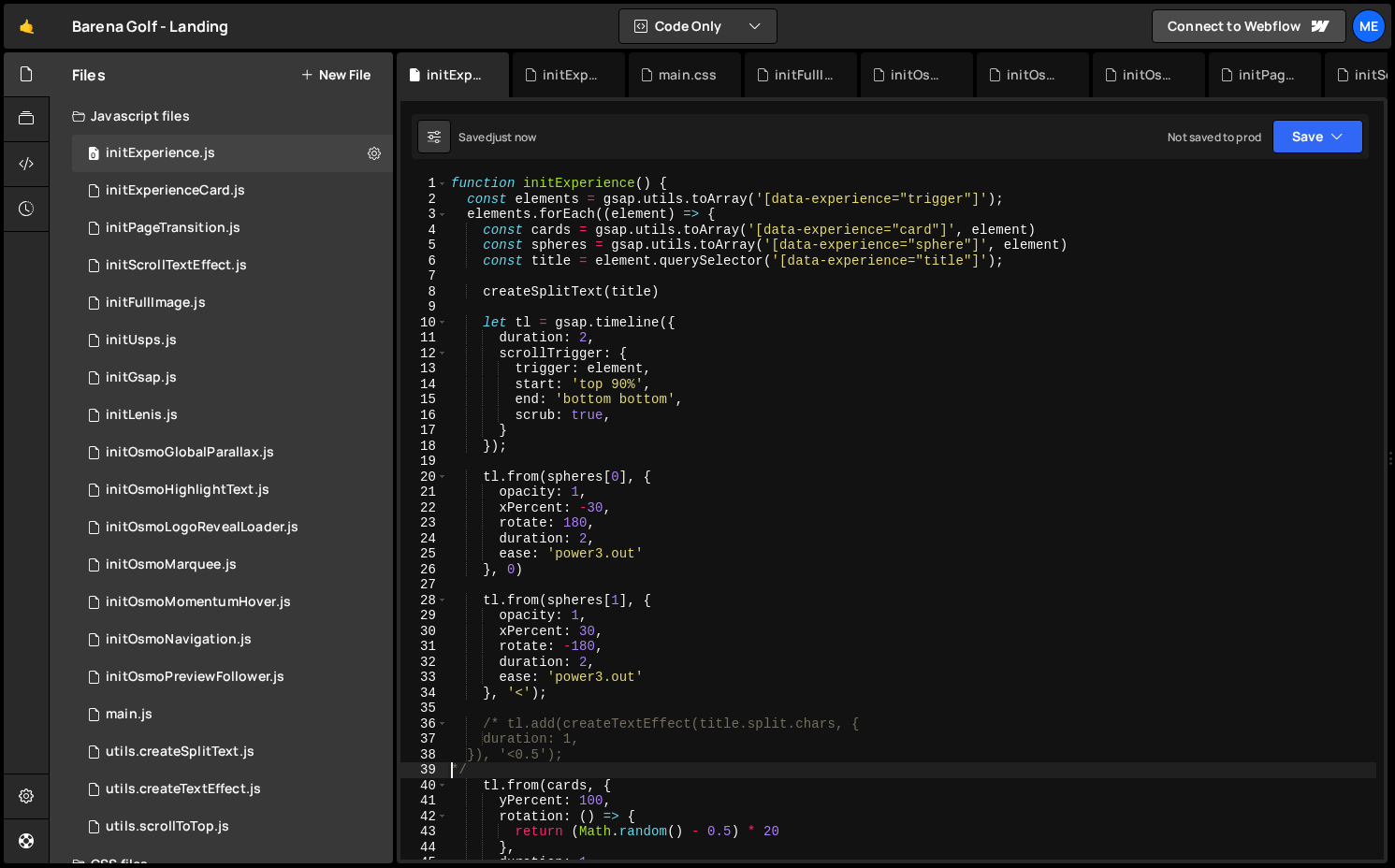
click at [482, 295] on div "function initExperience ( ) { const elements = gsap . utils . toArray ( '[data-…" at bounding box center [912, 533] width 929 height 714
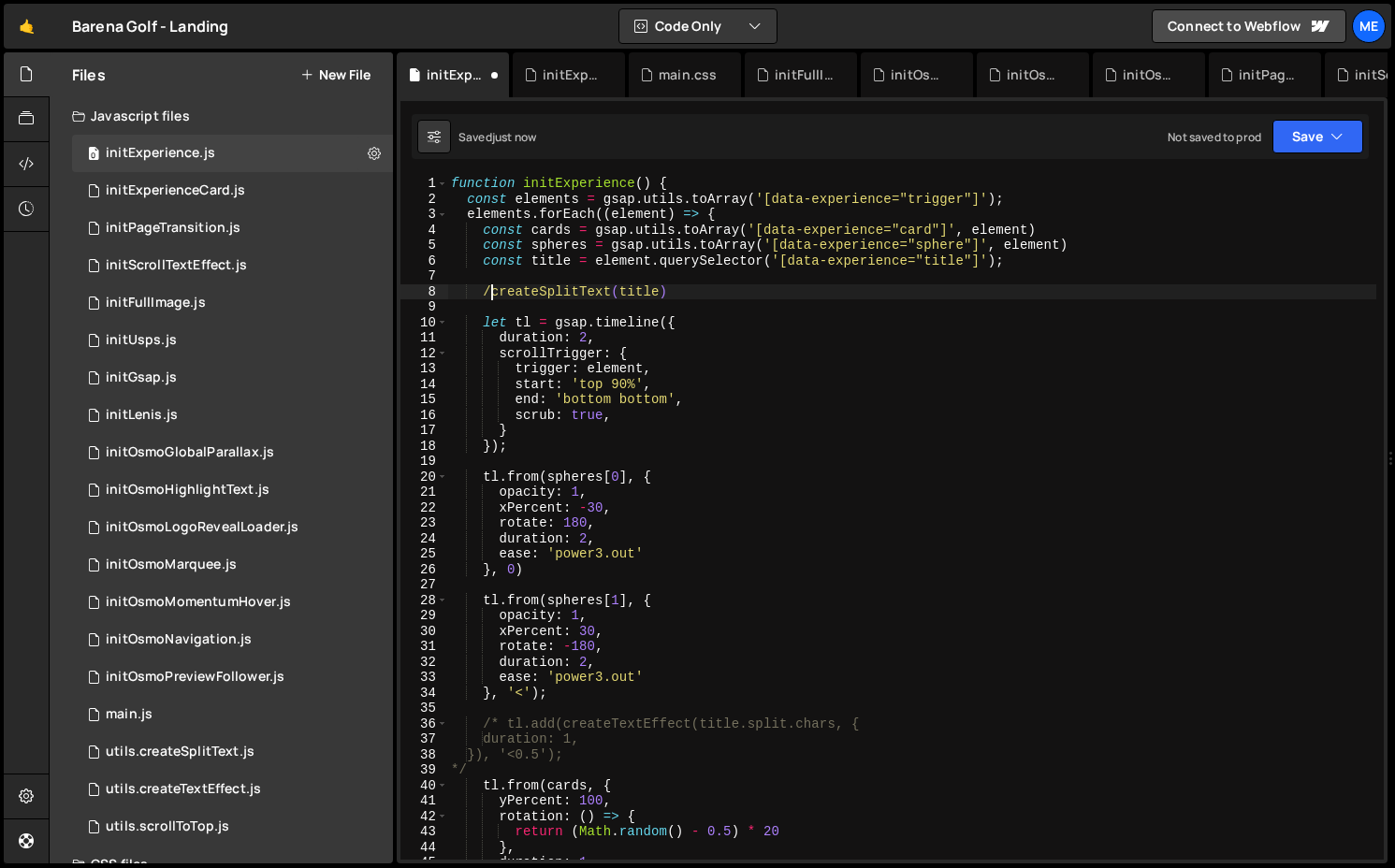
scroll to position [0, 3]
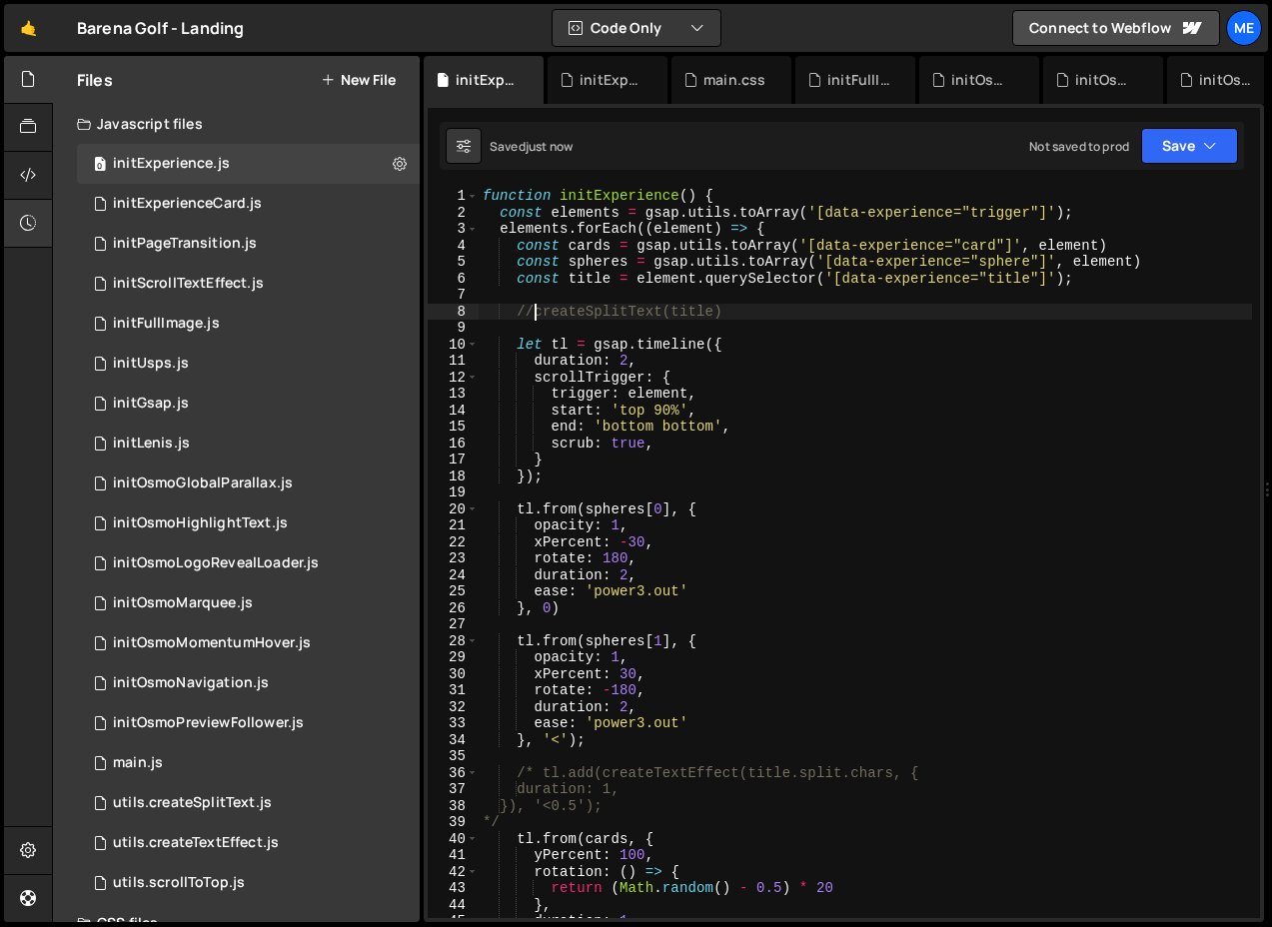
type textarea "//createSplitText(title)"
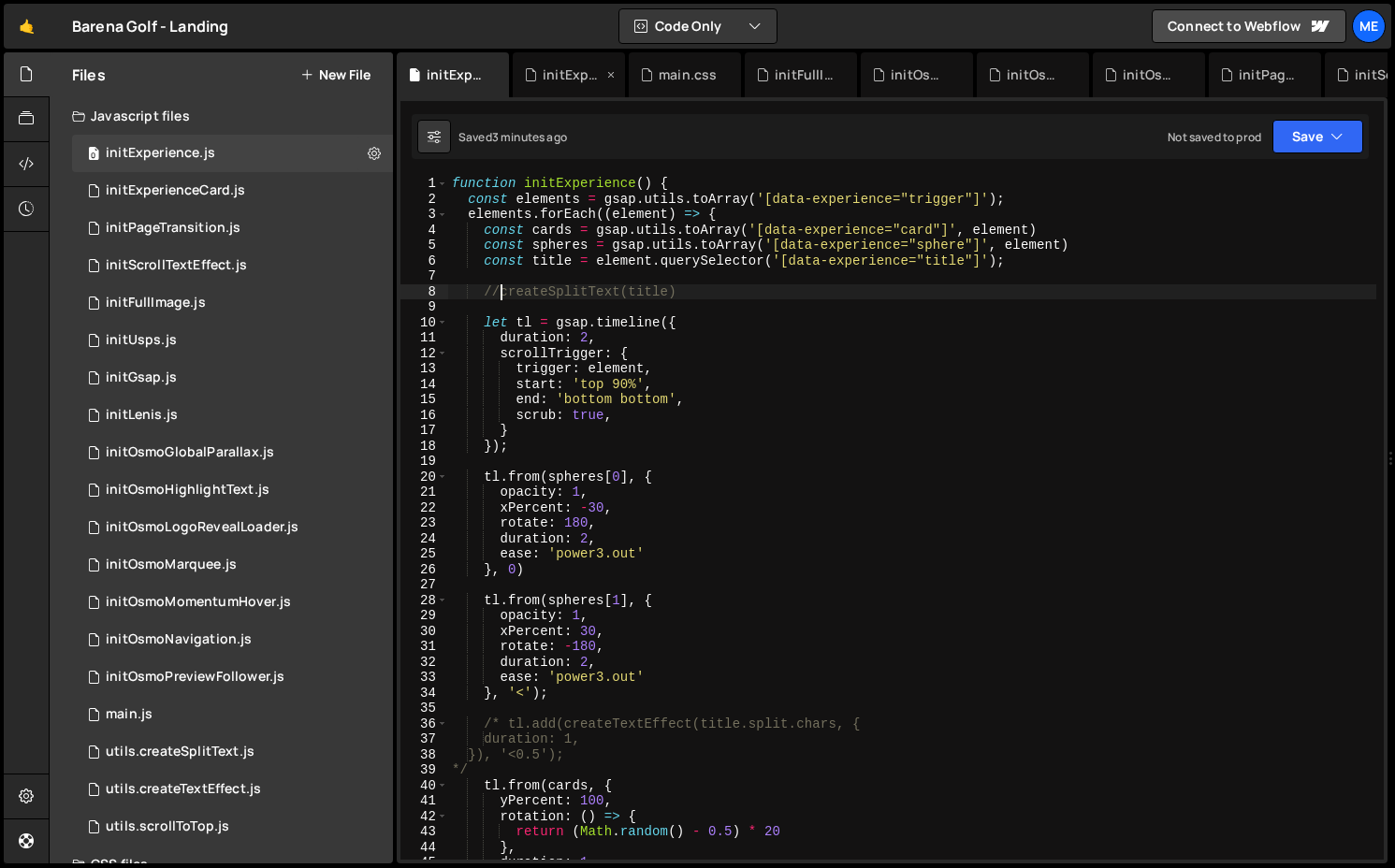
click at [580, 82] on div "initExperienceCard.js" at bounding box center [572, 75] width 60 height 19
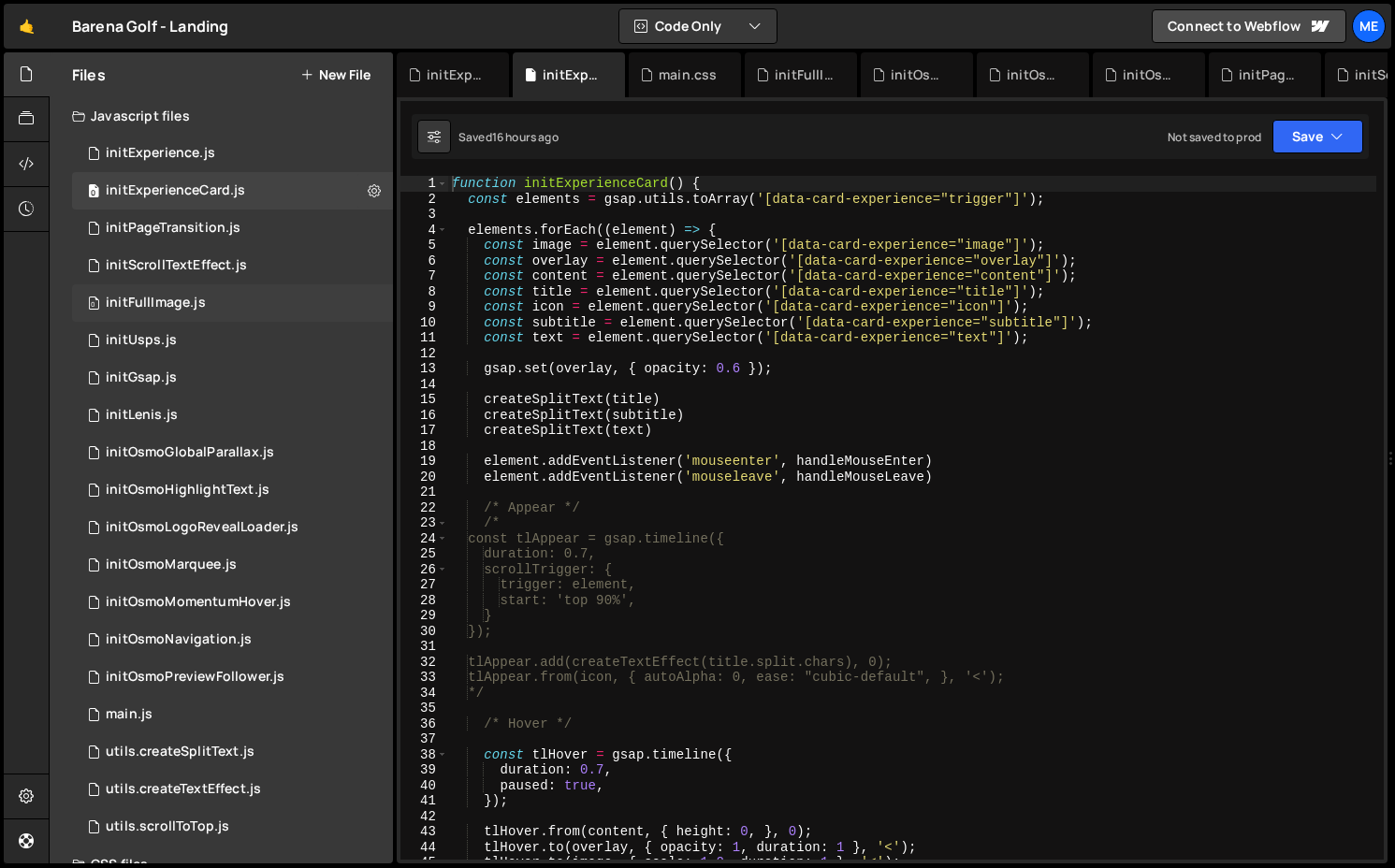
click at [160, 299] on div "initFullImage.js" at bounding box center [155, 303] width 100 height 17
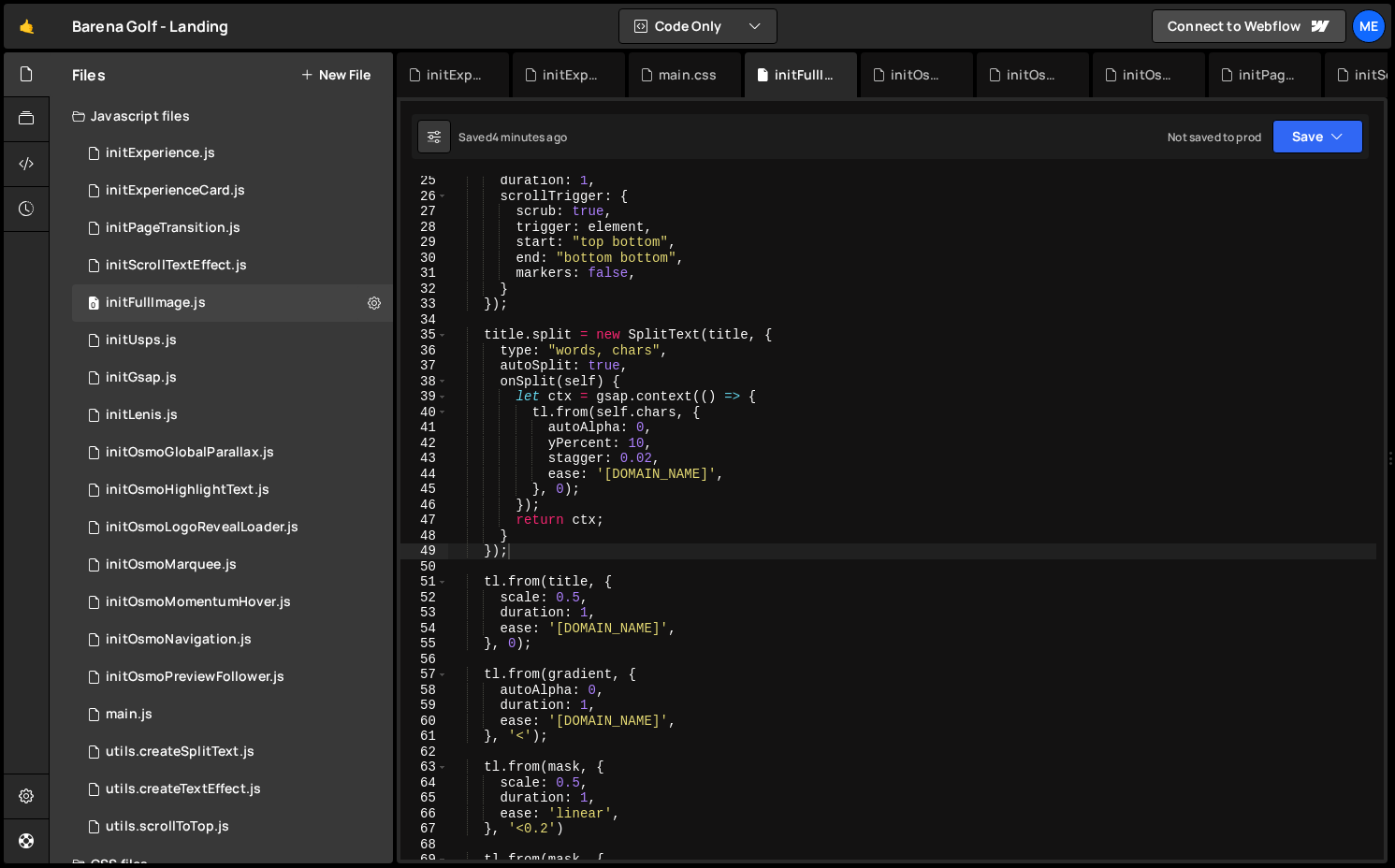
scroll to position [0, 0]
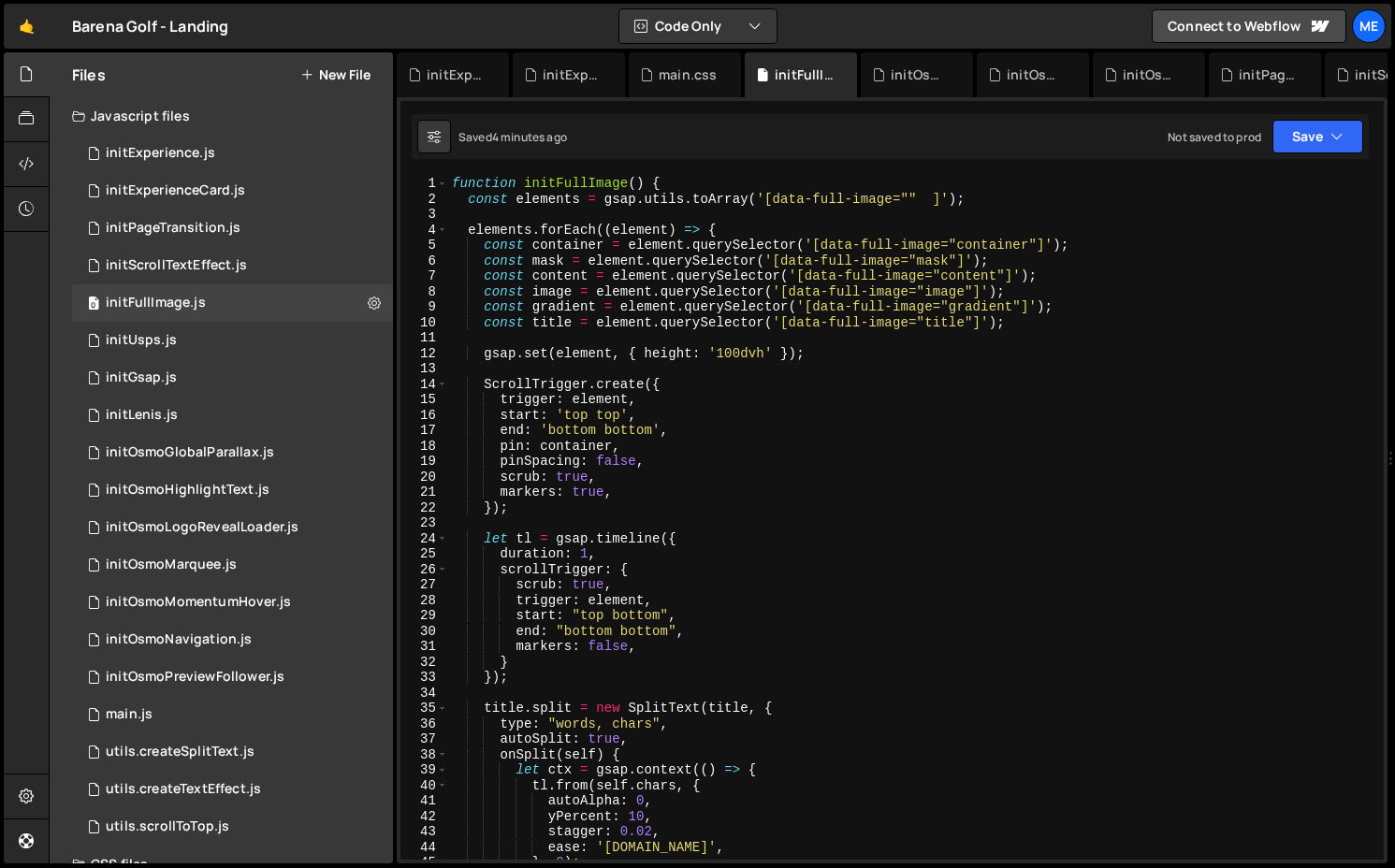
click at [738, 351] on div "function initFullImage ( ) { const elements = gsap . utils . toArray ( '[data-f…" at bounding box center [912, 533] width 928 height 714
click at [586, 552] on div "function initFullImage ( ) { const elements = gsap . utils . toArray ( '[data-f…" at bounding box center [912, 533] width 928 height 714
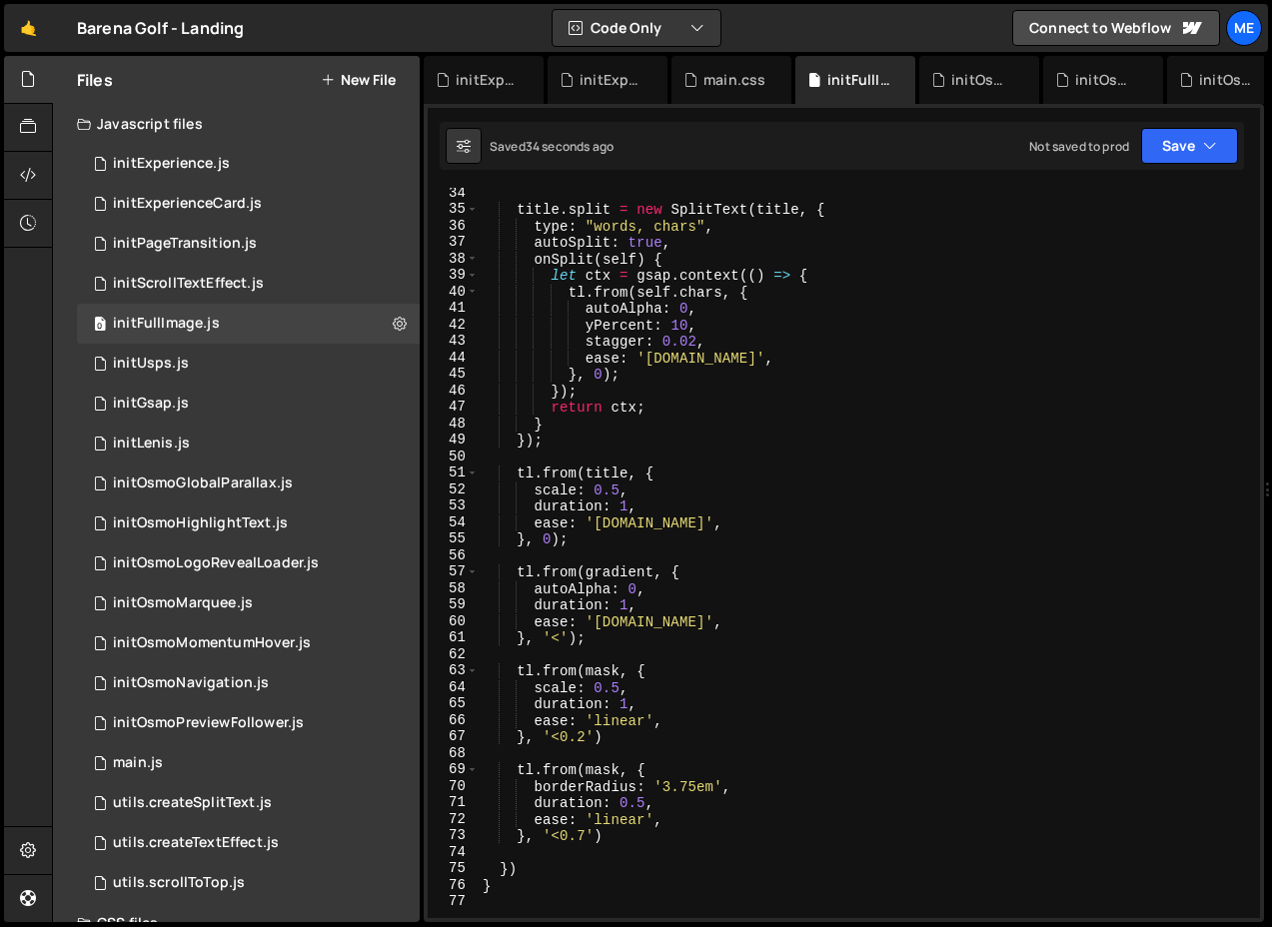
scroll to position [551, 0]
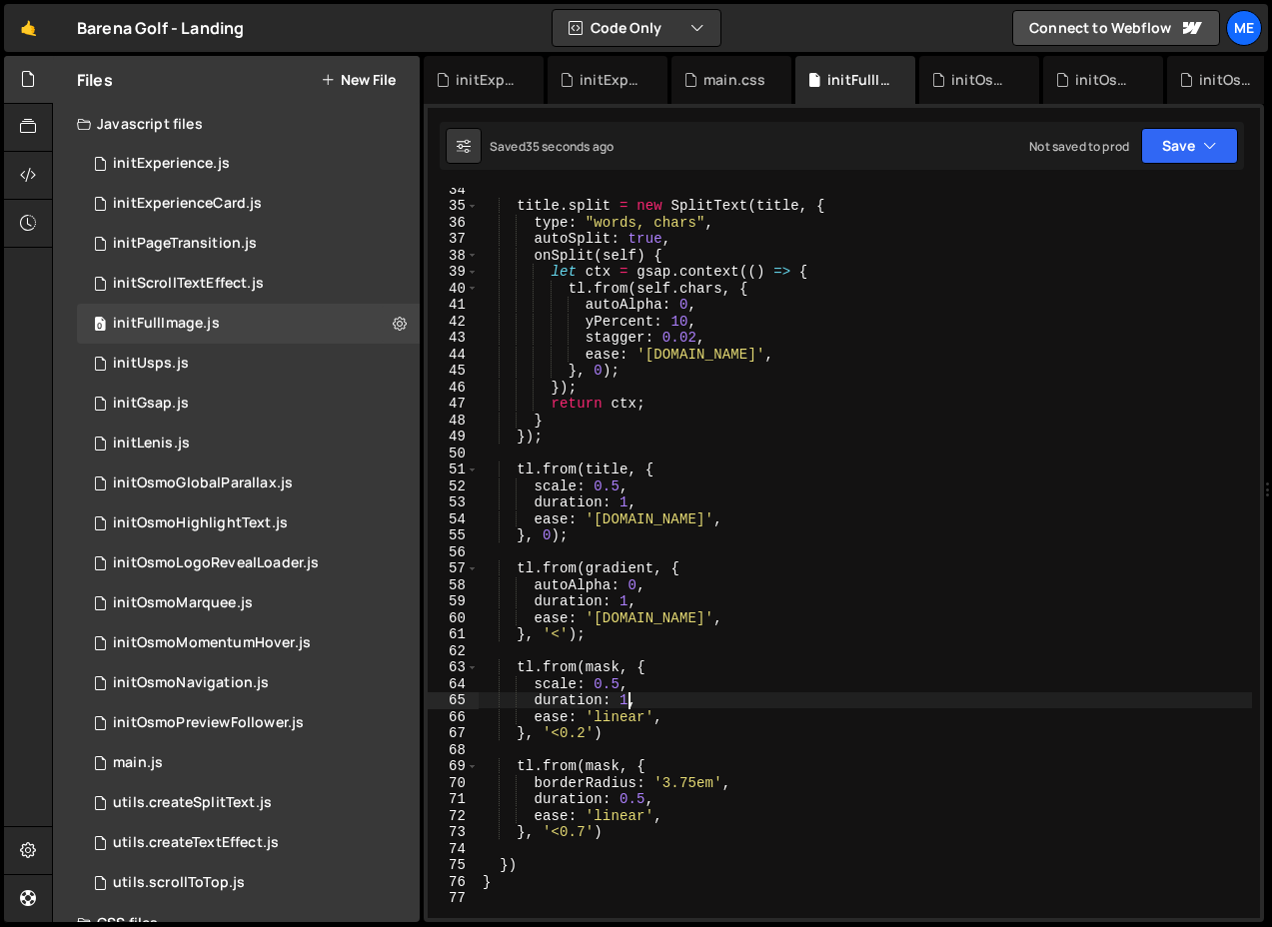
click at [627, 698] on div "title . split = new SplitText ( title , { type : "words, chars" , autoSplit : t…" at bounding box center [865, 562] width 773 height 763
click at [619, 694] on div "title . split = new SplitText ( title , { type : "words, chars" , autoSplit : t…" at bounding box center [865, 562] width 773 height 763
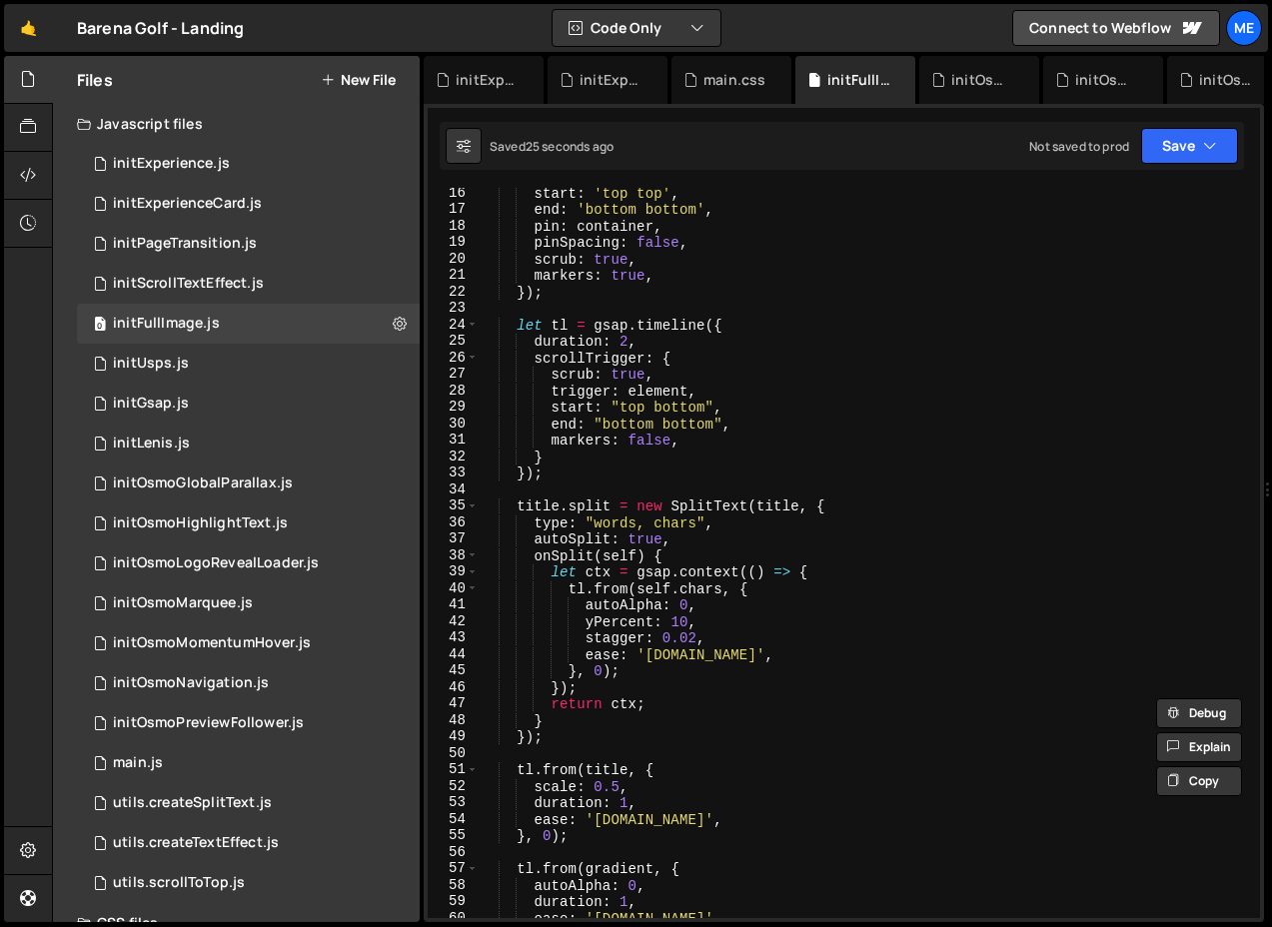
scroll to position [0, 0]
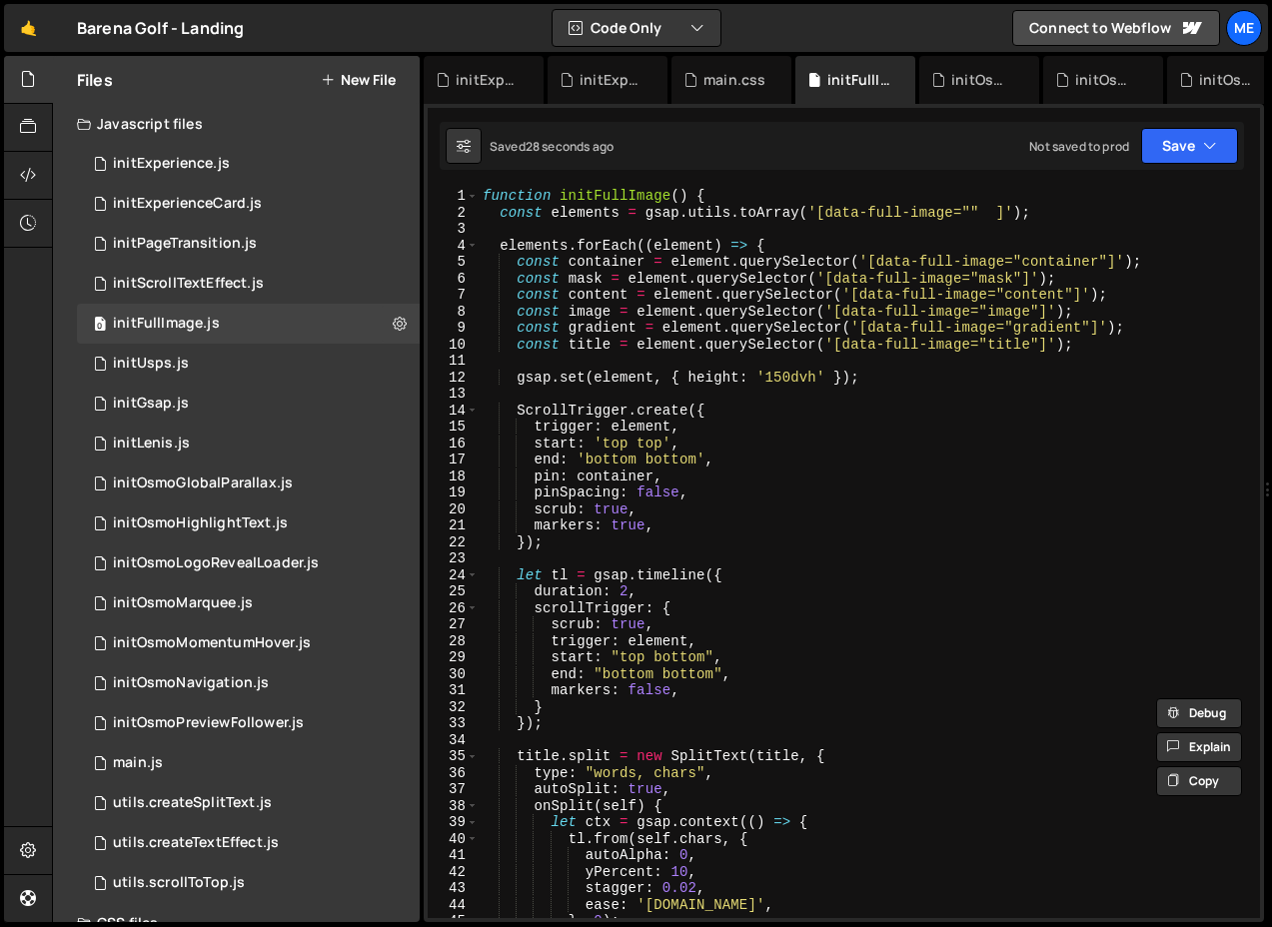
click at [622, 590] on div "function initFullImage ( ) { const elements = gsap . utils . toArray ( '[data-f…" at bounding box center [865, 569] width 773 height 763
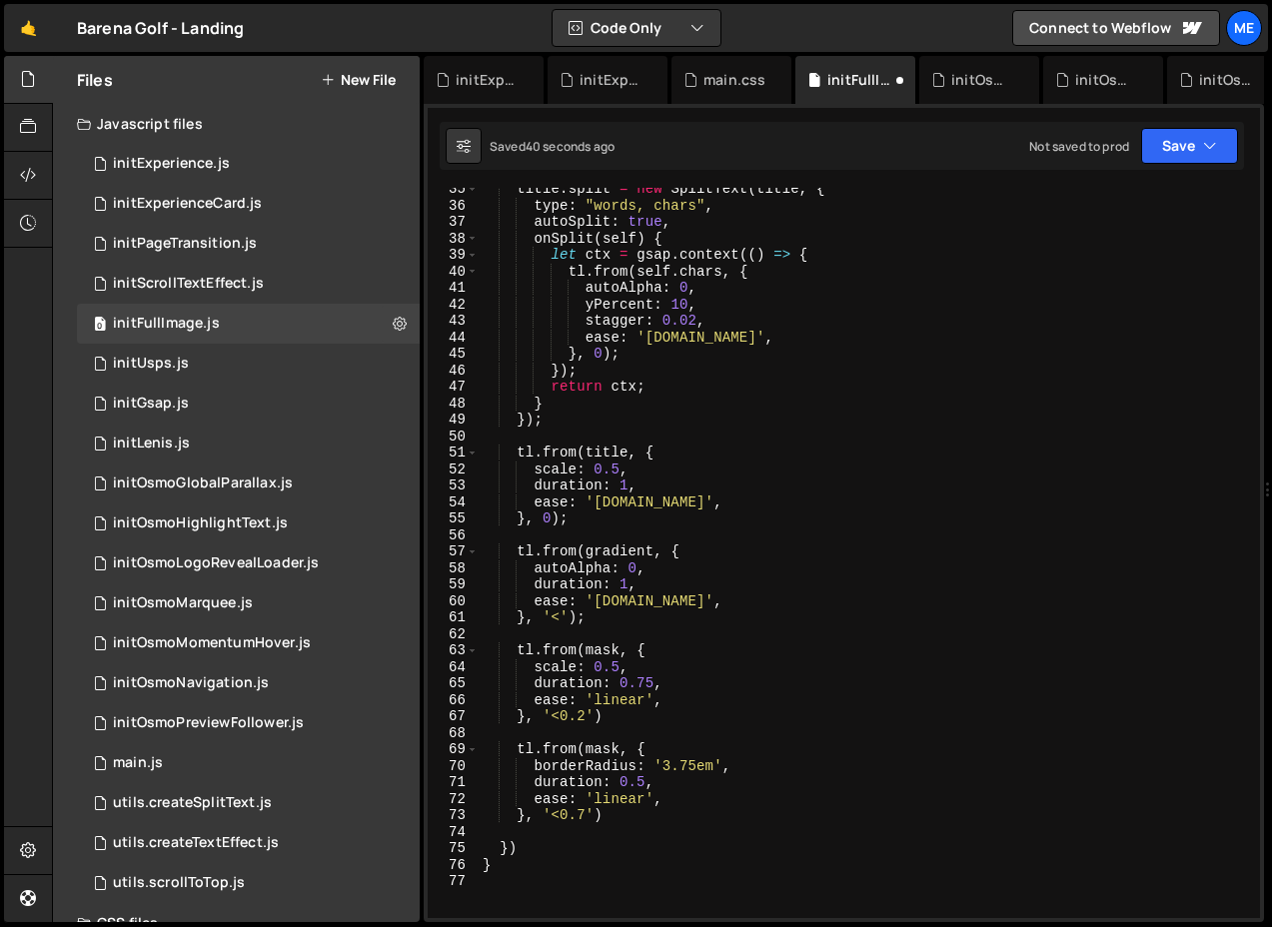
scroll to position [577, 0]
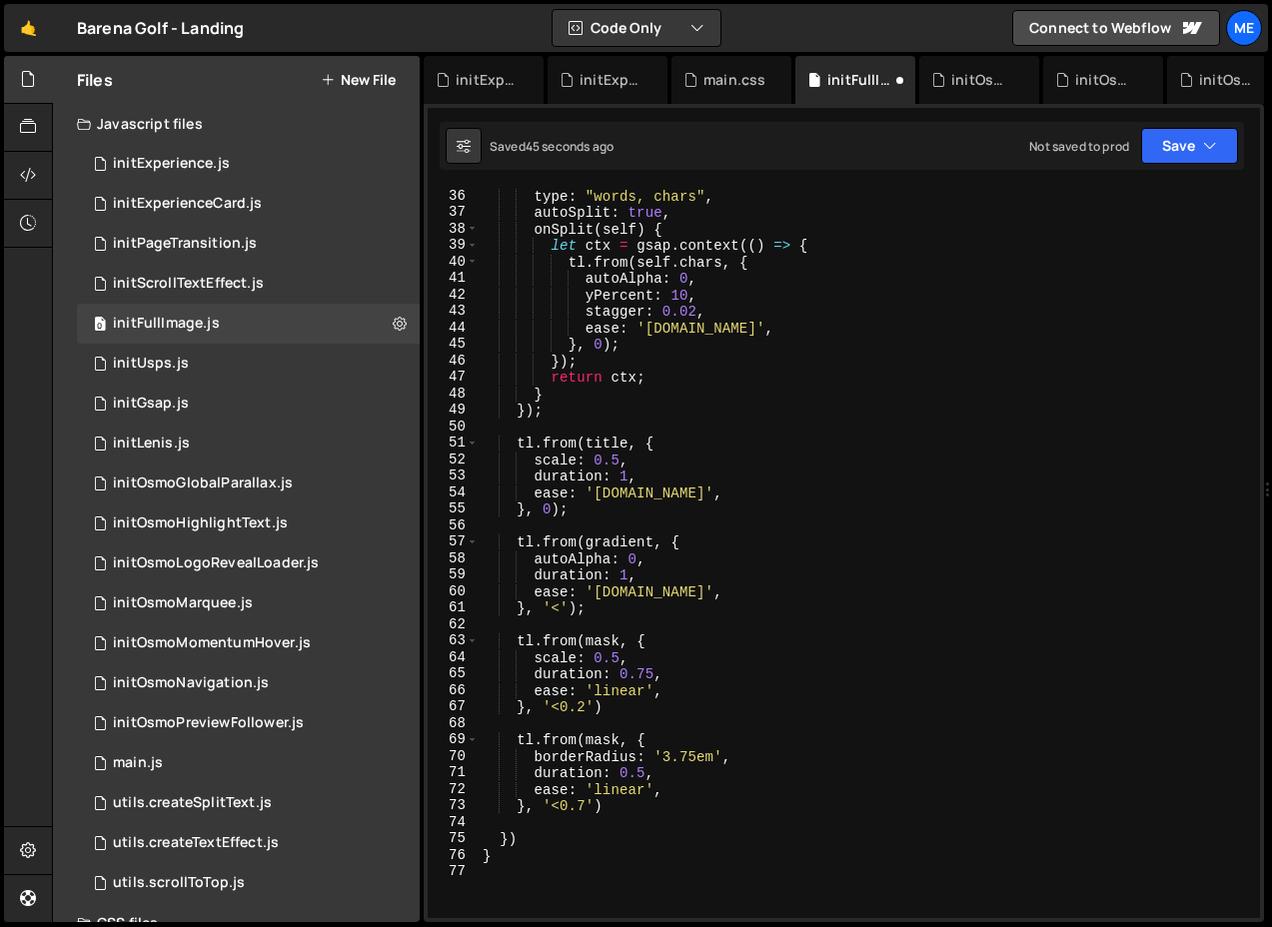
drag, startPoint x: 532, startPoint y: 693, endPoint x: 743, endPoint y: 693, distance: 211.8
click at [743, 693] on div "type : "words, chars" , autoSplit : true , onSplit ( self ) { let ctx = gsap . …" at bounding box center [865, 569] width 773 height 763
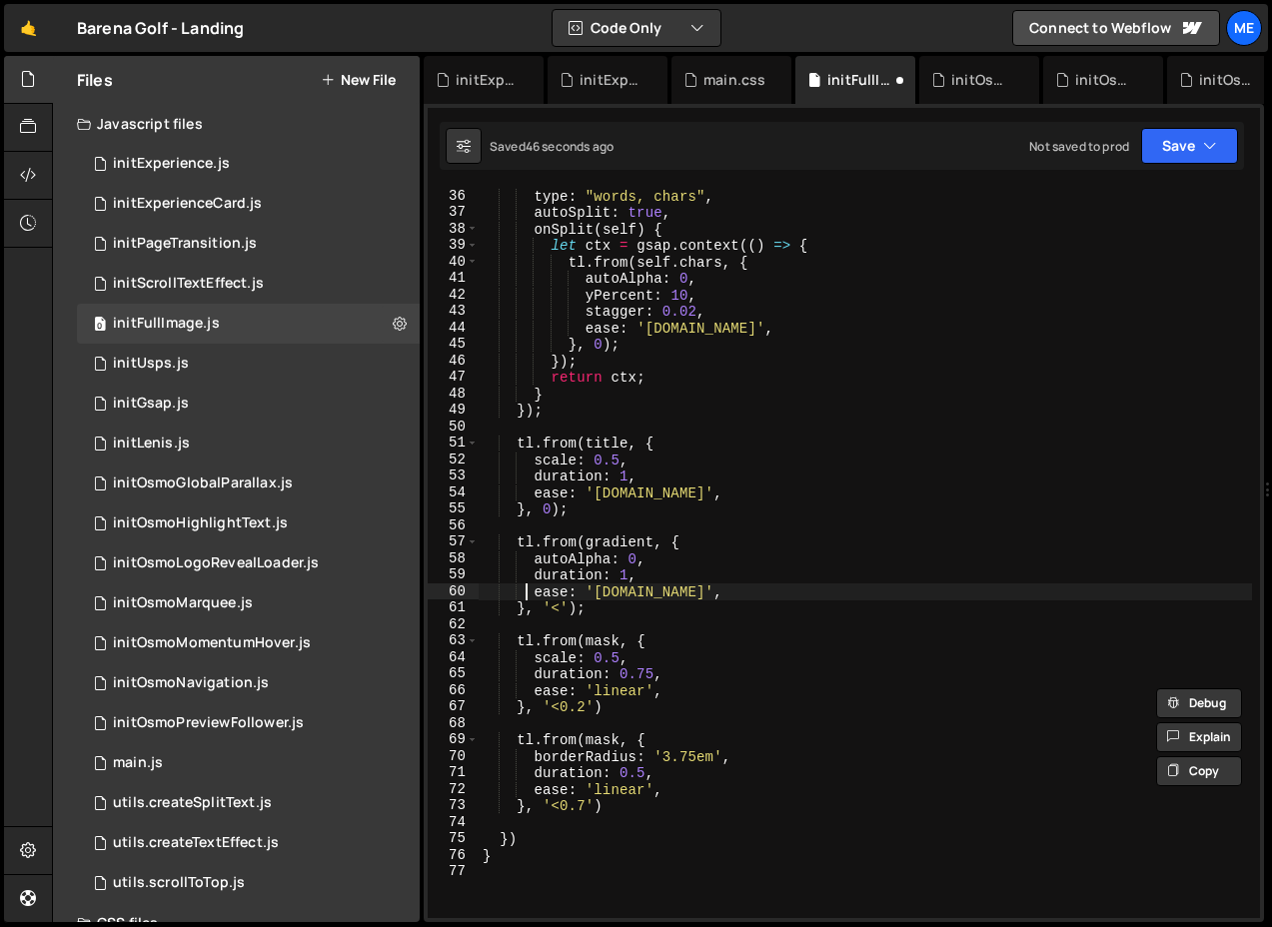
drag, startPoint x: 527, startPoint y: 590, endPoint x: 903, endPoint y: 590, distance: 376.7
click at [903, 590] on div "type : "words, chars" , autoSplit : true , onSplit ( self ) { let ctx = gsap . …" at bounding box center [865, 569] width 773 height 763
paste textarea "ease: 'linear"
click at [629, 574] on div "type : "words, chars" , autoSplit : true , onSplit ( self ) { let ctx = gsap . …" at bounding box center [865, 569] width 773 height 763
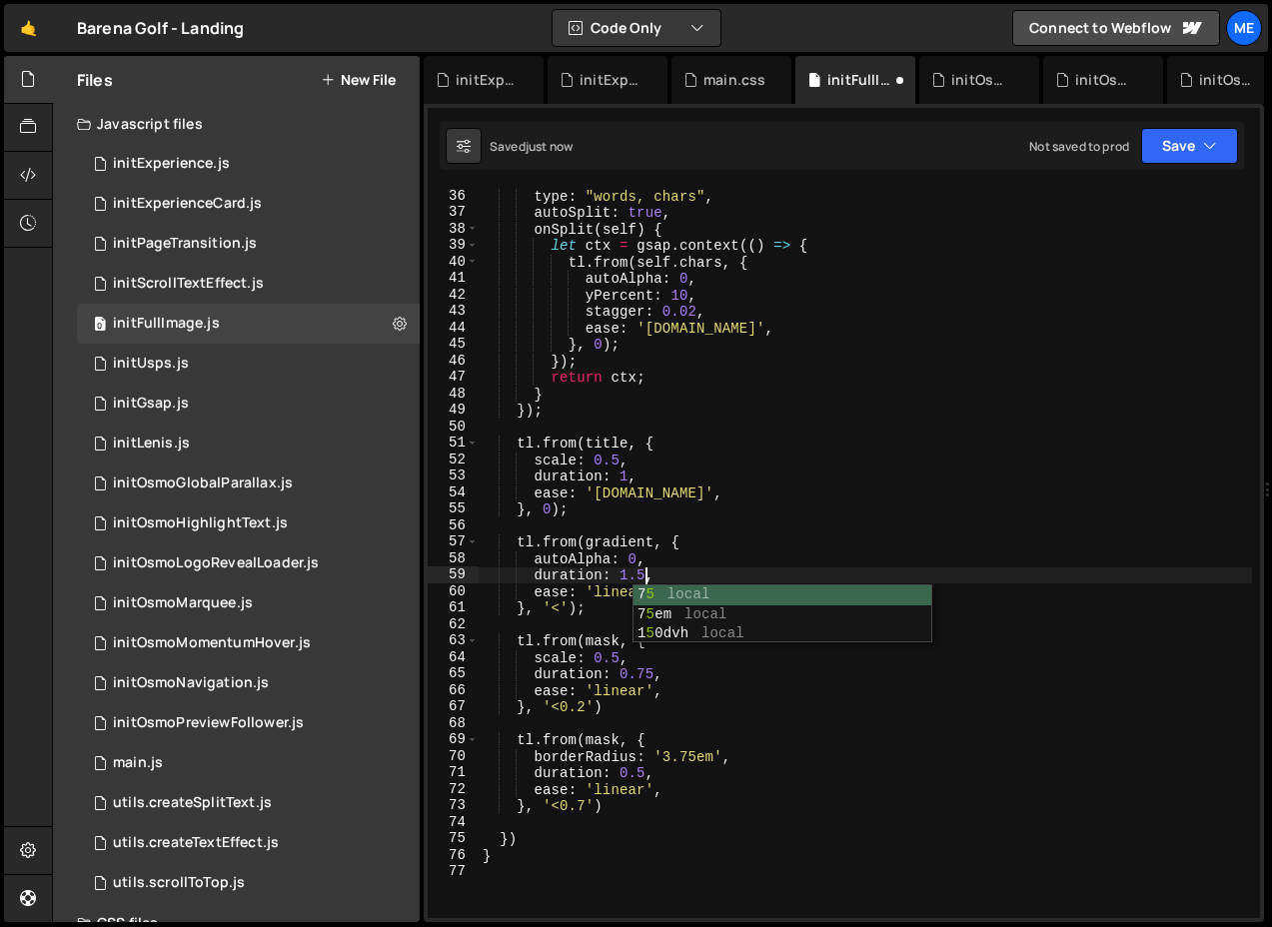
click at [643, 554] on div "type : "words, chars" , autoSplit : true , onSplit ( self ) { let ctx = gsap . …" at bounding box center [865, 569] width 773 height 763
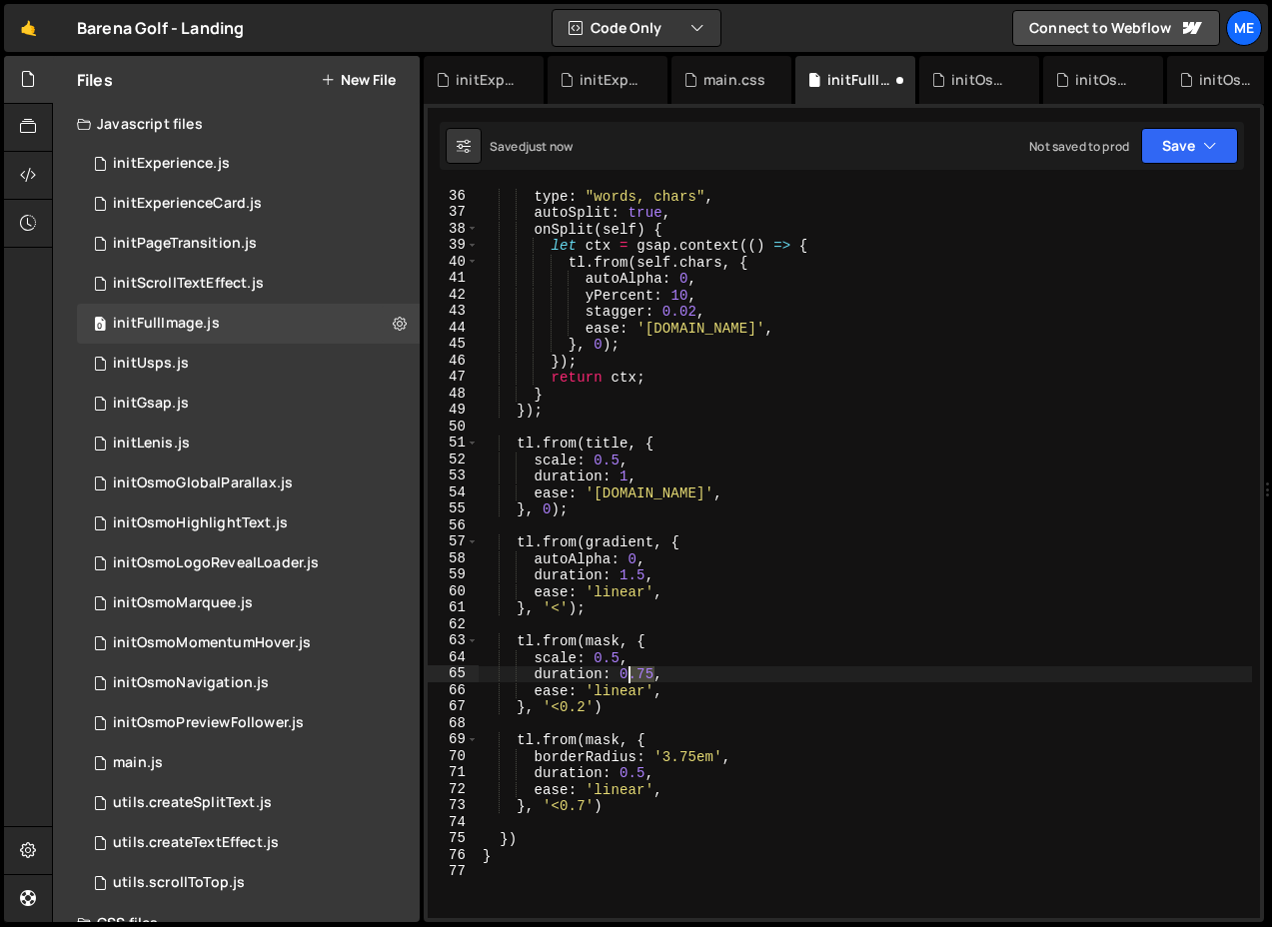
drag, startPoint x: 651, startPoint y: 672, endPoint x: 620, endPoint y: 672, distance: 31.0
click at [620, 672] on div "type : "words, chars" , autoSplit : true , onSplit ( self ) { let ctx = gsap . …" at bounding box center [865, 569] width 773 height 763
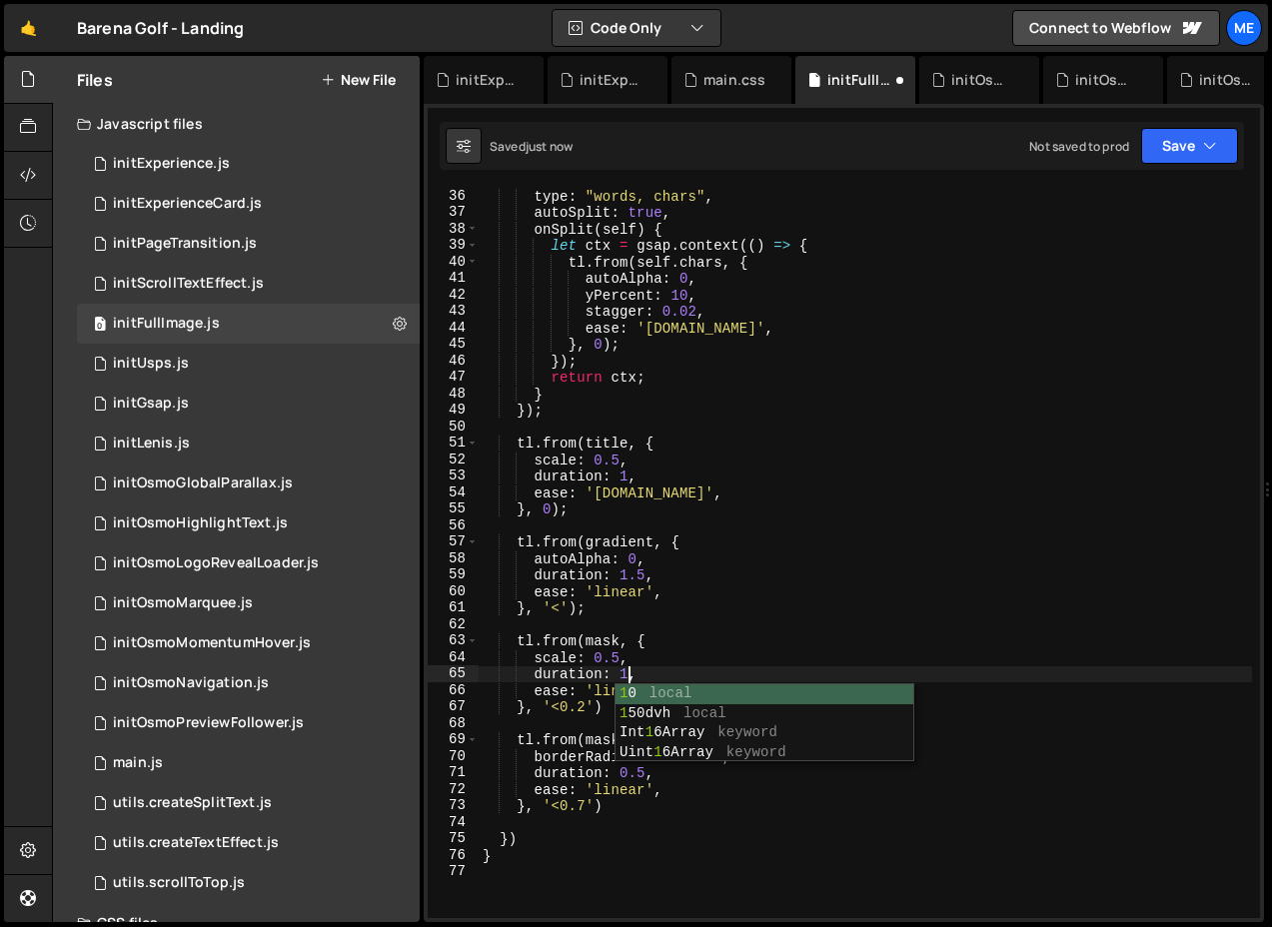
click at [629, 790] on div "type : "words, chars" , autoSplit : true , onSplit ( self ) { let ctx = gsap . …" at bounding box center [865, 569] width 773 height 763
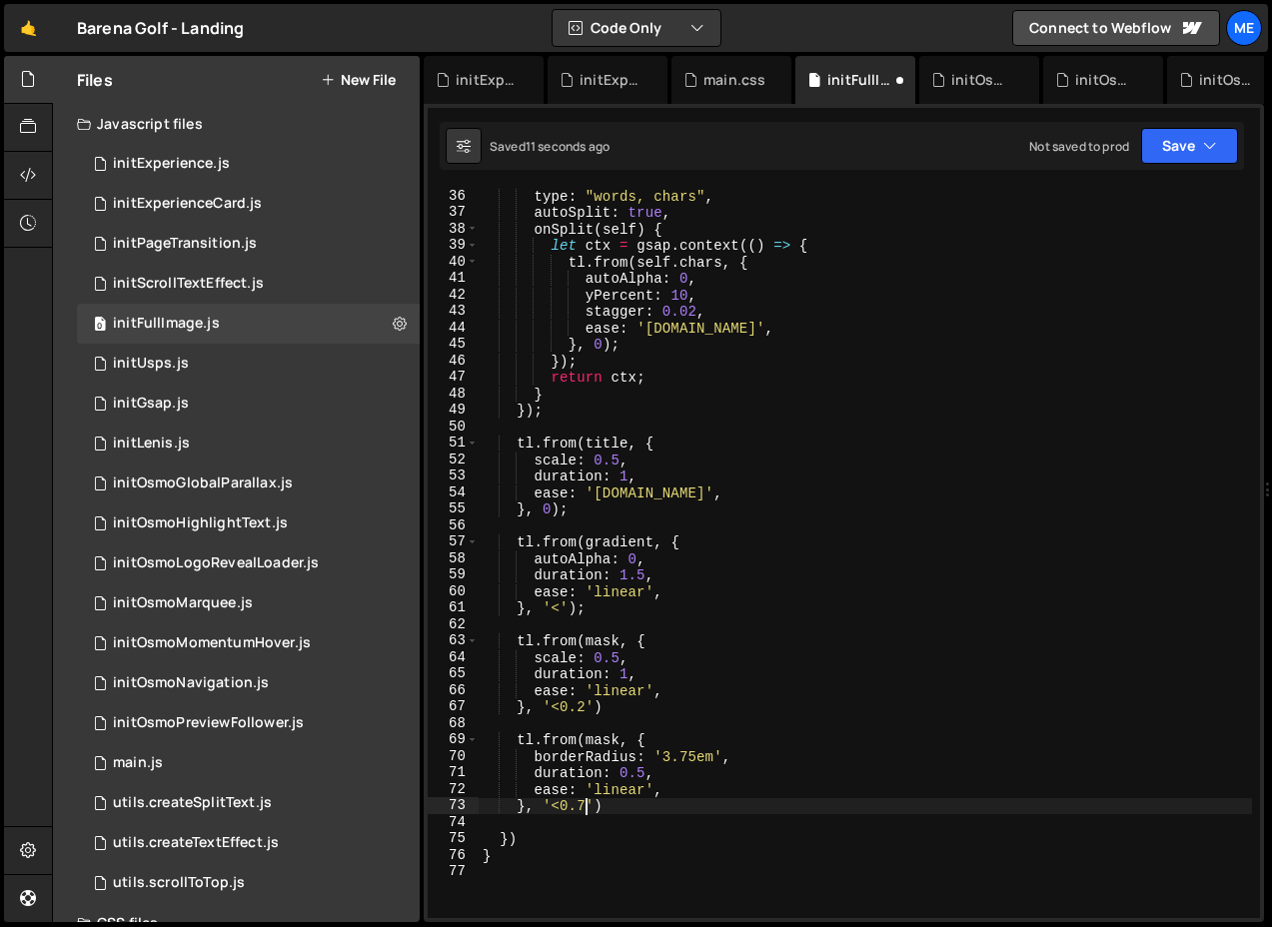
click at [586, 809] on div "type : "words, chars" , autoSplit : true , onSplit ( self ) { let ctx = gsap . …" at bounding box center [865, 569] width 773 height 763
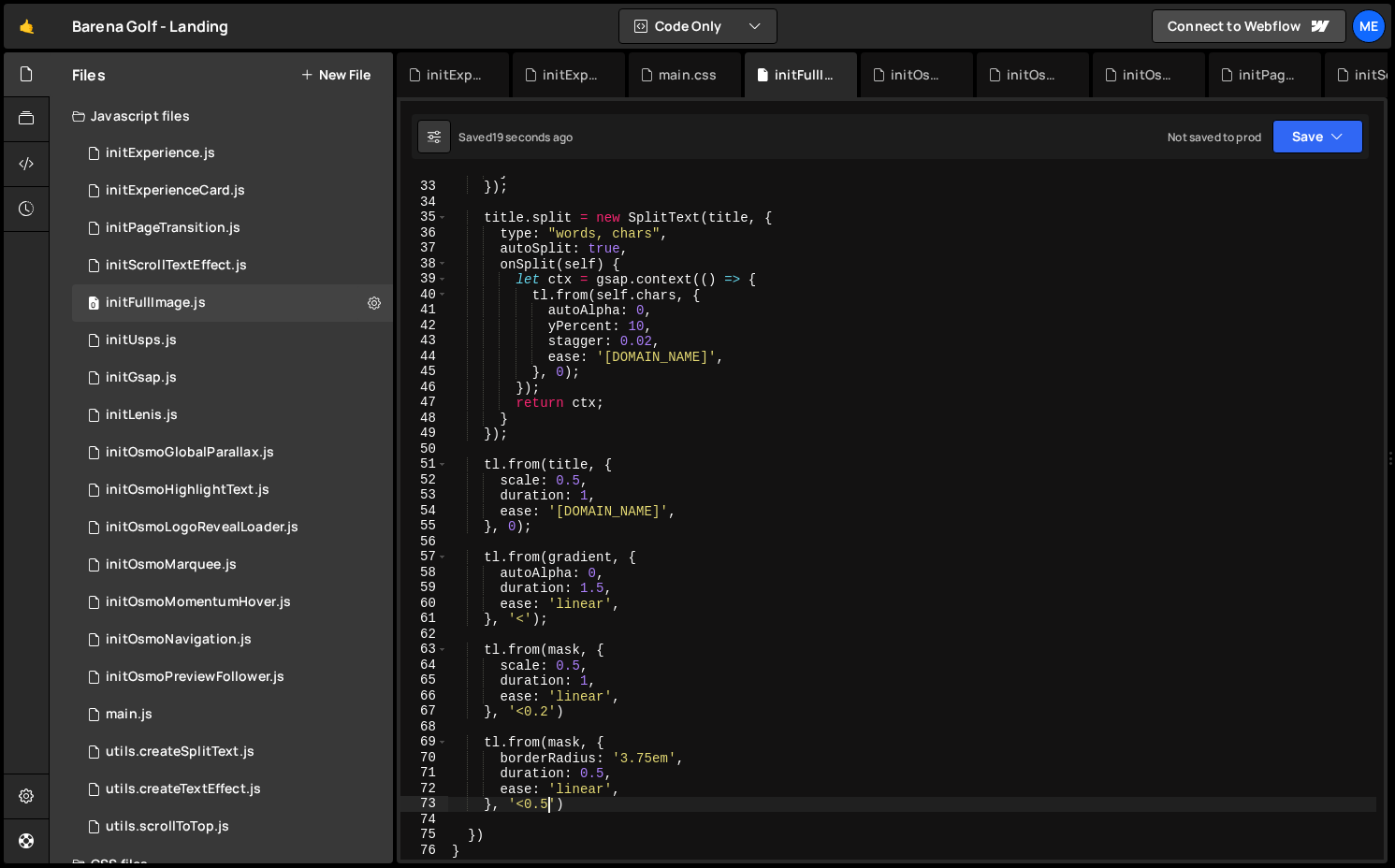
scroll to position [499, 0]
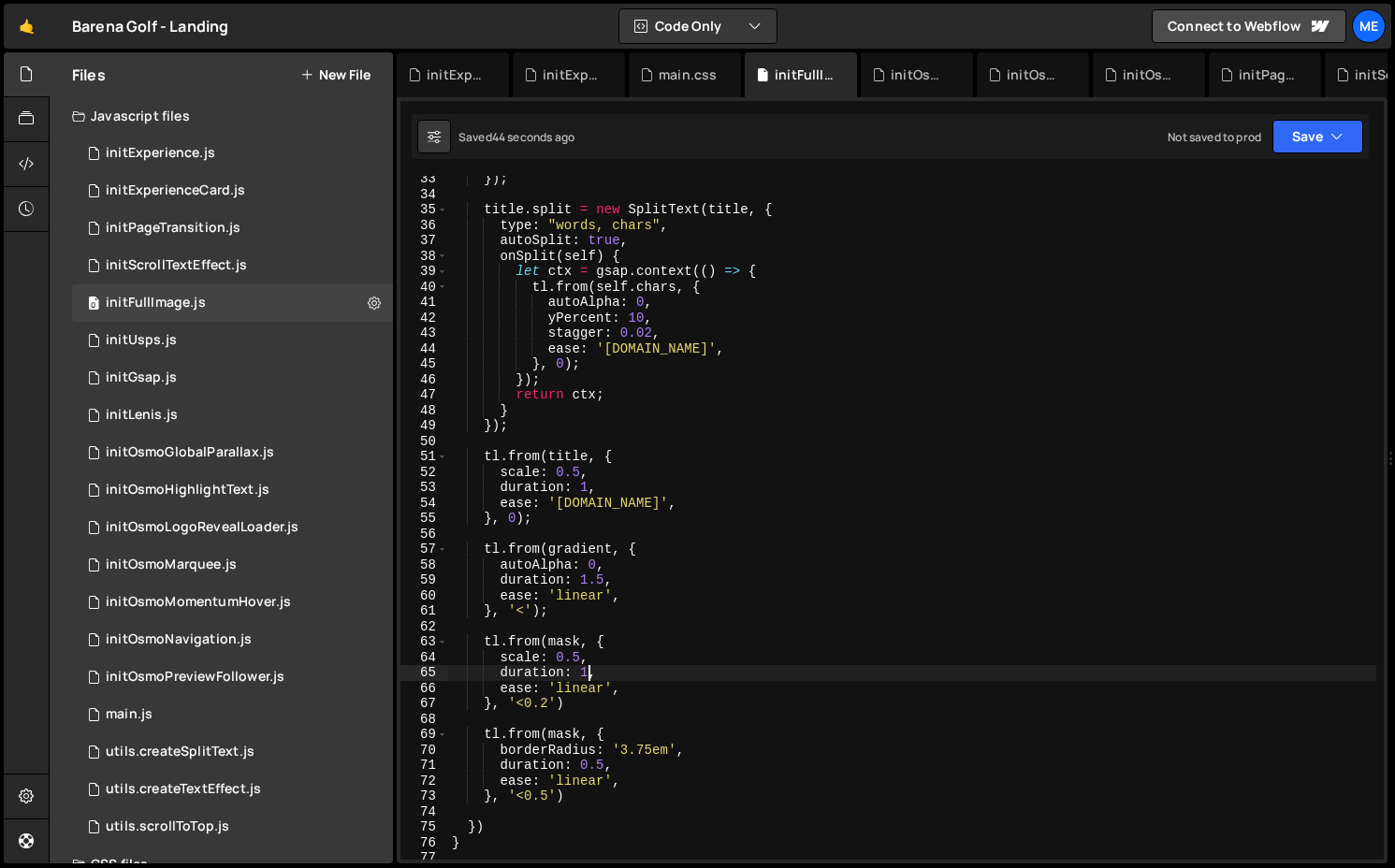
click at [590, 671] on div "}) ; title . split = new SplitText ( title , { type : "words, chars" , autoSpli…" at bounding box center [912, 528] width 928 height 714
click at [604, 767] on div "}) ; title . split = new SplitText ( title , { type : "words, chars" , autoSpli…" at bounding box center [912, 528] width 928 height 714
click at [549, 800] on div "}) ; title . split = new SplitText ( title , { type : "words, chars" , autoSpli…" at bounding box center [912, 528] width 928 height 714
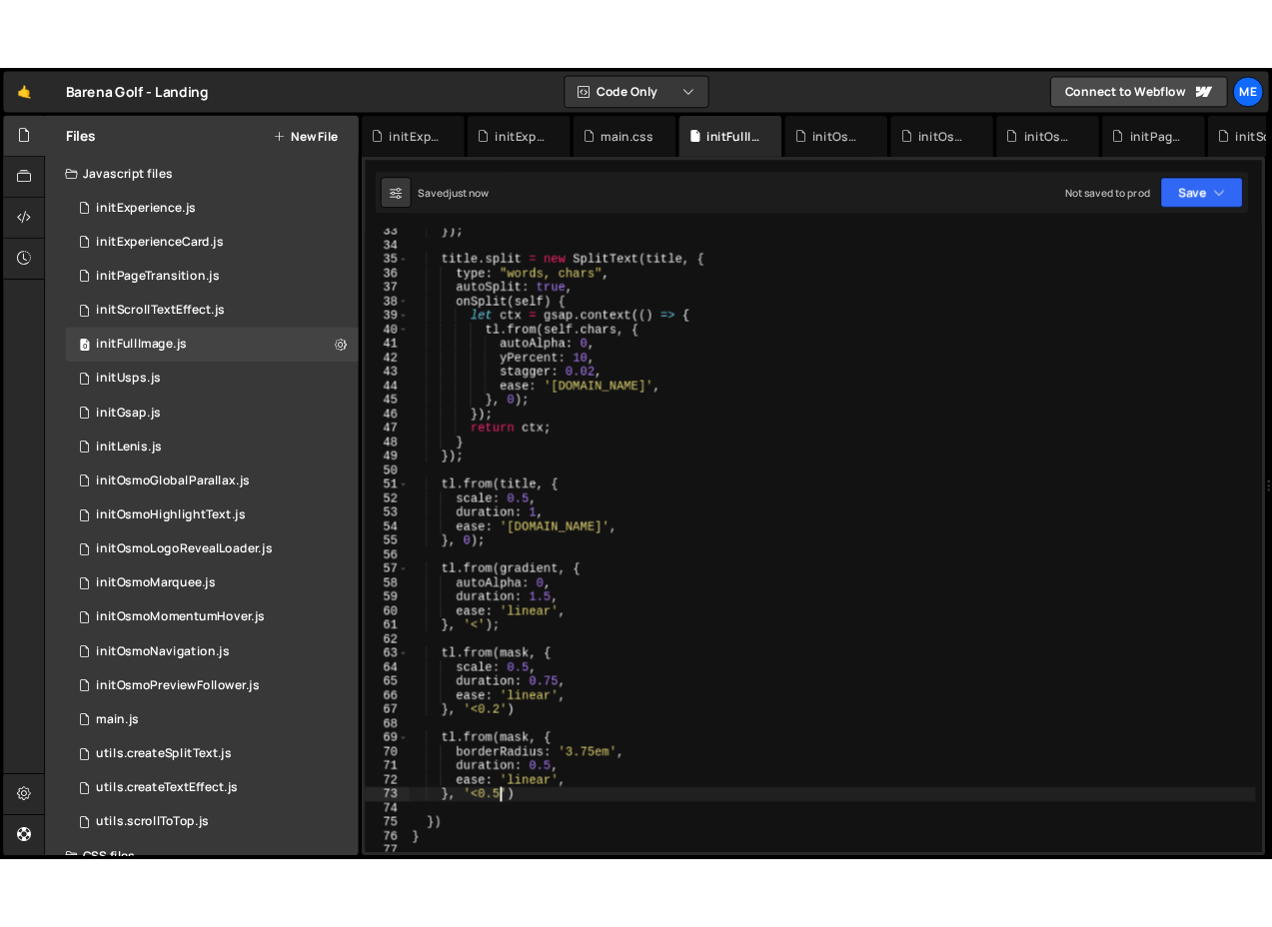
scroll to position [0, 7]
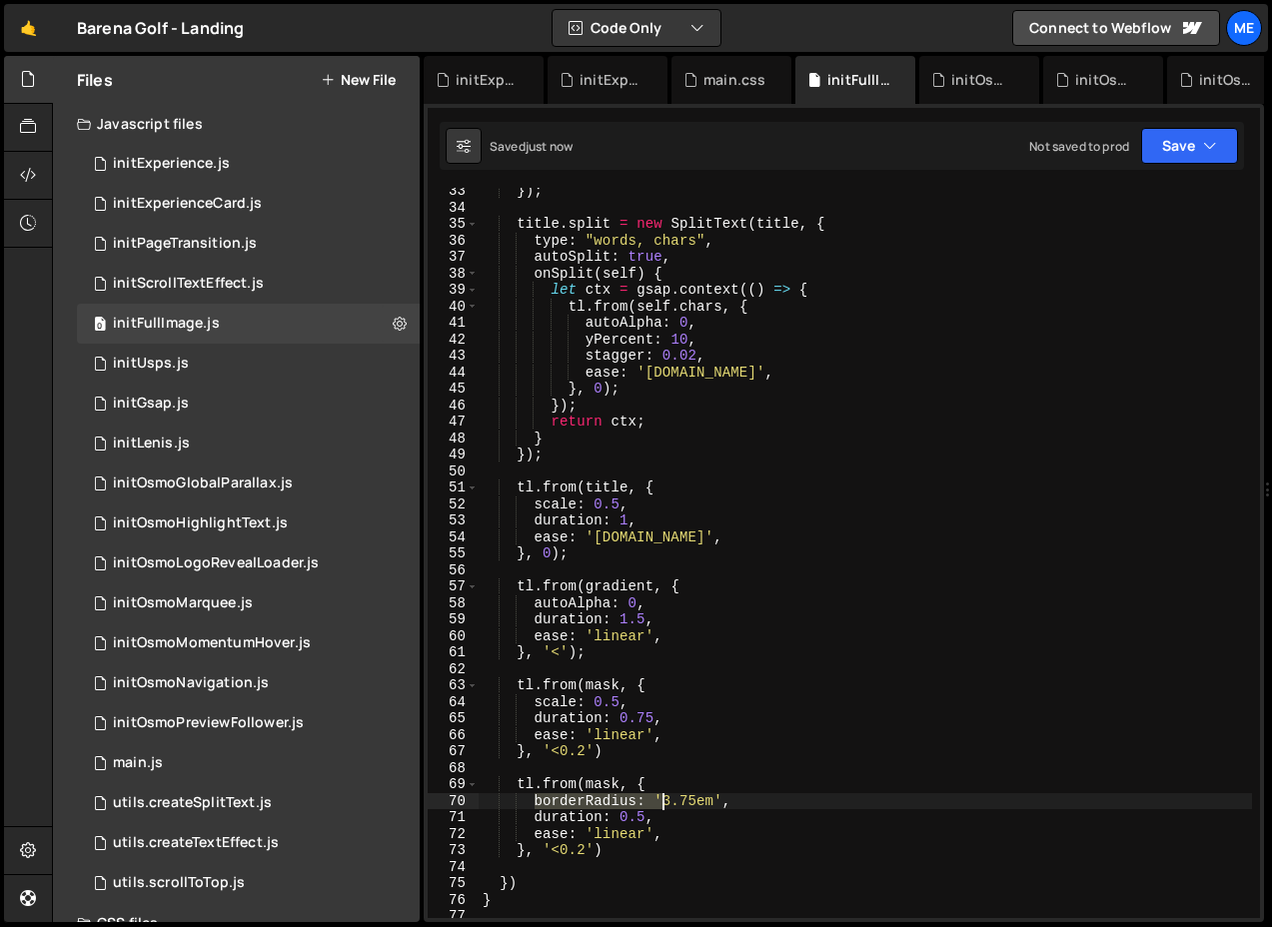
drag, startPoint x: 535, startPoint y: 803, endPoint x: 874, endPoint y: 803, distance: 339.7
click at [874, 803] on div "}) ; title . split = new SplitText ( title , { type : "words, chars" , autoSpli…" at bounding box center [865, 564] width 773 height 763
type textarea "borderRadius: '3.75em',"
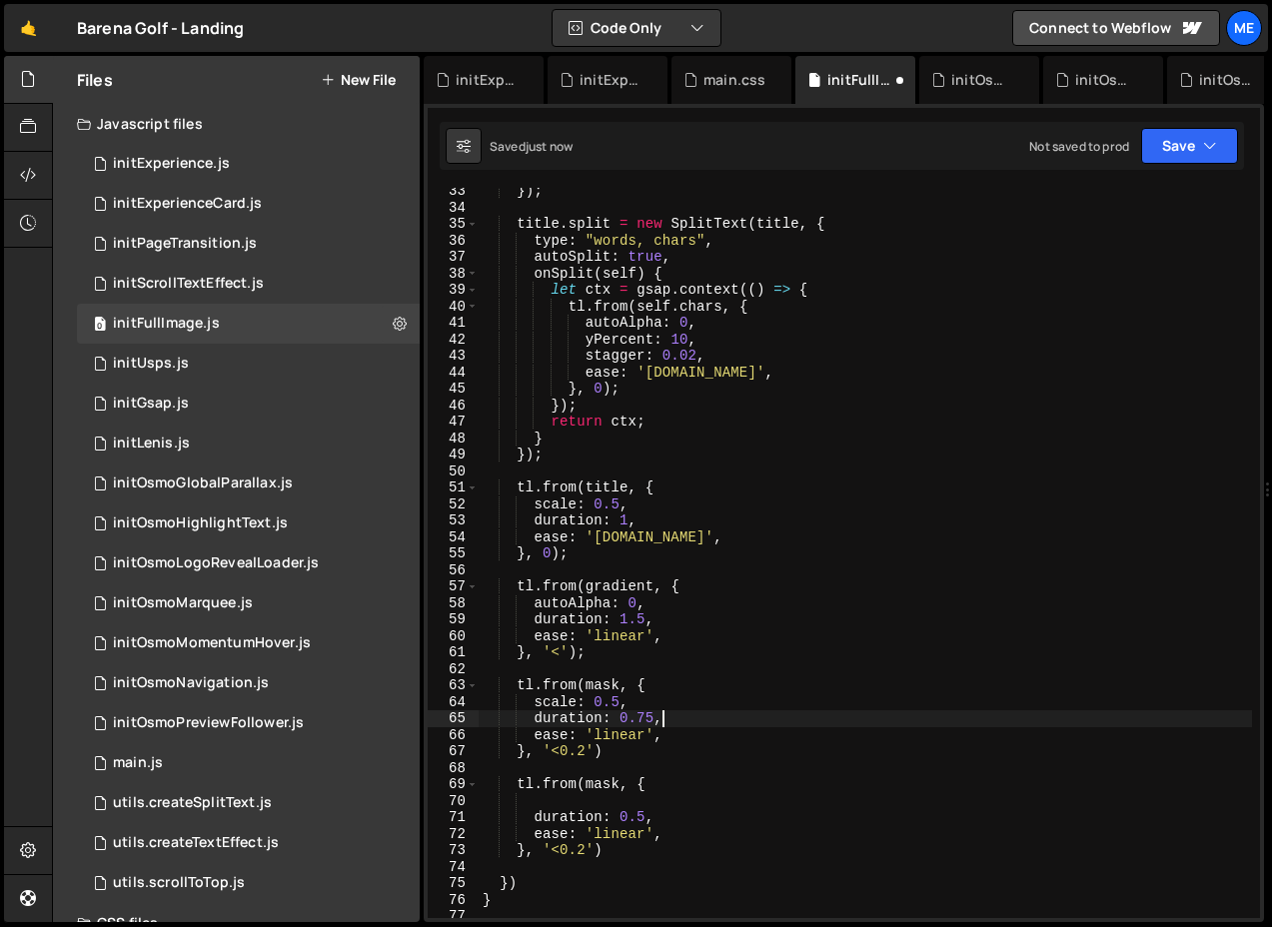
click at [719, 716] on div "}) ; title . split = new SplitText ( title , { type : "words, chars" , autoSpli…" at bounding box center [865, 564] width 773 height 763
type textarea "duration: 0.75,"
paste textarea "borderRadius: '3.75em',"
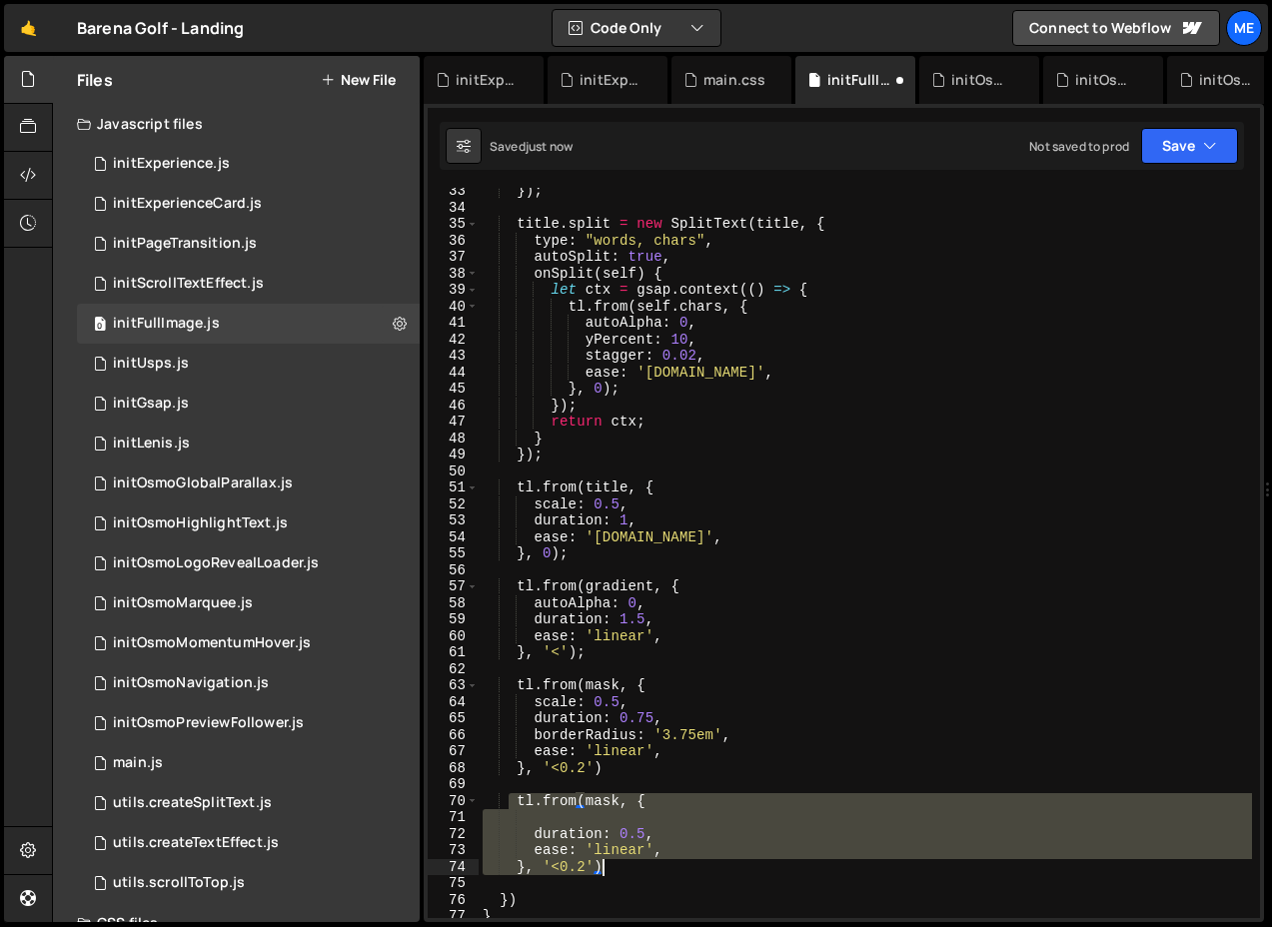
drag, startPoint x: 511, startPoint y: 802, endPoint x: 636, endPoint y: 864, distance: 140.3
click at [636, 864] on div "}) ; title . split = new SplitText ( title , { type : "words, chars" , autoSpli…" at bounding box center [865, 564] width 773 height 763
type textarea "ease: 'linear', }, '<0.2')"
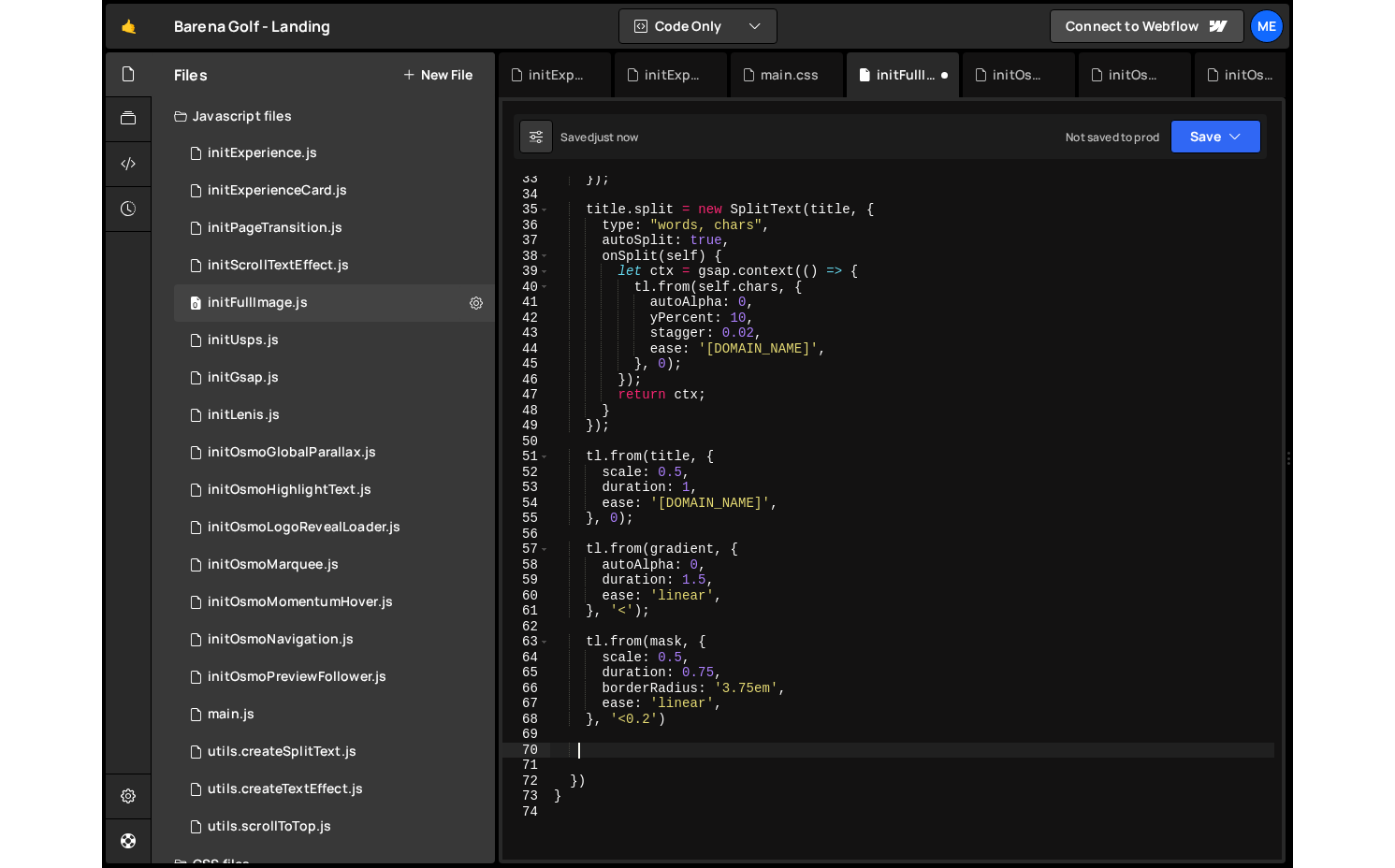
scroll to position [0, 1]
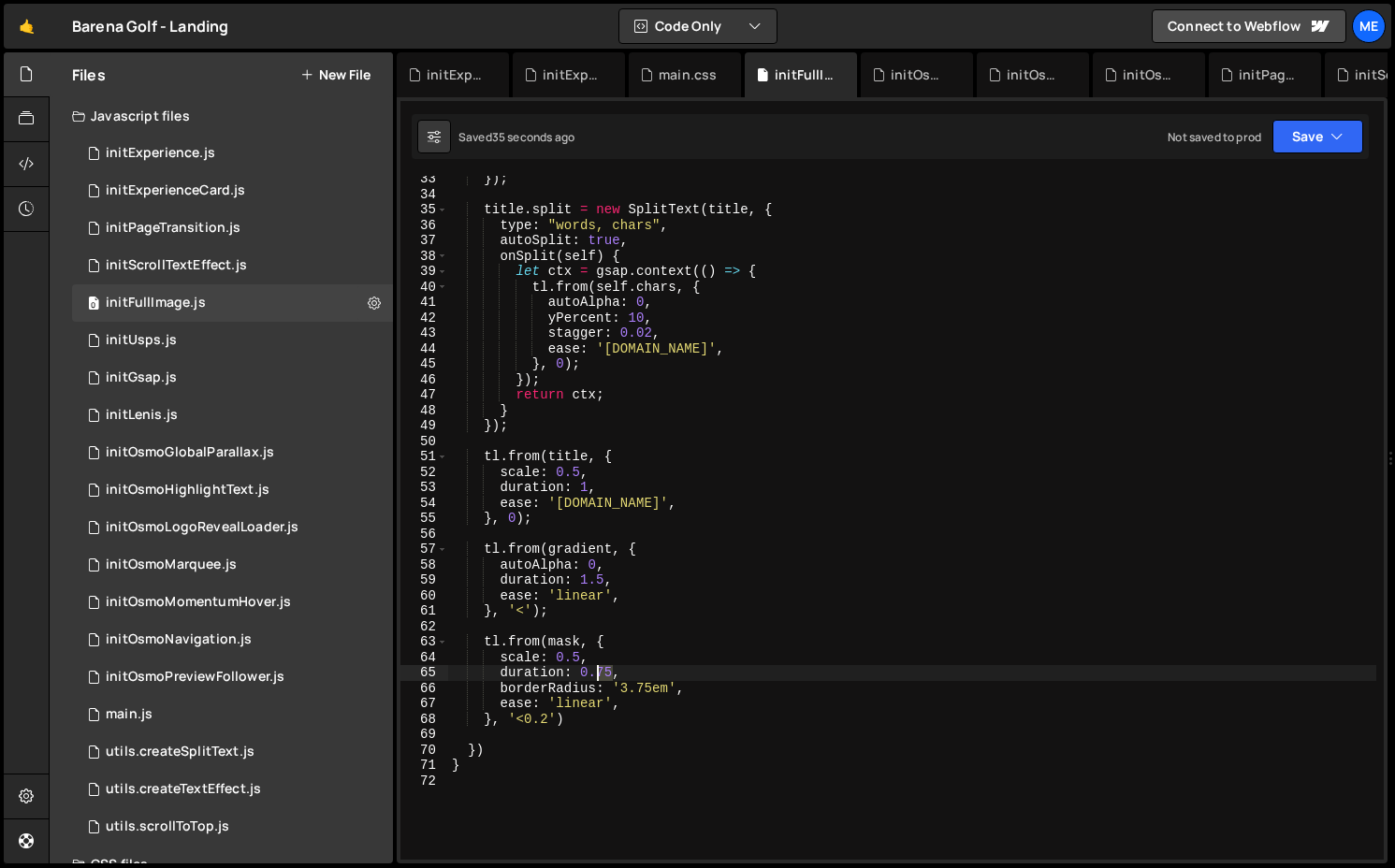
drag, startPoint x: 610, startPoint y: 668, endPoint x: 596, endPoint y: 667, distance: 14.0
click at [596, 667] on div "}) ; title . split = new SplitText ( title , { type : "words, chars" , autoSpli…" at bounding box center [912, 528] width 928 height 714
click at [503, 670] on div "}) ; title . split = new SplitText ( title , { type : "words, chars" , autoSpli…" at bounding box center [912, 528] width 928 height 714
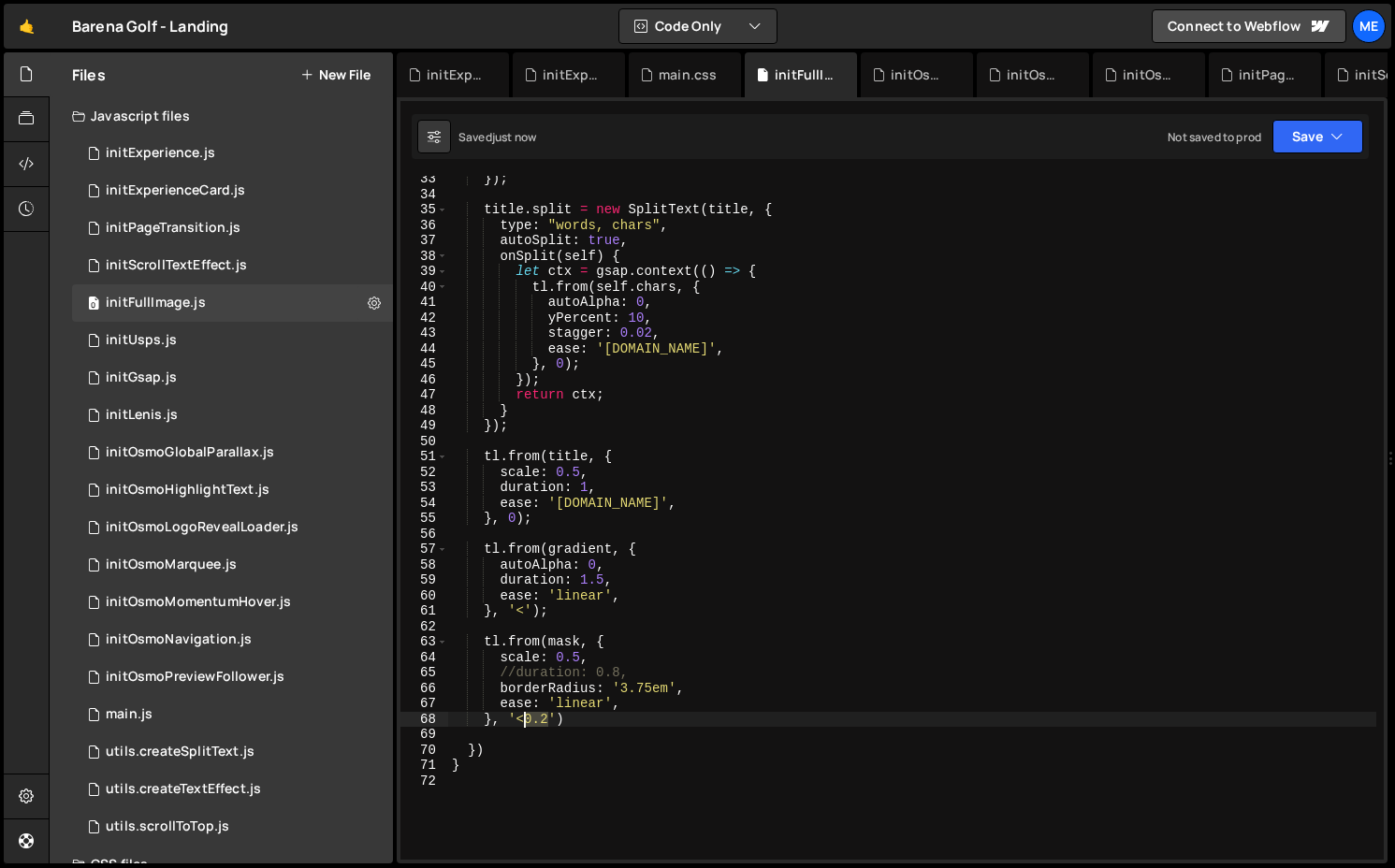
drag, startPoint x: 550, startPoint y: 722, endPoint x: 528, endPoint y: 721, distance: 22.0
click at [528, 721] on div "}) ; title . split = new SplitText ( title , { type : "words, chars" , autoSpli…" at bounding box center [912, 528] width 928 height 714
click at [520, 669] on div "}) ; title . split = new SplitText ( title , { type : "words, chars" , autoSpli…" at bounding box center [912, 528] width 928 height 714
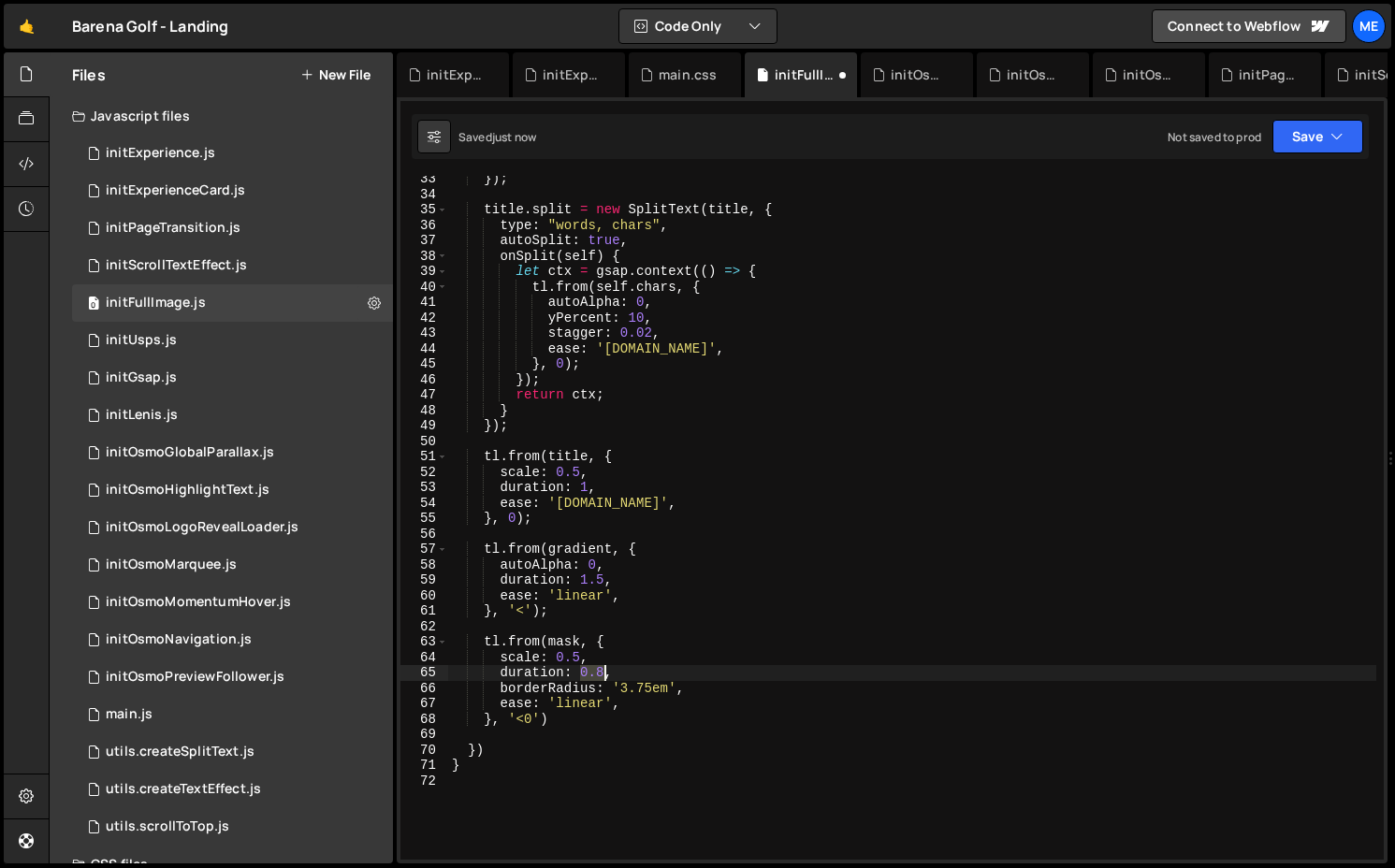
drag, startPoint x: 581, startPoint y: 676, endPoint x: 607, endPoint y: 676, distance: 26.0
click at [607, 676] on div "}) ; title . split = new SplitText ( title , { type : "words, chars" , autoSpli…" at bounding box center [912, 528] width 928 height 714
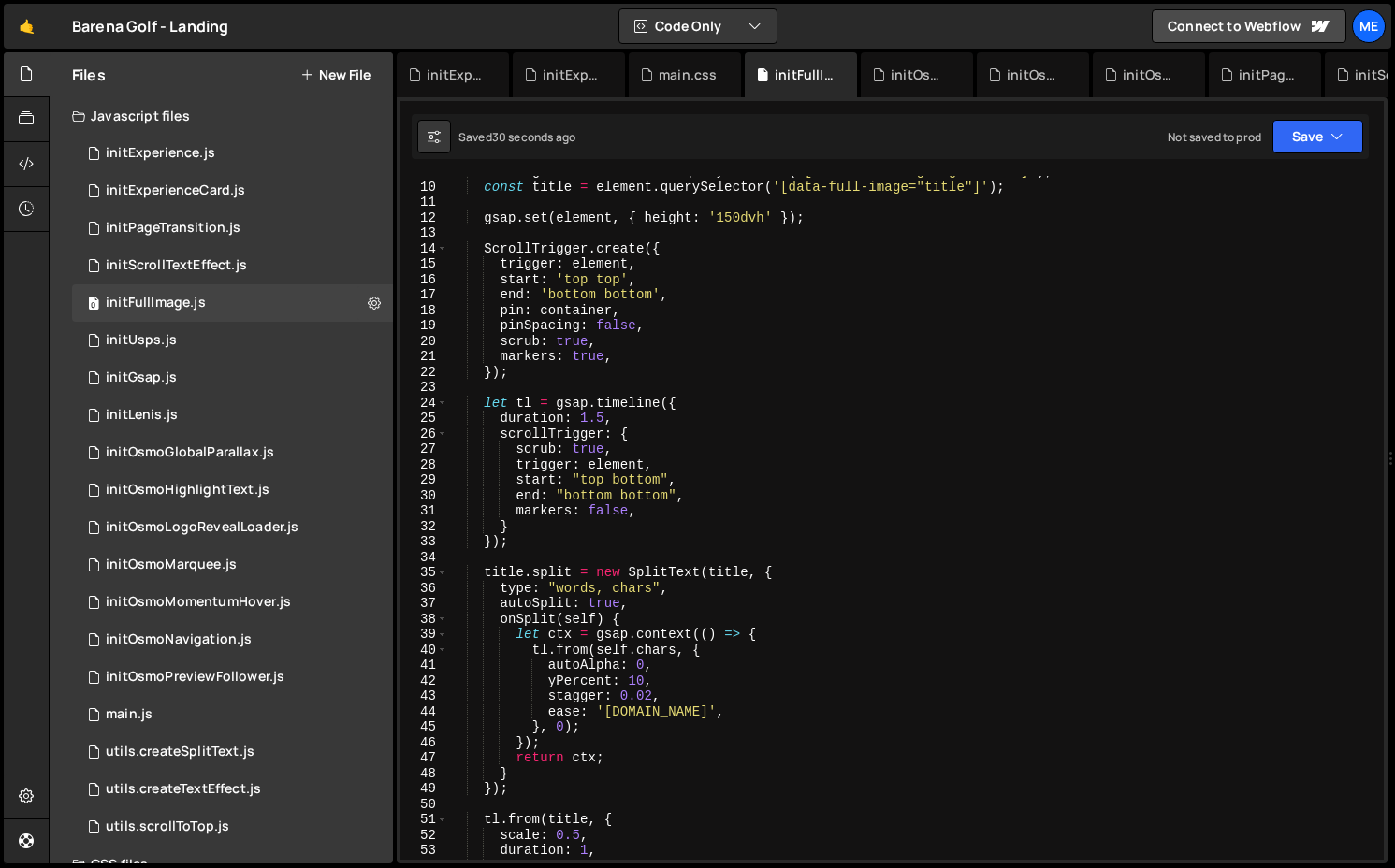
scroll to position [48, 0]
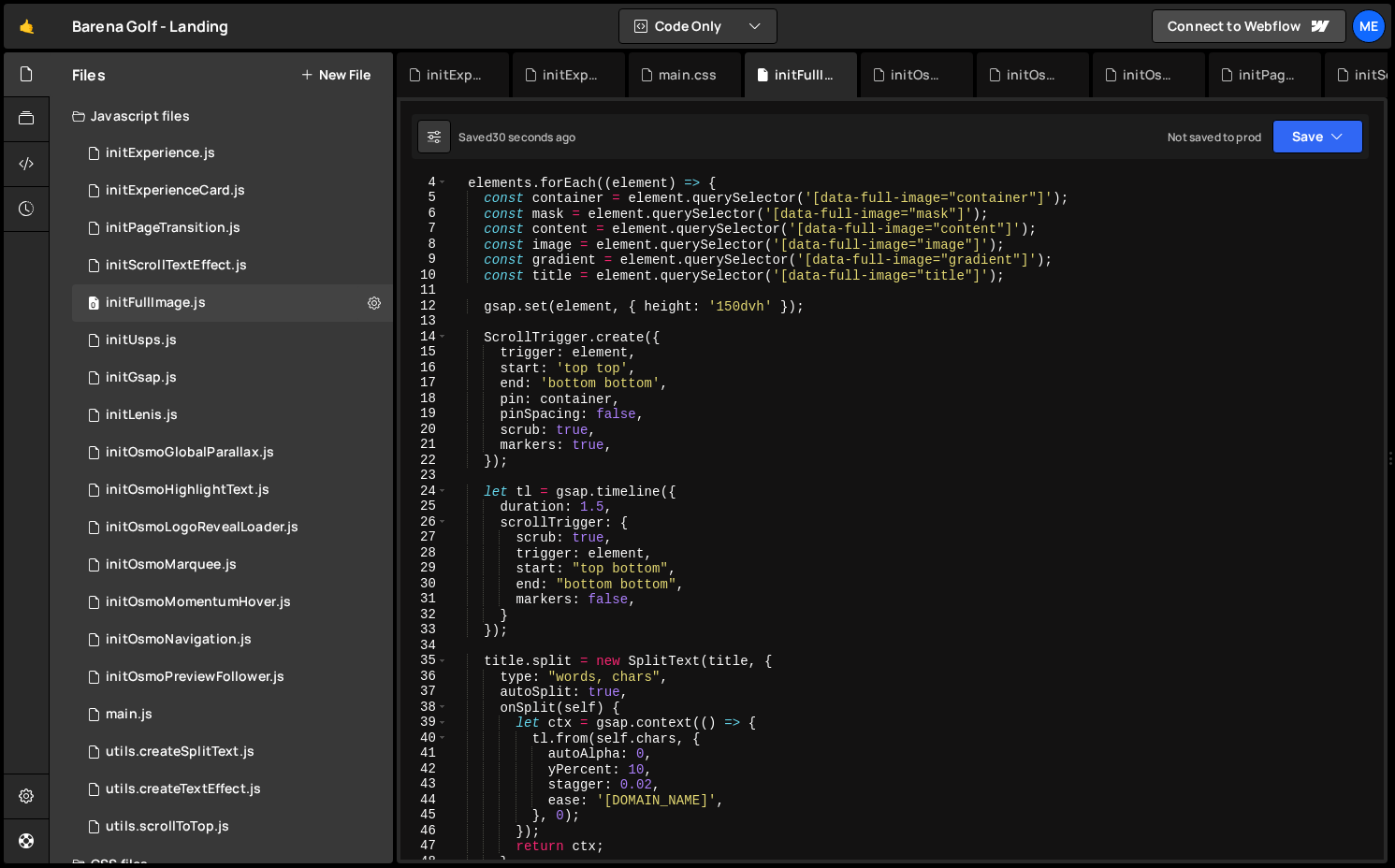
click at [735, 304] on div "elements . forEach (( element ) => { const container = element . querySelector …" at bounding box center [912, 532] width 928 height 714
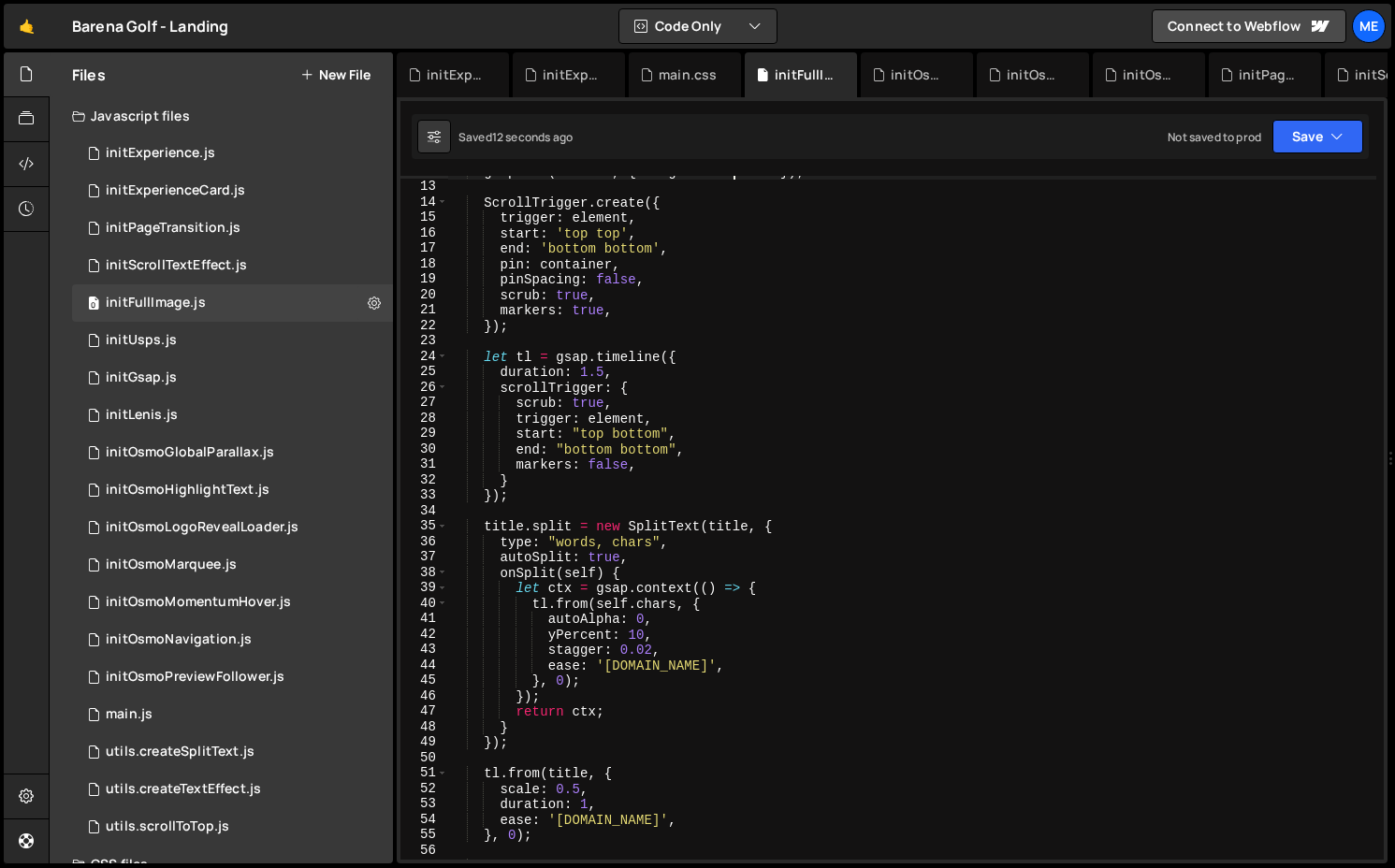
scroll to position [633, 0]
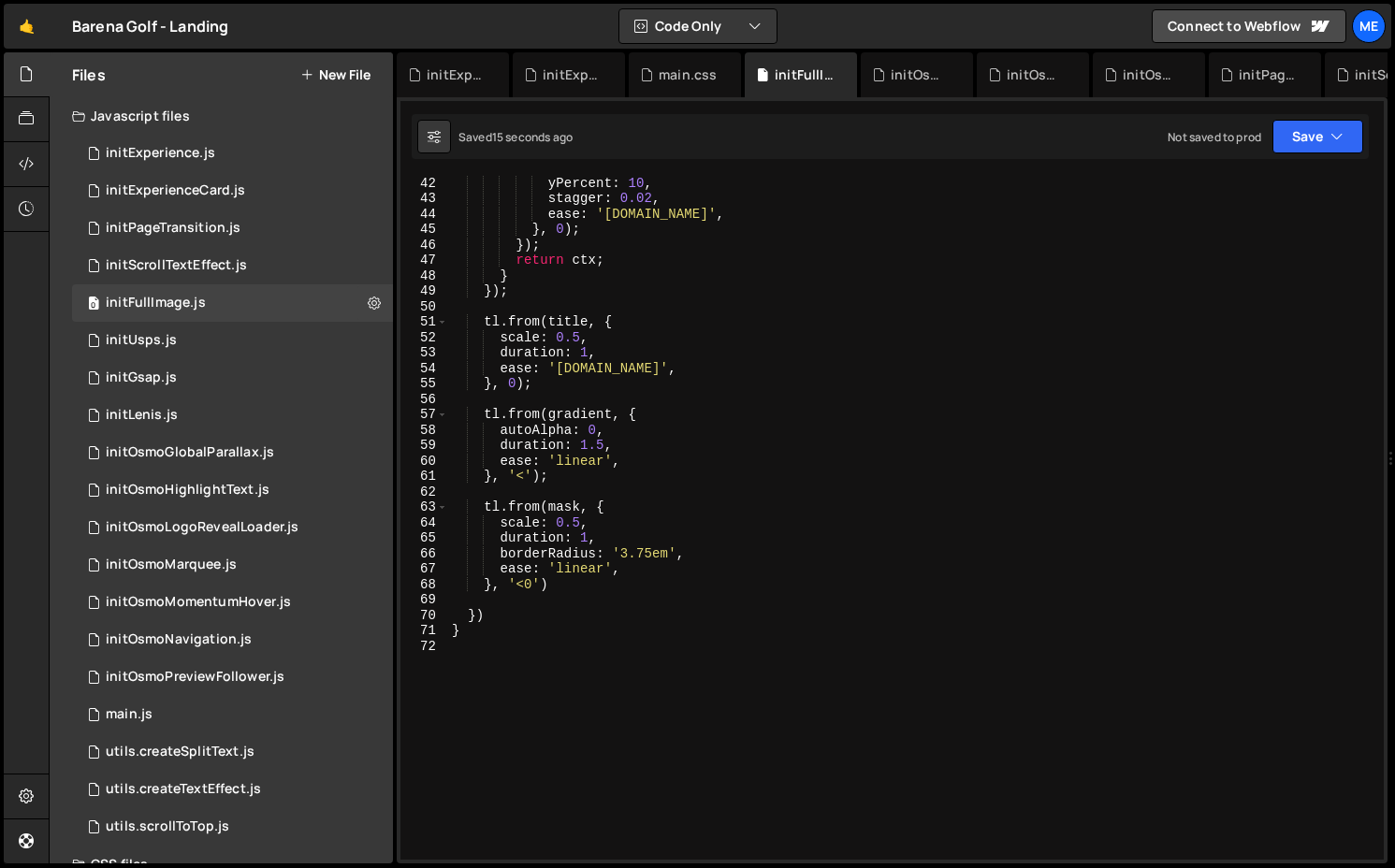
click at [589, 539] on div "yPercent : 10 , stagger : 0.02 , ease : '[DOMAIN_NAME]' , } , 0 ) ; }) ; return…" at bounding box center [912, 532] width 928 height 714
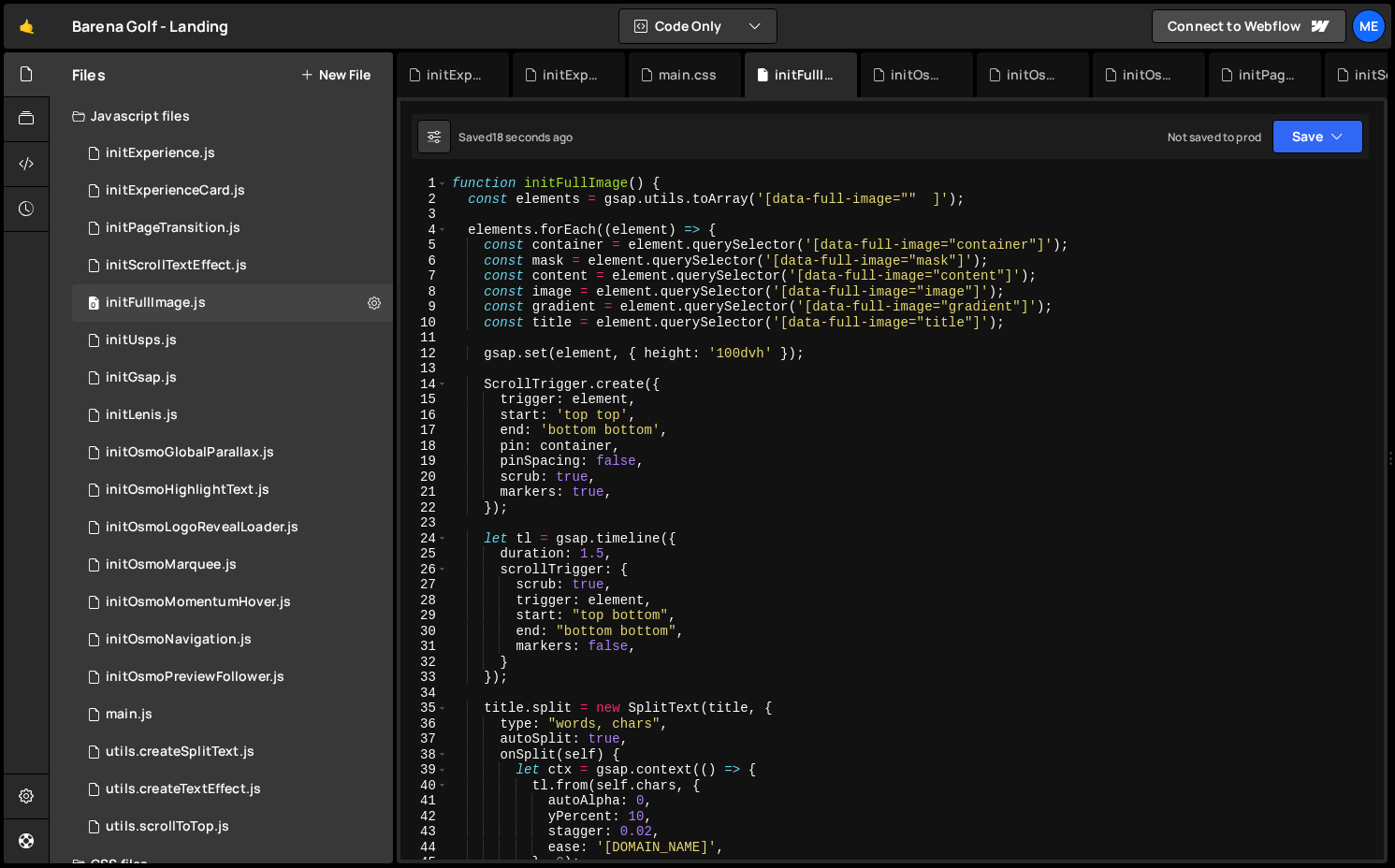
scroll to position [0, 0]
drag, startPoint x: 580, startPoint y: 552, endPoint x: 601, endPoint y: 552, distance: 21.0
click at [601, 552] on div "function initFullImage ( ) { const elements = gsap . utils . toArray ( '[data-f…" at bounding box center [912, 533] width 928 height 714
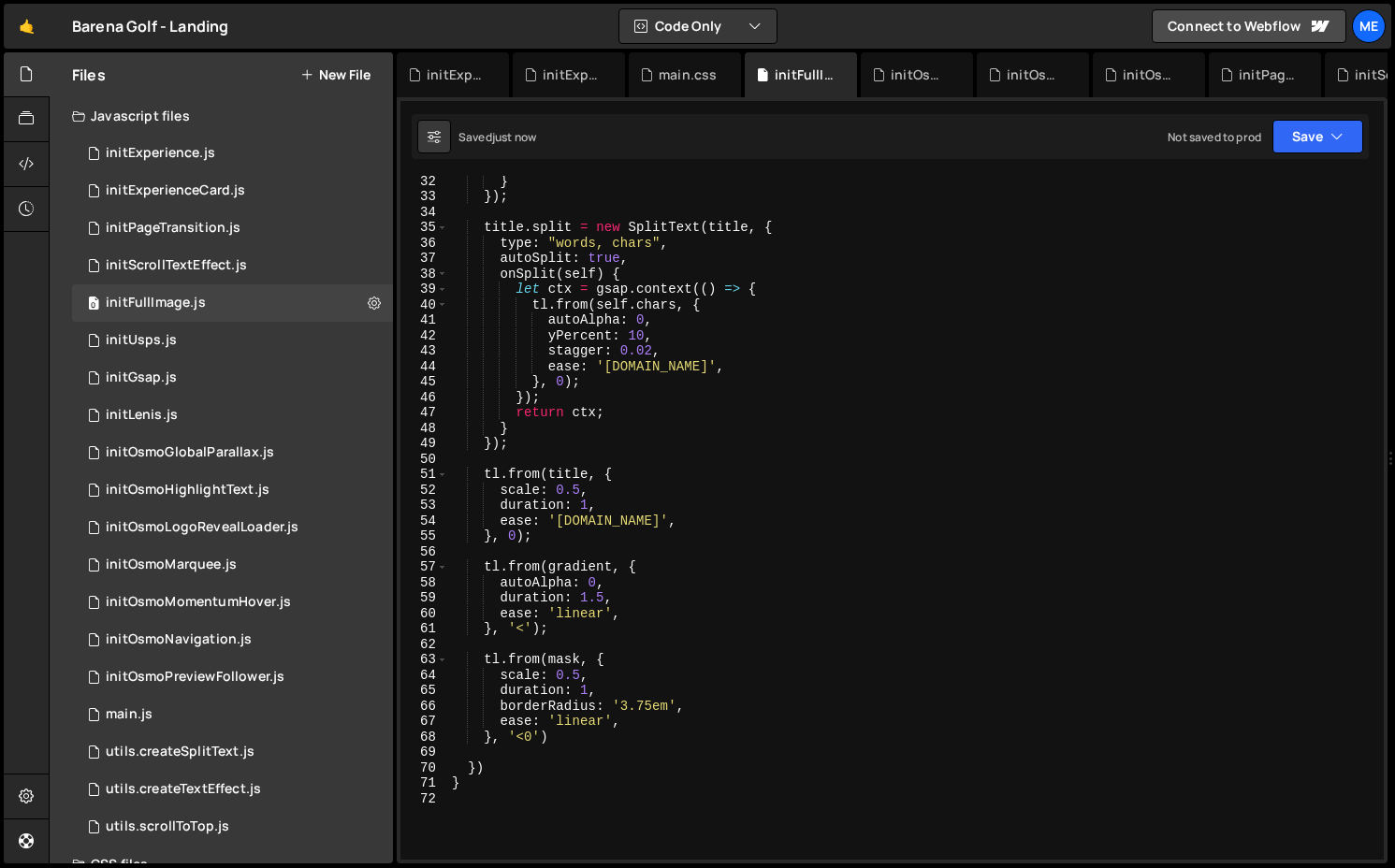
scroll to position [494, 0]
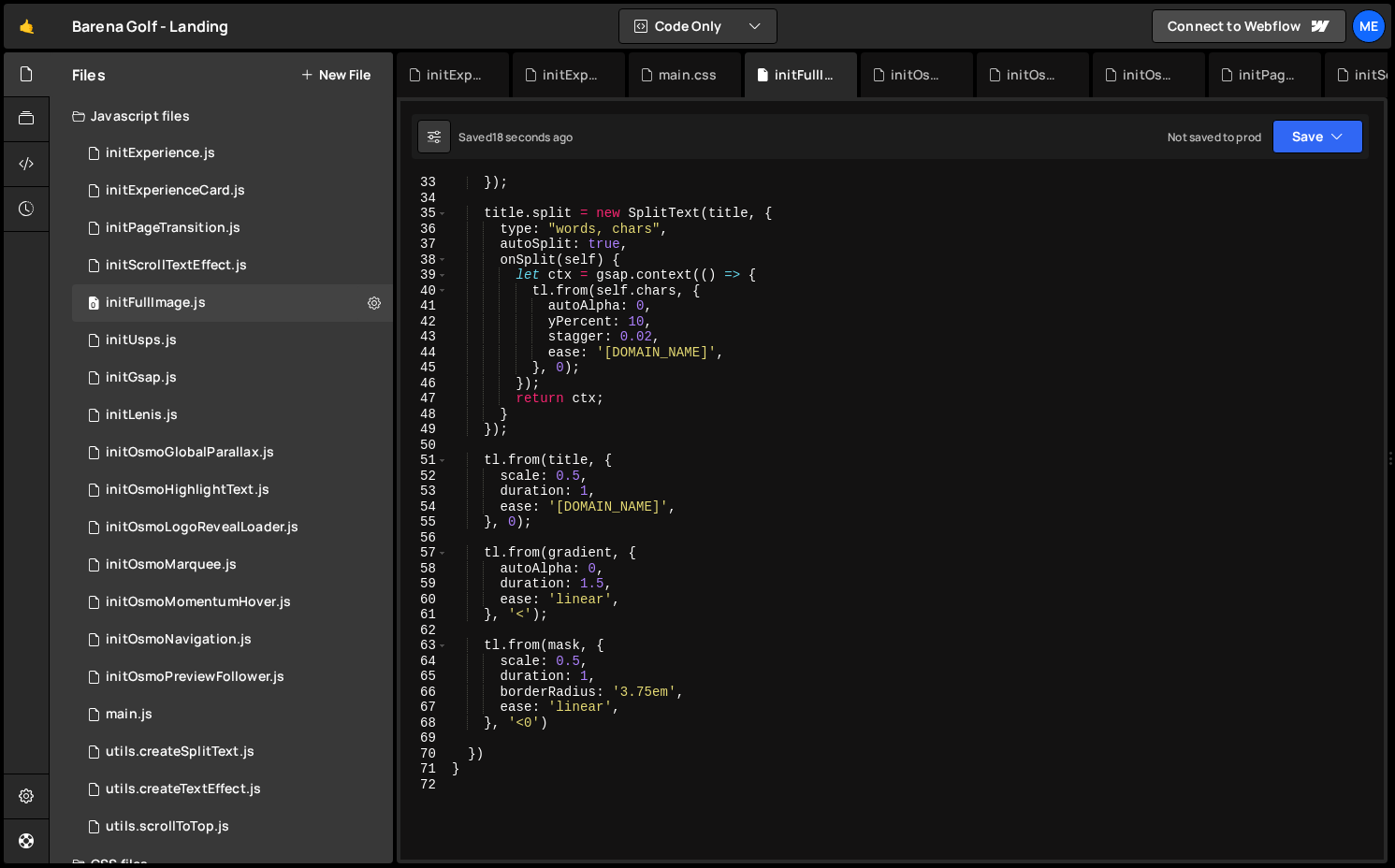
click at [589, 675] on div "}) ; title . split = new SplitText ( title , { type : "words, chars" , autoSpli…" at bounding box center [912, 532] width 928 height 714
drag, startPoint x: 603, startPoint y: 578, endPoint x: 588, endPoint y: 578, distance: 15.0
click at [588, 578] on div "}) ; title . split = new SplitText ( title , { type : "words, chars" , autoSpli…" at bounding box center [912, 532] width 928 height 714
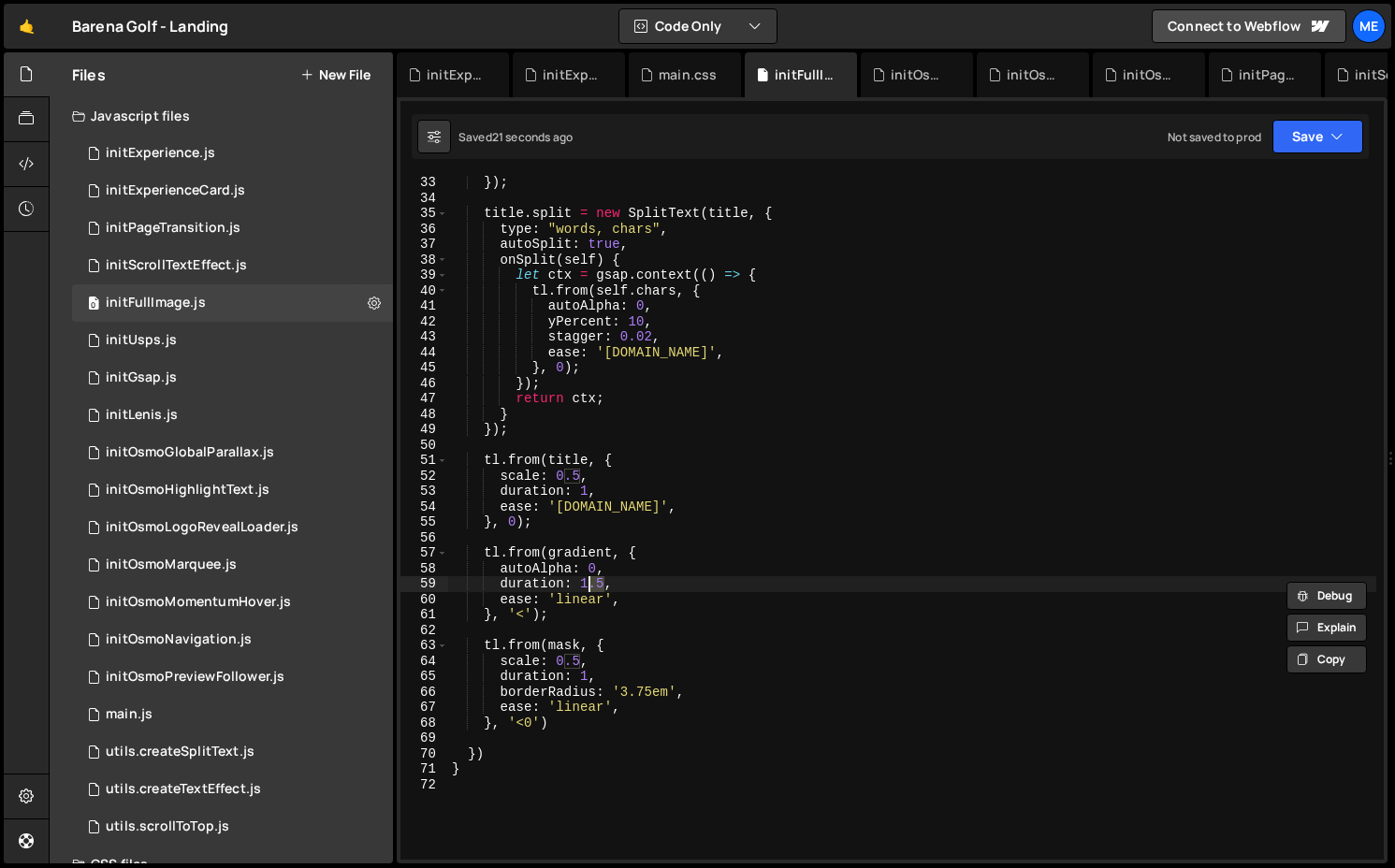
click at [582, 582] on div "}) ; title . split = new SplitText ( title , { type : "words, chars" , autoSpli…" at bounding box center [912, 532] width 928 height 714
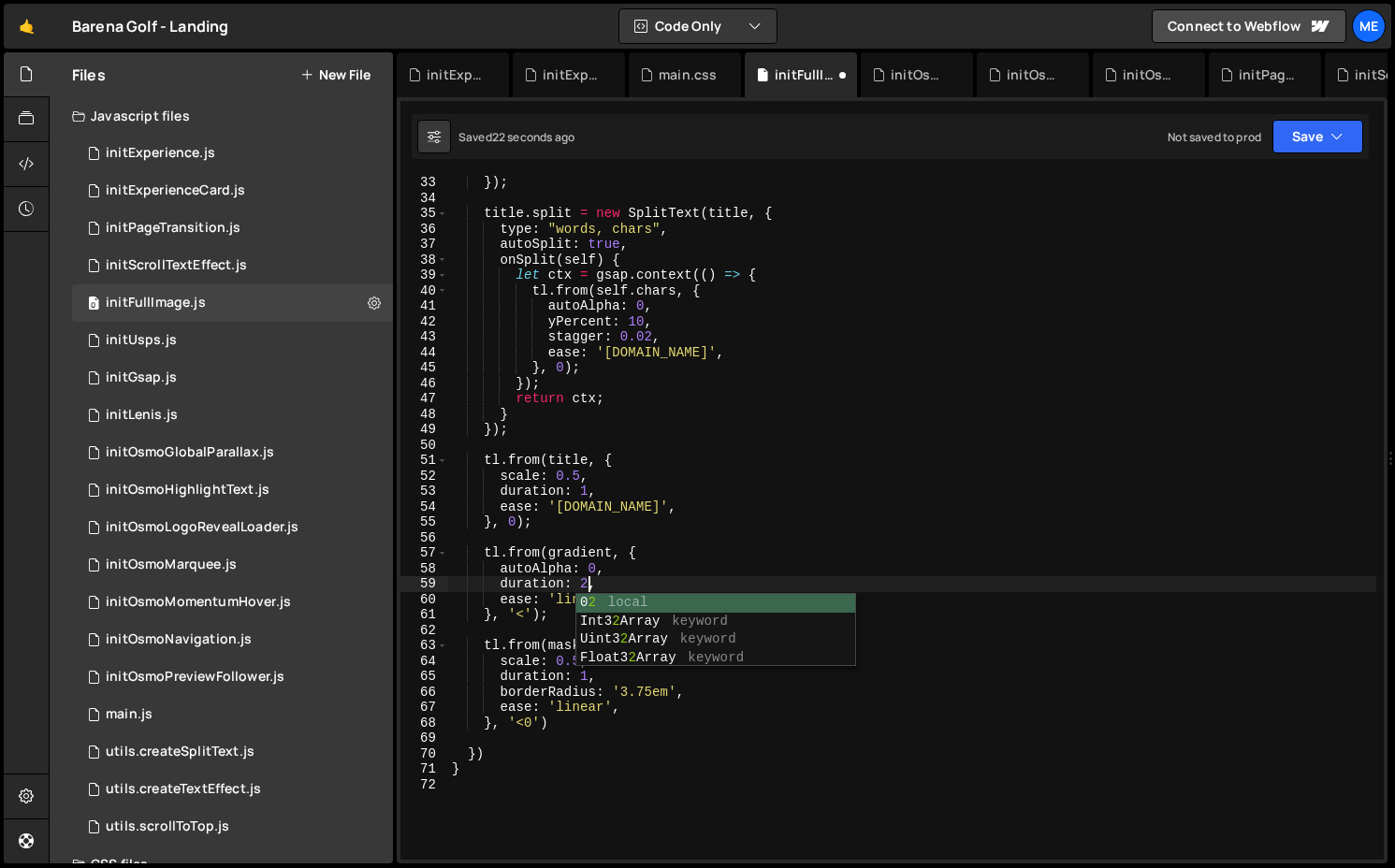
click at [580, 676] on div "}) ; title . split = new SplitText ( title , { type : "words, chars" , autoSpli…" at bounding box center [912, 532] width 928 height 714
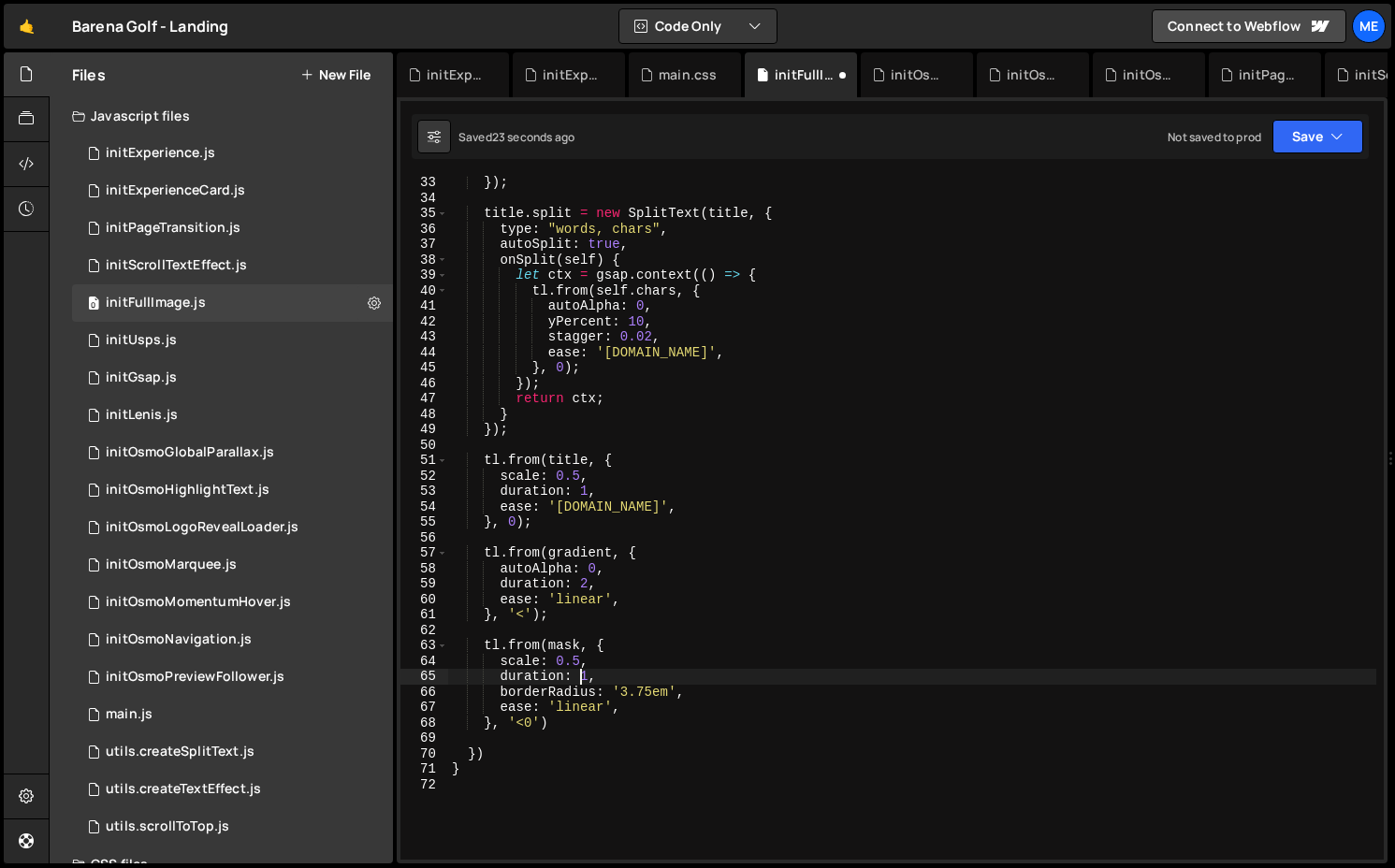
click at [587, 674] on div "}) ; title . split = new SplitText ( title , { type : "words, chars" , autoSpli…" at bounding box center [912, 532] width 928 height 714
click at [584, 483] on div "}) ; title . split = new SplitText ( title , { type : "words, chars" , autoSpli…" at bounding box center [912, 532] width 928 height 714
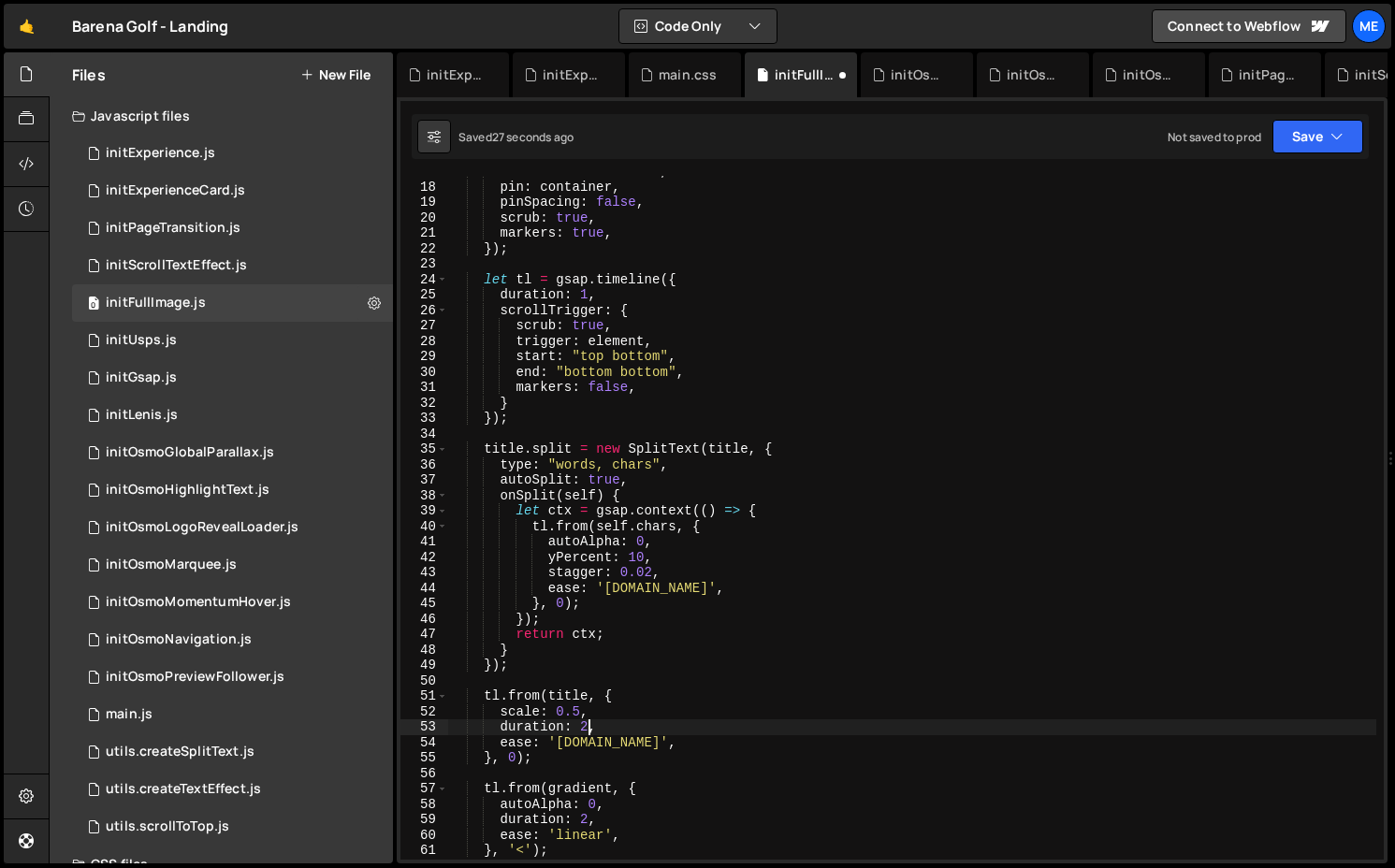
scroll to position [230, 0]
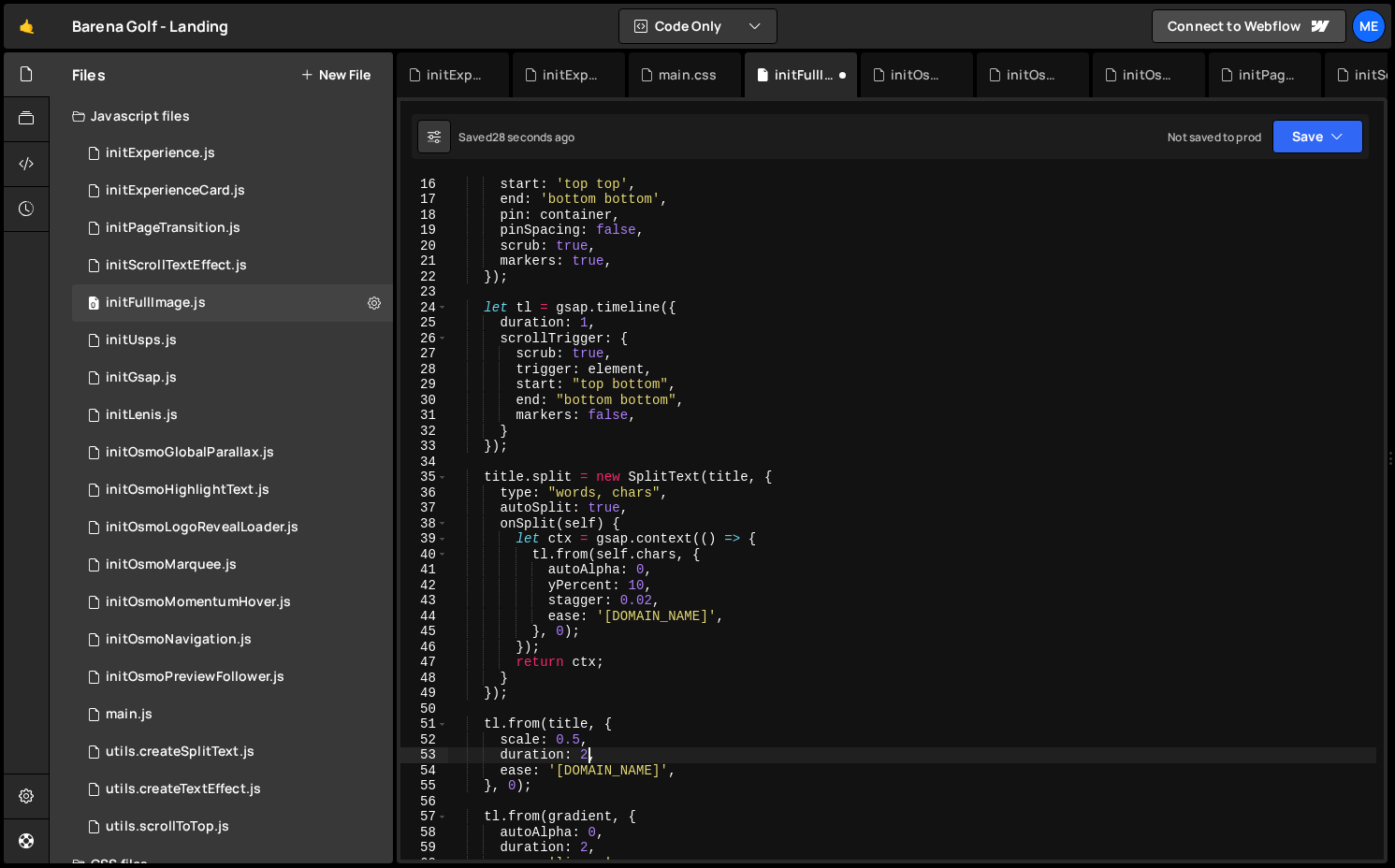
click at [586, 323] on div "trigger : element , start : 'top top' , end : 'bottom bottom' , pin : container…" at bounding box center [912, 518] width 928 height 714
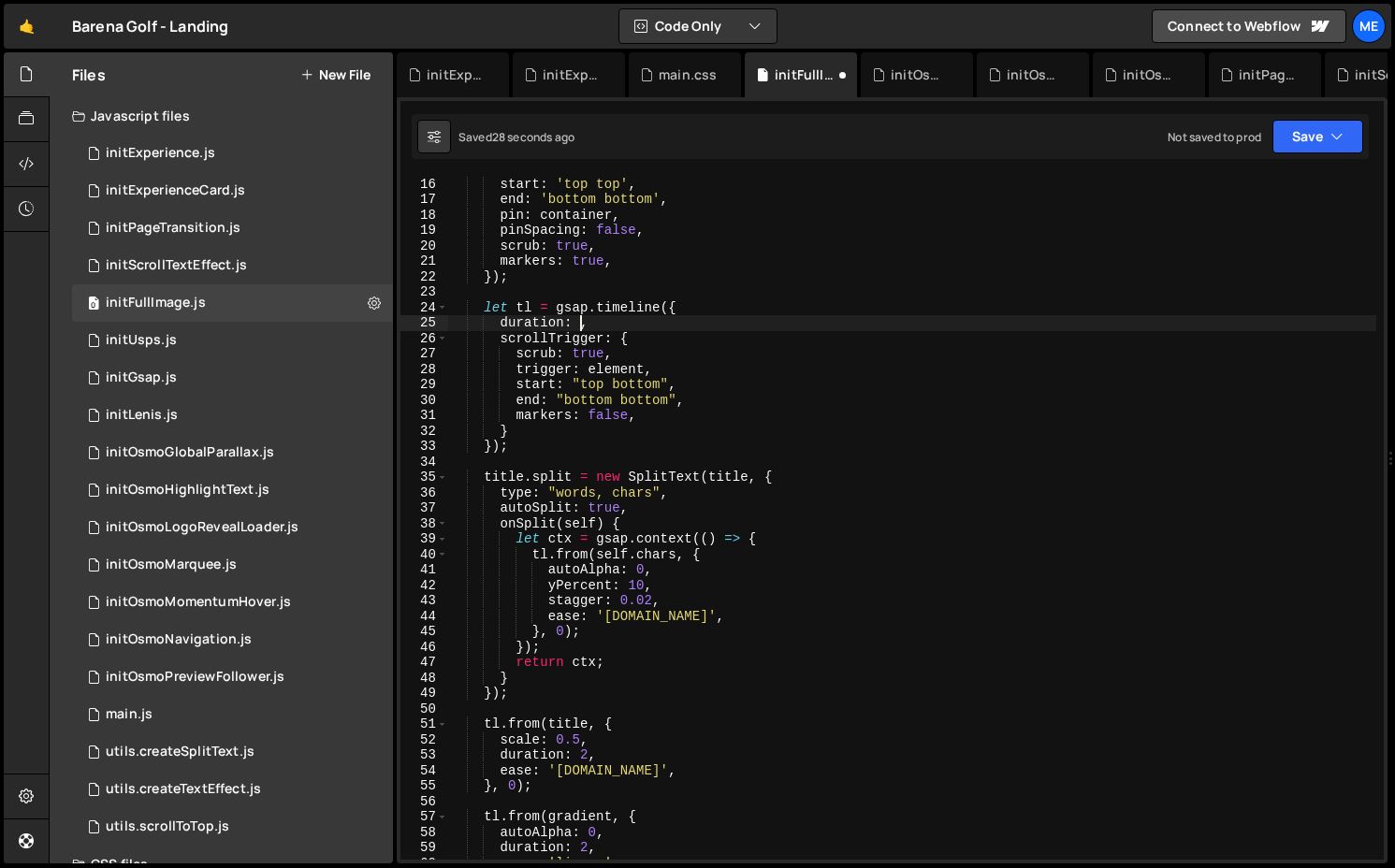
scroll to position [0, 8]
type textarea "duration: 2,"
click at [154, 704] on div "0 main.js 0" at bounding box center [232, 714] width 321 height 37
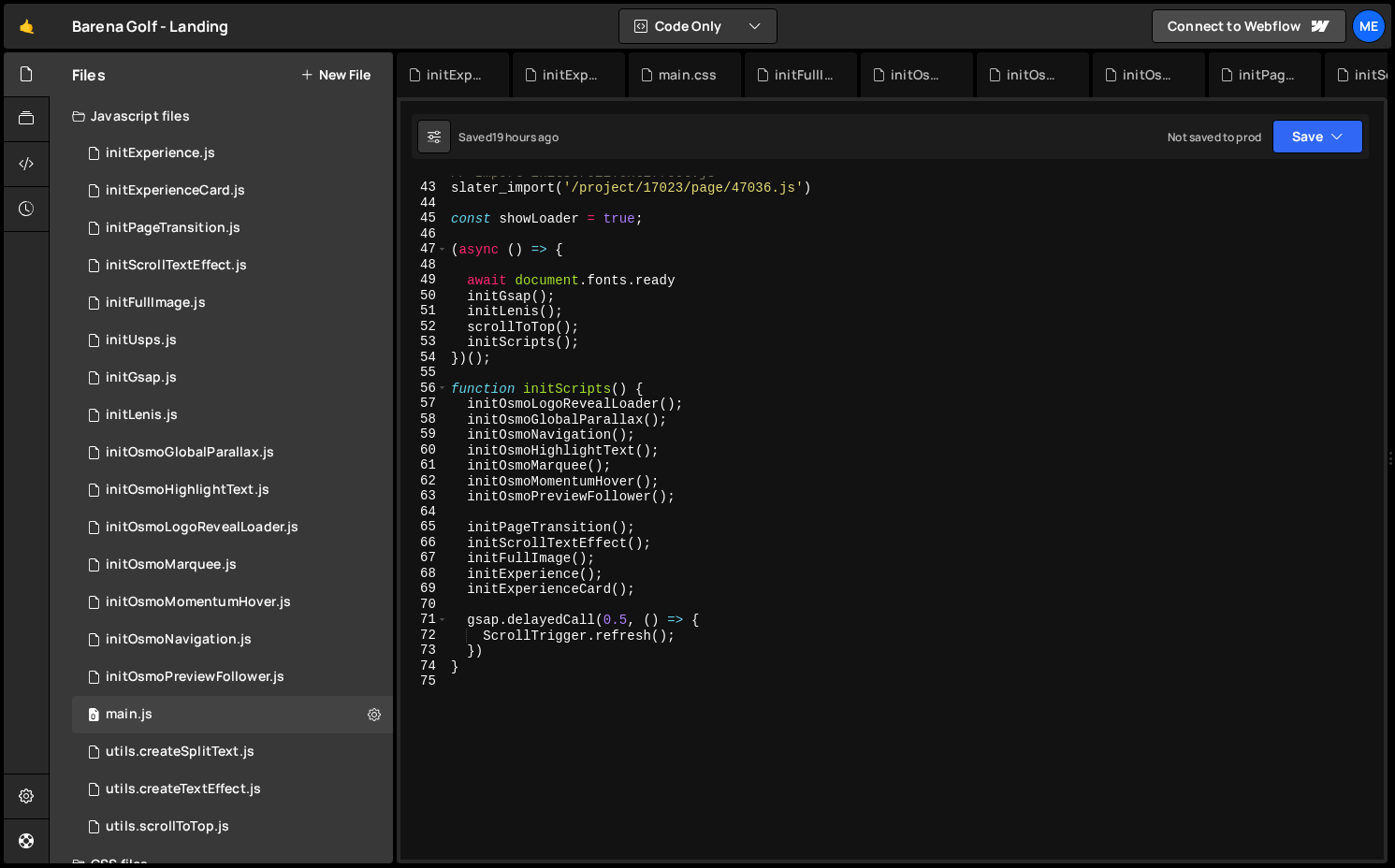
scroll to position [684, 0]
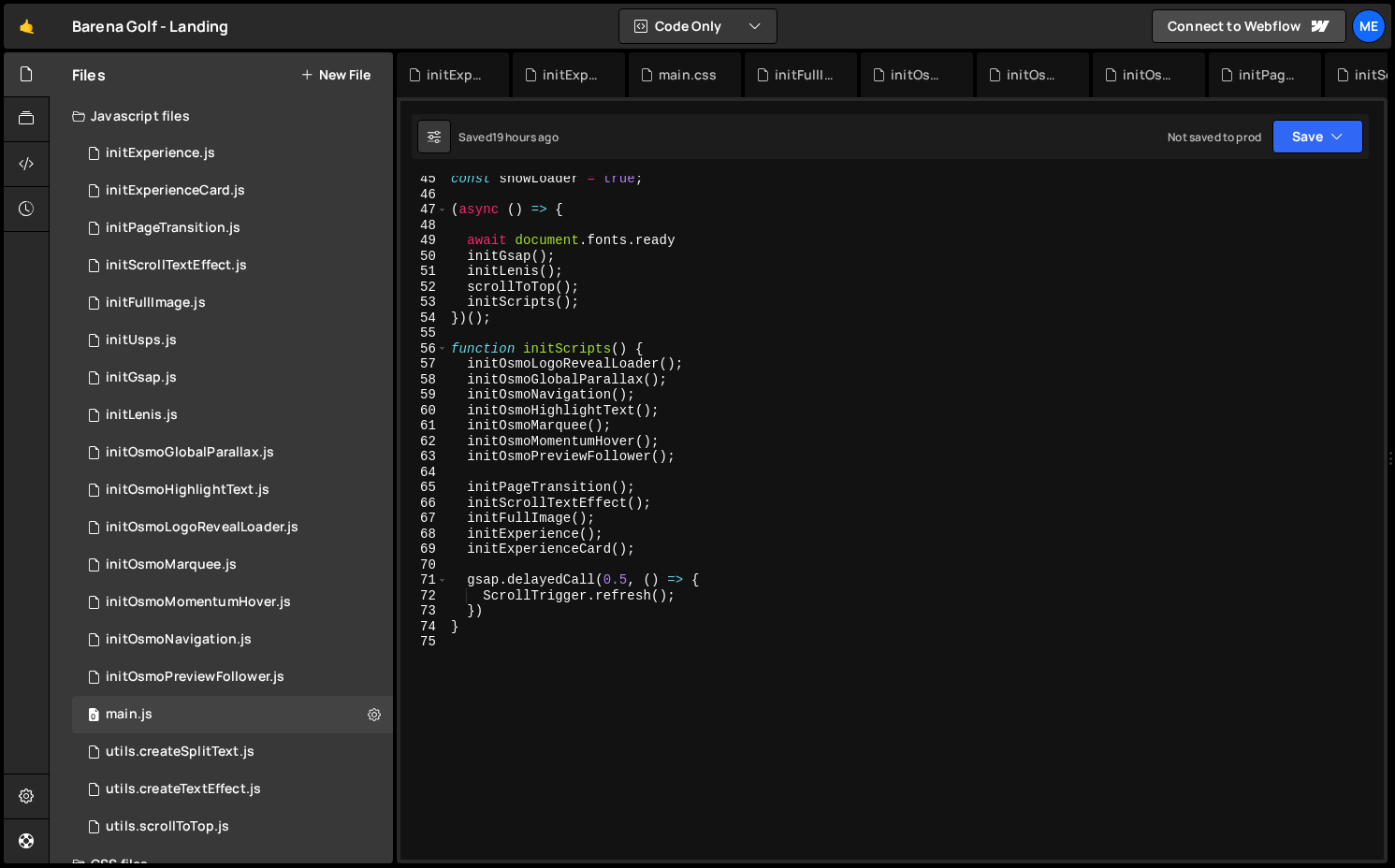
click at [471, 443] on div "const showLoader = true ; ( async ( ) => { await document . fonts . ready initG…" at bounding box center [912, 528] width 929 height 714
type textarea "//[DEMOGRAPHIC_DATA]();"
click at [474, 81] on div "initExperience.js" at bounding box center [457, 75] width 60 height 19
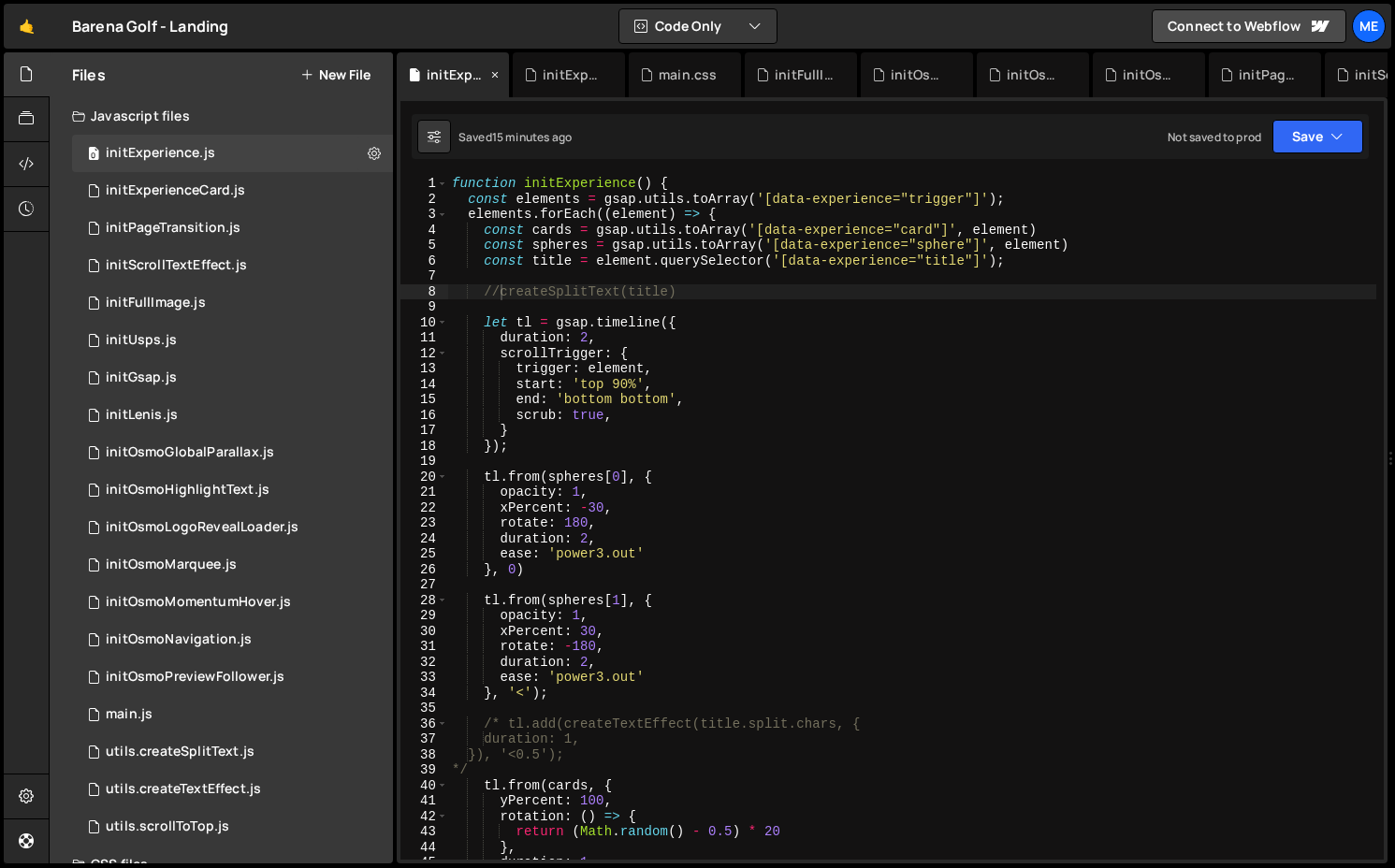
click at [494, 72] on icon at bounding box center [495, 75] width 13 height 19
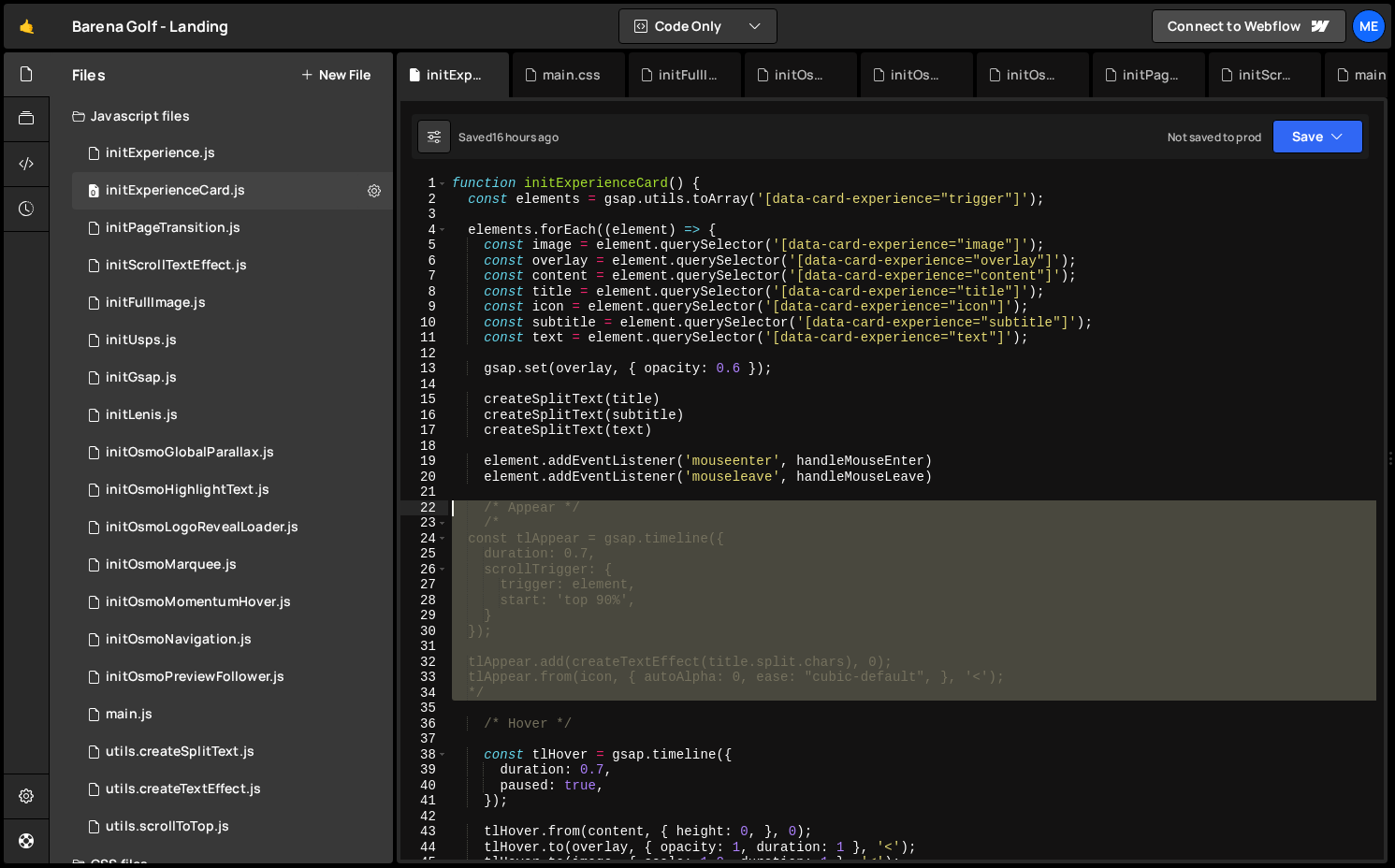
drag, startPoint x: 684, startPoint y: 702, endPoint x: 416, endPoint y: 508, distance: 330.8
click at [416, 508] on div "1 2 3 4 5 6 7 8 9 10 11 12 13 14 15 16 17 18 19 20 21 22 23 24 25 26 27 28 29 3…" at bounding box center [892, 518] width 983 height 684
type textarea "/* Appear */ /*"
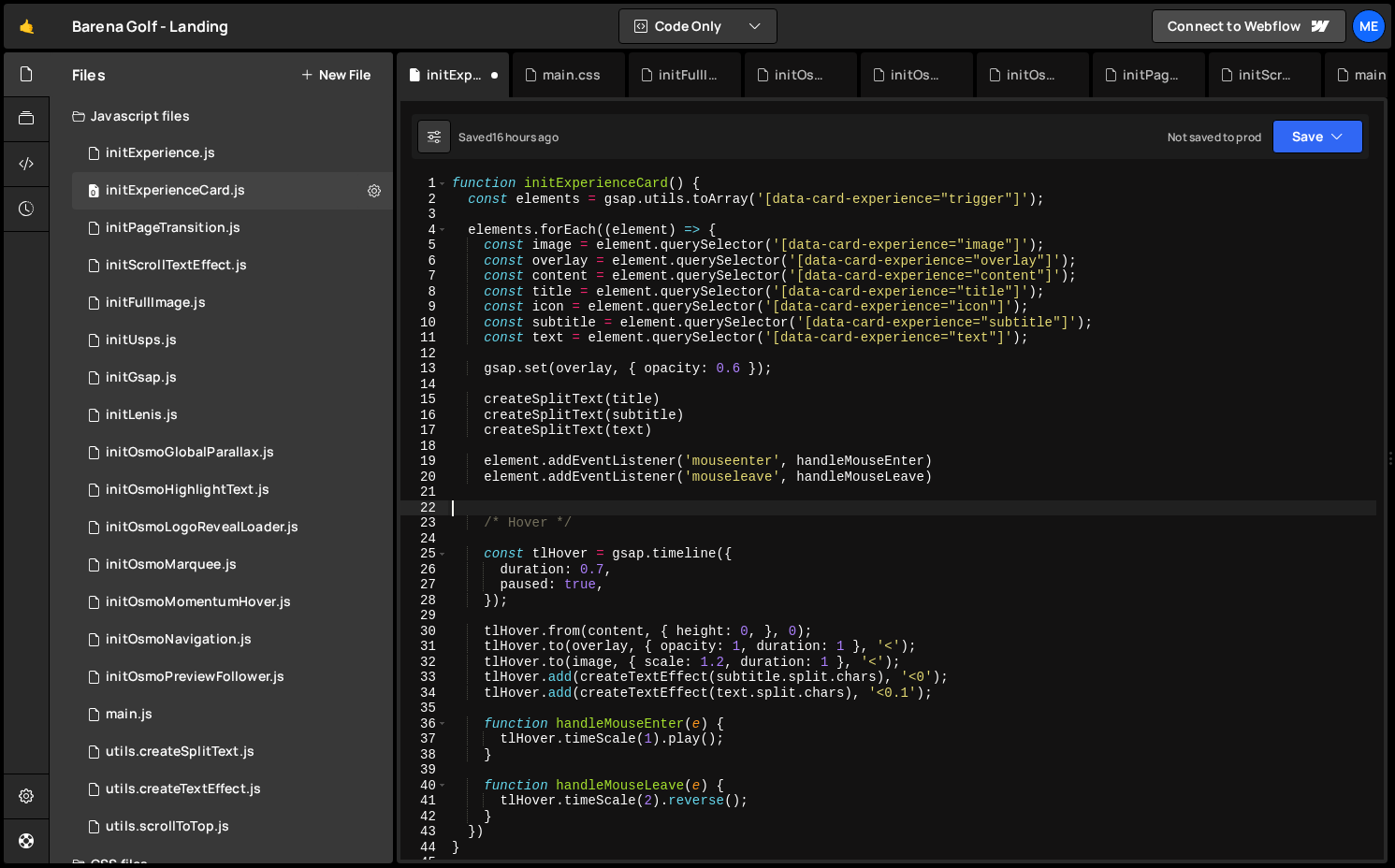
type textarea "/* Hover */"
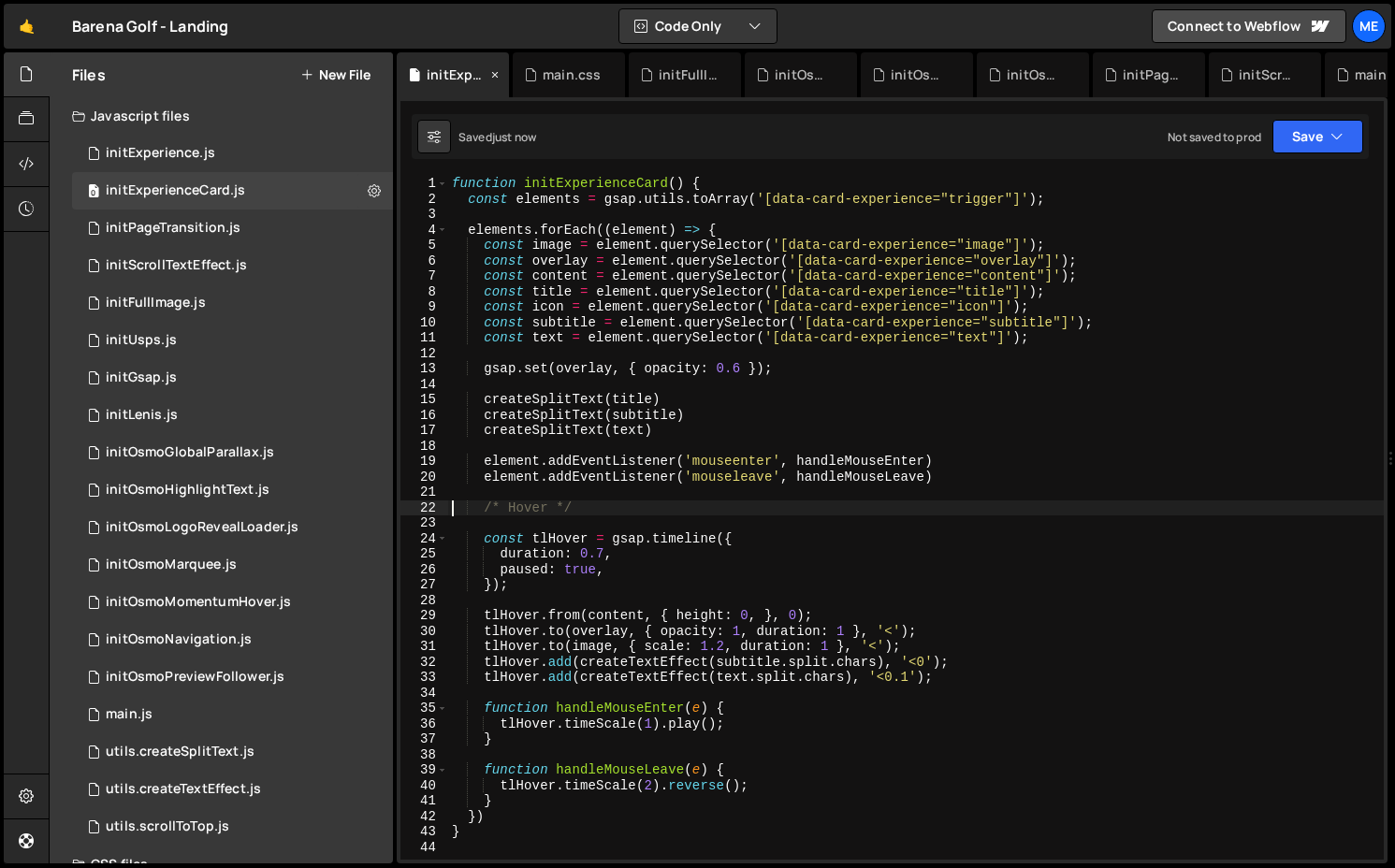
click at [490, 75] on icon at bounding box center [495, 75] width 13 height 19
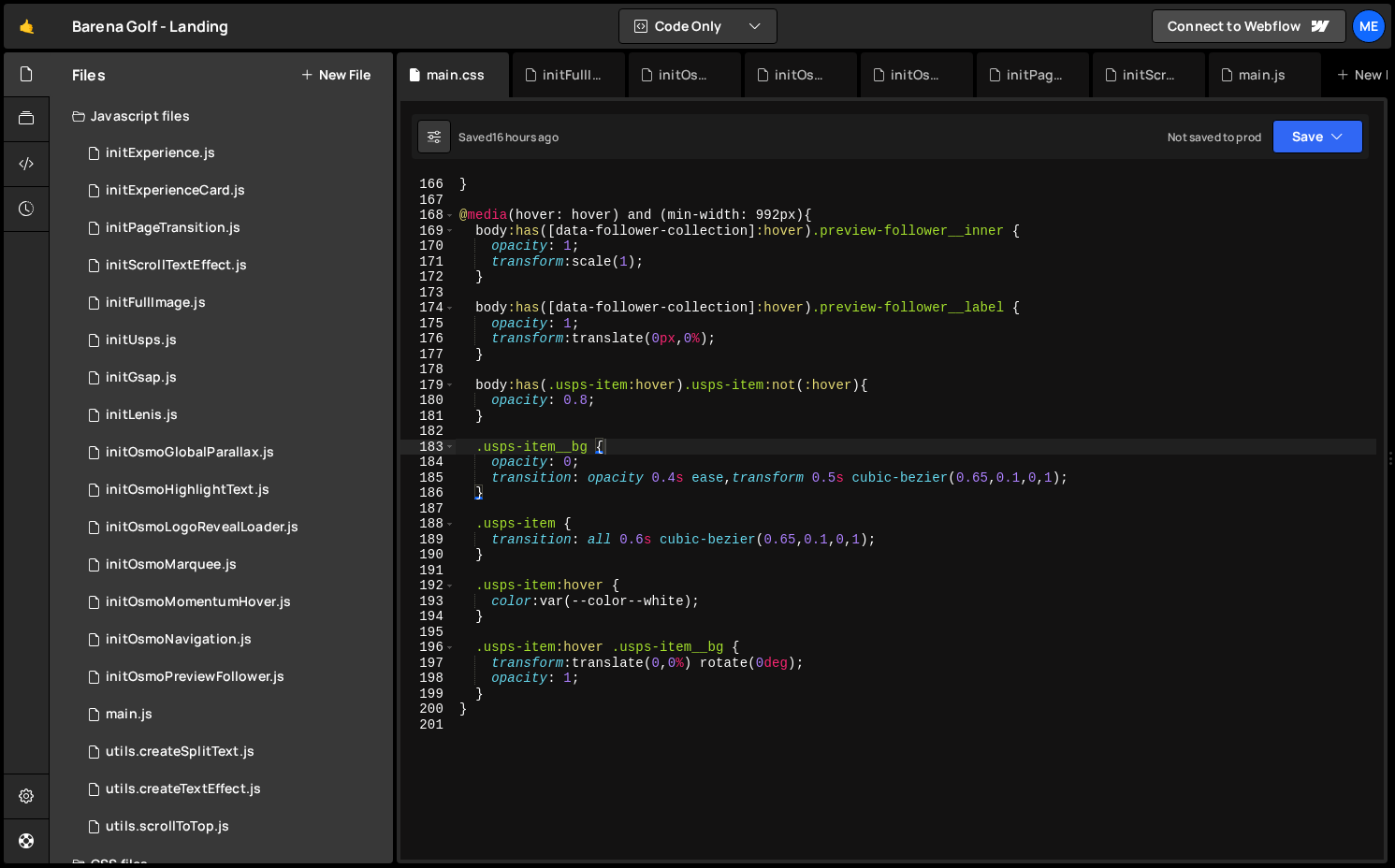
scroll to position [2562, 0]
click at [182, 676] on div "initOsmoPreviewFollower.js" at bounding box center [195, 677] width 179 height 17
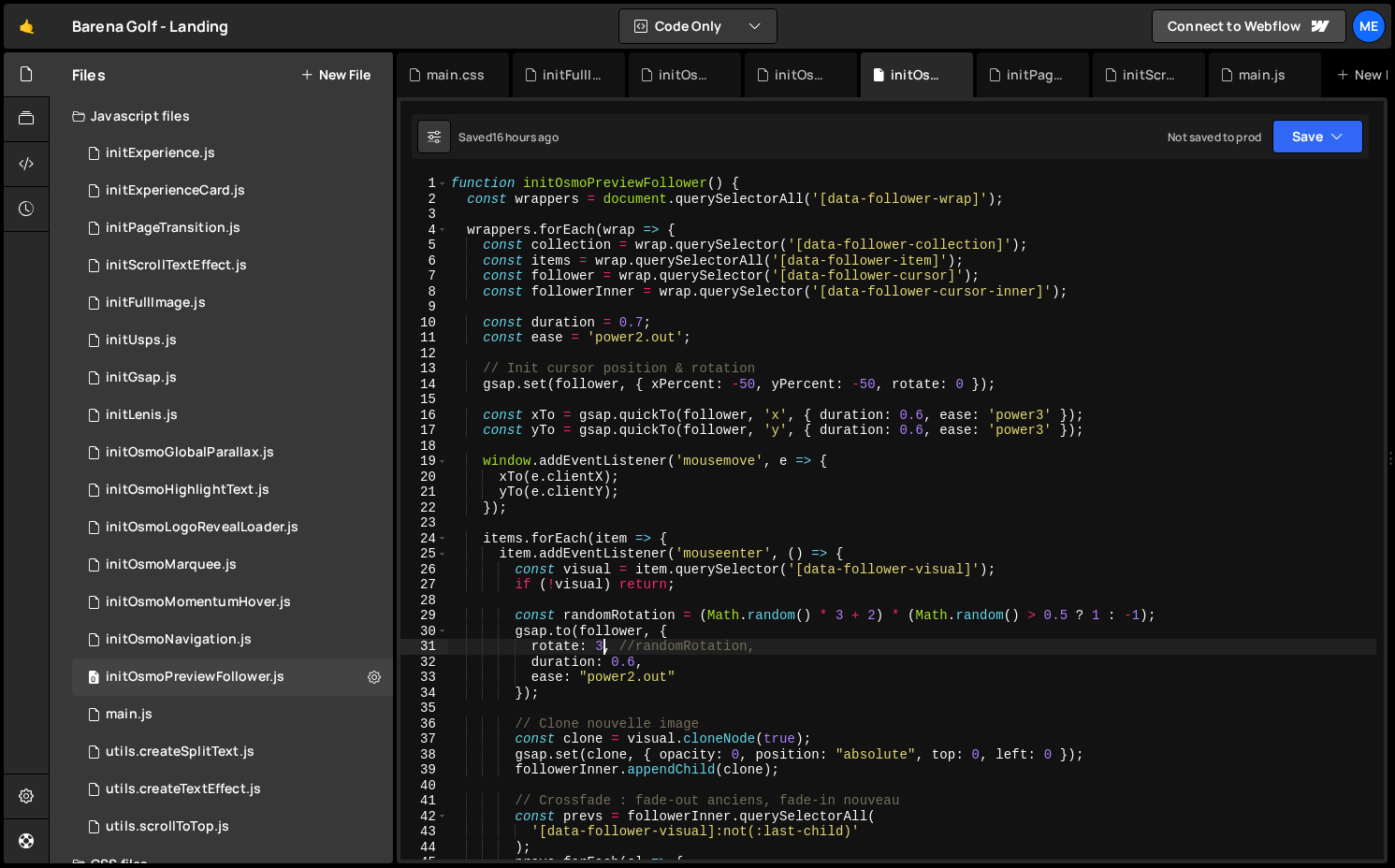
click at [604, 648] on div "function initOsmoPreviewFollower ( ) { const wrappers = document . querySelecto…" at bounding box center [912, 533] width 929 height 714
click at [519, 629] on div "function initOsmoPreviewFollower ( ) { const wrappers = document . querySelecto…" at bounding box center [912, 533] width 929 height 714
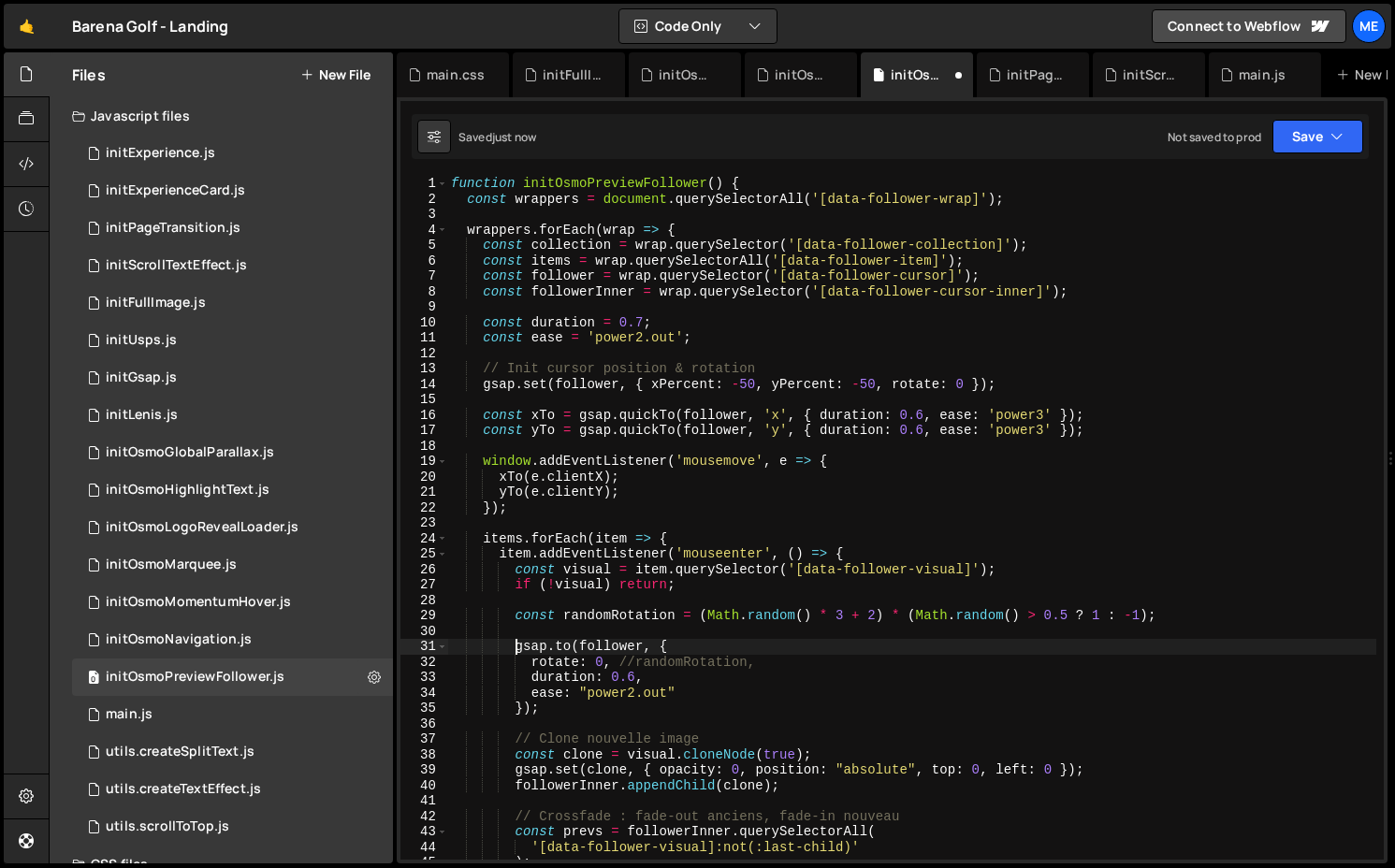
scroll to position [0, 5]
click at [617, 612] on div "function initOsmoPreviewFollower ( ) { const wrappers = document . querySelecto…" at bounding box center [912, 533] width 929 height 714
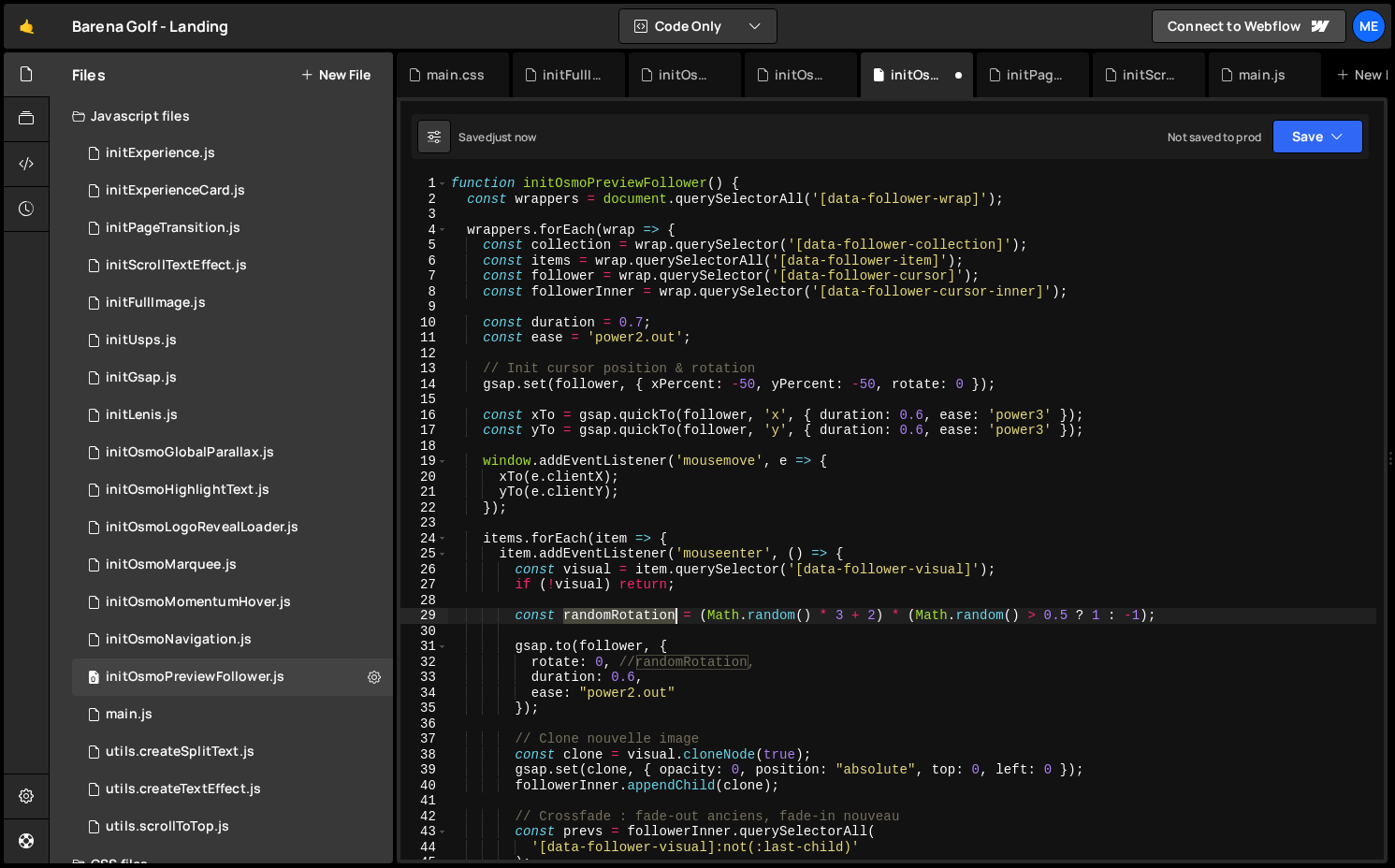
click at [617, 612] on div "function initOsmoPreviewFollower ( ) { const wrappers = document . querySelecto…" at bounding box center [912, 533] width 929 height 714
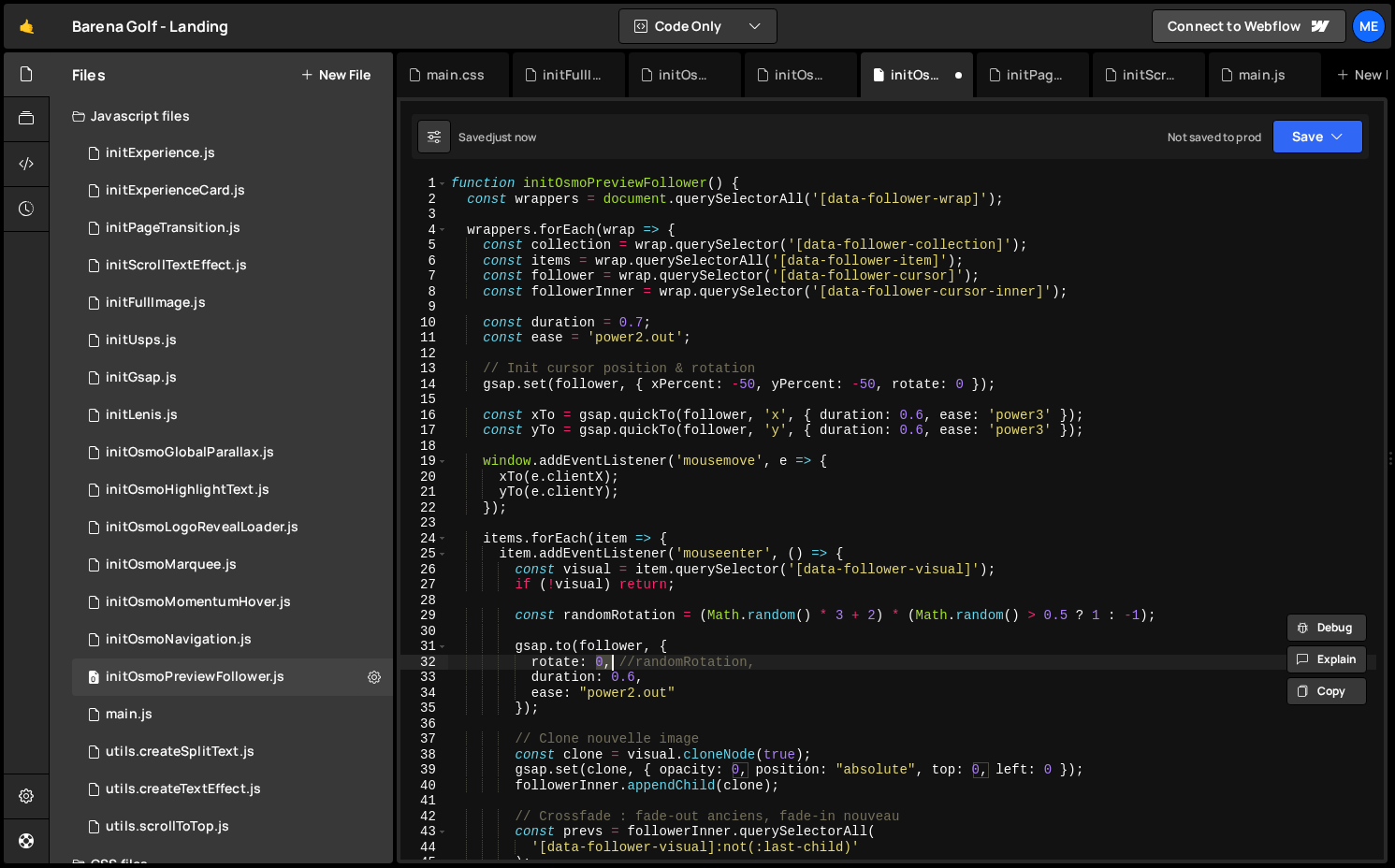
drag, startPoint x: 597, startPoint y: 660, endPoint x: 615, endPoint y: 660, distance: 18.0
click at [615, 660] on div "function initOsmoPreviewFollower ( ) { const wrappers = document . querySelecto…" at bounding box center [912, 533] width 929 height 714
paste textarea "randomRotation"
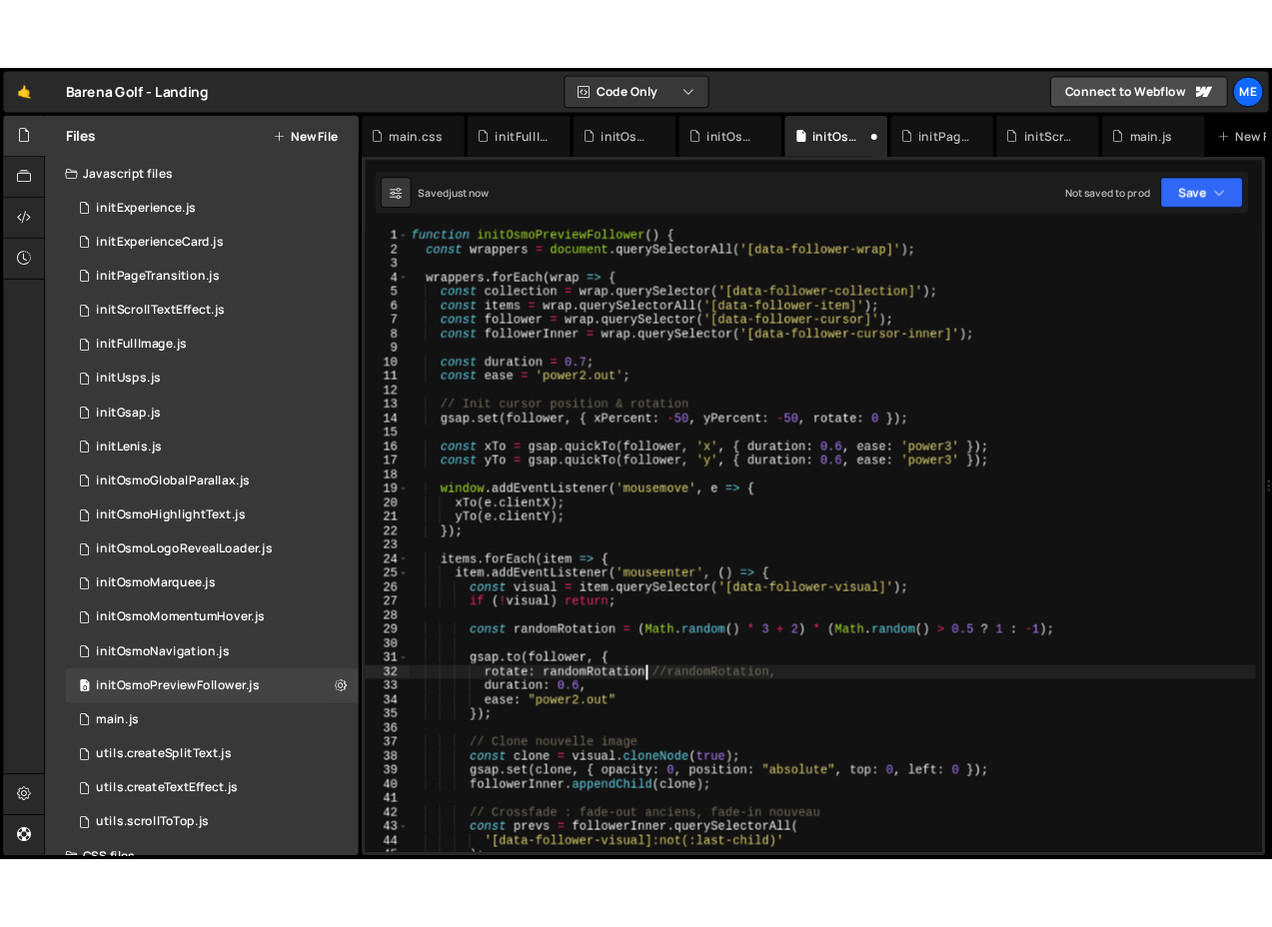
scroll to position [0, 19]
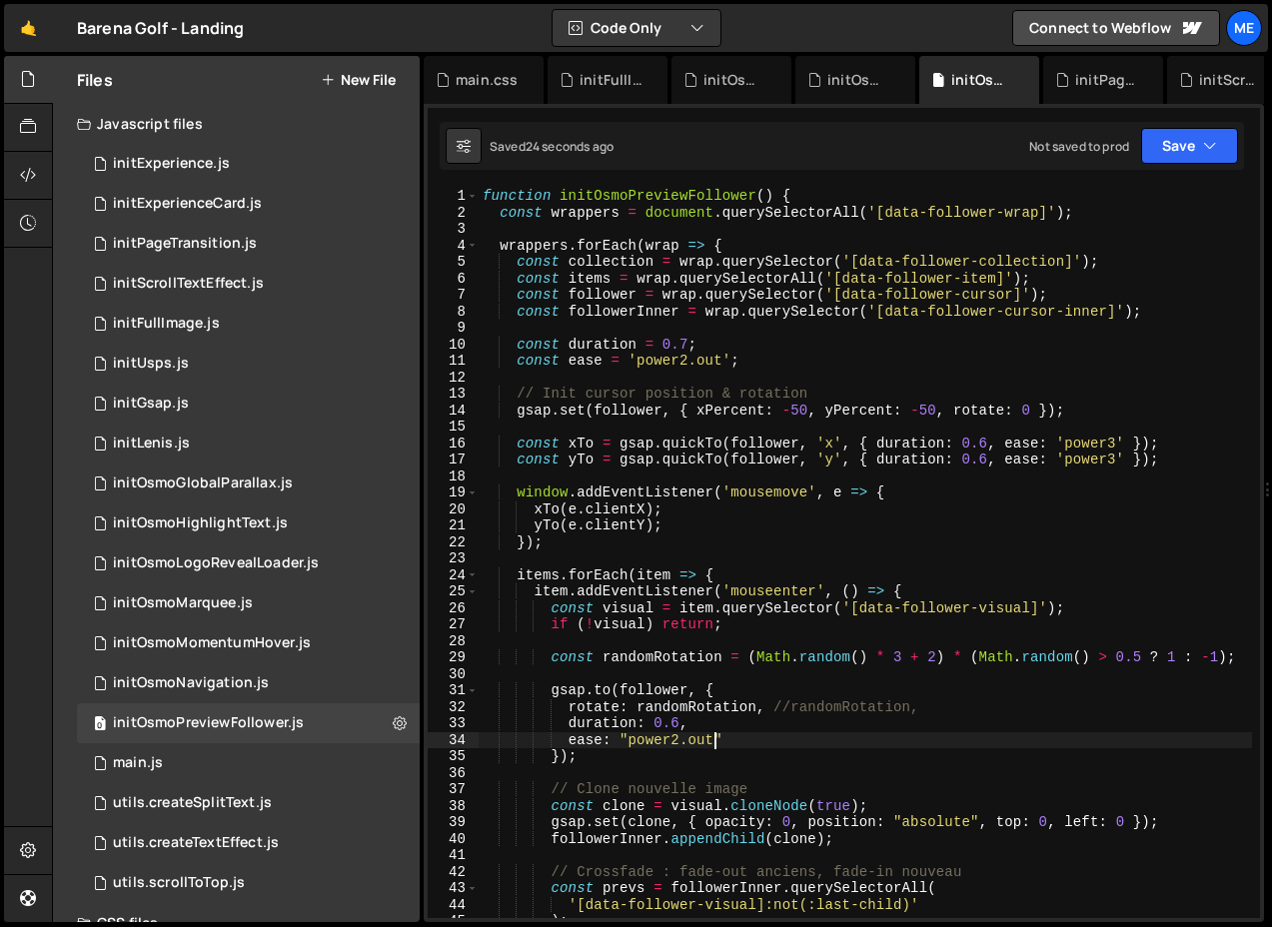
click at [712, 741] on div "function initOsmoPreviewFollower ( ) { const wrappers = document . querySelecto…" at bounding box center [865, 569] width 773 height 763
click at [570, 736] on div "function initOsmoPreviewFollower ( ) { const wrappers = document . querySelecto…" at bounding box center [865, 569] width 773 height 763
type textarea "//ease: "power2.out""
